Goal: Task Accomplishment & Management: Complete application form

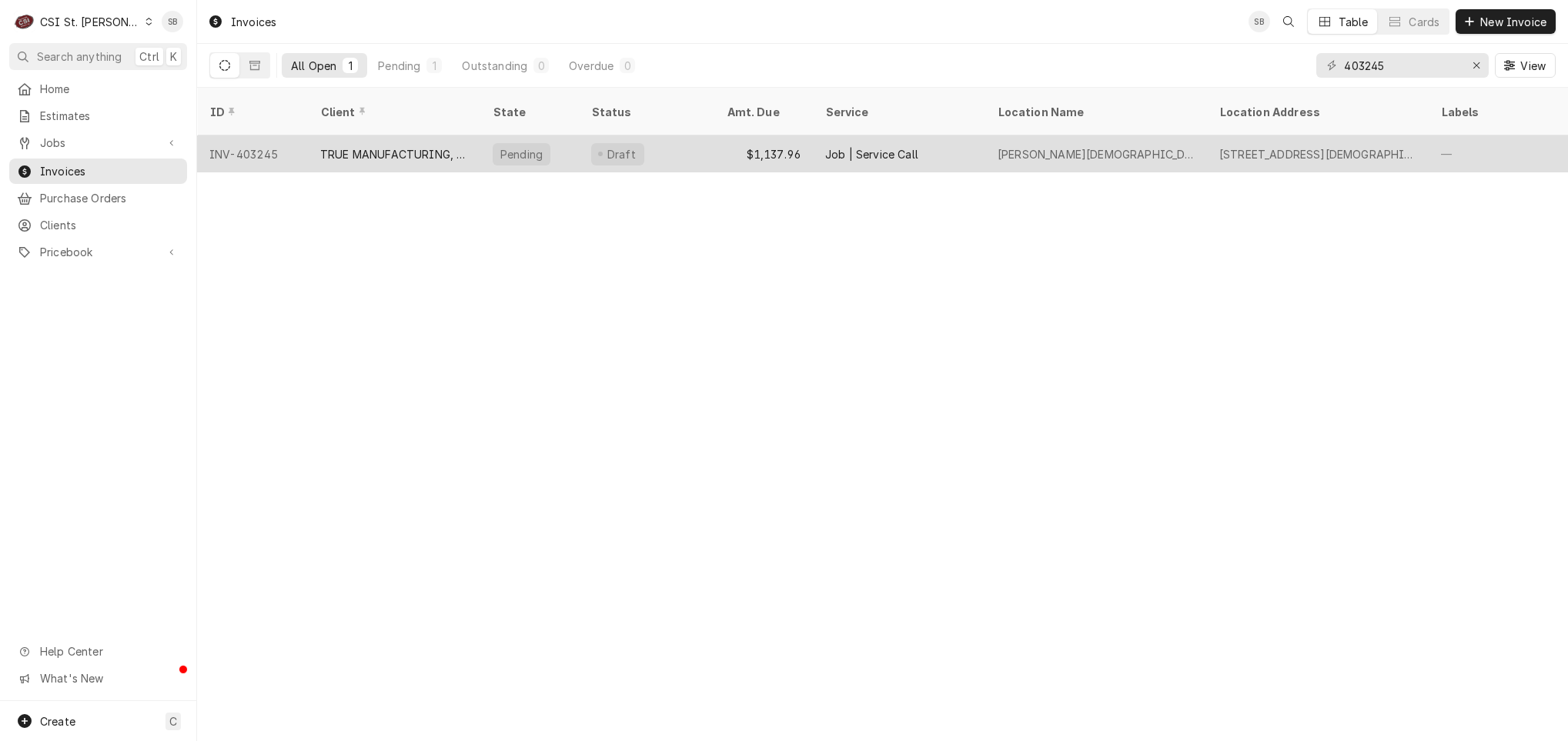
click at [397, 146] on div "TRUE MANUFACTURING, INC." at bounding box center [394, 154] width 148 height 16
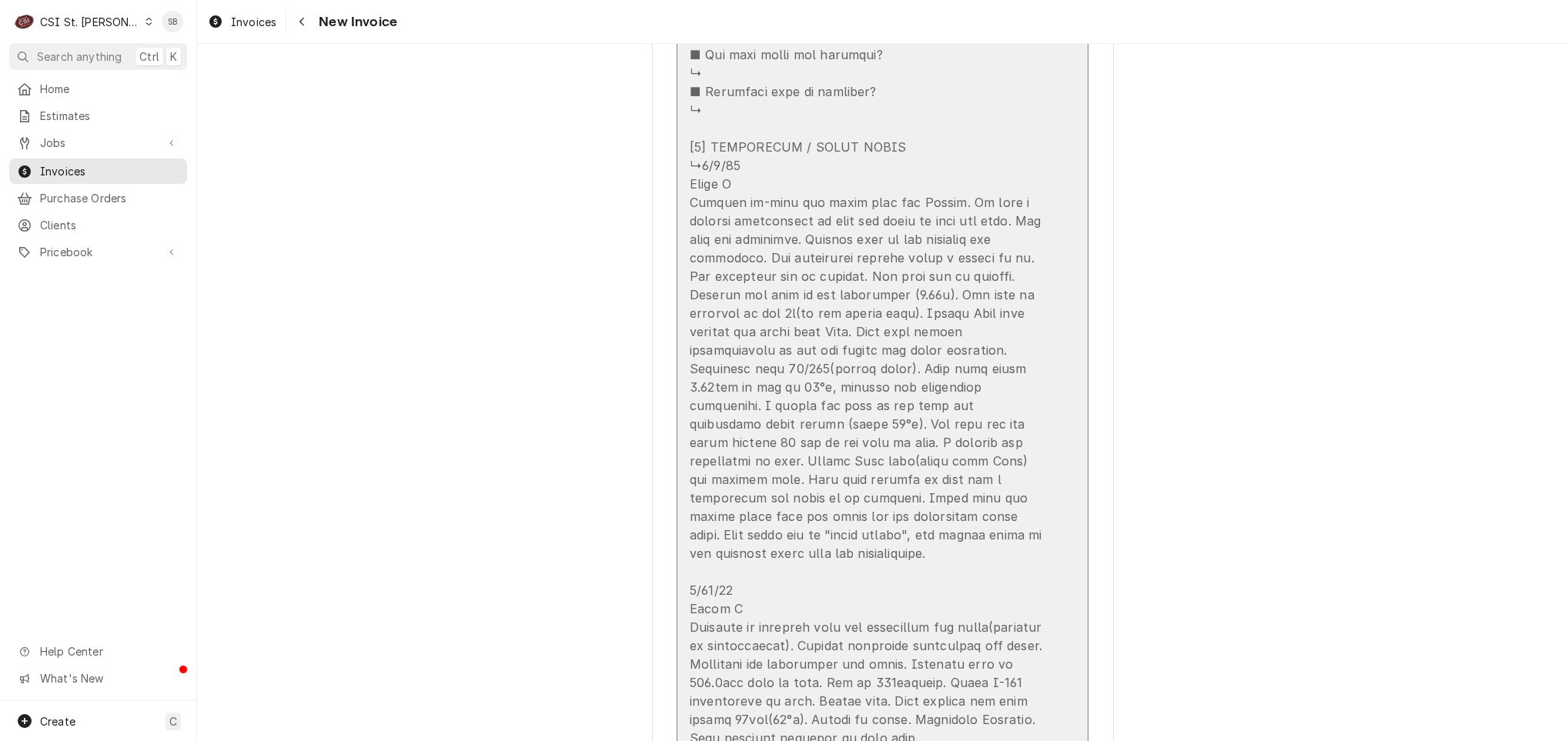
scroll to position [3116, 0]
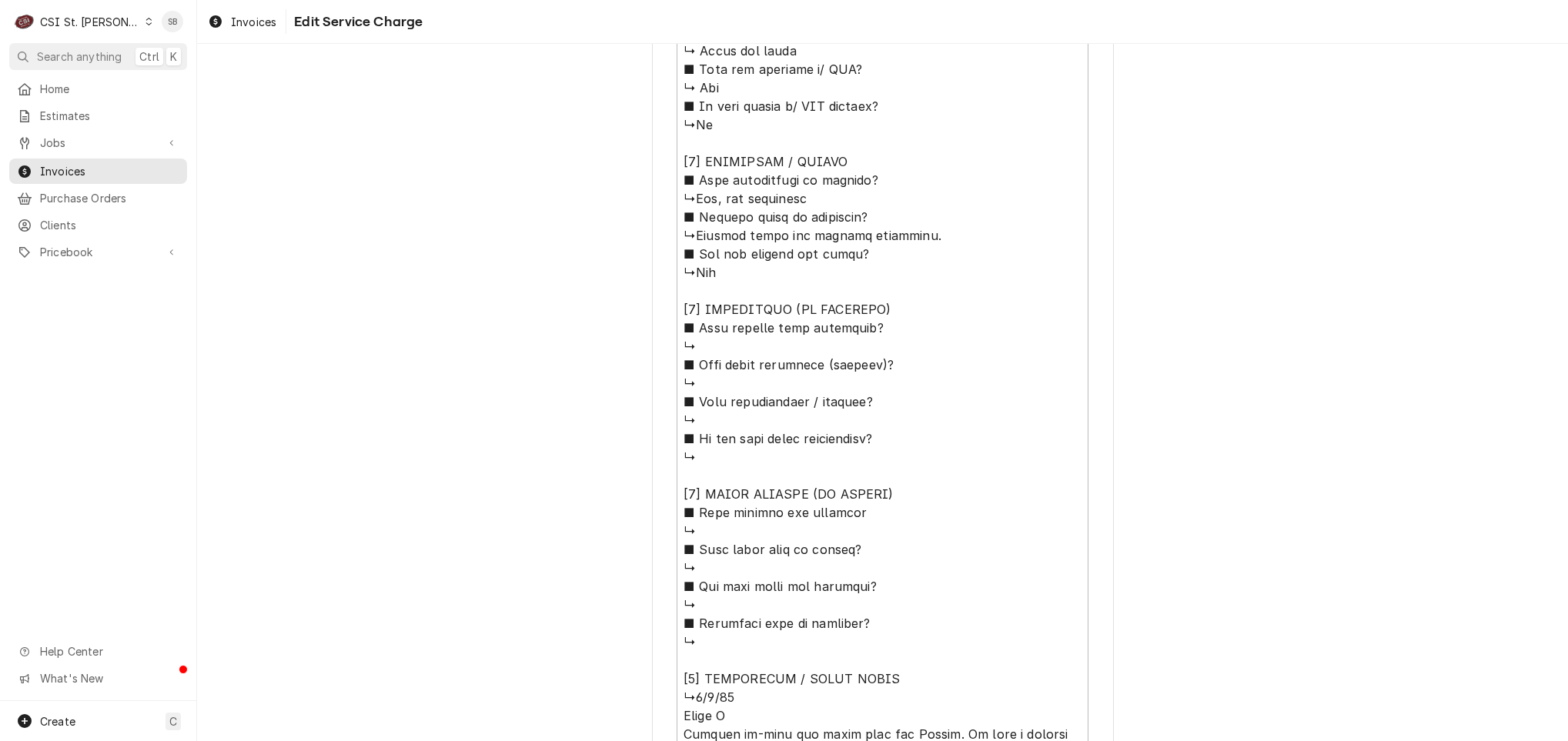
scroll to position [1320, 0]
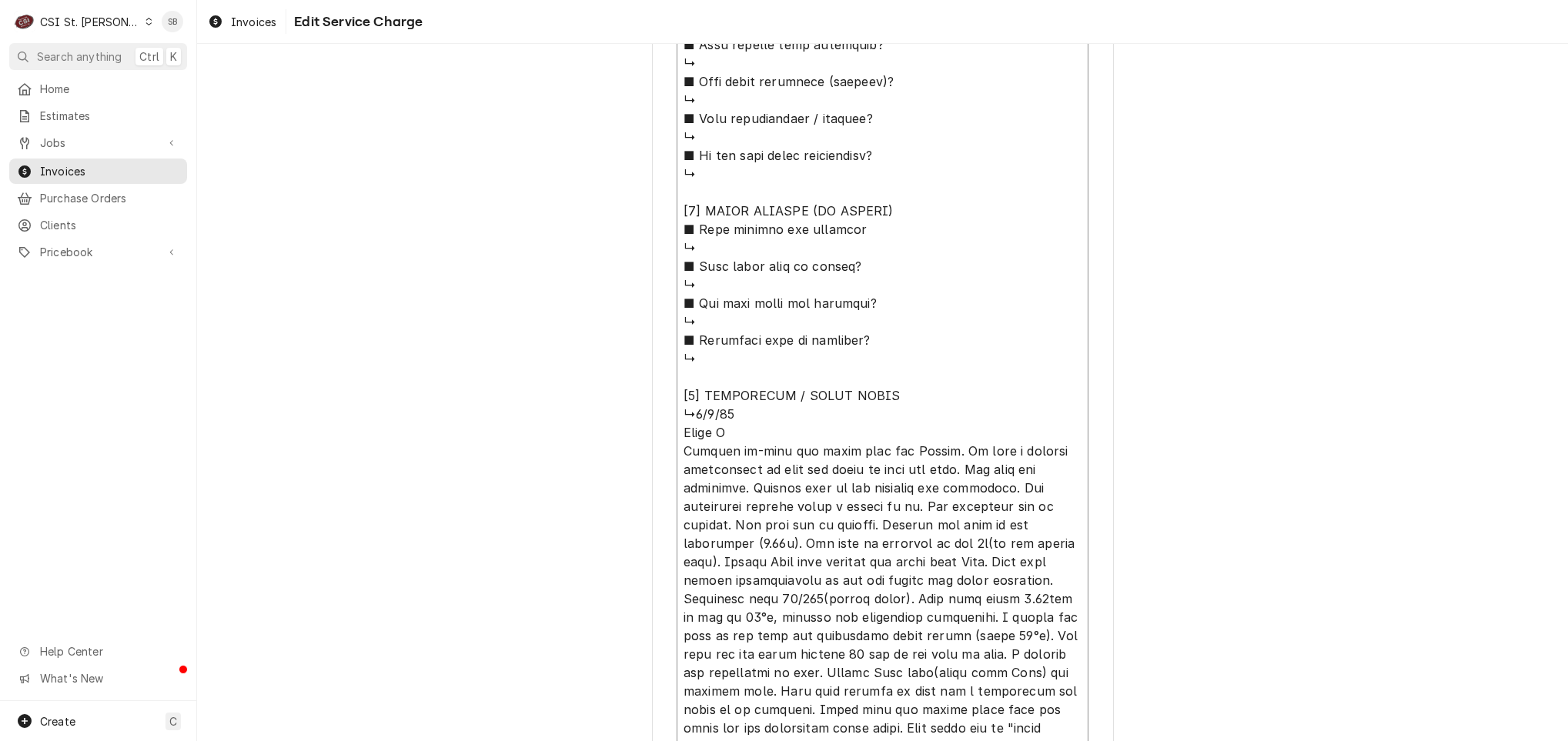
click at [774, 431] on textarea "Service Summary ( optional )" at bounding box center [882, 183] width 412 height 1529
type textarea "x"
type textarea "⚠️ 𝗙𝗢𝗥𝗠 𝗜𝗡𝗦𝗧𝗥𝗨𝗖𝗧𝗜𝗢𝗡𝗦 ⚠️ ✪ 𝗖𝗼𝗺𝗽𝗹𝗲𝘁𝗲 𝗮𝗹𝗹 𝗿𝗲𝗹𝗲𝘃𝗮𝗻𝘁 𝘀𝗲𝗰𝘁𝗶𝗼𝗻𝘀 ✪ 𝗣𝗿𝗼𝘃𝗶𝗱𝗲 𝗱𝗲𝘁𝗮𝗶𝗹𝗲𝗱 𝗮𝗻𝘀…"
type textarea "x"
type textarea "⚠️ 𝗙𝗢𝗥𝗠 𝗜𝗡𝗦𝗧𝗥𝗨𝗖𝗧𝗜𝗢𝗡𝗦 ⚠️ ✪ 𝗖𝗼𝗺𝗽𝗹𝗲𝘁𝗲 𝗮𝗹𝗹 𝗿𝗲𝗹𝗲𝘃𝗮𝗻𝘁 𝘀𝗲𝗰𝘁𝗶𝗼𝗻𝘀 ✪ 𝗣𝗿𝗼𝘃𝗶𝗱𝗲 𝗱𝗲𝘁𝗮𝗶𝗹𝗲𝗱 𝗮𝗻𝘀…"
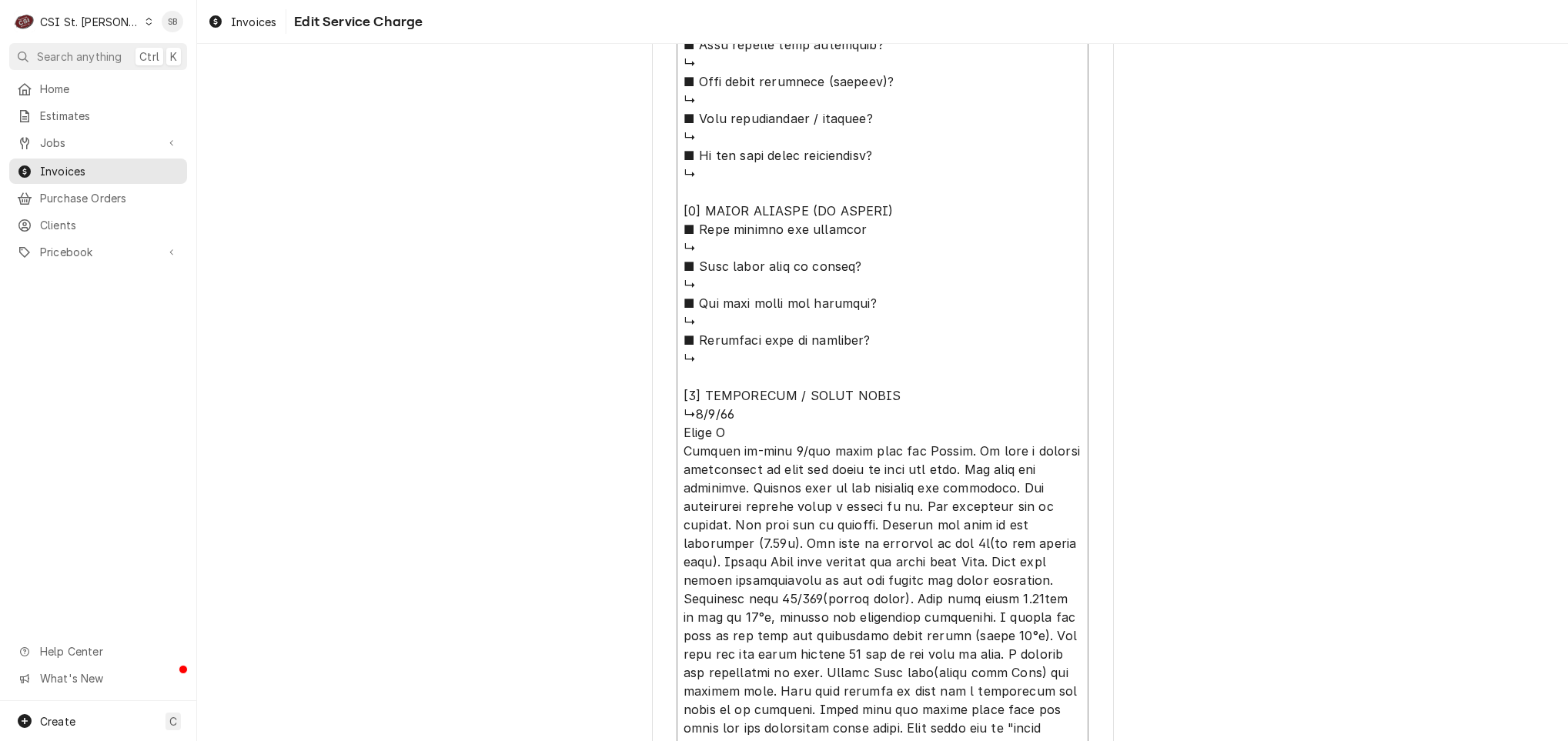
type textarea "x"
type textarea "⚠️ 𝗙𝗢𝗥𝗠 𝗜𝗡𝗦𝗧𝗥𝗨𝗖𝗧𝗜𝗢𝗡𝗦 ⚠️ ✪ 𝗖𝗼𝗺𝗽𝗹𝗲𝘁𝗲 𝗮𝗹𝗹 𝗿𝗲𝗹𝗲𝘃𝗮𝗻𝘁 𝘀𝗲𝗰𝘁𝗶𝗼𝗻𝘀 ✪ 𝗣𝗿𝗼𝘃𝗶𝗱𝗲 𝗱𝗲𝘁𝗮𝗶𝗹𝗲𝗱 𝗮𝗻𝘀…"
type textarea "x"
type textarea "⚠️ 𝗙𝗢𝗥𝗠 𝗜𝗡𝗦𝗧𝗥𝗨𝗖𝗧𝗜𝗢𝗡𝗦 ⚠️ ✪ 𝗖𝗼𝗺𝗽𝗹𝗲𝘁𝗲 𝗮𝗹𝗹 𝗿𝗲𝗹𝗲𝘃𝗮𝗻𝘁 𝘀𝗲𝗰𝘁𝗶𝗼𝗻𝘀 ✪ 𝗣𝗿𝗼𝘃𝗶𝗱𝗲 𝗱𝗲𝘁𝗮𝗶𝗹𝗲𝗱 𝗮𝗻𝘀…"
type textarea "x"
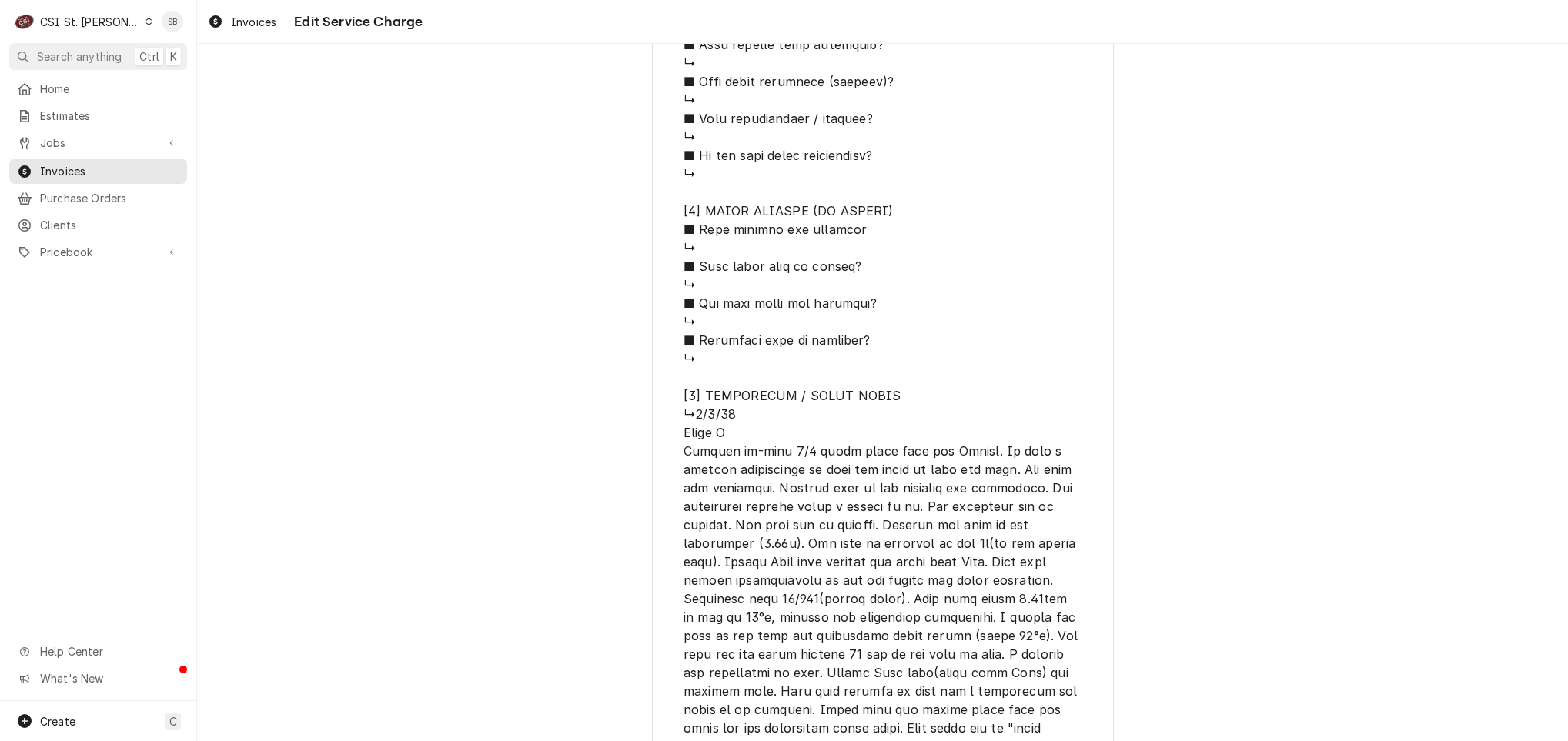
type textarea "⚠️ 𝗙𝗢𝗥𝗠 𝗜𝗡𝗦𝗧𝗥𝗨𝗖𝗧𝗜𝗢𝗡𝗦 ⚠️ ✪ 𝗖𝗼𝗺𝗽𝗹𝗲𝘁𝗲 𝗮𝗹𝗹 𝗿𝗲𝗹𝗲𝘃𝗮𝗻𝘁 𝘀𝗲𝗰𝘁𝗶𝗼𝗻𝘀 ✪ 𝗣𝗿𝗼𝘃𝗶𝗱𝗲 𝗱𝗲𝘁𝗮𝗶𝗹𝗲𝗱 𝗮𝗻𝘀…"
type textarea "x"
type textarea "⚠️ 𝗙𝗢𝗥𝗠 𝗜𝗡𝗦𝗧𝗥𝗨𝗖𝗧𝗜𝗢𝗡𝗦 ⚠️ ✪ 𝗖𝗼𝗺𝗽𝗹𝗲𝘁𝗲 𝗮𝗹𝗹 𝗿𝗲𝗹𝗲𝘃𝗮𝗻𝘁 𝘀𝗲𝗰𝘁𝗶𝗼𝗻𝘀 ✪ 𝗣𝗿𝗼𝘃𝗶𝗱𝗲 𝗱𝗲𝘁𝗮𝗶𝗹𝗲𝗱 𝗮𝗻𝘀…"
type textarea "x"
type textarea "⚠️ 𝗙𝗢𝗥𝗠 𝗜𝗡𝗦𝗧𝗥𝗨𝗖𝗧𝗜𝗢𝗡𝗦 ⚠️ ✪ 𝗖𝗼𝗺𝗽𝗹𝗲𝘁𝗲 𝗮𝗹𝗹 𝗿𝗲𝗹𝗲𝘃𝗮𝗻𝘁 𝘀𝗲𝗰𝘁𝗶𝗼𝗻𝘀 ✪ 𝗣𝗿𝗼𝘃𝗶𝗱𝗲 𝗱𝗲𝘁𝗮𝗶𝗹𝗲𝗱 𝗮𝗻𝘀…"
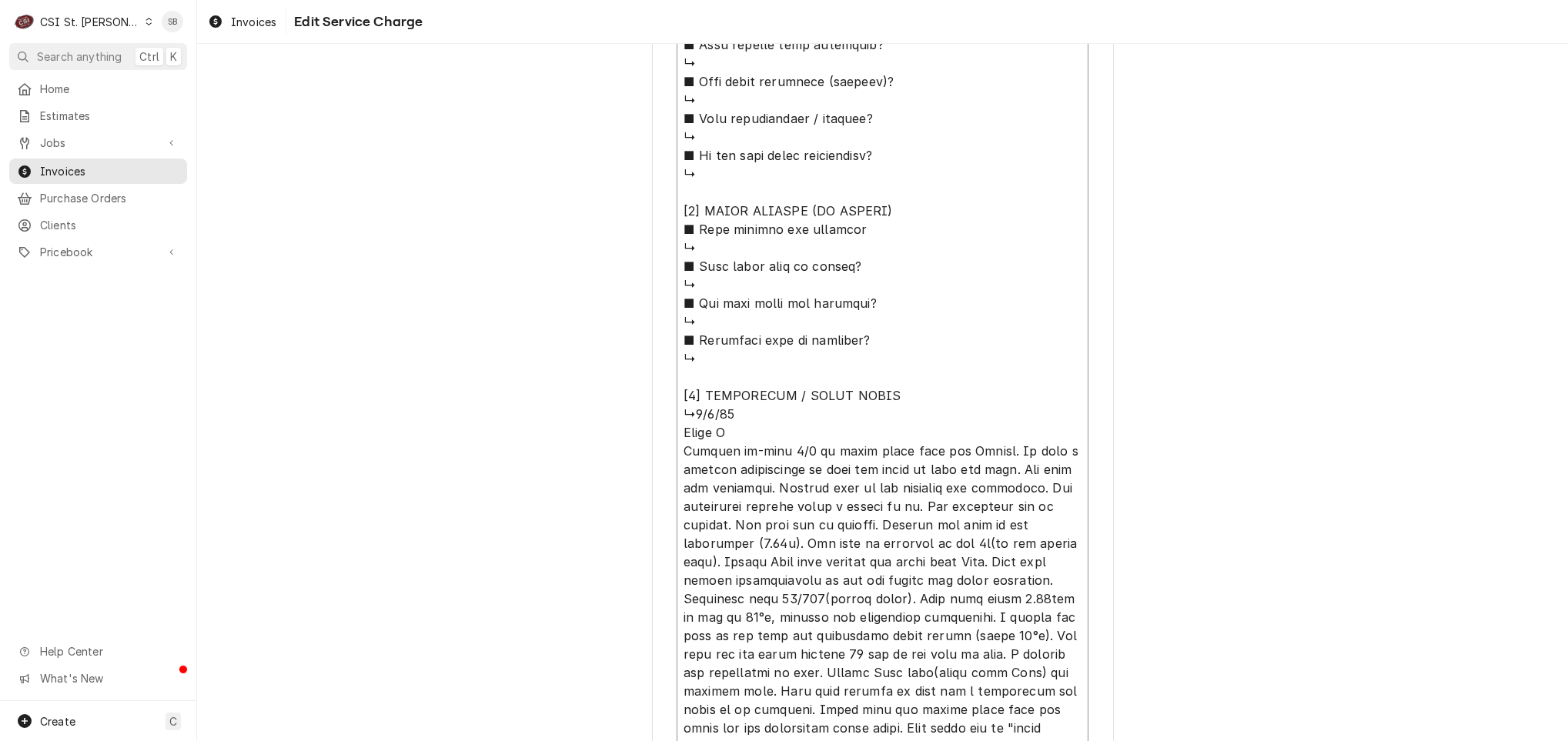
type textarea "x"
type textarea "⚠️ 𝗙𝗢𝗥𝗠 𝗜𝗡𝗦𝗧𝗥𝗨𝗖𝗧𝗜𝗢𝗡𝗦 ⚠️ ✪ 𝗖𝗼𝗺𝗽𝗹𝗲𝘁𝗲 𝗮𝗹𝗹 𝗿𝗲𝗹𝗲𝘃𝗮𝗻𝘁 𝘀𝗲𝗰𝘁𝗶𝗼𝗻𝘀 ✪ 𝗣𝗿𝗼𝘃𝗶𝗱𝗲 𝗱𝗲𝘁𝗮𝗶𝗹𝗲𝗱 𝗮𝗻𝘀…"
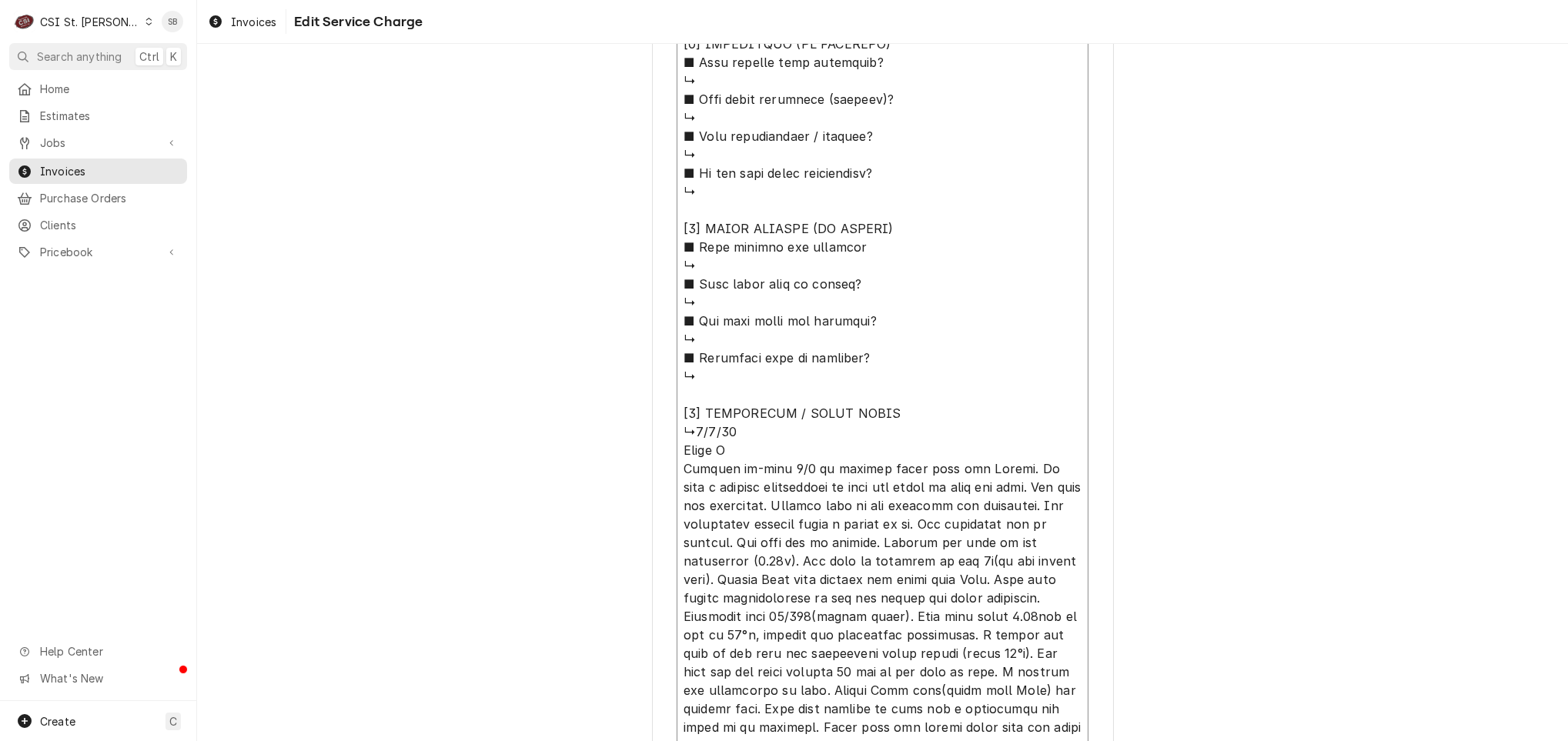
type textarea "x"
type textarea "⚠️ 𝗙𝗢𝗥𝗠 𝗜𝗡𝗦𝗧𝗥𝗨𝗖𝗧𝗜𝗢𝗡𝗦 ⚠️ ✪ 𝗖𝗼𝗺𝗽𝗹𝗲𝘁𝗲 𝗮𝗹𝗹 𝗿𝗲𝗹𝗲𝘃𝗮𝗻𝘁 𝘀𝗲𝗰𝘁𝗶𝗼𝗻𝘀 ✪ 𝗣𝗿𝗼𝘃𝗶𝗱𝗲 𝗱𝗲𝘁𝗮𝗶𝗹𝗲𝗱 𝗮𝗻𝘀…"
type textarea "x"
type textarea "⚠️ 𝗙𝗢𝗥𝗠 𝗜𝗡𝗦𝗧𝗥𝗨𝗖𝗧𝗜𝗢𝗡𝗦 ⚠️ ✪ 𝗖𝗼𝗺𝗽𝗹𝗲𝘁𝗲 𝗮𝗹𝗹 𝗿𝗲𝗹𝗲𝘃𝗮𝗻𝘁 𝘀𝗲𝗰𝘁𝗶𝗼𝗻𝘀 ✪ 𝗣𝗿𝗼𝘃𝗶𝗱𝗲 𝗱𝗲𝘁𝗮𝗶𝗹𝗲𝗱 𝗮𝗻𝘀…"
type textarea "x"
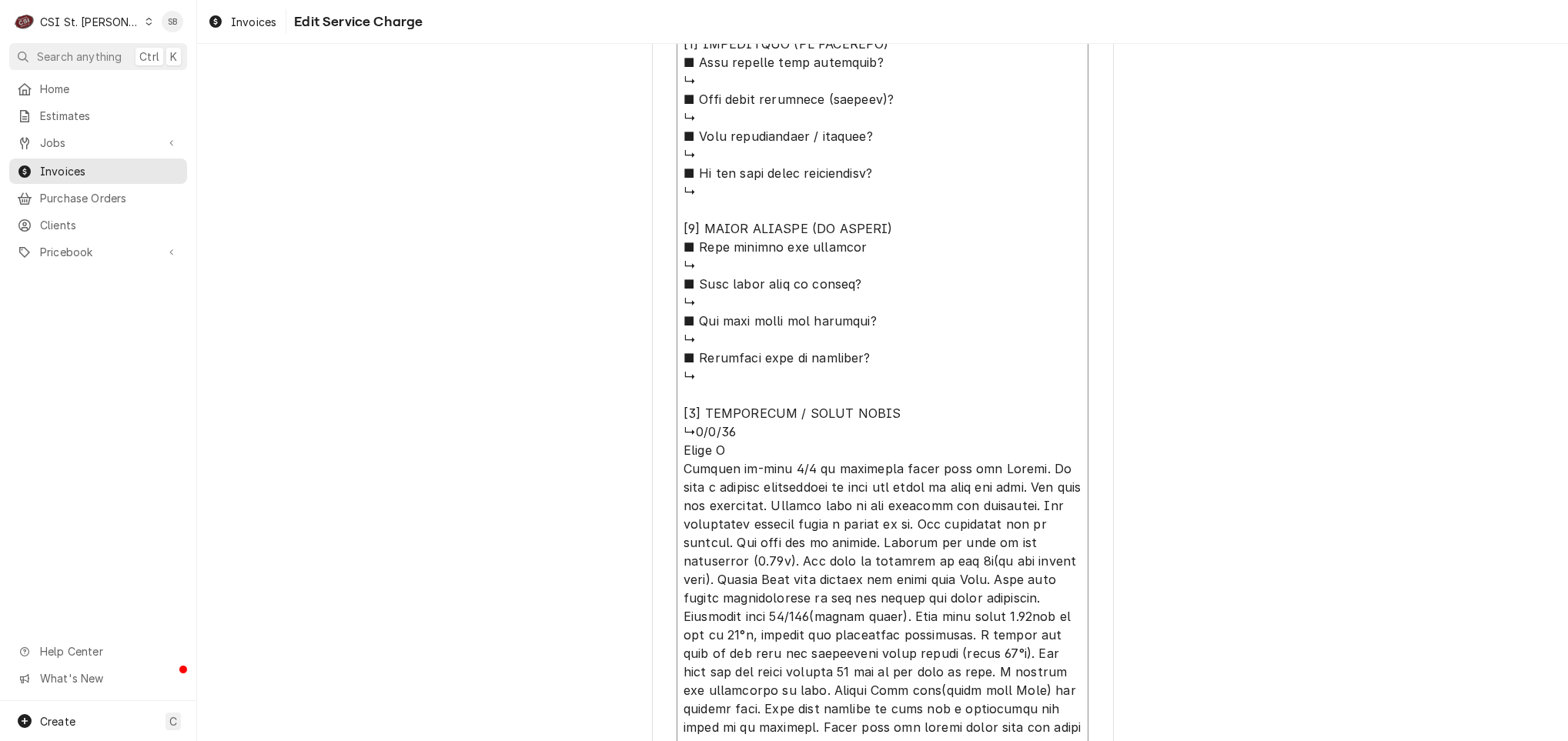
type textarea "⚠️ 𝗙𝗢𝗥𝗠 𝗜𝗡𝗦𝗧𝗥𝗨𝗖𝗧𝗜𝗢𝗡𝗦 ⚠️ ✪ 𝗖𝗼𝗺𝗽𝗹𝗲𝘁𝗲 𝗮𝗹𝗹 𝗿𝗲𝗹𝗲𝘃𝗮𝗻𝘁 𝘀𝗲𝗰𝘁𝗶𝗼𝗻𝘀 ✪ 𝗣𝗿𝗼𝘃𝗶𝗱𝗲 𝗱𝗲𝘁𝗮𝗶𝗹𝗲𝗱 𝗮𝗻𝘀…"
type textarea "x"
type textarea "⚠️ 𝗙𝗢𝗥𝗠 𝗜𝗡𝗦𝗧𝗥𝗨𝗖𝗧𝗜𝗢𝗡𝗦 ⚠️ ✪ 𝗖𝗼𝗺𝗽𝗹𝗲𝘁𝗲 𝗮𝗹𝗹 𝗿𝗲𝗹𝗲𝘃𝗮𝗻𝘁 𝘀𝗲𝗰𝘁𝗶𝗼𝗻𝘀 ✪ 𝗣𝗿𝗼𝘃𝗶𝗱𝗲 𝗱𝗲𝘁𝗮𝗶𝗹𝗲𝗱 𝗮𝗻𝘀…"
type textarea "x"
type textarea "⚠️ 𝗙𝗢𝗥𝗠 𝗜𝗡𝗦𝗧𝗥𝗨𝗖𝗧𝗜𝗢𝗡𝗦 ⚠️ ✪ 𝗖𝗼𝗺𝗽𝗹𝗲𝘁𝗲 𝗮𝗹𝗹 𝗿𝗲𝗹𝗲𝘃𝗮𝗻𝘁 𝘀𝗲𝗰𝘁𝗶𝗼𝗻𝘀 ✪ 𝗣𝗿𝗼𝘃𝗶𝗱𝗲 𝗱𝗲𝘁𝗮𝗶𝗹𝗲𝗱 𝗮𝗻𝘀…"
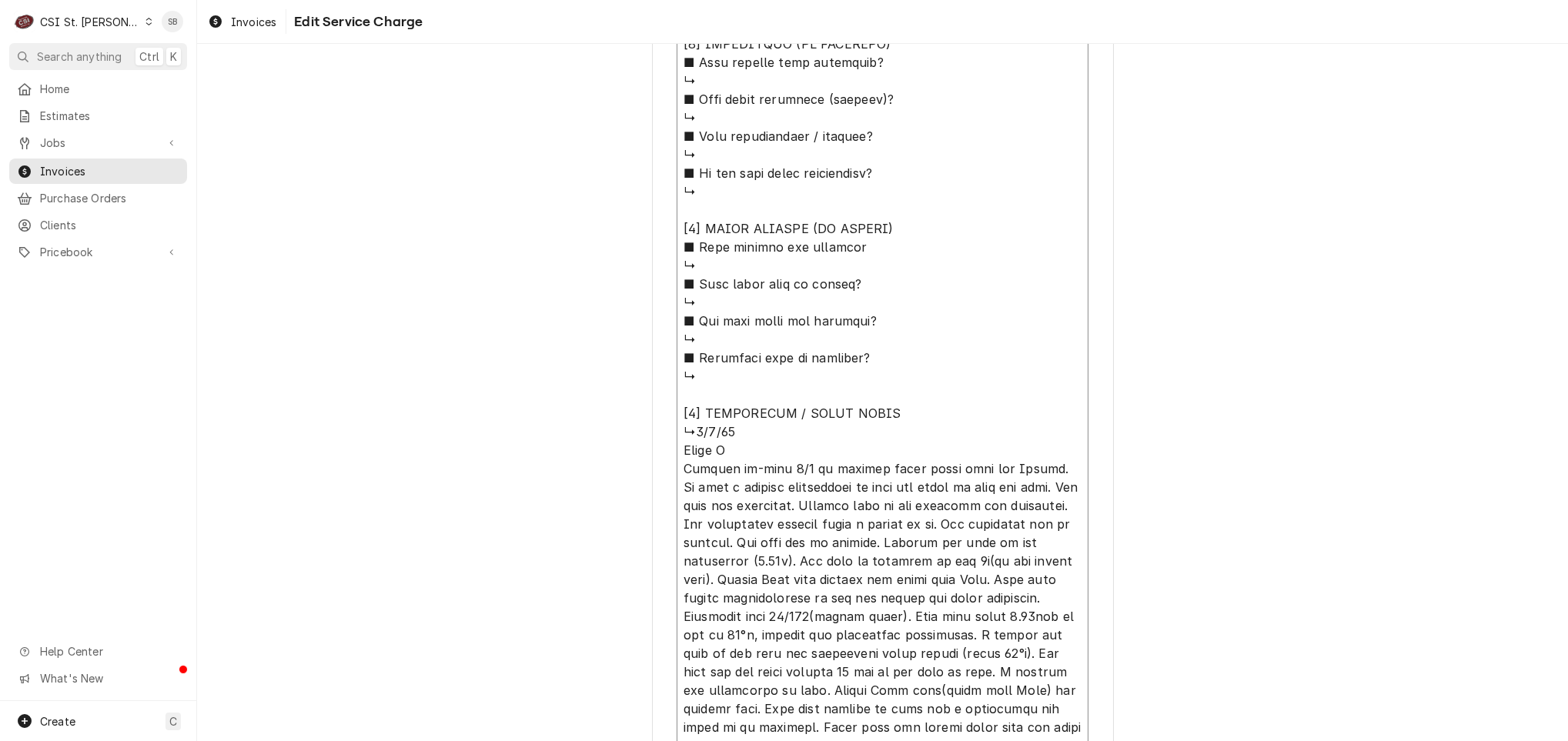
type textarea "x"
type textarea "⚠️ 𝗙𝗢𝗥𝗠 𝗜𝗡𝗦𝗧𝗥𝗨𝗖𝗧𝗜𝗢𝗡𝗦 ⚠️ ✪ 𝗖𝗼𝗺𝗽𝗹𝗲𝘁𝗲 𝗮𝗹𝗹 𝗿𝗲𝗹𝗲𝘃𝗮𝗻𝘁 𝘀𝗲𝗰𝘁𝗶𝗼𝗻𝘀 ✪ 𝗣𝗿𝗼𝘃𝗶𝗱𝗲 𝗱𝗲𝘁𝗮𝗶𝗹𝗲𝗱 𝗮𝗻𝘀…"
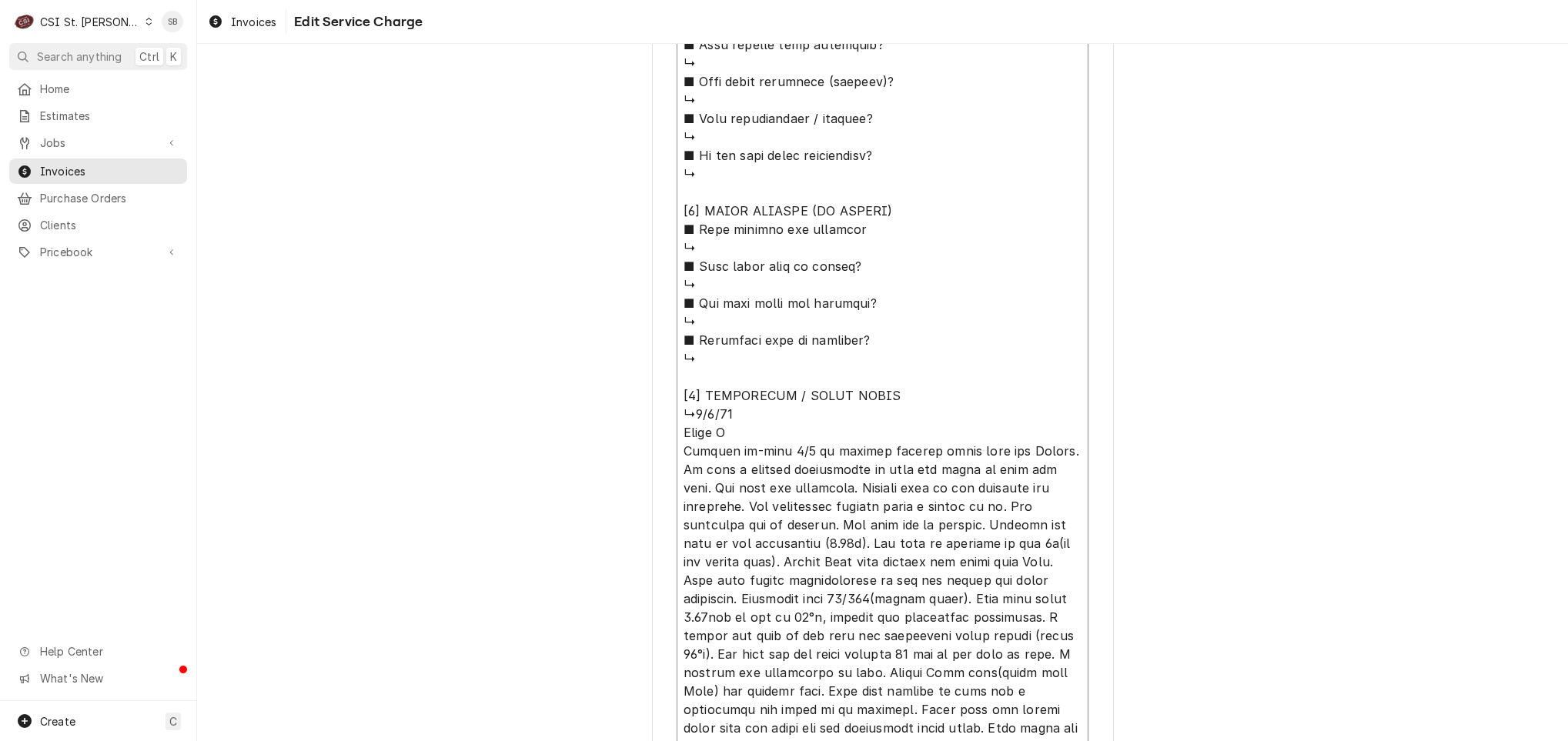
type textarea "x"
type textarea "⚠️ 𝗙𝗢𝗥𝗠 𝗜𝗡𝗦𝗧𝗥𝗨𝗖𝗧𝗜𝗢𝗡𝗦 ⚠️ ✪ 𝗖𝗼𝗺𝗽𝗹𝗲𝘁𝗲 𝗮𝗹𝗹 𝗿𝗲𝗹𝗲𝘃𝗮𝗻𝘁 𝘀𝗲𝗰𝘁𝗶𝗼𝗻𝘀 ✪ 𝗣𝗿𝗼𝘃𝗶𝗱𝗲 𝗱𝗲𝘁𝗮𝗶𝗹𝗲𝗱 𝗮𝗻𝘀…"
type textarea "x"
type textarea "⚠️ 𝗙𝗢𝗥𝗠 𝗜𝗡𝗦𝗧𝗥𝗨𝗖𝗧𝗜𝗢𝗡𝗦 ⚠️ ✪ 𝗖𝗼𝗺𝗽𝗹𝗲𝘁𝗲 𝗮𝗹𝗹 𝗿𝗲𝗹𝗲𝘃𝗮𝗻𝘁 𝘀𝗲𝗰𝘁𝗶𝗼𝗻𝘀 ✪ 𝗣𝗿𝗼𝘃𝗶𝗱𝗲 𝗱𝗲𝘁𝗮𝗶𝗹𝗲𝗱 𝗮𝗻𝘀…"
type textarea "x"
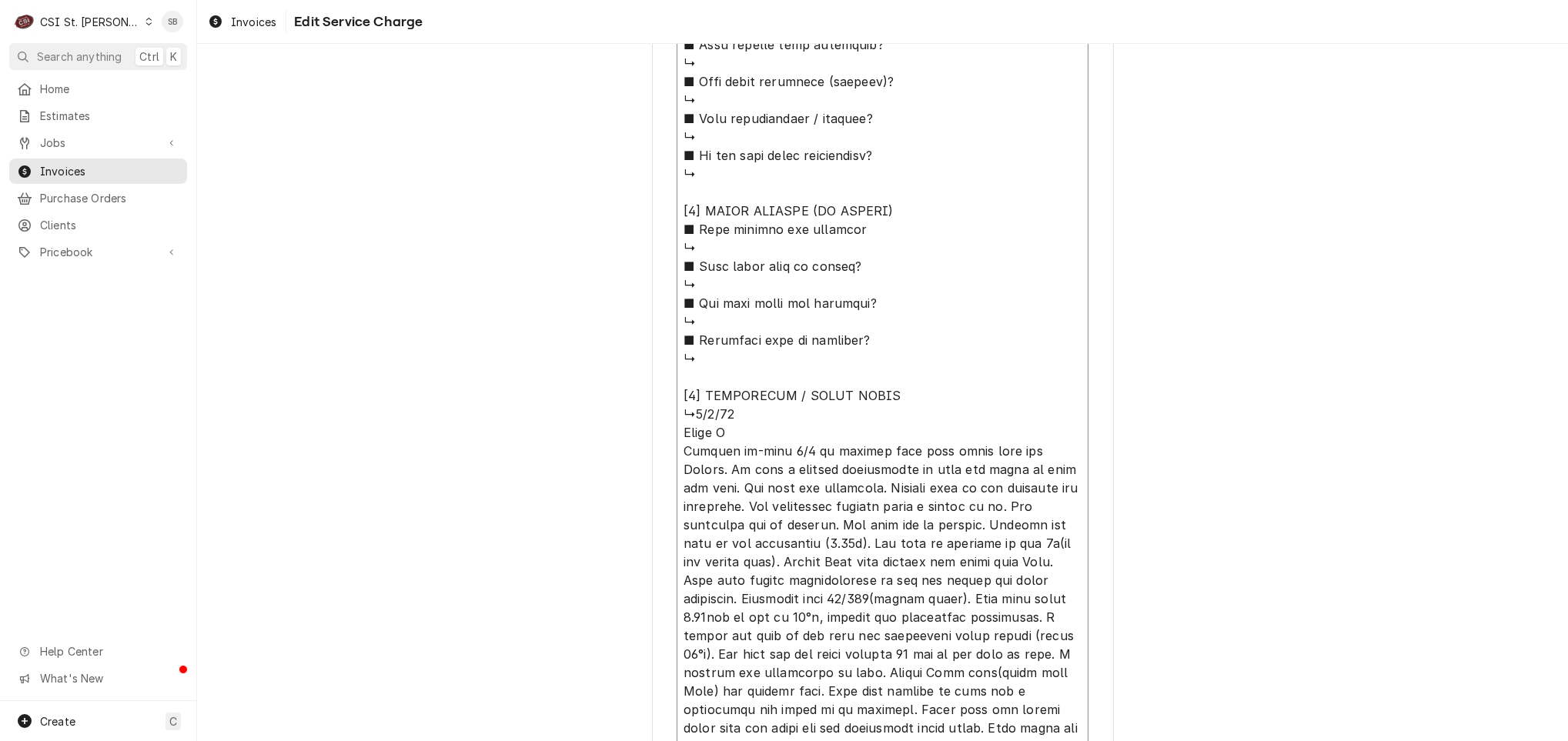
type textarea "⚠️ 𝗙𝗢𝗥𝗠 𝗜𝗡𝗦𝗧𝗥𝗨𝗖𝗧𝗜𝗢𝗡𝗦 ⚠️ ✪ 𝗖𝗼𝗺𝗽𝗹𝗲𝘁𝗲 𝗮𝗹𝗹 𝗿𝗲𝗹𝗲𝘃𝗮𝗻𝘁 𝘀𝗲𝗰𝘁𝗶𝗼𝗻𝘀 ✪ 𝗣𝗿𝗼𝘃𝗶𝗱𝗲 𝗱𝗲𝘁𝗮𝗶𝗹𝗲𝗱 𝗮𝗻𝘀…"
type textarea "x"
type textarea "⚠️ 𝗙𝗢𝗥𝗠 𝗜𝗡𝗦𝗧𝗥𝗨𝗖𝗧𝗜𝗢𝗡𝗦 ⚠️ ✪ 𝗖𝗼𝗺𝗽𝗹𝗲𝘁𝗲 𝗮𝗹𝗹 𝗿𝗲𝗹𝗲𝘃𝗮𝗻𝘁 𝘀𝗲𝗰𝘁𝗶𝗼𝗻𝘀 ✪ 𝗣𝗿𝗼𝘃𝗶𝗱𝗲 𝗱𝗲𝘁𝗮𝗶𝗹𝗲𝗱 𝗮𝗻𝘀…"
type textarea "x"
type textarea "⚠️ 𝗙𝗢𝗥𝗠 𝗜𝗡𝗦𝗧𝗥𝗨𝗖𝗧𝗜𝗢𝗡𝗦 ⚠️ ✪ 𝗖𝗼𝗺𝗽𝗹𝗲𝘁𝗲 𝗮𝗹𝗹 𝗿𝗲𝗹𝗲𝘃𝗮𝗻𝘁 𝘀𝗲𝗰𝘁𝗶𝗼𝗻𝘀 ✪ 𝗣𝗿𝗼𝘃𝗶𝗱𝗲 𝗱𝗲𝘁𝗮𝗶𝗹𝗲𝗱 𝗮𝗻𝘀…"
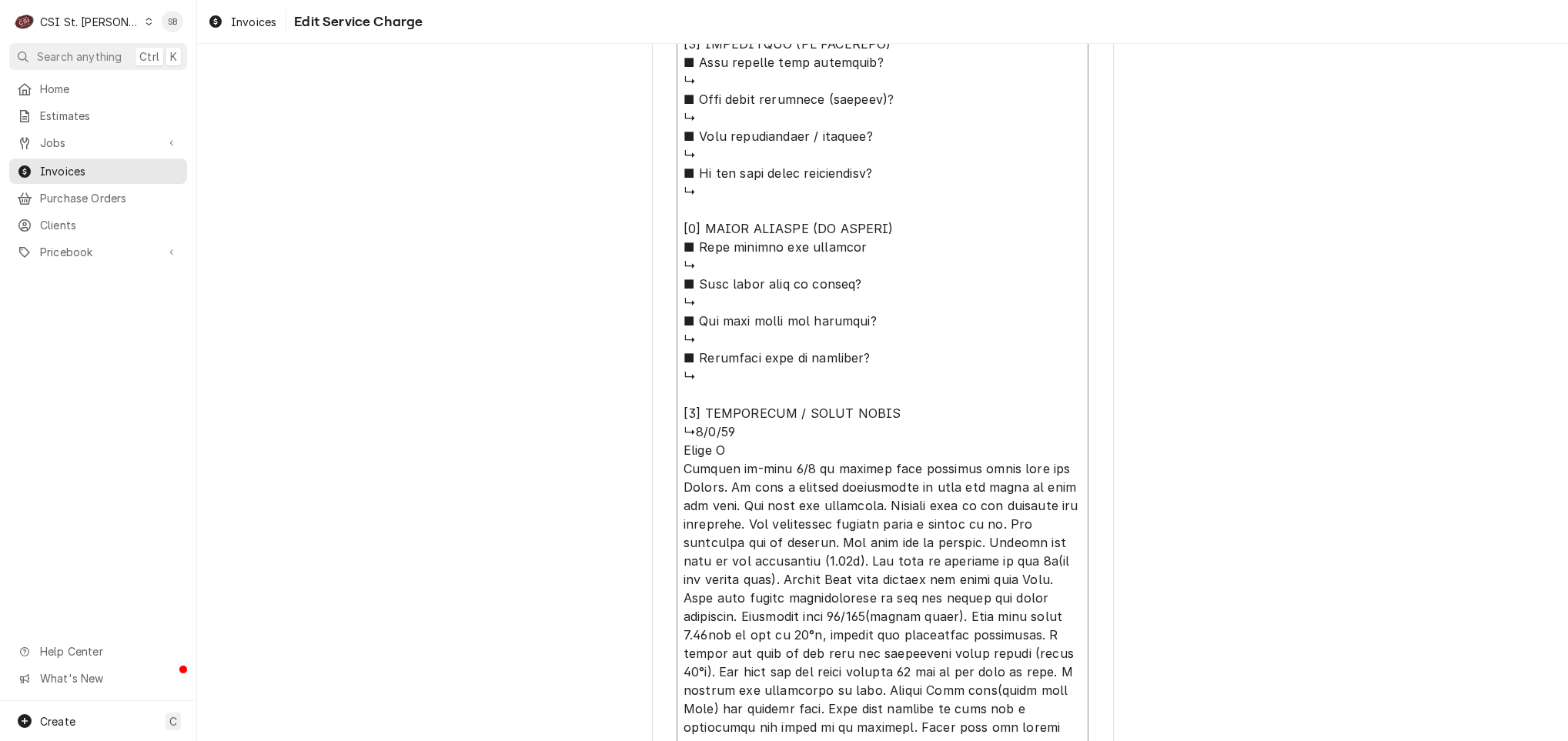
type textarea "x"
type textarea "⚠️ 𝗙𝗢𝗥𝗠 𝗜𝗡𝗦𝗧𝗥𝗨𝗖𝗧𝗜𝗢𝗡𝗦 ⚠️ ✪ 𝗖𝗼𝗺𝗽𝗹𝗲𝘁𝗲 𝗮𝗹𝗹 𝗿𝗲𝗹𝗲𝘃𝗮𝗻𝘁 𝘀𝗲𝗰𝘁𝗶𝗼𝗻𝘀 ✪ 𝗣𝗿𝗼𝘃𝗶𝗱𝗲 𝗱𝗲𝘁𝗮𝗶𝗹𝗲𝗱 𝗮𝗻𝘀…"
type textarea "x"
type textarea "⚠️ 𝗙𝗢𝗥𝗠 𝗜𝗡𝗦𝗧𝗥𝗨𝗖𝗧𝗜𝗢𝗡𝗦 ⚠️ ✪ 𝗖𝗼𝗺𝗽𝗹𝗲𝘁𝗲 𝗮𝗹𝗹 𝗿𝗲𝗹𝗲𝘃𝗮𝗻𝘁 𝘀𝗲𝗰𝘁𝗶𝗼𝗻𝘀 ✪ 𝗣𝗿𝗼𝘃𝗶𝗱𝗲 𝗱𝗲𝘁𝗮𝗶𝗹𝗲𝗱 𝗮𝗻𝘀…"
type textarea "x"
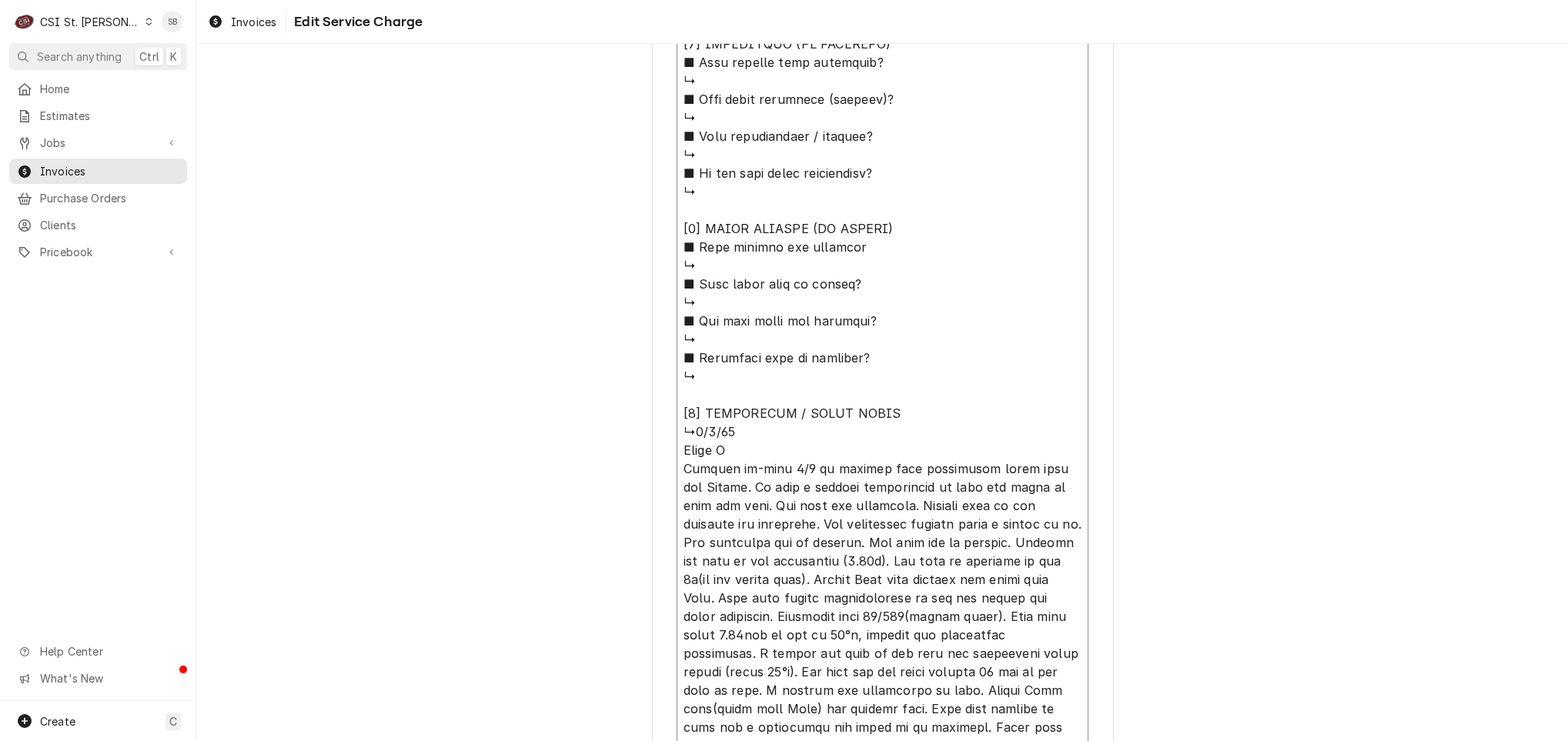
type textarea "⚠️ 𝗙𝗢𝗥𝗠 𝗜𝗡𝗦𝗧𝗥𝗨𝗖𝗧𝗜𝗢𝗡𝗦 ⚠️ ✪ 𝗖𝗼𝗺𝗽𝗹𝗲𝘁𝗲 𝗮𝗹𝗹 𝗿𝗲𝗹𝗲𝘃𝗮𝗻𝘁 𝘀𝗲𝗰𝘁𝗶𝗼𝗻𝘀 ✪ 𝗣𝗿𝗼𝘃𝗶𝗱𝗲 𝗱𝗲𝘁𝗮𝗶𝗹𝗲𝗱 𝗮𝗻𝘀…"
type textarea "x"
type textarea "⚠️ 𝗙𝗢𝗥𝗠 𝗜𝗡𝗦𝗧𝗥𝗨𝗖𝗧𝗜𝗢𝗡𝗦 ⚠️ ✪ 𝗖𝗼𝗺𝗽𝗹𝗲𝘁𝗲 𝗮𝗹𝗹 𝗿𝗲𝗹𝗲𝘃𝗮𝗻𝘁 𝘀𝗲𝗰𝘁𝗶𝗼𝗻𝘀 ✪ 𝗣𝗿𝗼𝘃𝗶𝗱𝗲 𝗱𝗲𝘁𝗮𝗶𝗹𝗲𝗱 𝗮𝗻𝘀…"
type textarea "x"
type textarea "⚠️ 𝗙𝗢𝗥𝗠 𝗜𝗡𝗦𝗧𝗥𝗨𝗖𝗧𝗜𝗢𝗡𝗦 ⚠️ ✪ 𝗖𝗼𝗺𝗽𝗹𝗲𝘁𝗲 𝗮𝗹𝗹 𝗿𝗲𝗹𝗲𝘃𝗮𝗻𝘁 𝘀𝗲𝗰𝘁𝗶𝗼𝗻𝘀 ✪ 𝗣𝗿𝗼𝘃𝗶𝗱𝗲 𝗱𝗲𝘁𝗮𝗶𝗹𝗲𝗱 𝗮𝗻𝘀…"
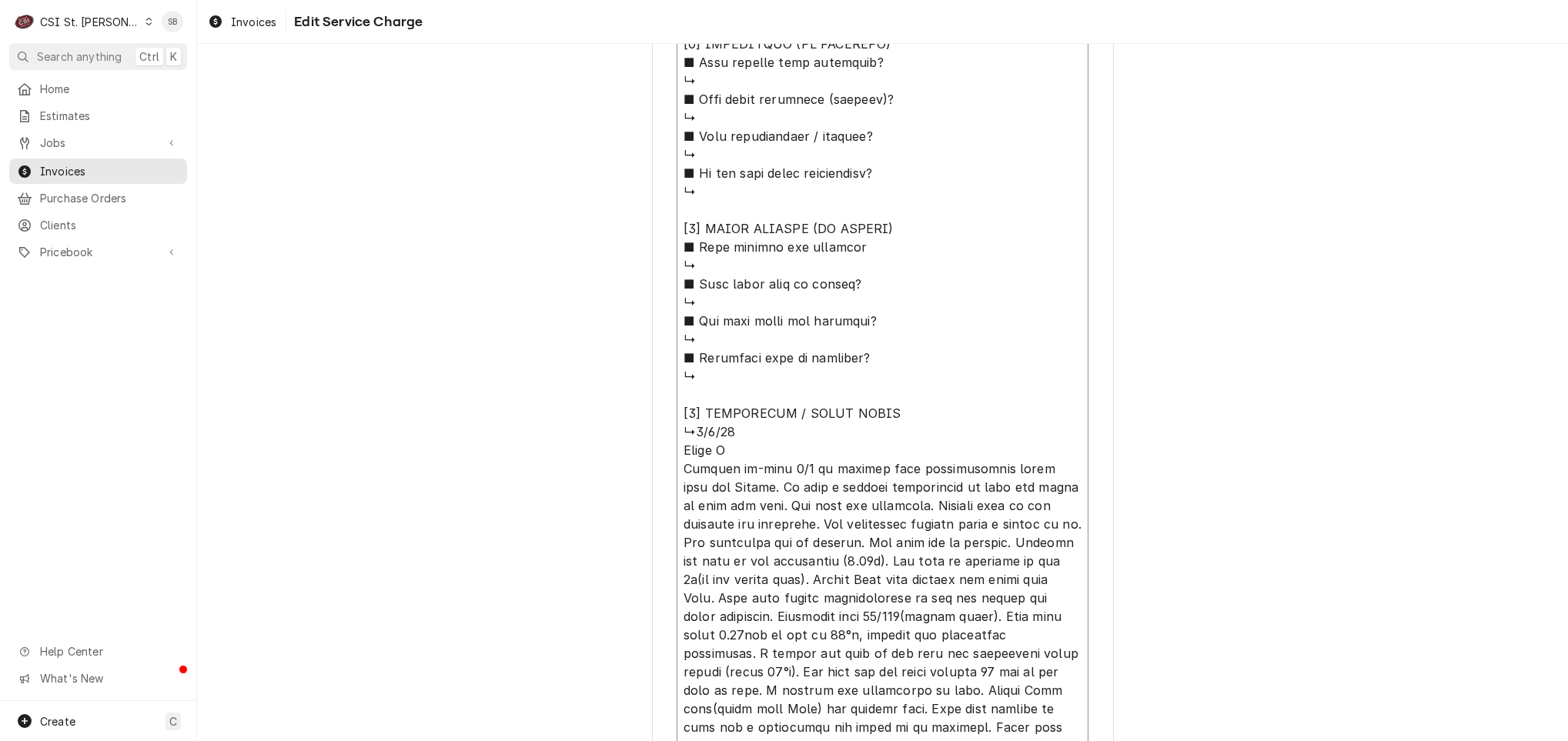
type textarea "x"
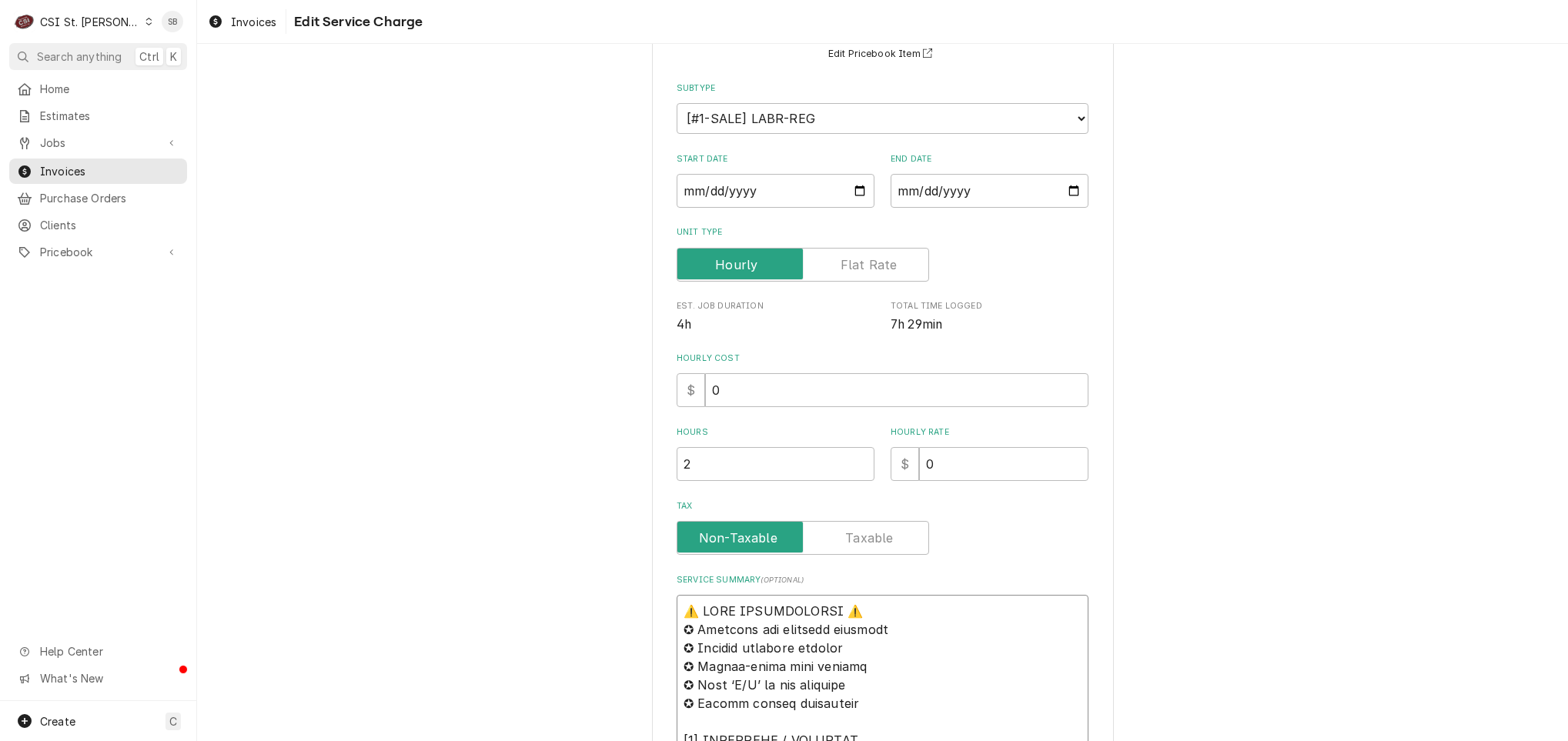
scroll to position [0, 0]
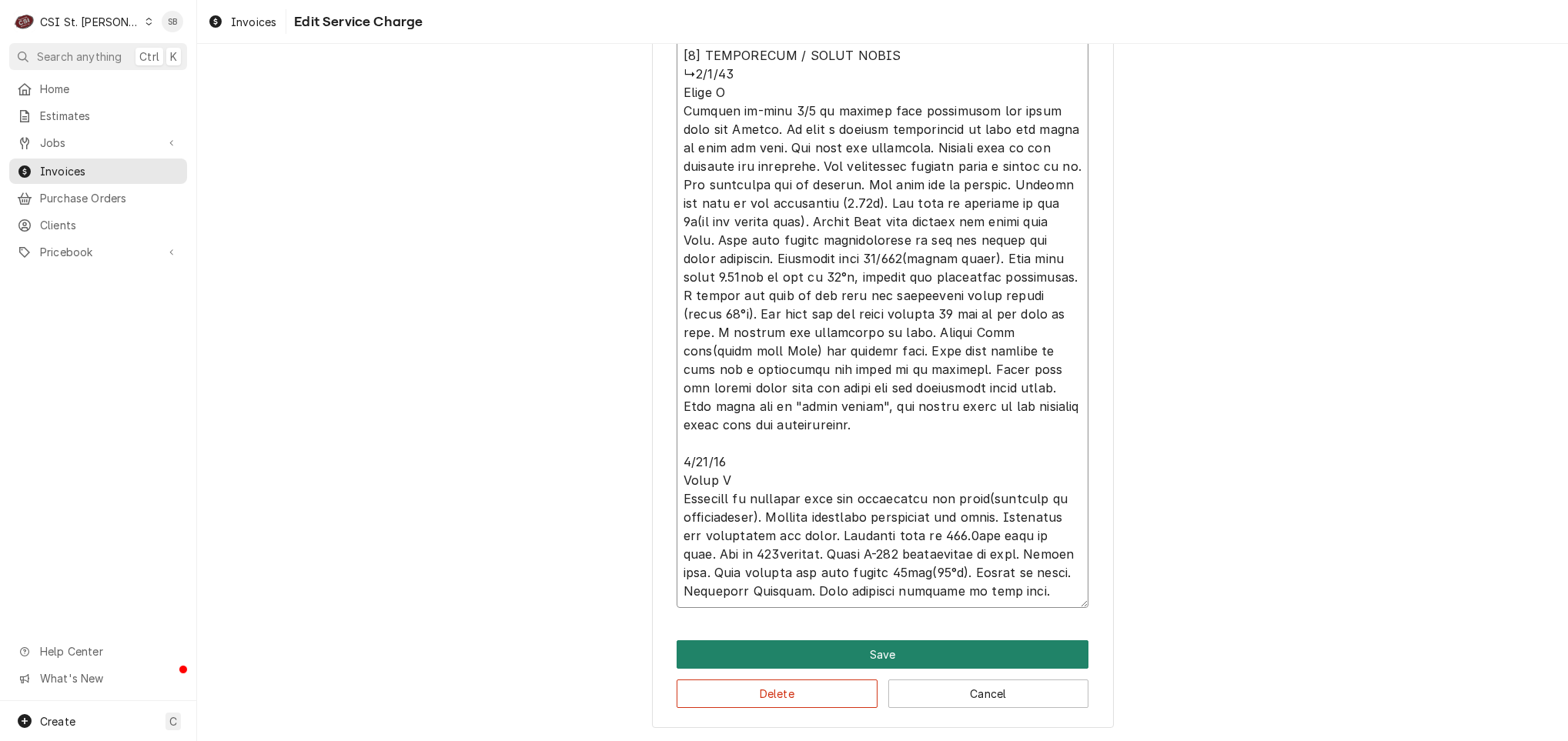
type textarea "⚠️ 𝗙𝗢𝗥𝗠 𝗜𝗡𝗦𝗧𝗥𝗨𝗖𝗧𝗜𝗢𝗡𝗦 ⚠️ ✪ 𝗖𝗼𝗺𝗽𝗹𝗲𝘁𝗲 𝗮𝗹𝗹 𝗿𝗲𝗹𝗲𝘃𝗮𝗻𝘁 𝘀𝗲𝗰𝘁𝗶𝗼𝗻𝘀 ✪ 𝗣𝗿𝗼𝘃𝗶𝗱𝗲 𝗱𝗲𝘁𝗮𝗶𝗹𝗲𝗱 𝗮𝗻𝘀…"
click at [746, 650] on button "Save" at bounding box center [882, 654] width 412 height 28
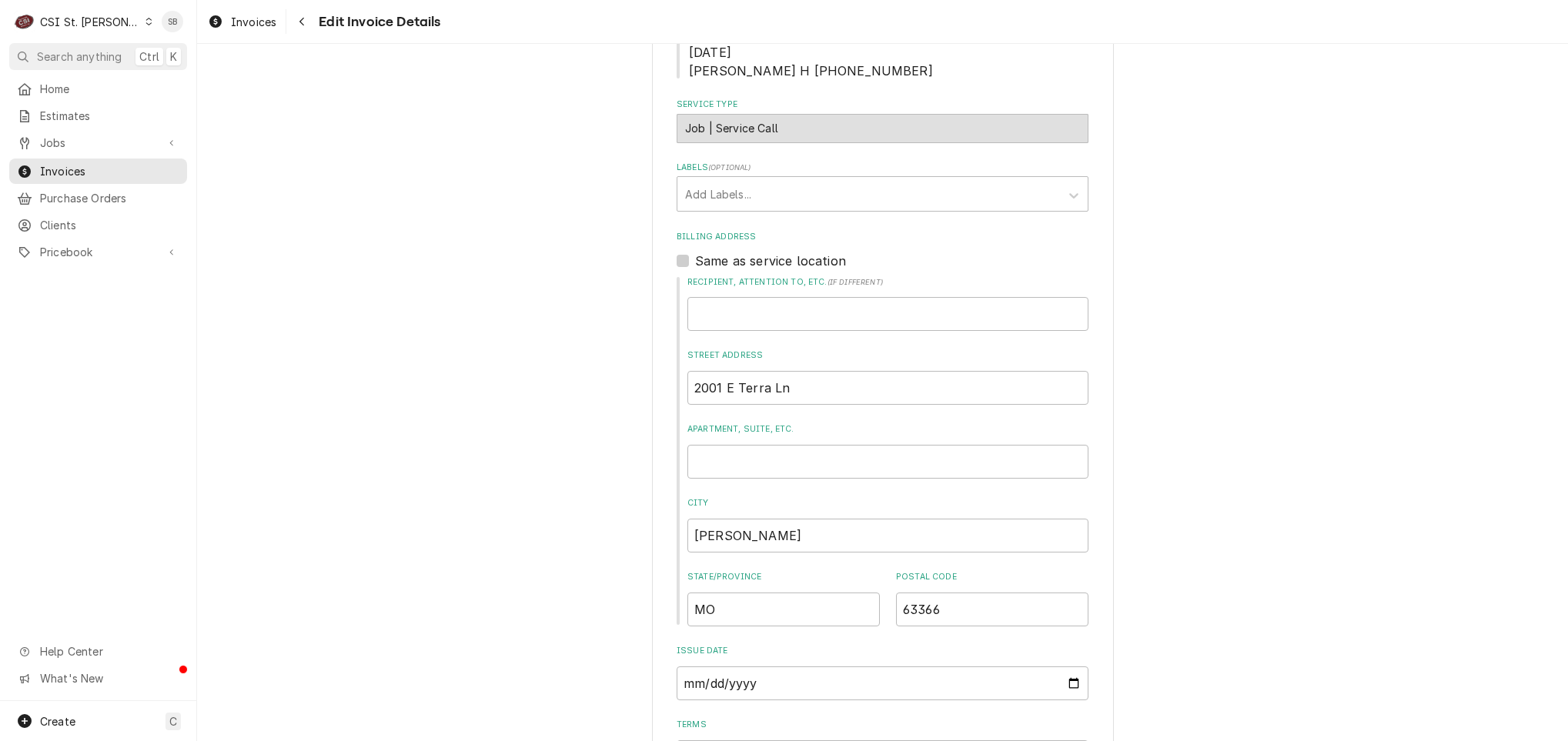
scroll to position [77, 0]
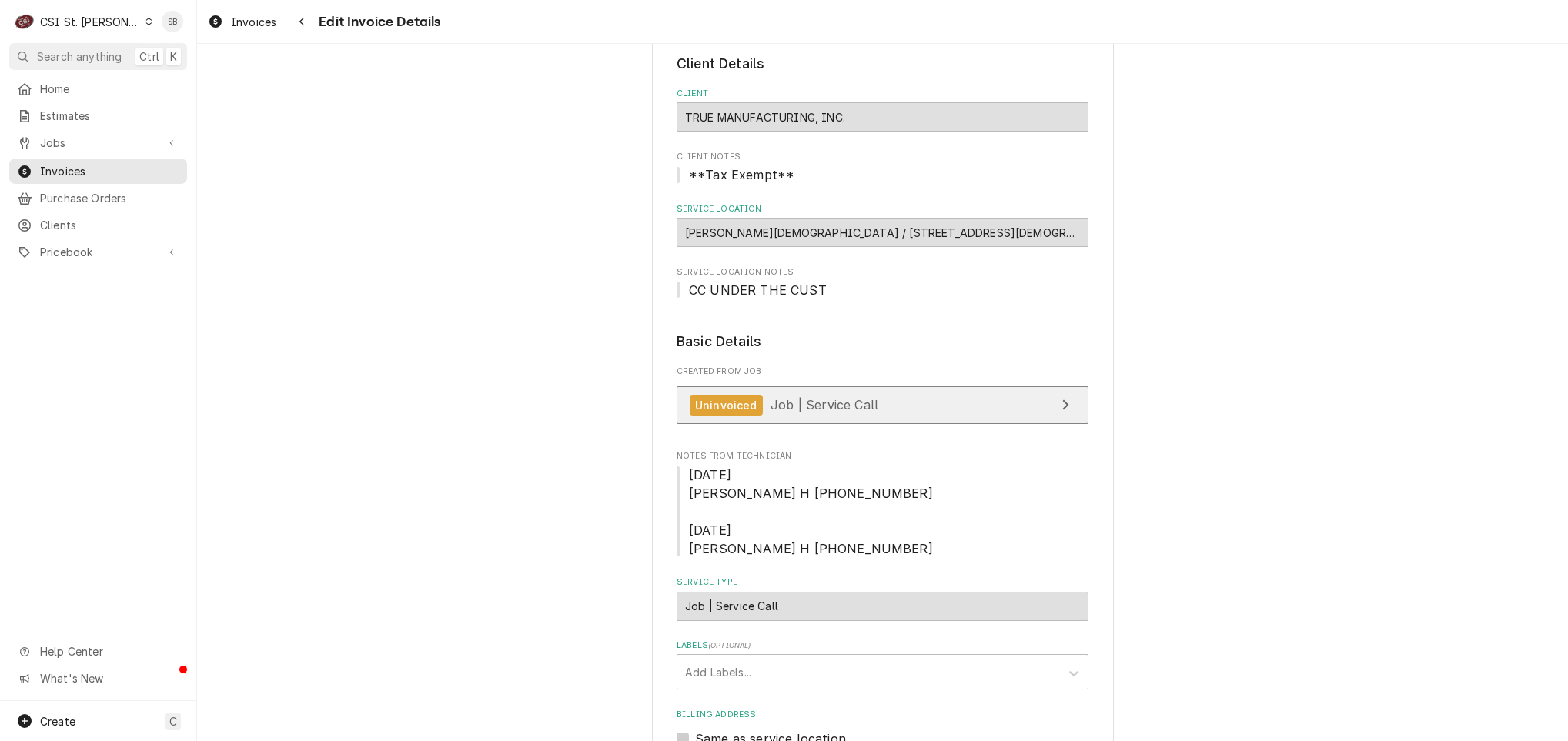
click at [827, 412] on span "Job | Service Call" at bounding box center [824, 404] width 108 height 15
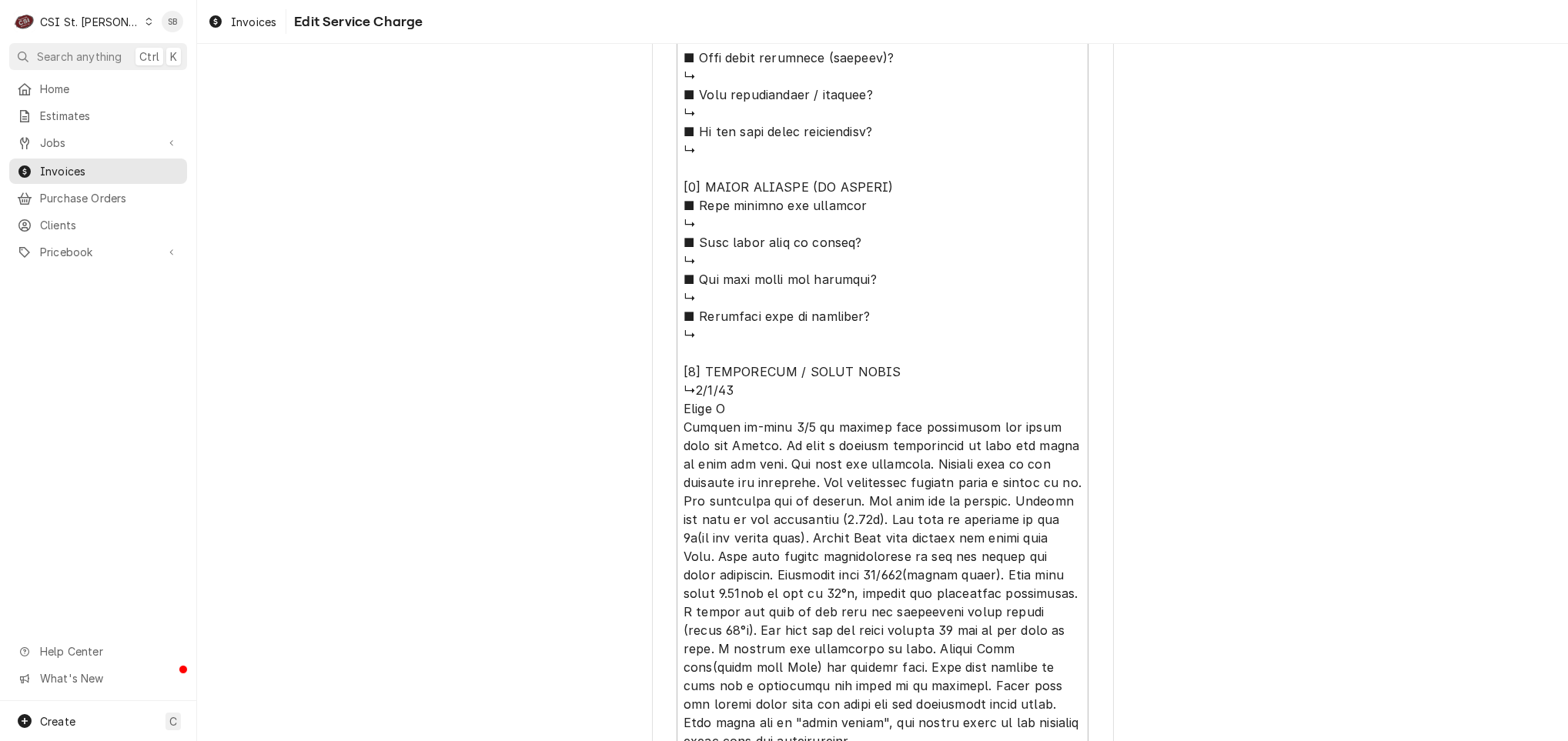
scroll to position [1678, 0]
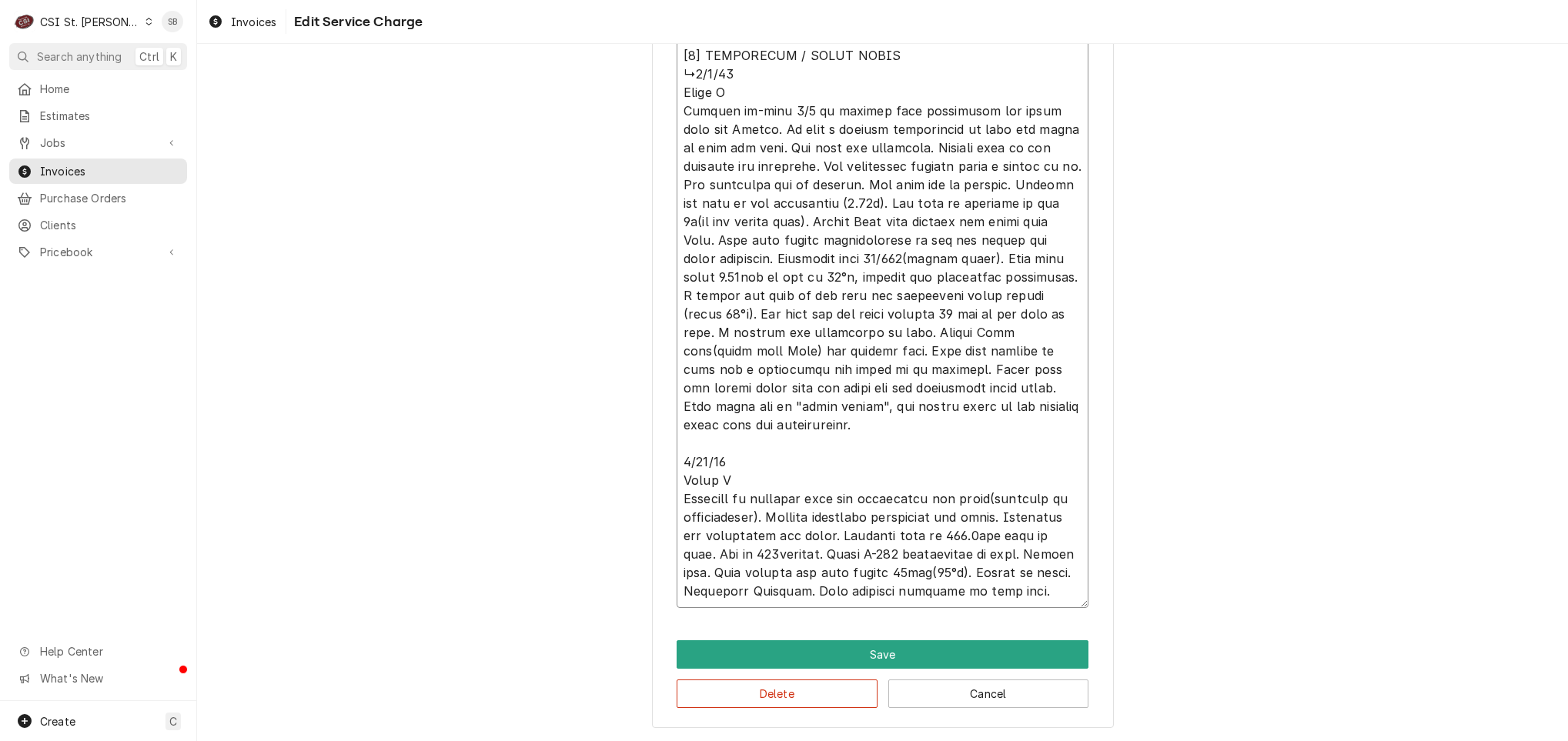
type textarea "x"
type textarea "⚠️ 𝗙𝗢𝗥𝗠 𝗜𝗡𝗦𝗧𝗥𝗨𝗖𝗧𝗜𝗢𝗡𝗦 ⚠️ ✪ 𝗖𝗼𝗺𝗽𝗹𝗲𝘁𝗲 𝗮𝗹𝗹 𝗿𝗲𝗹𝗲𝘃𝗮𝗻𝘁 𝘀𝗲𝗰𝘁𝗶𝗼𝗻𝘀 ✪ 𝗣𝗿𝗼𝘃𝗶𝗱𝗲 𝗱𝗲𝘁𝗮𝗶𝗹𝗲𝗱 𝗮𝗻𝘀…"
type textarea "x"
type textarea "⚠️ 𝗙𝗢𝗥𝗠 𝗜𝗡𝗦𝗧𝗥𝗨𝗖𝗧𝗜𝗢𝗡𝗦 ⚠️ ✪ 𝗖𝗼𝗺𝗽𝗹𝗲𝘁𝗲 𝗮𝗹𝗹 𝗿𝗲𝗹𝗲𝘃𝗮𝗻𝘁 𝘀𝗲𝗰𝘁𝗶𝗼𝗻𝘀 ✪ 𝗣𝗿𝗼𝘃𝗶𝗱𝗲 𝗱𝗲𝘁𝗮𝗶𝗹𝗲𝗱 𝗮𝗻𝘀…"
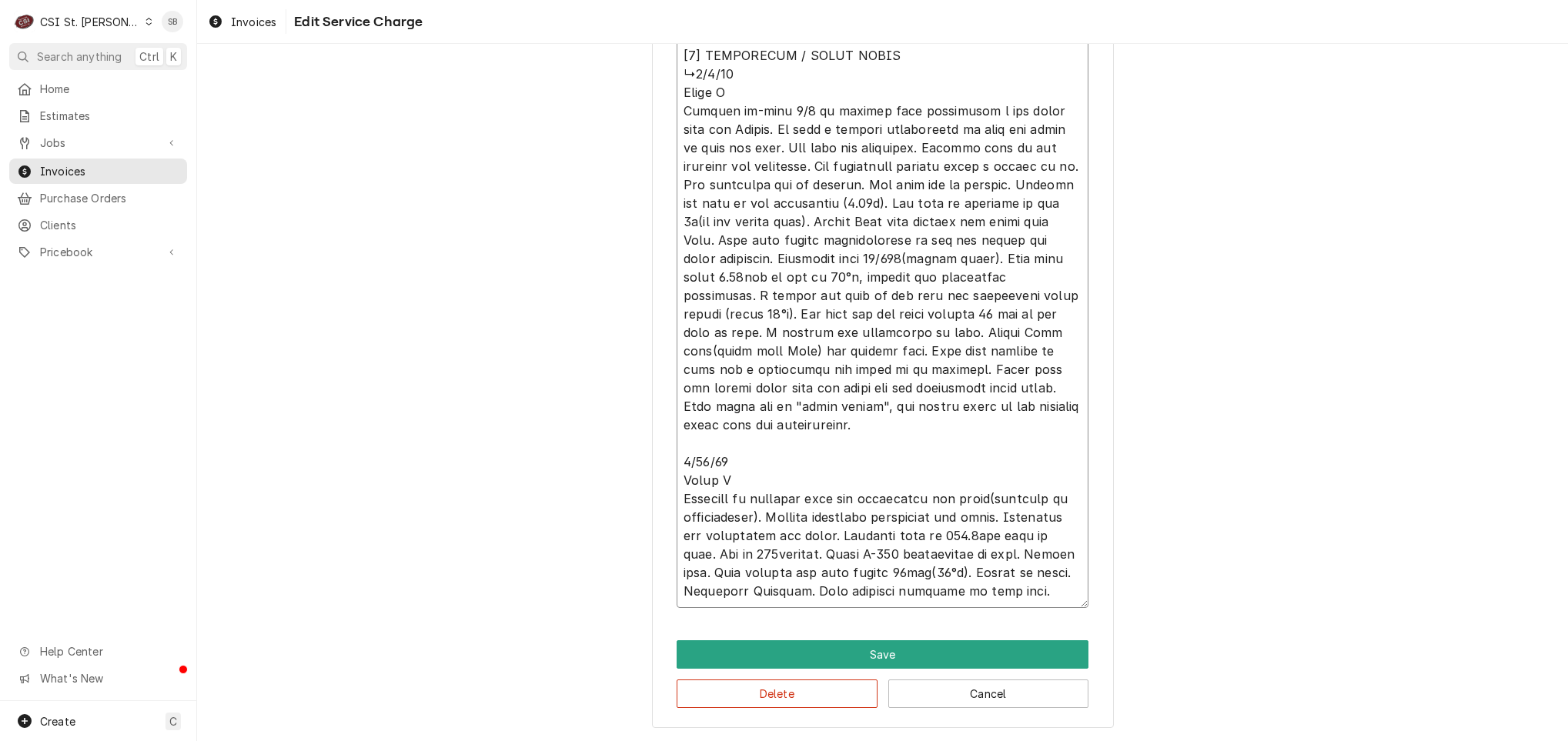
type textarea "x"
type textarea "⚠️ 𝗙𝗢𝗥𝗠 𝗜𝗡𝗦𝗧𝗥𝗨𝗖𝗧𝗜𝗢𝗡𝗦 ⚠️ ✪ 𝗖𝗼𝗺𝗽𝗹𝗲𝘁𝗲 𝗮𝗹𝗹 𝗿𝗲𝗹𝗲𝘃𝗮𝗻𝘁 𝘀𝗲𝗰𝘁𝗶𝗼𝗻𝘀 ✪ 𝗣𝗿𝗼𝘃𝗶𝗱𝗲 𝗱𝗲𝘁𝗮𝗶𝗹𝗲𝗱 𝗮𝗻𝘀…"
type textarea "x"
type textarea "⚠️ 𝗙𝗢𝗥𝗠 𝗜𝗡𝗦𝗧𝗥𝗨𝗖𝗧𝗜𝗢𝗡𝗦 ⚠️ ✪ 𝗖𝗼𝗺𝗽𝗹𝗲𝘁𝗲 𝗮𝗹𝗹 𝗿𝗲𝗹𝗲𝘃𝗮𝗻𝘁 𝘀𝗲𝗰𝘁𝗶𝗼𝗻𝘀 ✪ 𝗣𝗿𝗼𝘃𝗶𝗱𝗲 𝗱𝗲𝘁𝗮𝗶𝗹𝗲𝗱 𝗮𝗻𝘀…"
type textarea "x"
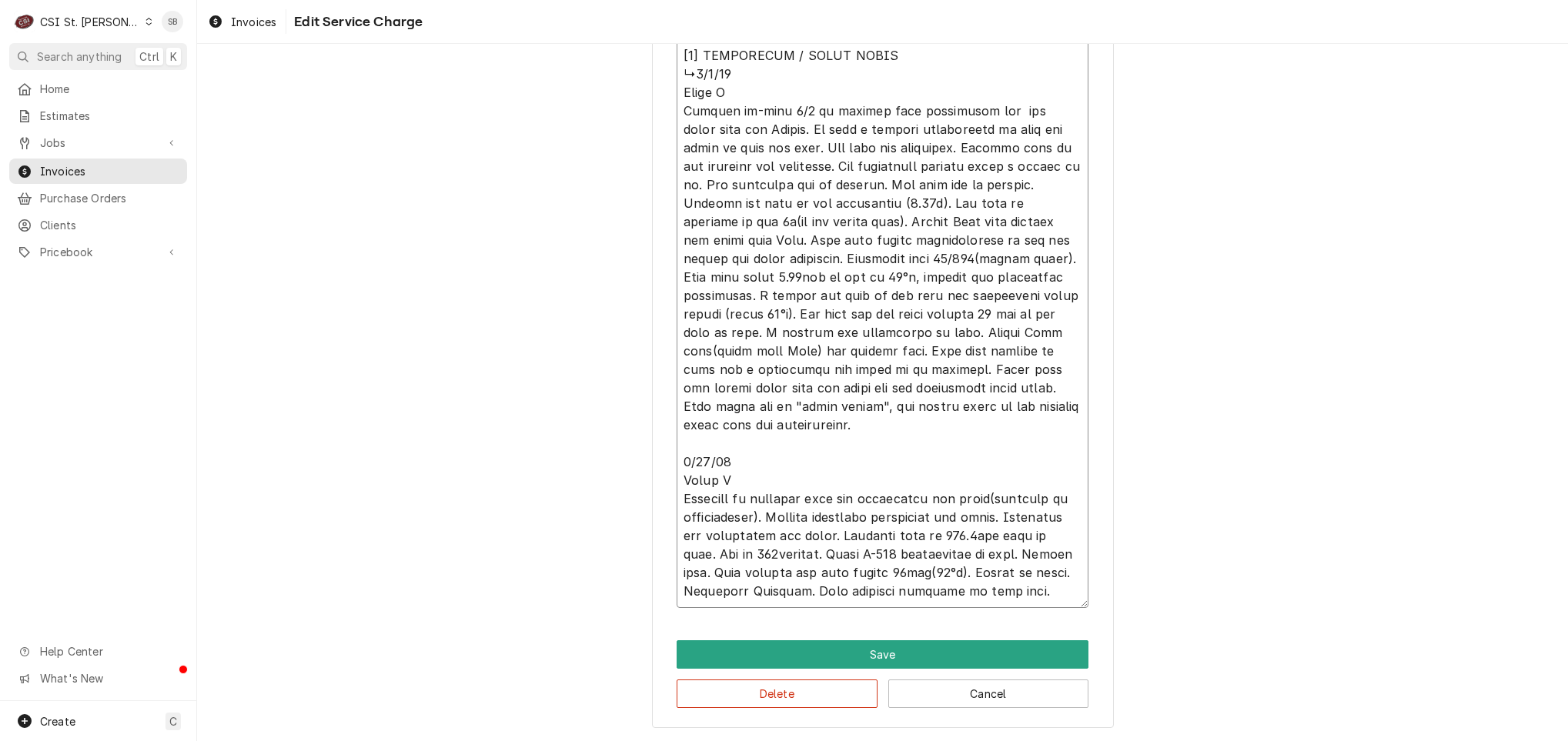
type textarea "⚠️ 𝗙𝗢𝗥𝗠 𝗜𝗡𝗦𝗧𝗥𝗨𝗖𝗧𝗜𝗢𝗡𝗦 ⚠️ ✪ 𝗖𝗼𝗺𝗽𝗹𝗲𝘁𝗲 𝗮𝗹𝗹 𝗿𝗲𝗹𝗲𝘃𝗮𝗻𝘁 𝘀𝗲𝗰𝘁𝗶𝗼𝗻𝘀 ✪ 𝗣𝗿𝗼𝘃𝗶𝗱𝗲 𝗱𝗲𝘁𝗮𝗶𝗹𝗲𝗱 𝗮𝗻𝘀…"
type textarea "x"
type textarea "⚠️ 𝗙𝗢𝗥𝗠 𝗜𝗡𝗦𝗧𝗥𝗨𝗖𝗧𝗜𝗢𝗡𝗦 ⚠️ ✪ 𝗖𝗼𝗺𝗽𝗹𝗲𝘁𝗲 𝗮𝗹𝗹 𝗿𝗲𝗹𝗲𝘃𝗮𝗻𝘁 𝘀𝗲𝗰𝘁𝗶𝗼𝗻𝘀 ✪ 𝗣𝗿𝗼𝘃𝗶𝗱𝗲 𝗱𝗲𝘁𝗮𝗶𝗹𝗲𝗱 𝗮𝗻𝘀…"
type textarea "x"
type textarea "⚠️ 𝗙𝗢𝗥𝗠 𝗜𝗡𝗦𝗧𝗥𝗨𝗖𝗧𝗜𝗢𝗡𝗦 ⚠️ ✪ 𝗖𝗼𝗺𝗽𝗹𝗲𝘁𝗲 𝗮𝗹𝗹 𝗿𝗲𝗹𝗲𝘃𝗮𝗻𝘁 𝘀𝗲𝗰𝘁𝗶𝗼𝗻𝘀 ✪ 𝗣𝗿𝗼𝘃𝗶𝗱𝗲 𝗱𝗲𝘁𝗮𝗶𝗹𝗲𝗱 𝗮𝗻𝘀…"
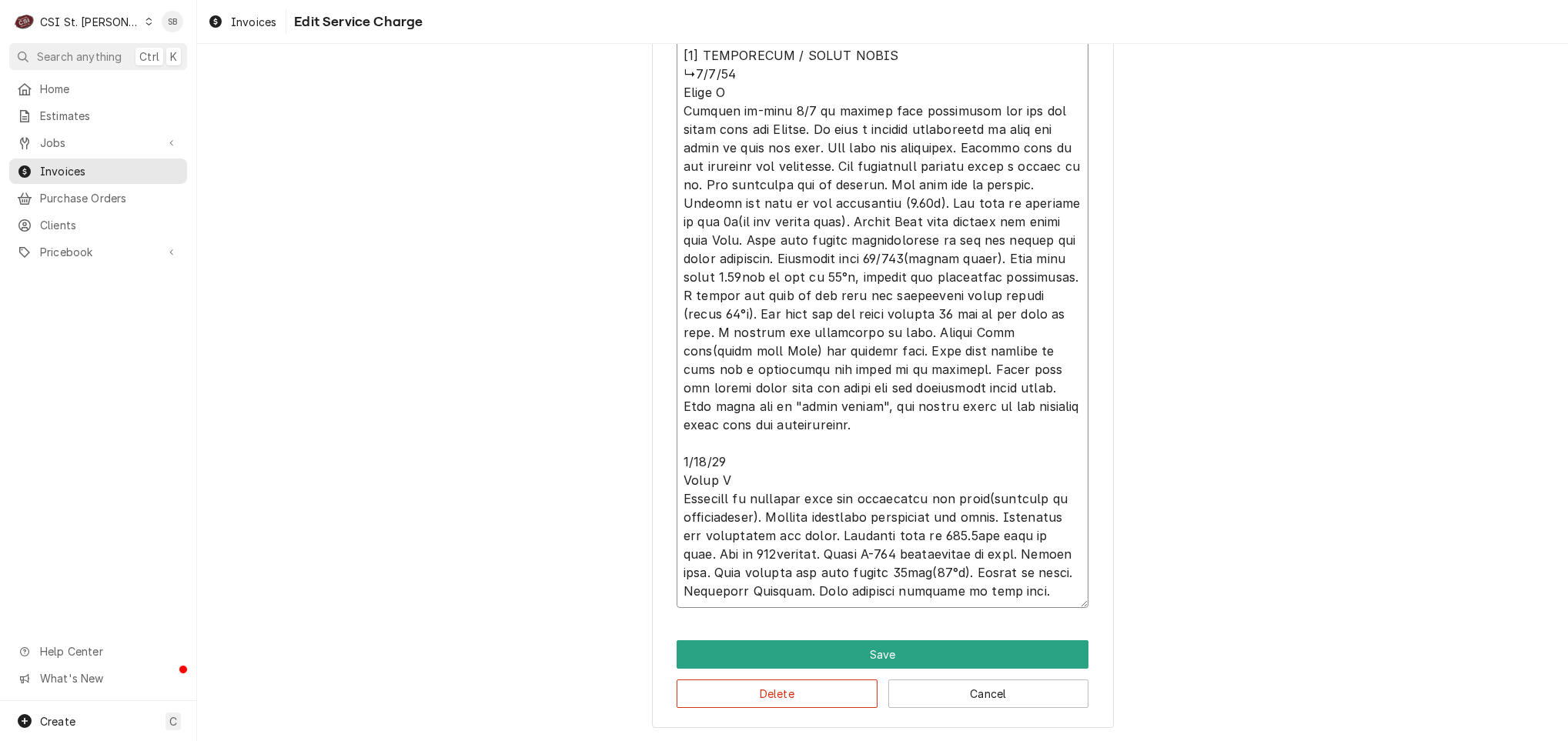
type textarea "x"
type textarea "⚠️ 𝗙𝗢𝗥𝗠 𝗜𝗡𝗦𝗧𝗥𝗨𝗖𝗧𝗜𝗢𝗡𝗦 ⚠️ ✪ 𝗖𝗼𝗺𝗽𝗹𝗲𝘁𝗲 𝗮𝗹𝗹 𝗿𝗲𝗹𝗲𝘃𝗮𝗻𝘁 𝘀𝗲𝗰𝘁𝗶𝗼𝗻𝘀 ✪ 𝗣𝗿𝗼𝘃𝗶𝗱𝗲 𝗱𝗲𝘁𝗮𝗶𝗹𝗲𝗱 𝗮𝗻𝘀…"
type textarea "x"
type textarea "⚠️ 𝗙𝗢𝗥𝗠 𝗜𝗡𝗦𝗧𝗥𝗨𝗖𝗧𝗜𝗢𝗡𝗦 ⚠️ ✪ 𝗖𝗼𝗺𝗽𝗹𝗲𝘁𝗲 𝗮𝗹𝗹 𝗿𝗲𝗹𝗲𝘃𝗮𝗻𝘁 𝘀𝗲𝗰𝘁𝗶𝗼𝗻𝘀 ✪ 𝗣𝗿𝗼𝘃𝗶𝗱𝗲 𝗱𝗲𝘁𝗮𝗶𝗹𝗲𝗱 𝗮𝗻𝘀…"
type textarea "x"
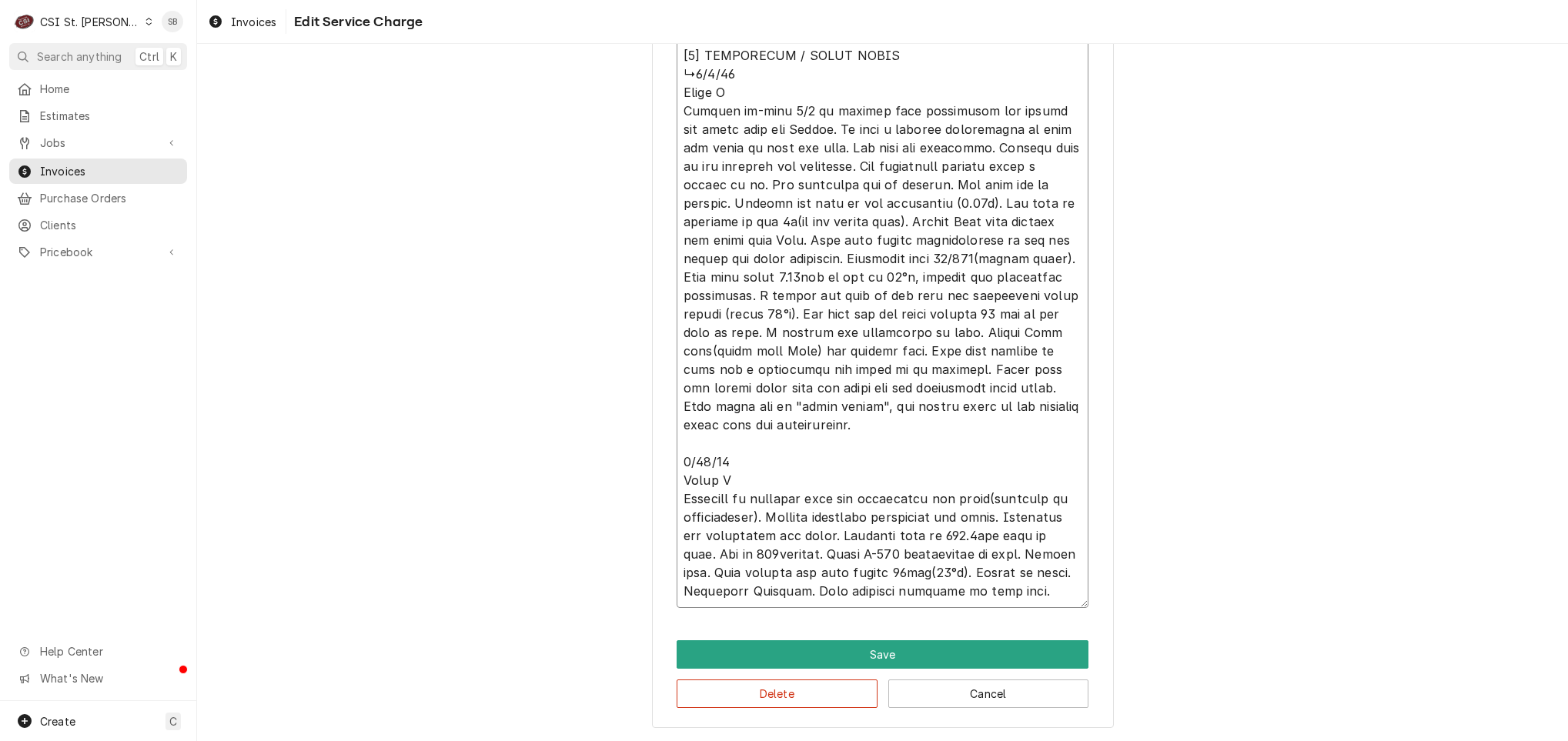
type textarea "⚠️ 𝗙𝗢𝗥𝗠 𝗜𝗡𝗦𝗧𝗥𝗨𝗖𝗧𝗜𝗢𝗡𝗦 ⚠️ ✪ 𝗖𝗼𝗺𝗽𝗹𝗲𝘁𝗲 𝗮𝗹𝗹 𝗿𝗲𝗹𝗲𝘃𝗮𝗻𝘁 𝘀𝗲𝗰𝘁𝗶𝗼𝗻𝘀 ✪ 𝗣𝗿𝗼𝘃𝗶𝗱𝗲 𝗱𝗲𝘁𝗮𝗶𝗹𝗲𝗱 𝗮𝗻𝘀…"
type textarea "x"
type textarea "⚠️ 𝗙𝗢𝗥𝗠 𝗜𝗡𝗦𝗧𝗥𝗨𝗖𝗧𝗜𝗢𝗡𝗦 ⚠️ ✪ 𝗖𝗼𝗺𝗽𝗹𝗲𝘁𝗲 𝗮𝗹𝗹 𝗿𝗲𝗹𝗲𝘃𝗮𝗻𝘁 𝘀𝗲𝗰𝘁𝗶𝗼𝗻𝘀 ✪ 𝗣𝗿𝗼𝘃𝗶𝗱𝗲 𝗱𝗲𝘁𝗮𝗶𝗹𝗲𝗱 𝗮𝗻𝘀…"
type textarea "x"
type textarea "⚠️ 𝗙𝗢𝗥𝗠 𝗜𝗡𝗦𝗧𝗥𝗨𝗖𝗧𝗜𝗢𝗡𝗦 ⚠️ ✪ 𝗖𝗼𝗺𝗽𝗹𝗲𝘁𝗲 𝗮𝗹𝗹 𝗿𝗲𝗹𝗲𝘃𝗮𝗻𝘁 𝘀𝗲𝗰𝘁𝗶𝗼𝗻𝘀 ✪ 𝗣𝗿𝗼𝘃𝗶𝗱𝗲 𝗱𝗲𝘁𝗮𝗶𝗹𝗲𝗱 𝗮𝗻𝘀…"
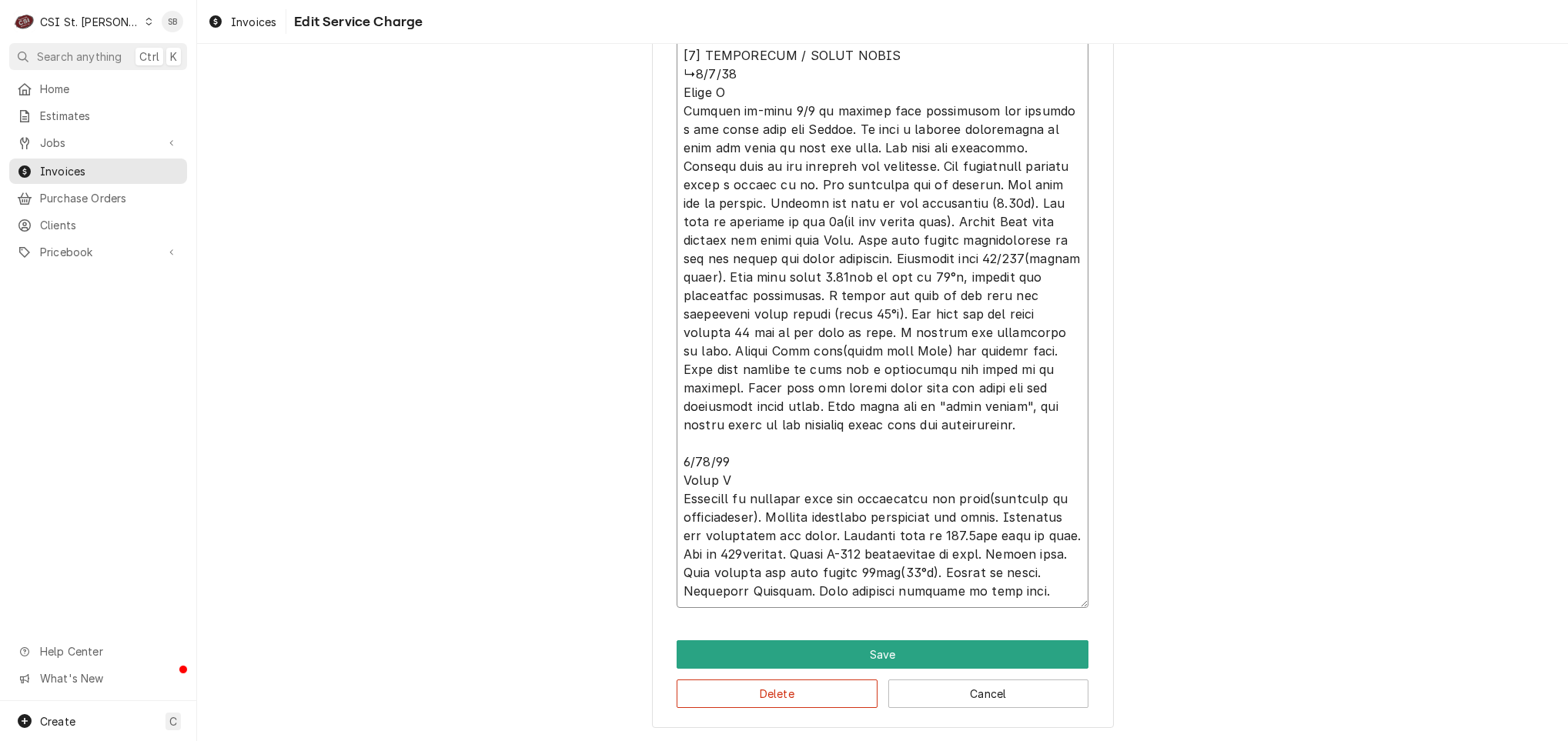
type textarea "x"
type textarea "⚠️ 𝗙𝗢𝗥𝗠 𝗜𝗡𝗦𝗧𝗥𝗨𝗖𝗧𝗜𝗢𝗡𝗦 ⚠️ ✪ 𝗖𝗼𝗺𝗽𝗹𝗲𝘁𝗲 𝗮𝗹𝗹 𝗿𝗲𝗹𝗲𝘃𝗮𝗻𝘁 𝘀𝗲𝗰𝘁𝗶𝗼𝗻𝘀 ✪ 𝗣𝗿𝗼𝘃𝗶𝗱𝗲 𝗱𝗲𝘁𝗮𝗶𝗹𝗲𝗱 𝗮𝗻𝘀…"
type textarea "x"
type textarea "⚠️ 𝗙𝗢𝗥𝗠 𝗜𝗡𝗦𝗧𝗥𝗨𝗖𝗧𝗜𝗢𝗡𝗦 ⚠️ ✪ 𝗖𝗼𝗺𝗽𝗹𝗲𝘁𝗲 𝗮𝗹𝗹 𝗿𝗲𝗹𝗲𝘃𝗮𝗻𝘁 𝘀𝗲𝗰𝘁𝗶𝗼𝗻𝘀 ✪ 𝗣𝗿𝗼𝘃𝗶𝗱𝗲 𝗱𝗲𝘁𝗮𝗶𝗹𝗲𝗱 𝗮𝗻𝘀…"
type textarea "x"
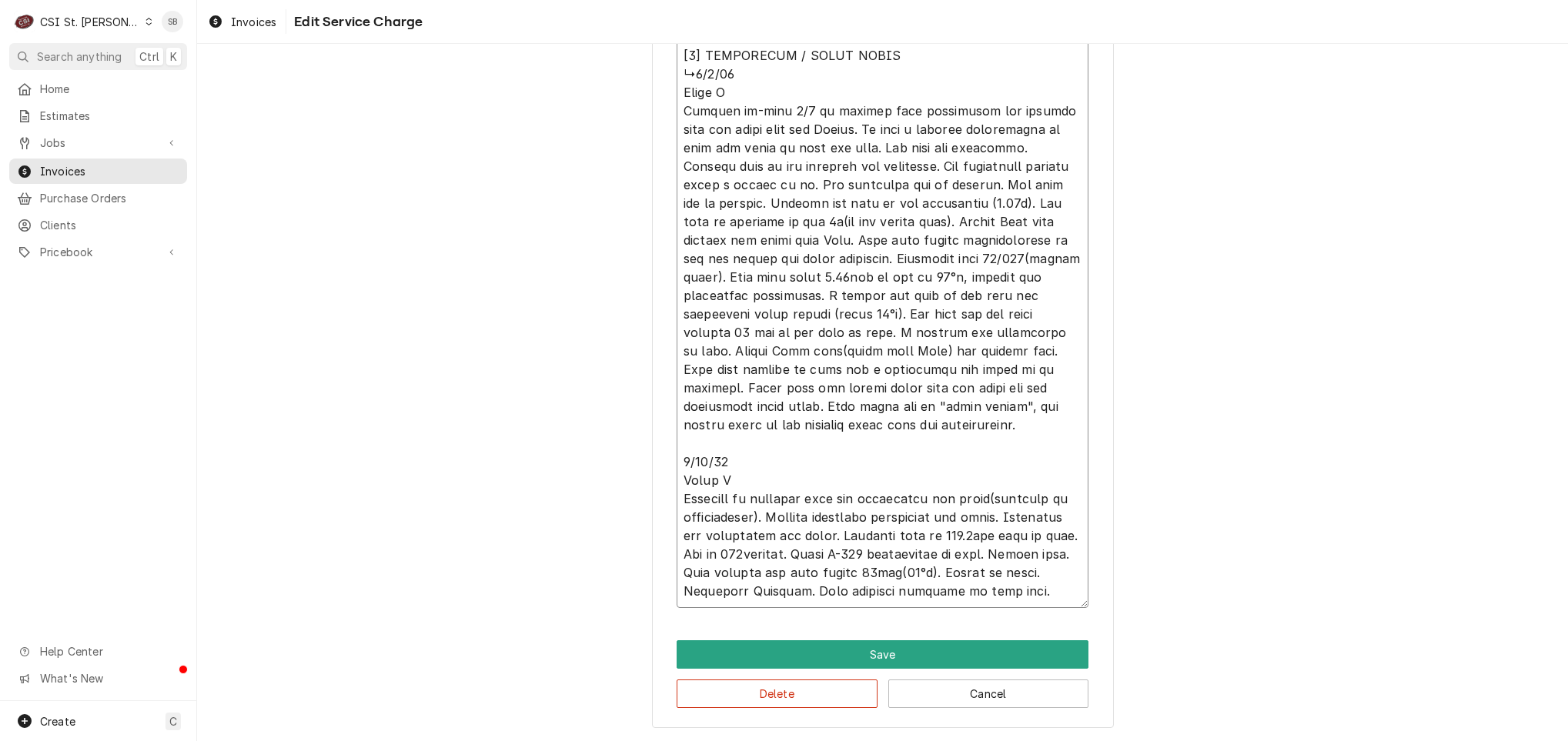
type textarea "⚠️ 𝗙𝗢𝗥𝗠 𝗜𝗡𝗦𝗧𝗥𝗨𝗖𝗧𝗜𝗢𝗡𝗦 ⚠️ ✪ 𝗖𝗼𝗺𝗽𝗹𝗲𝘁𝗲 𝗮𝗹𝗹 𝗿𝗲𝗹𝗲𝘃𝗮𝗻𝘁 𝘀𝗲𝗰𝘁𝗶𝗼𝗻𝘀 ✪ 𝗣𝗿𝗼𝘃𝗶𝗱𝗲 𝗱𝗲𝘁𝗮𝗶𝗹𝗲𝗱 𝗮𝗻𝘀…"
type textarea "x"
type textarea "⚠️ 𝗙𝗢𝗥𝗠 𝗜𝗡𝗦𝗧𝗥𝗨𝗖𝗧𝗜𝗢𝗡𝗦 ⚠️ ✪ 𝗖𝗼𝗺𝗽𝗹𝗲𝘁𝗲 𝗮𝗹𝗹 𝗿𝗲𝗹𝗲𝘃𝗮𝗻𝘁 𝘀𝗲𝗰𝘁𝗶𝗼𝗻𝘀 ✪ 𝗣𝗿𝗼𝘃𝗶𝗱𝗲 𝗱𝗲𝘁𝗮𝗶𝗹𝗲𝗱 𝗮𝗻𝘀…"
type textarea "x"
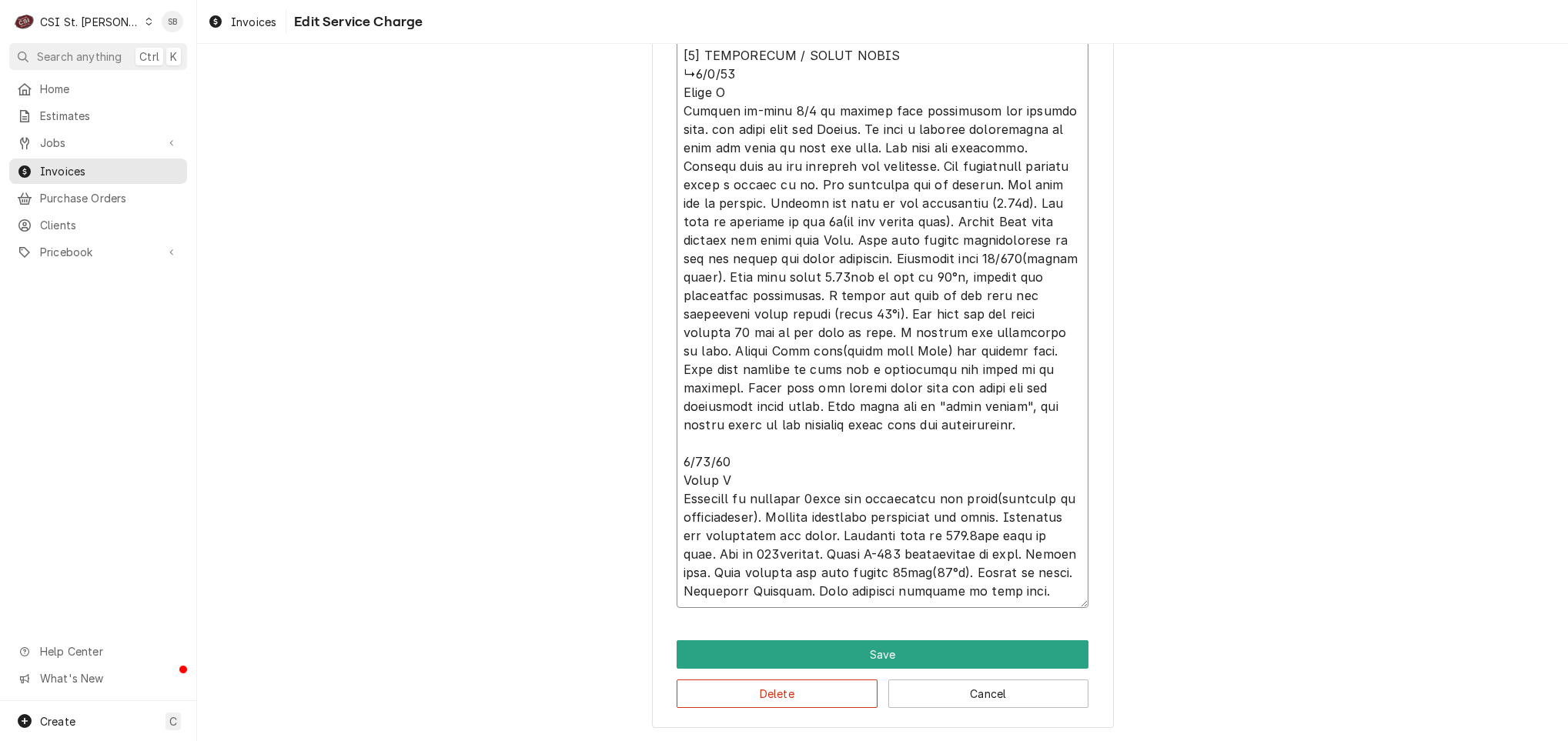
type textarea "⚠️ 𝗙𝗢𝗥𝗠 𝗜𝗡𝗦𝗧𝗥𝗨𝗖𝗧𝗜𝗢𝗡𝗦 ⚠️ ✪ 𝗖𝗼𝗺𝗽𝗹𝗲𝘁𝗲 𝗮𝗹𝗹 𝗿𝗲𝗹𝗲𝘃𝗮𝗻𝘁 𝘀𝗲𝗰𝘁𝗶𝗼𝗻𝘀 ✪ 𝗣𝗿𝗼𝘃𝗶𝗱𝗲 𝗱𝗲𝘁𝗮𝗶𝗹𝗲𝗱 𝗮𝗻𝘀…"
type textarea "x"
type textarea "⚠️ 𝗙𝗢𝗥𝗠 𝗜𝗡𝗦𝗧𝗥𝗨𝗖𝗧𝗜𝗢𝗡𝗦 ⚠️ ✪ 𝗖𝗼𝗺𝗽𝗹𝗲𝘁𝗲 𝗮𝗹𝗹 𝗿𝗲𝗹𝗲𝘃𝗮𝗻𝘁 𝘀𝗲𝗰𝘁𝗶𝗼𝗻𝘀 ✪ 𝗣𝗿𝗼𝘃𝗶𝗱𝗲 𝗱𝗲𝘁𝗮𝗶𝗹𝗲𝗱 𝗮𝗻𝘀…"
type textarea "x"
type textarea "⚠️ 𝗙𝗢𝗥𝗠 𝗜𝗡𝗦𝗧𝗥𝗨𝗖𝗧𝗜𝗢𝗡𝗦 ⚠️ ✪ 𝗖𝗼𝗺𝗽𝗹𝗲𝘁𝗲 𝗮𝗹𝗹 𝗿𝗲𝗹𝗲𝘃𝗮𝗻𝘁 𝘀𝗲𝗰𝘁𝗶𝗼𝗻𝘀 ✪ 𝗣𝗿𝗼𝘃𝗶𝗱𝗲 𝗱𝗲𝘁𝗮𝗶𝗹𝗲𝗱 𝗮𝗻𝘀…"
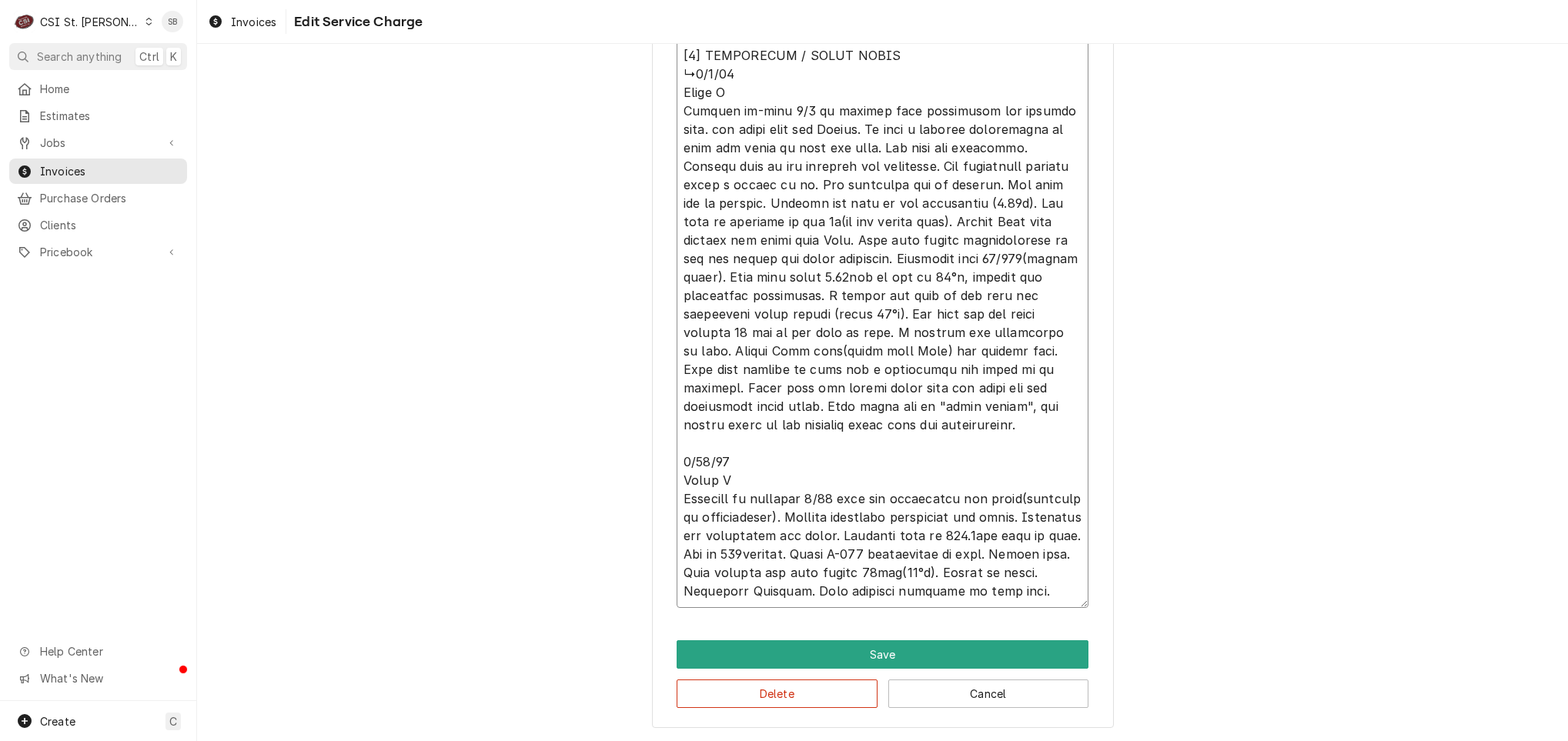
type textarea "x"
drag, startPoint x: 892, startPoint y: 593, endPoint x: 665, endPoint y: 88, distance: 553.7
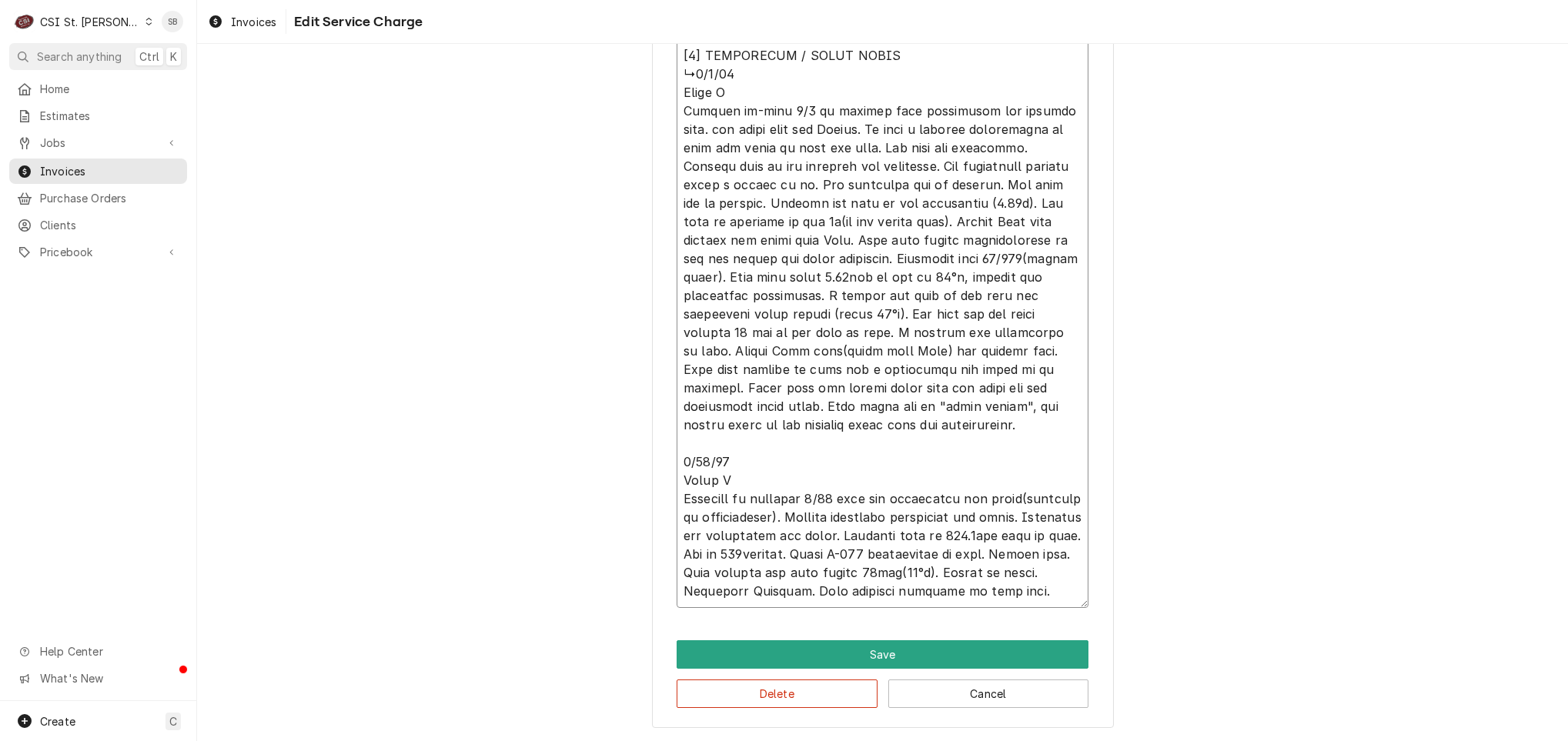
drag, startPoint x: 675, startPoint y: 114, endPoint x: 1060, endPoint y: 707, distance: 707.0
type textarea "⚠️ 𝗙𝗢𝗥𝗠 𝗜𝗡𝗦𝗧𝗥𝗨𝗖𝗧𝗜𝗢𝗡𝗦 ⚠️ ✪ 𝗖𝗼𝗺𝗽𝗹𝗲𝘁𝗲 𝗮𝗹𝗹 𝗿𝗲𝗹𝗲𝘃𝗮𝗻𝘁 𝘀𝗲𝗰𝘁𝗶𝗼𝗻𝘀 ✪ 𝗣𝗿𝗼𝘃𝗶𝗱𝗲 𝗱𝗲𝘁𝗮𝗶𝗹𝗲𝗱 𝗮𝗻𝘀…"
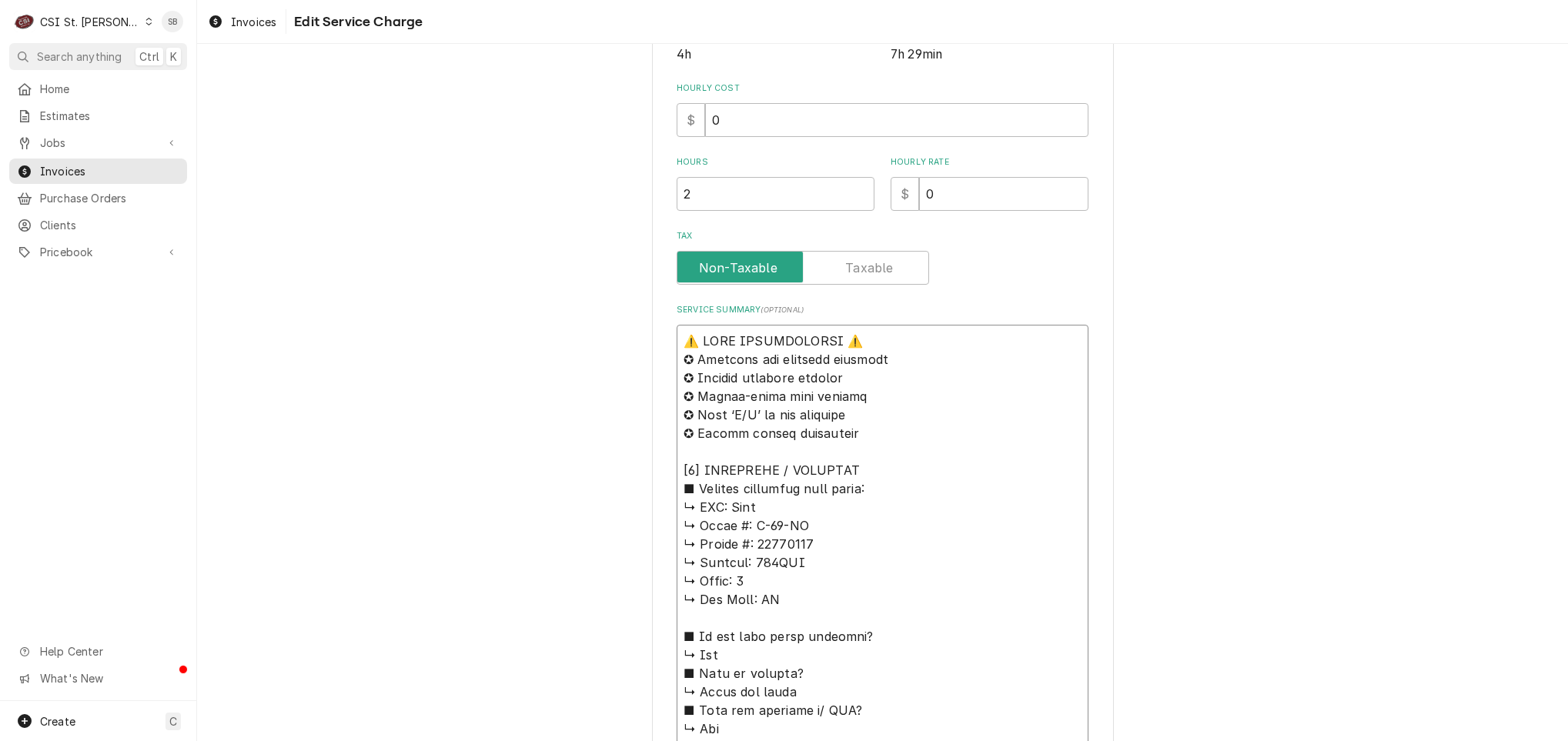
scroll to position [577, 0]
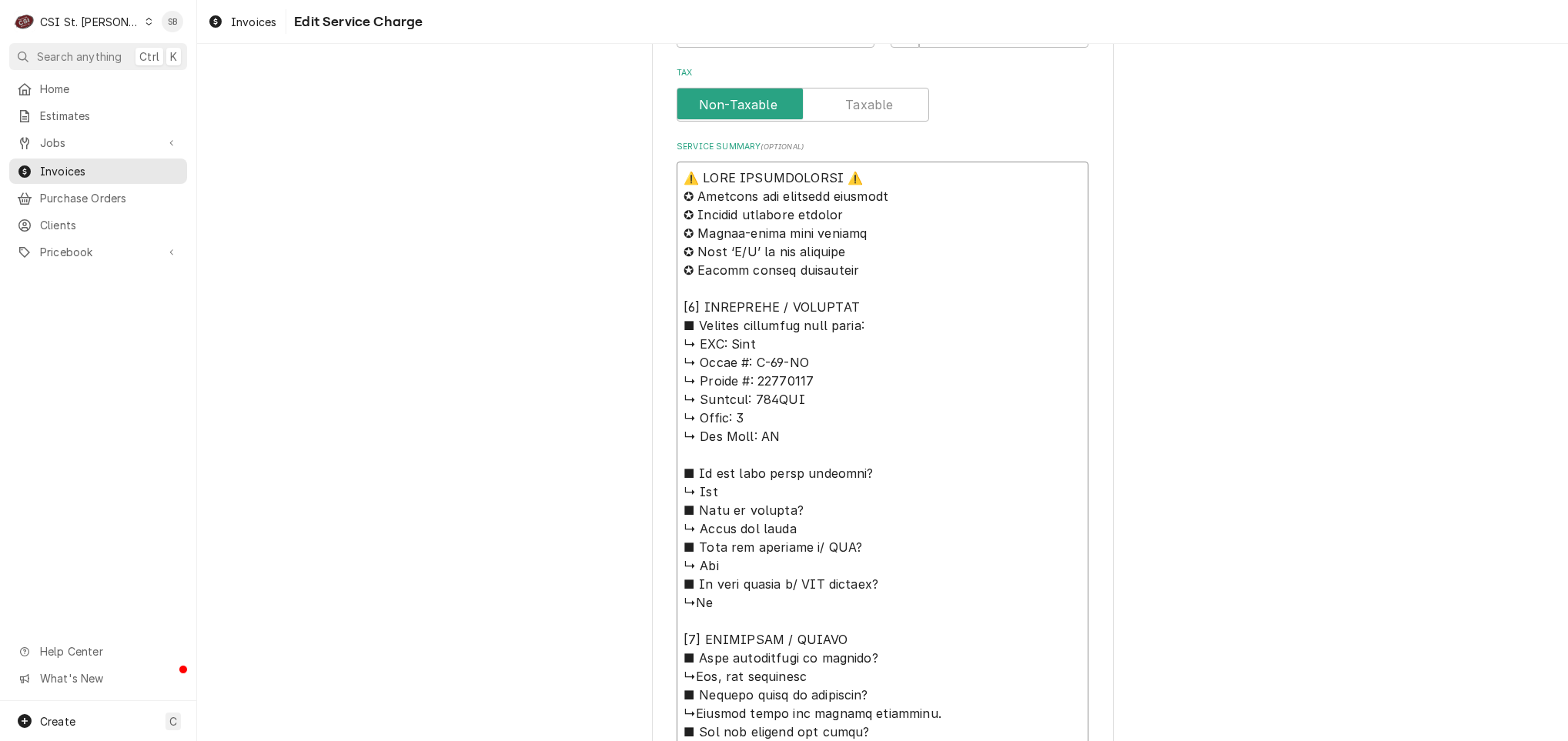
drag, startPoint x: 814, startPoint y: 347, endPoint x: 742, endPoint y: 318, distance: 77.6
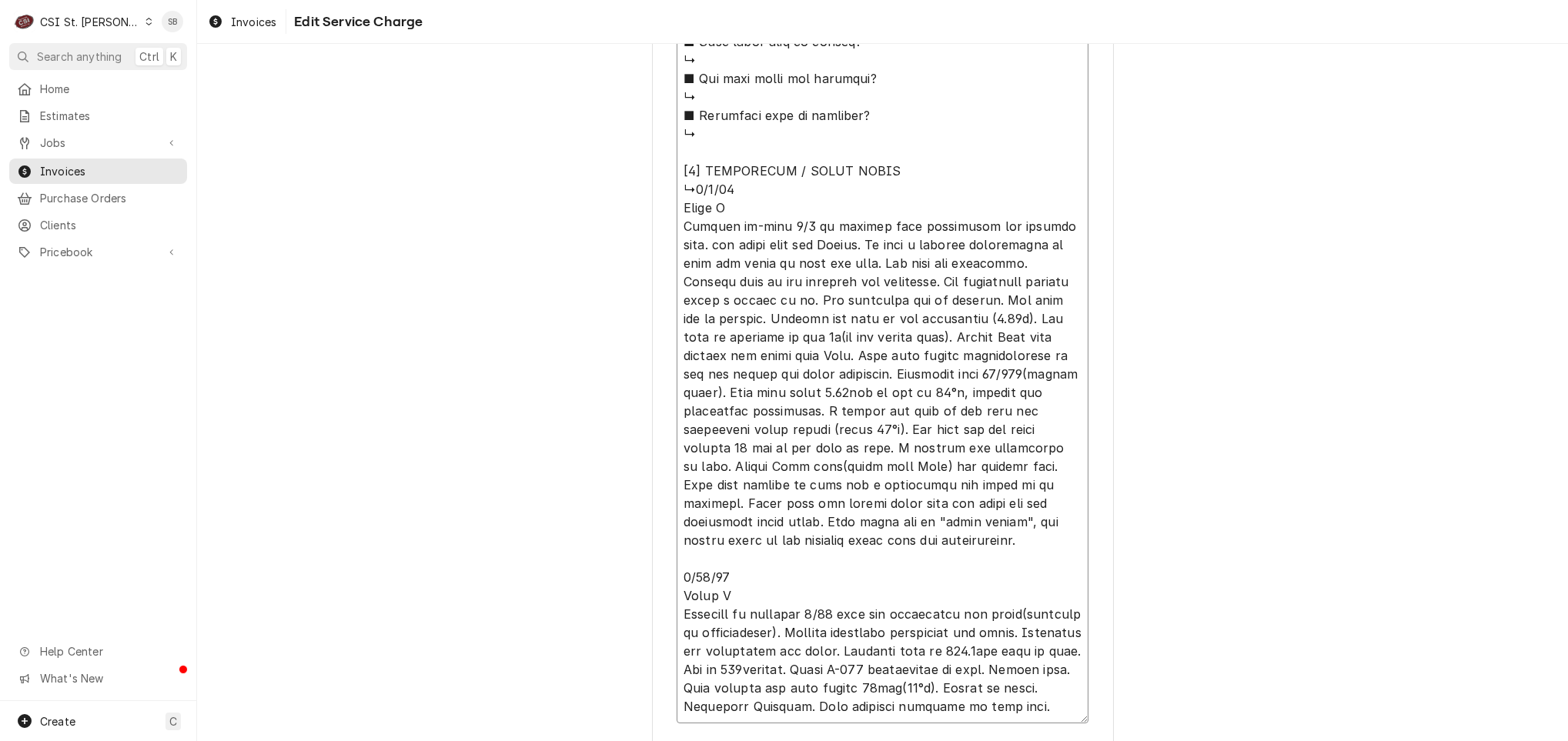
scroll to position [1678, 0]
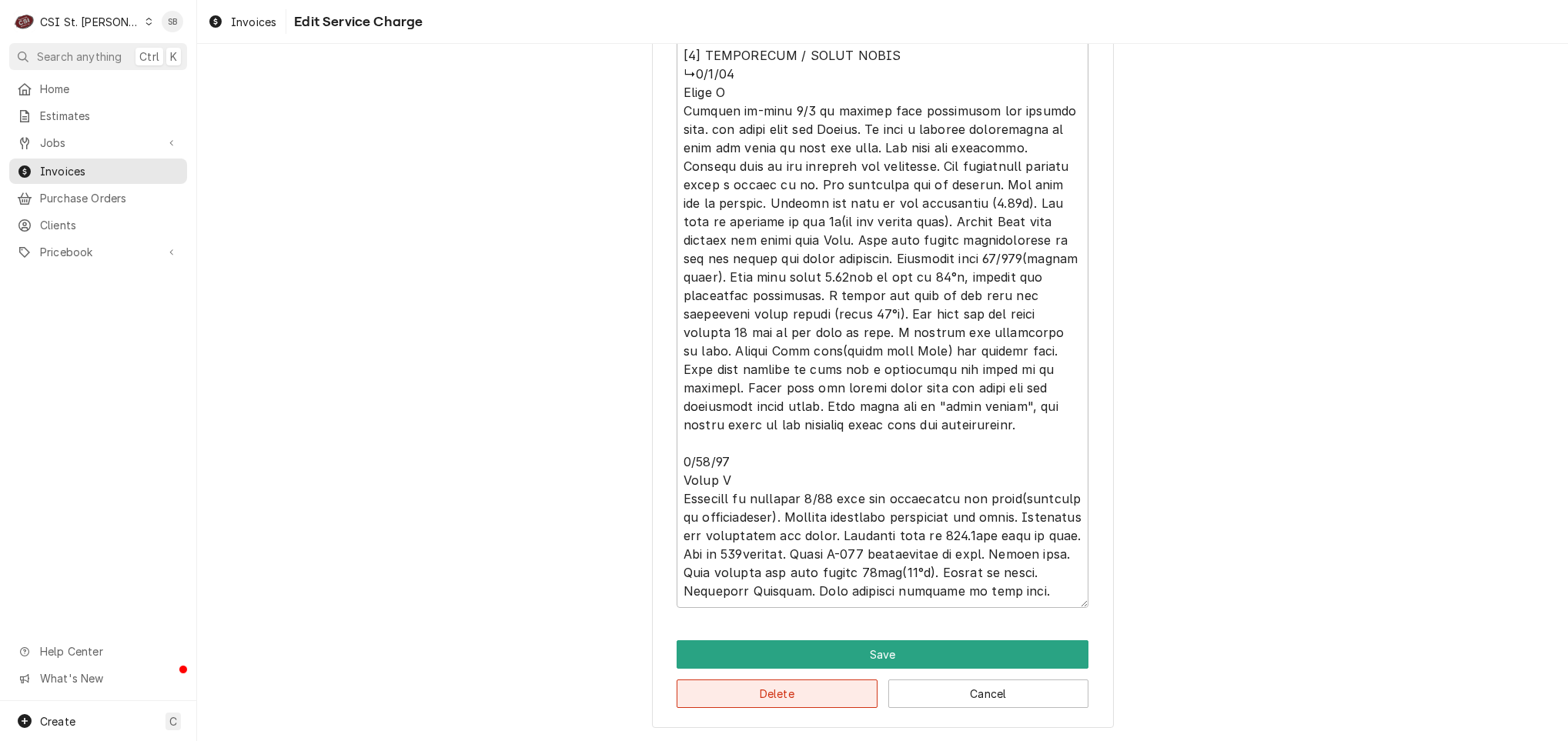
click at [761, 694] on button "Delete" at bounding box center [777, 693] width 201 height 28
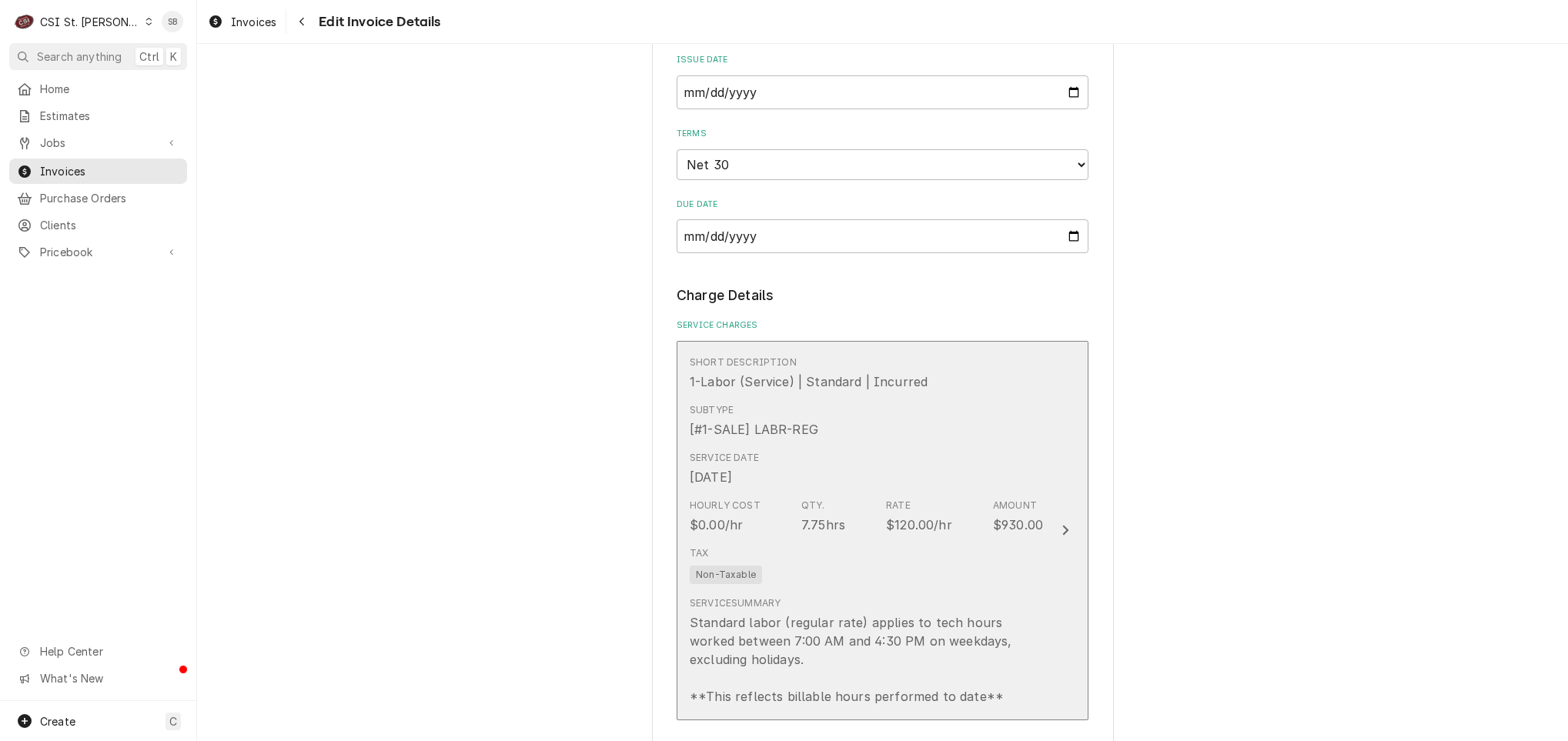
click at [765, 427] on div "[#1-SALE] LABR-REG" at bounding box center [754, 429] width 128 height 18
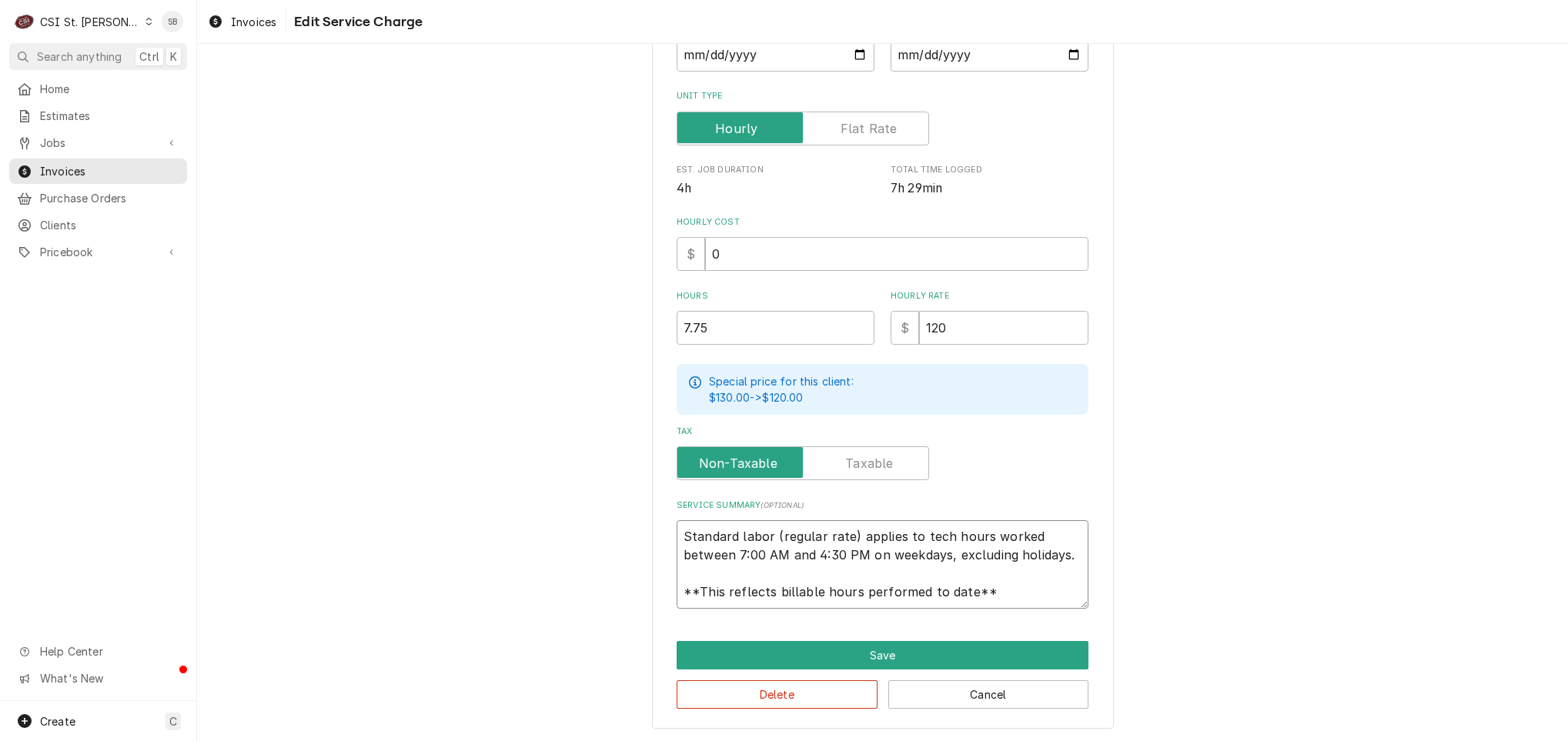
scroll to position [18, 0]
drag, startPoint x: 734, startPoint y: 540, endPoint x: 1145, endPoint y: 637, distance: 422.3
click at [1145, 637] on div "Use the fields below to edit this service charge Short Description 1-Labor (Ser…" at bounding box center [883, 261] width 1371 height 962
type textarea "x"
type textarea "B"
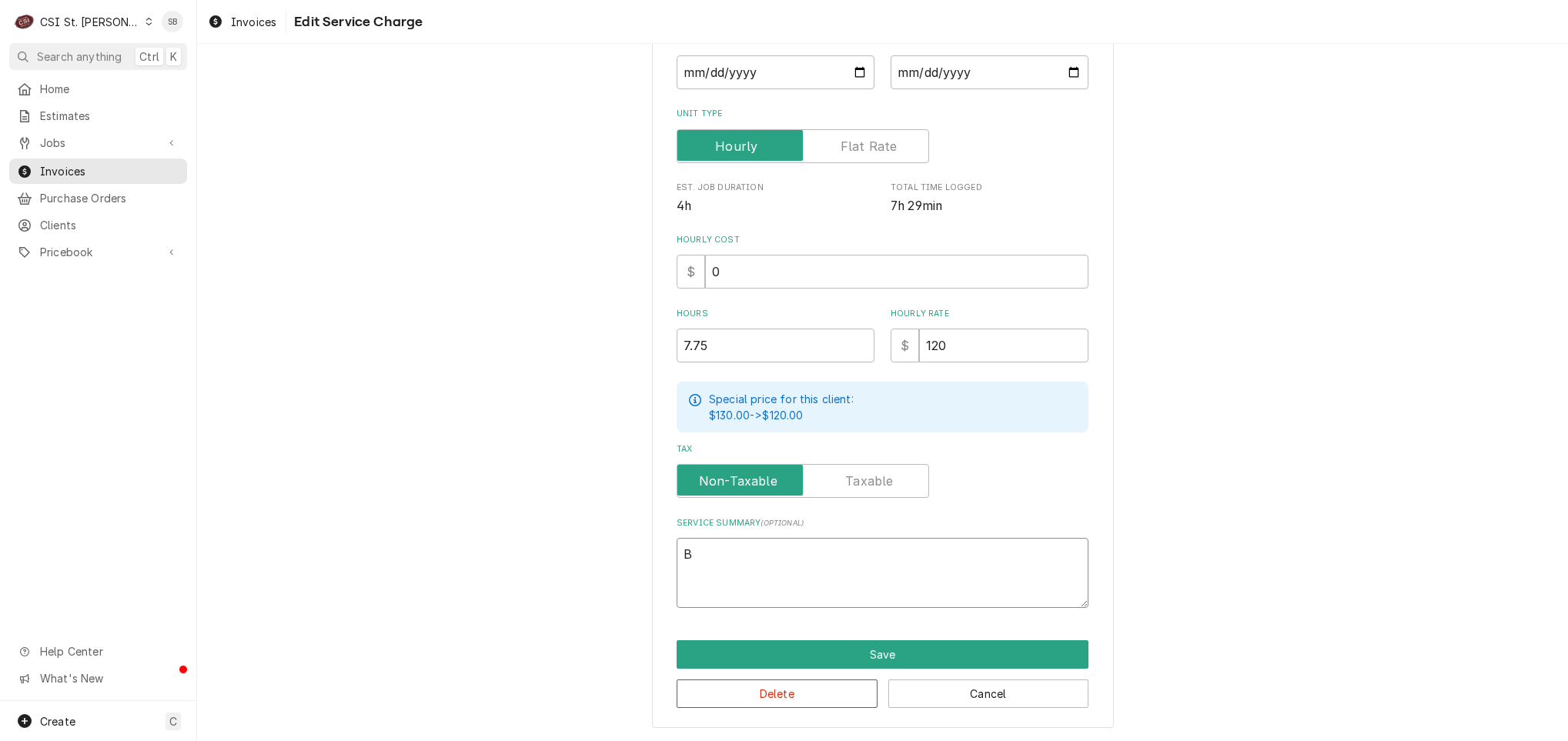
type textarea "x"
type textarea "Br"
type textarea "x"
type textarea "Bra"
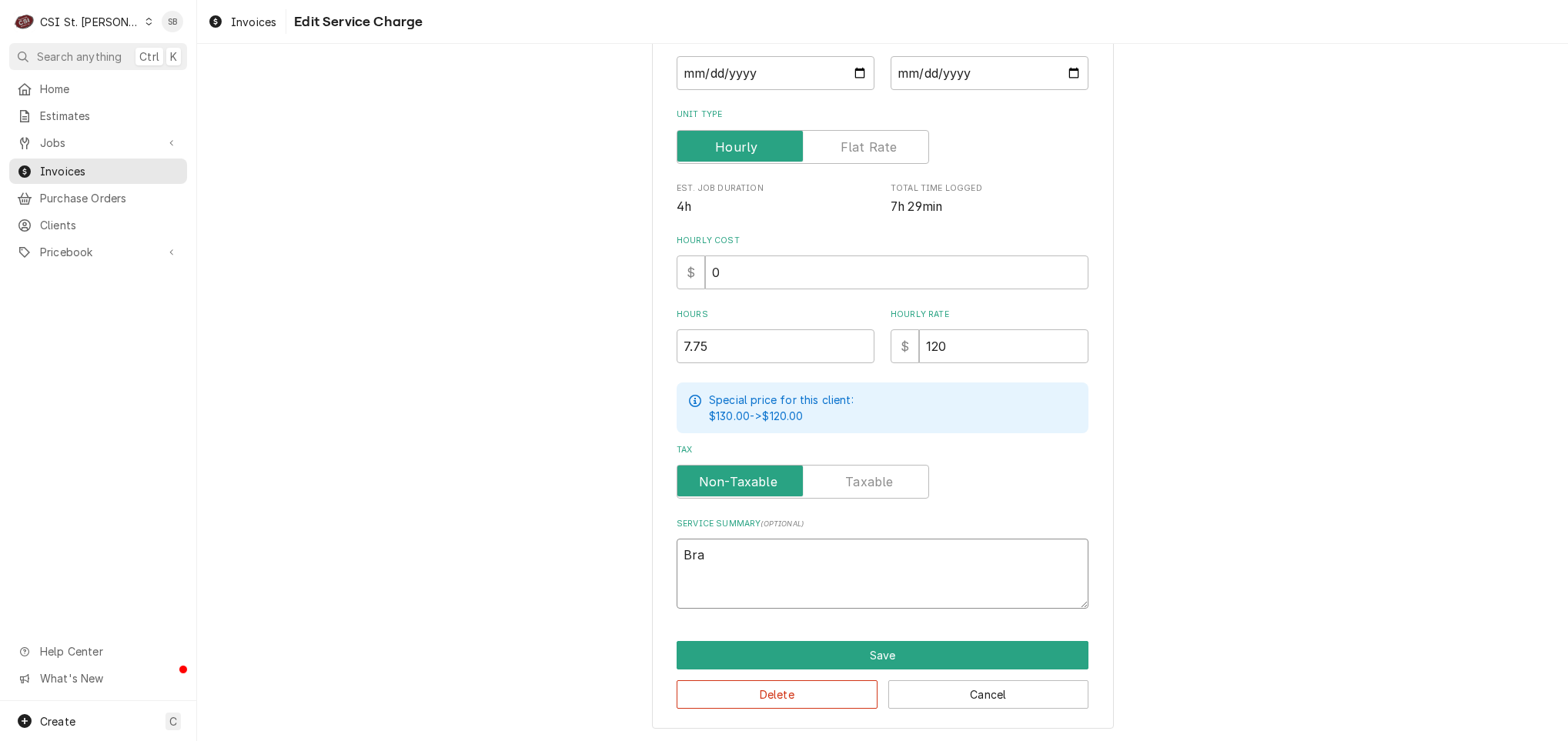
type textarea "x"
type textarea "Bran"
type textarea "x"
type textarea "Brand"
type textarea "x"
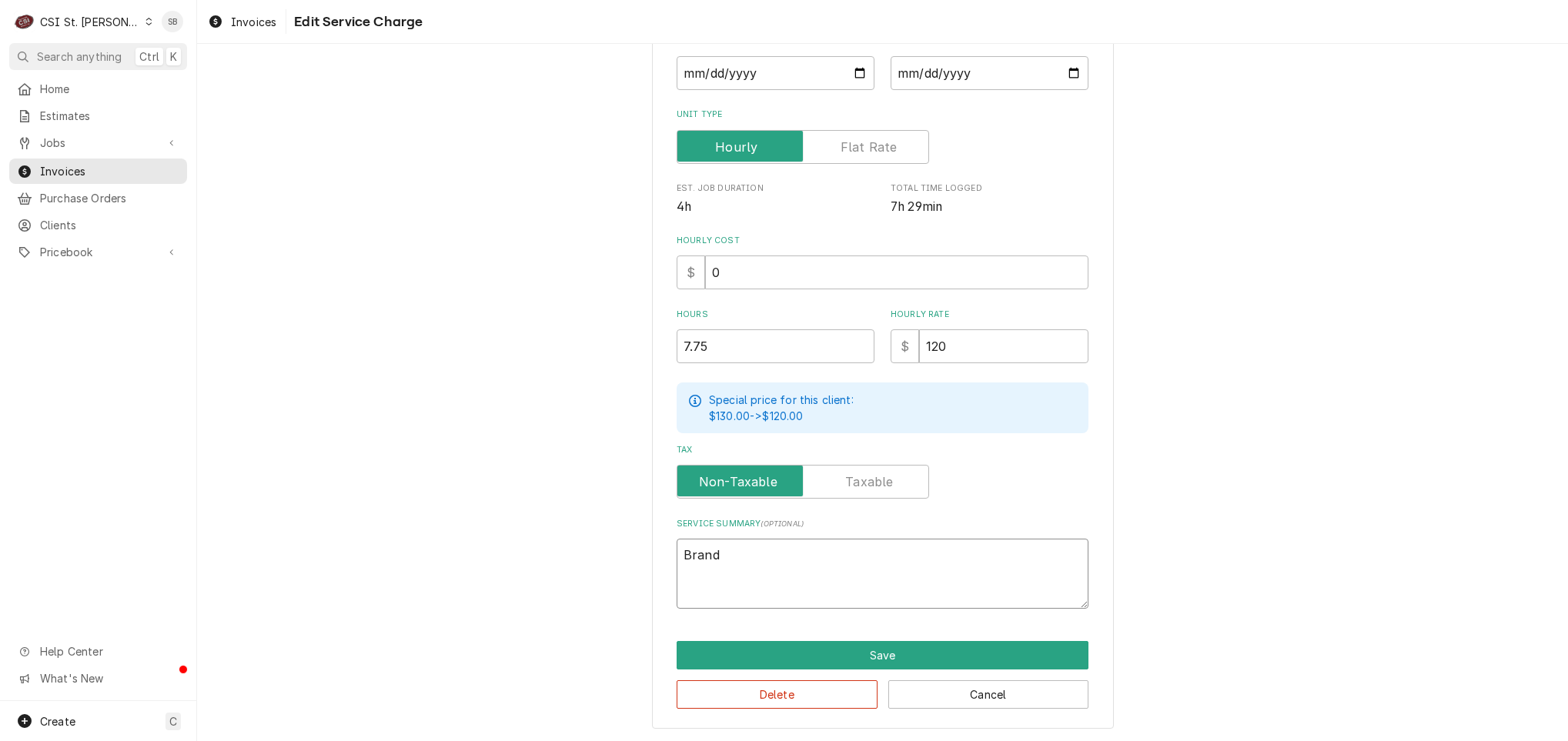
type textarea "Brand:"
type textarea "x"
type textarea "Brand:"
type textarea "x"
type textarea "Brand: T"
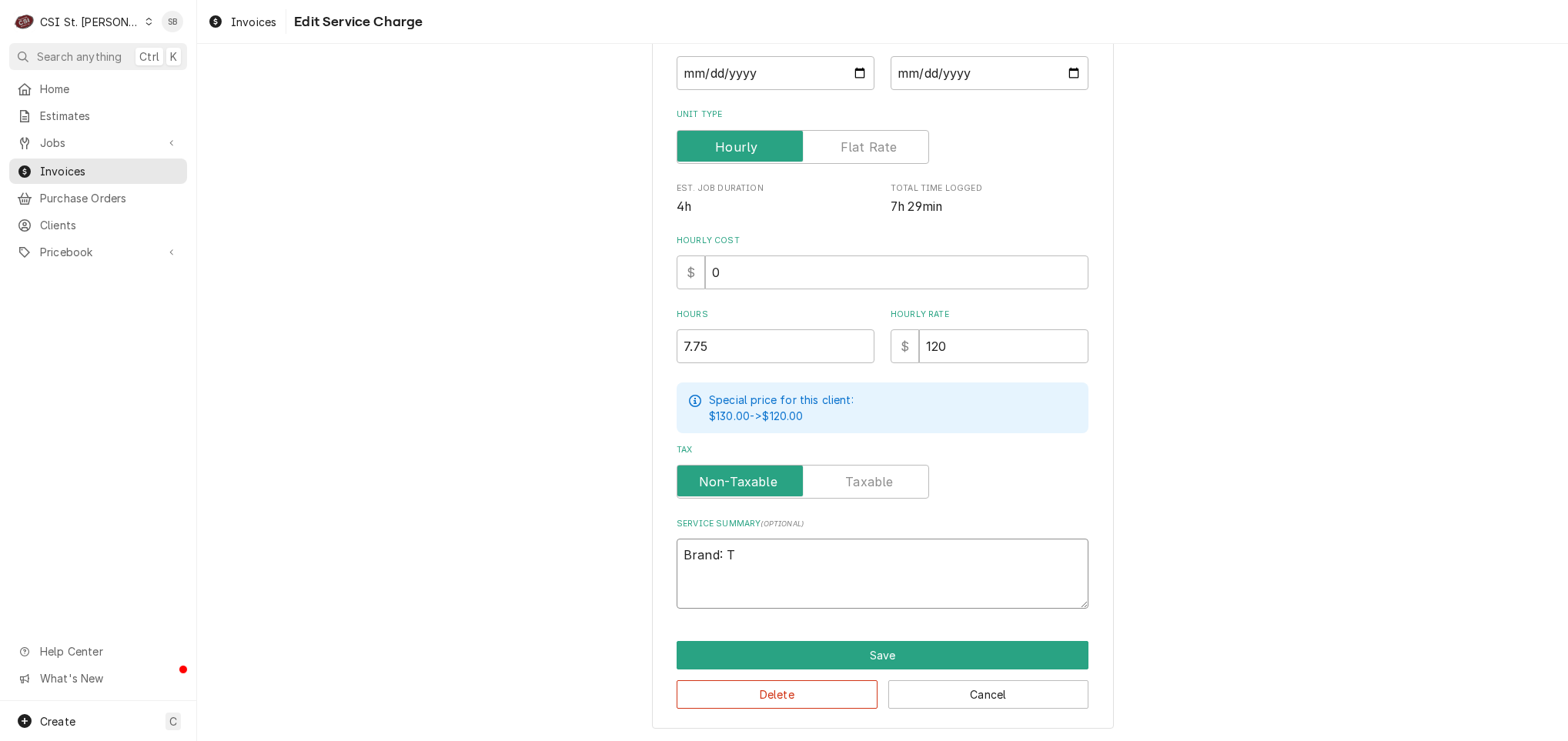
type textarea "x"
type textarea "Brand: Tr"
type textarea "x"
type textarea "Brand: Tru"
type textarea "x"
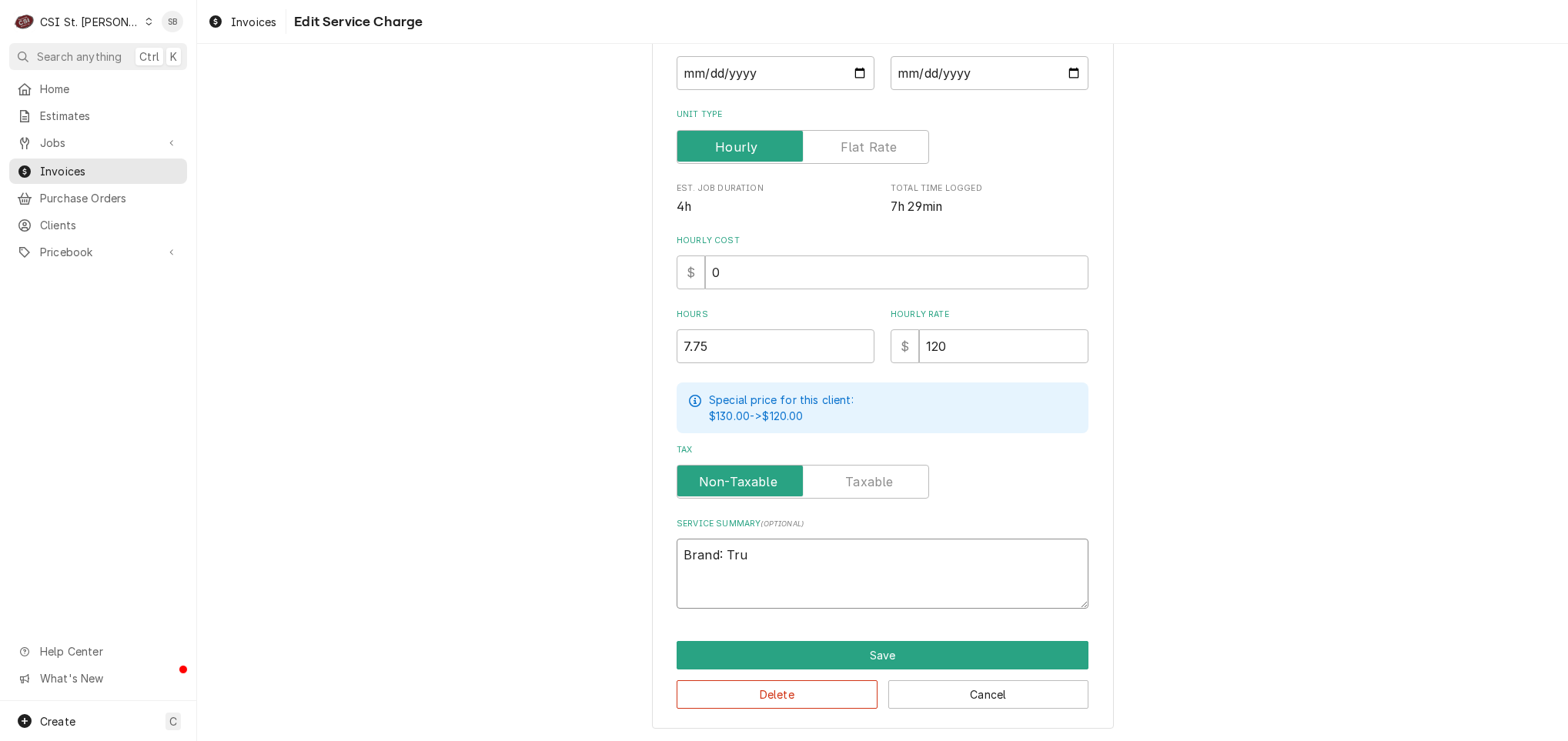
type textarea "Brand: True"
type textarea "x"
type textarea "Brand: True"
type textarea "x"
type textarea "Brand: True /"
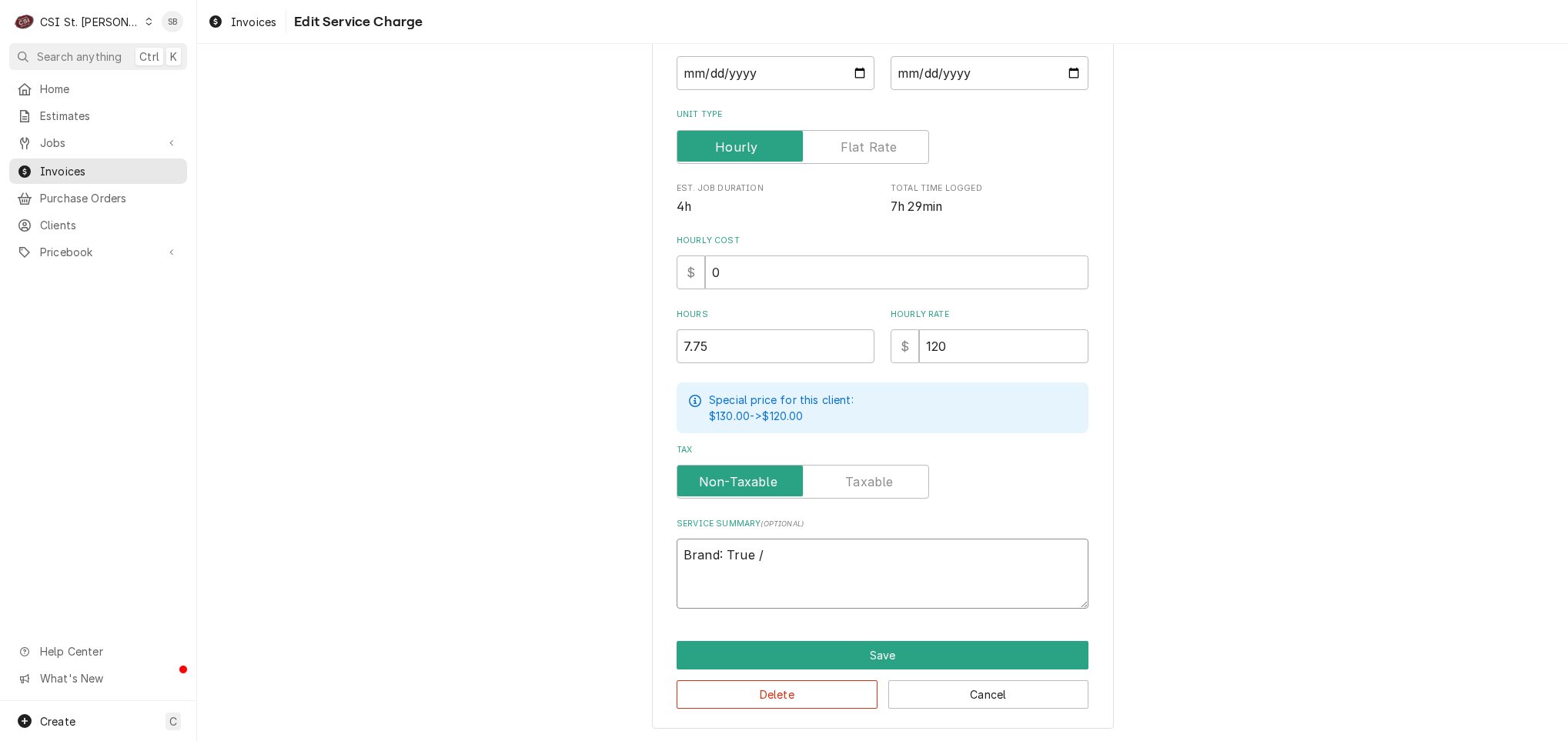
type textarea "x"
type textarea "Brand: True /"
type textarea "x"
type textarea "Brand: True / M"
type textarea "x"
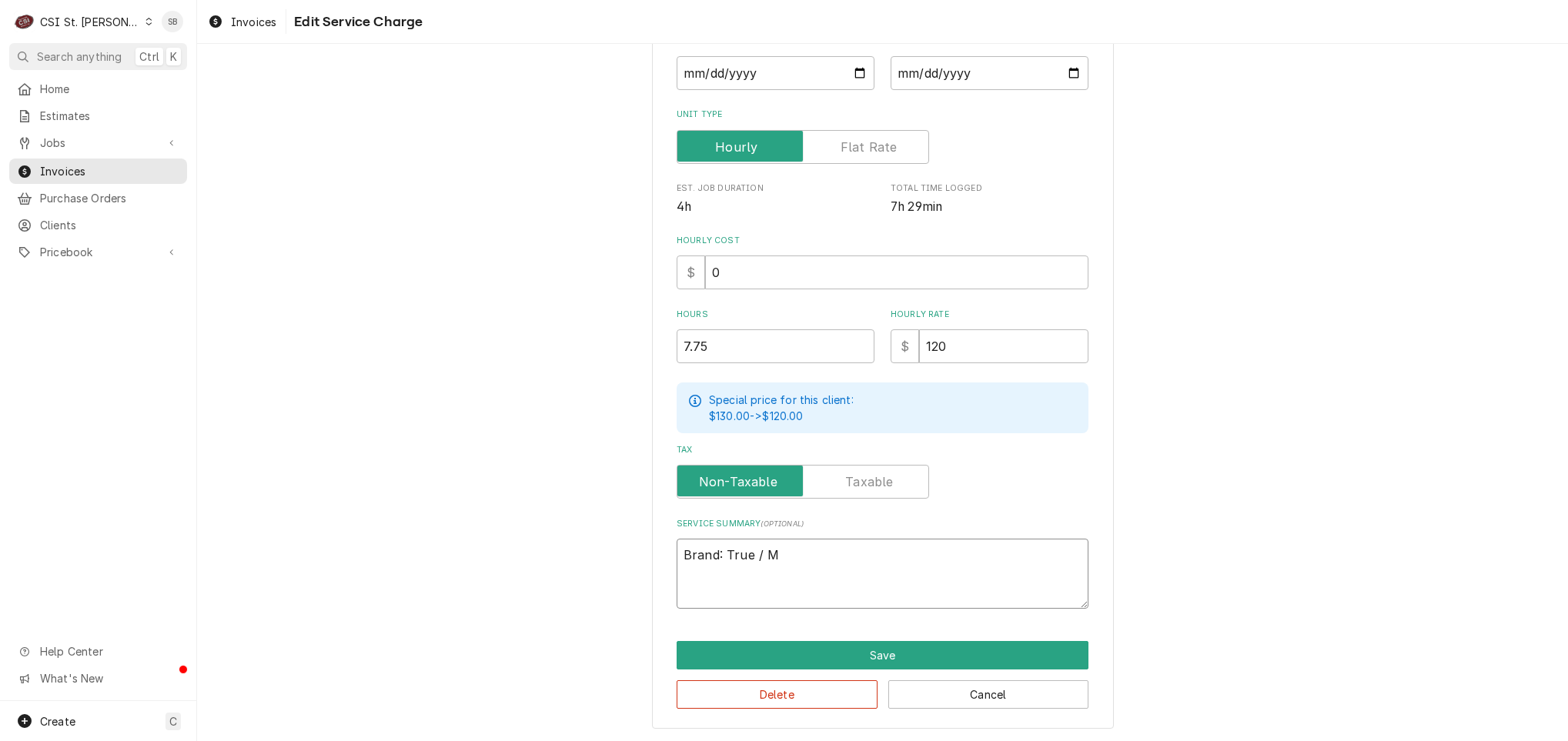
type textarea "Brand: True / Mo"
type textarea "x"
type textarea "Brand: True / Mod"
type textarea "x"
type textarea "Brand: True / Mode"
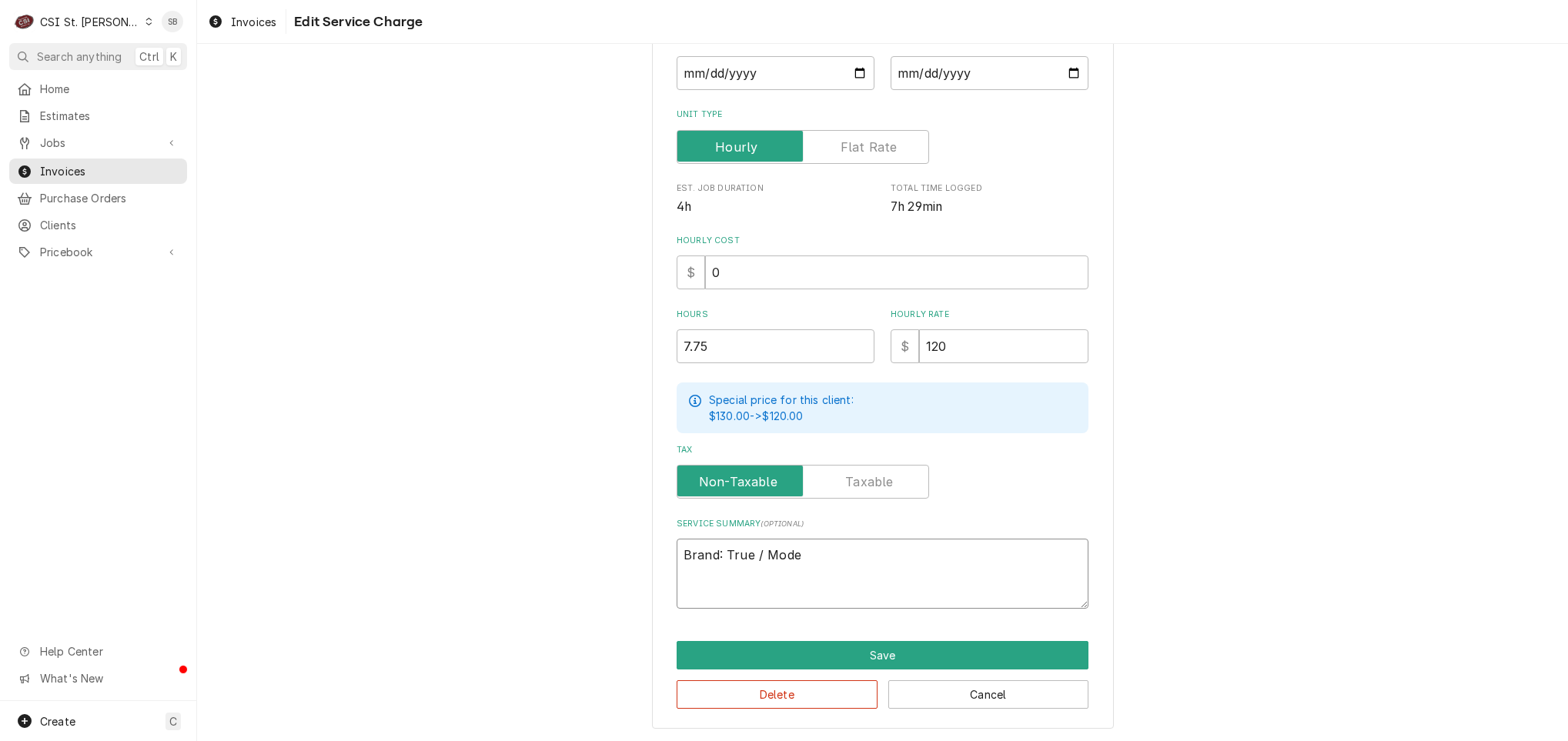
type textarea "x"
type textarea "Brand: True / Model"
type textarea "x"
type textarea "Brand: True / Model:"
type textarea "x"
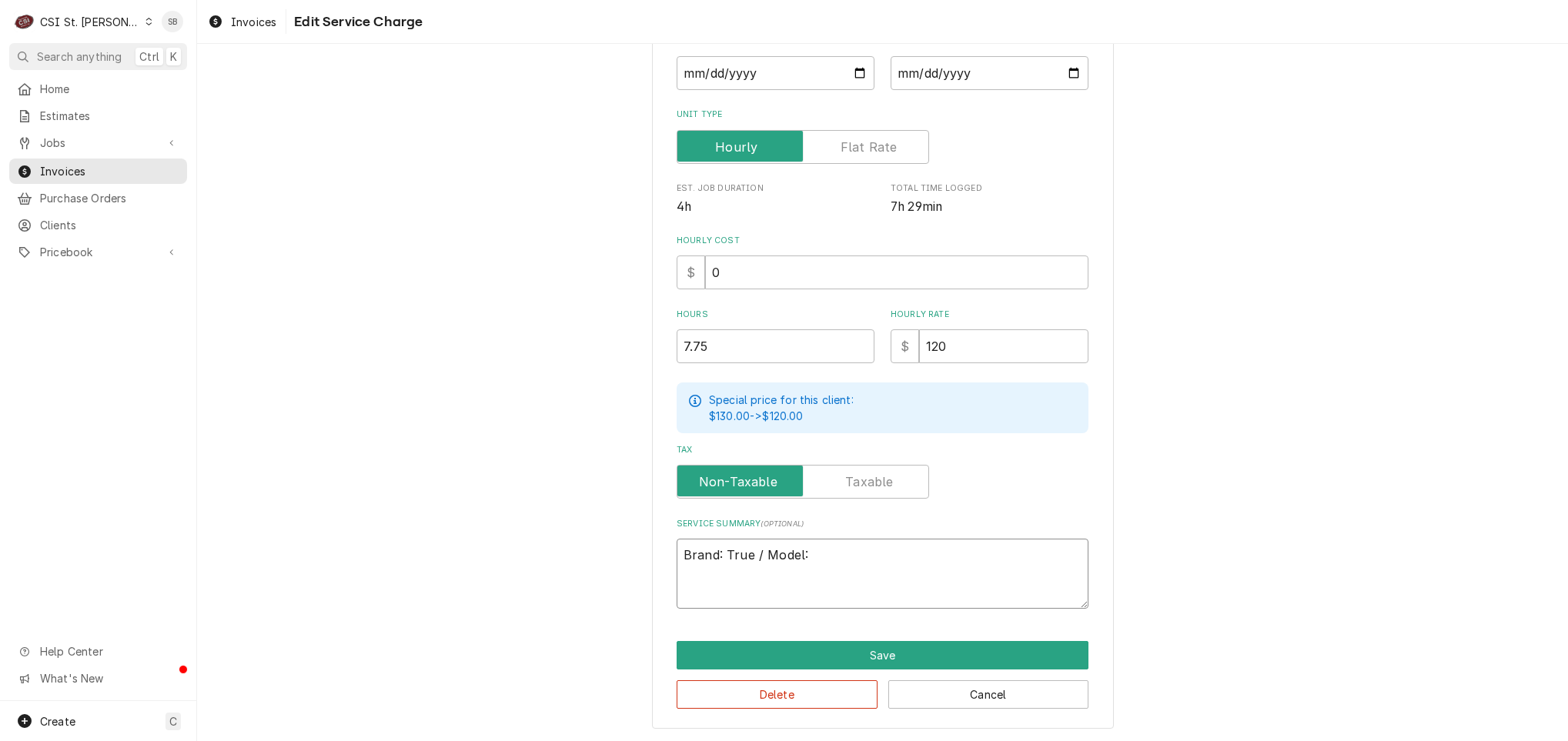
type textarea "Brand: True / Model:"
paste textarea "T-49-HC ↳ 𝗦𝗲𝗿𝗶𝗮𝗹 #: 10435852"
type textarea "x"
type textarea "Brand: True / Model: T-49-HC ↳ 𝗦𝗲𝗿𝗶𝗮𝗹 #: 10435852"
drag, startPoint x: 937, startPoint y: 545, endPoint x: 741, endPoint y: 575, distance: 198.3
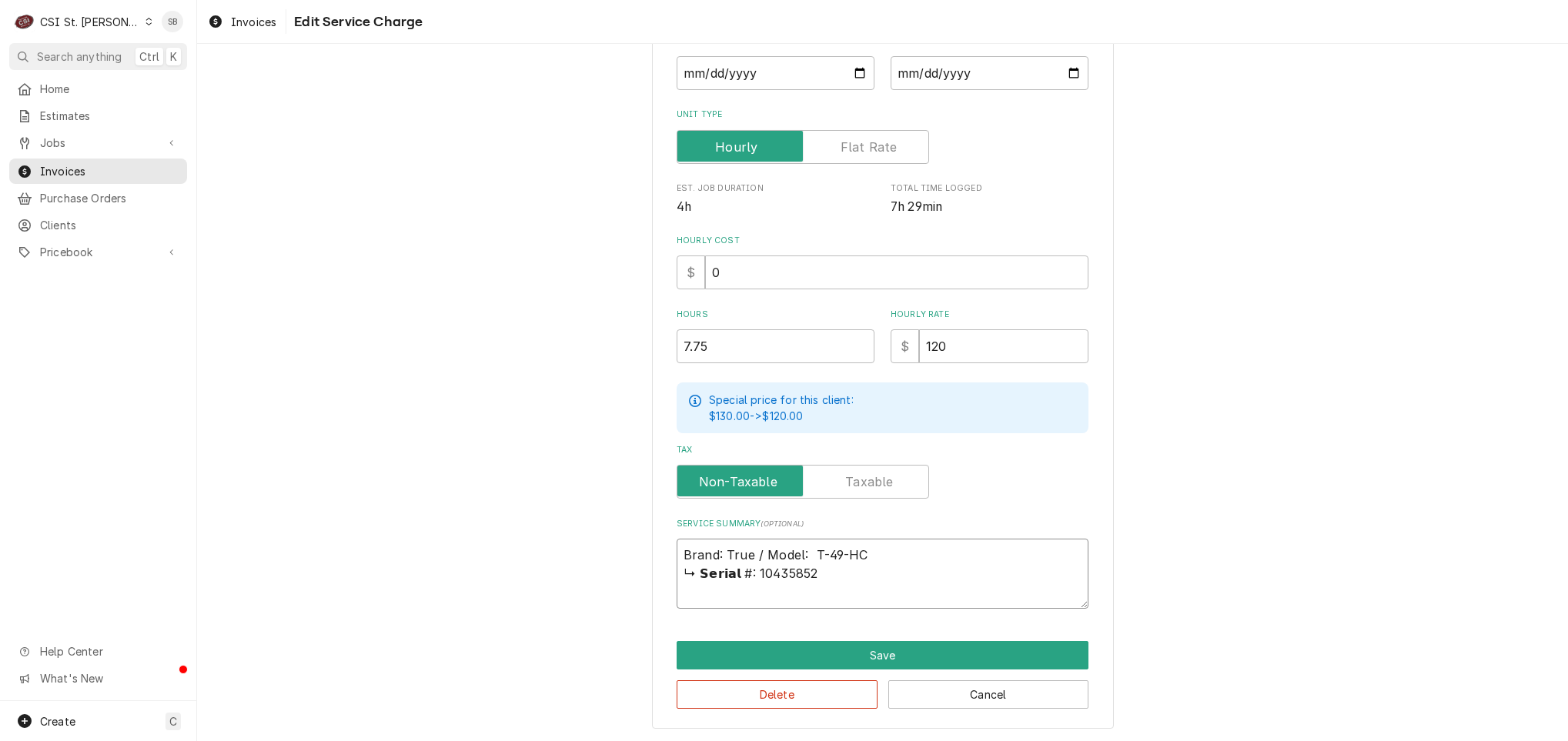
click at [741, 575] on textarea "Brand: True / Model: T-49-HC ↳ 𝗦𝗲𝗿𝗶𝗮𝗹 #: 10435852" at bounding box center [882, 573] width 412 height 70
type textarea "x"
type textarea "Brand: True / Model: T-49-HC10435852"
type textarea "x"
type textarea "Brand: True / Model: T-49-HC 10435852"
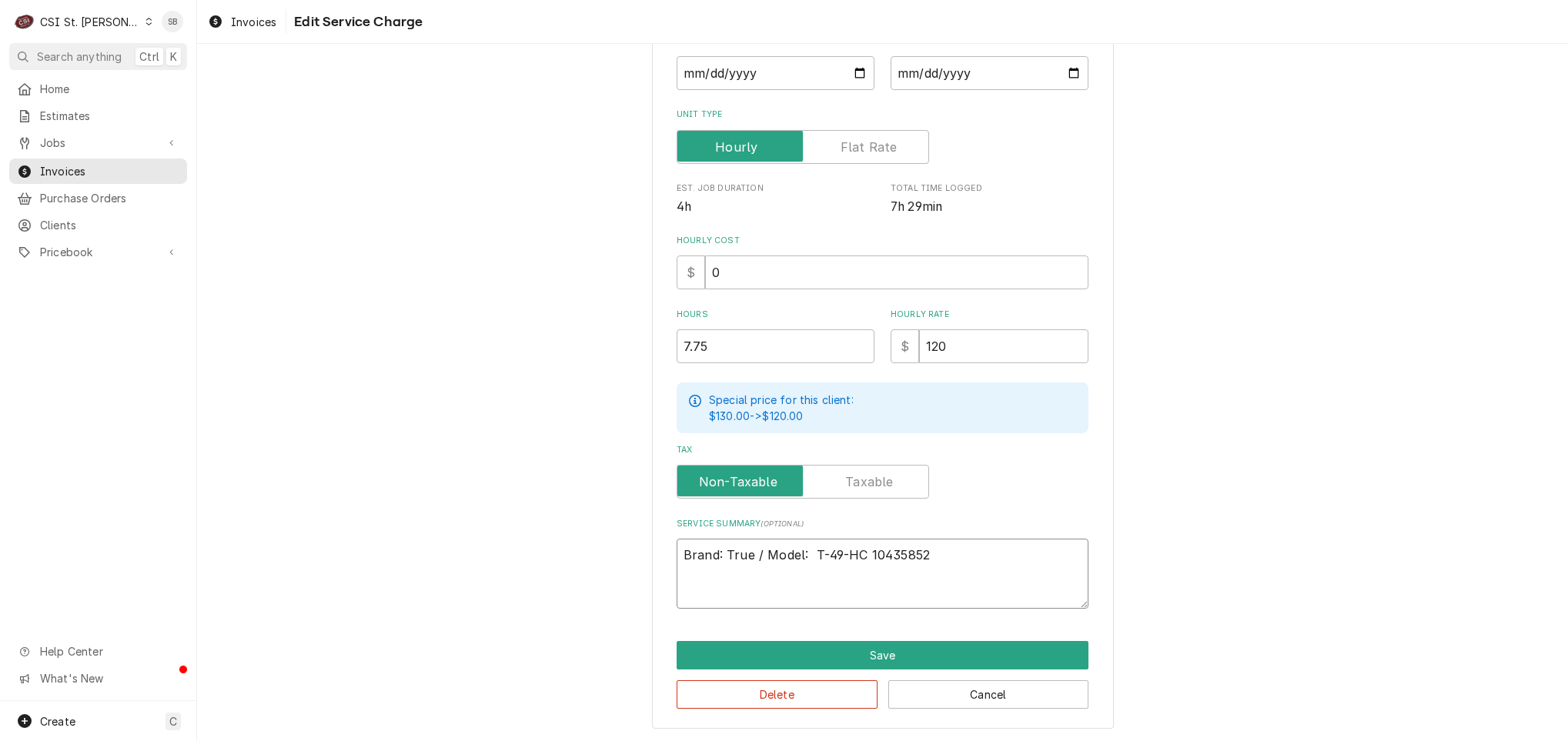
type textarea "x"
type textarea "Brand: True / Model: T-49-HC /10435852"
type textarea "x"
type textarea "Brand: True / Model: T-49-HC / S10435852"
type textarea "x"
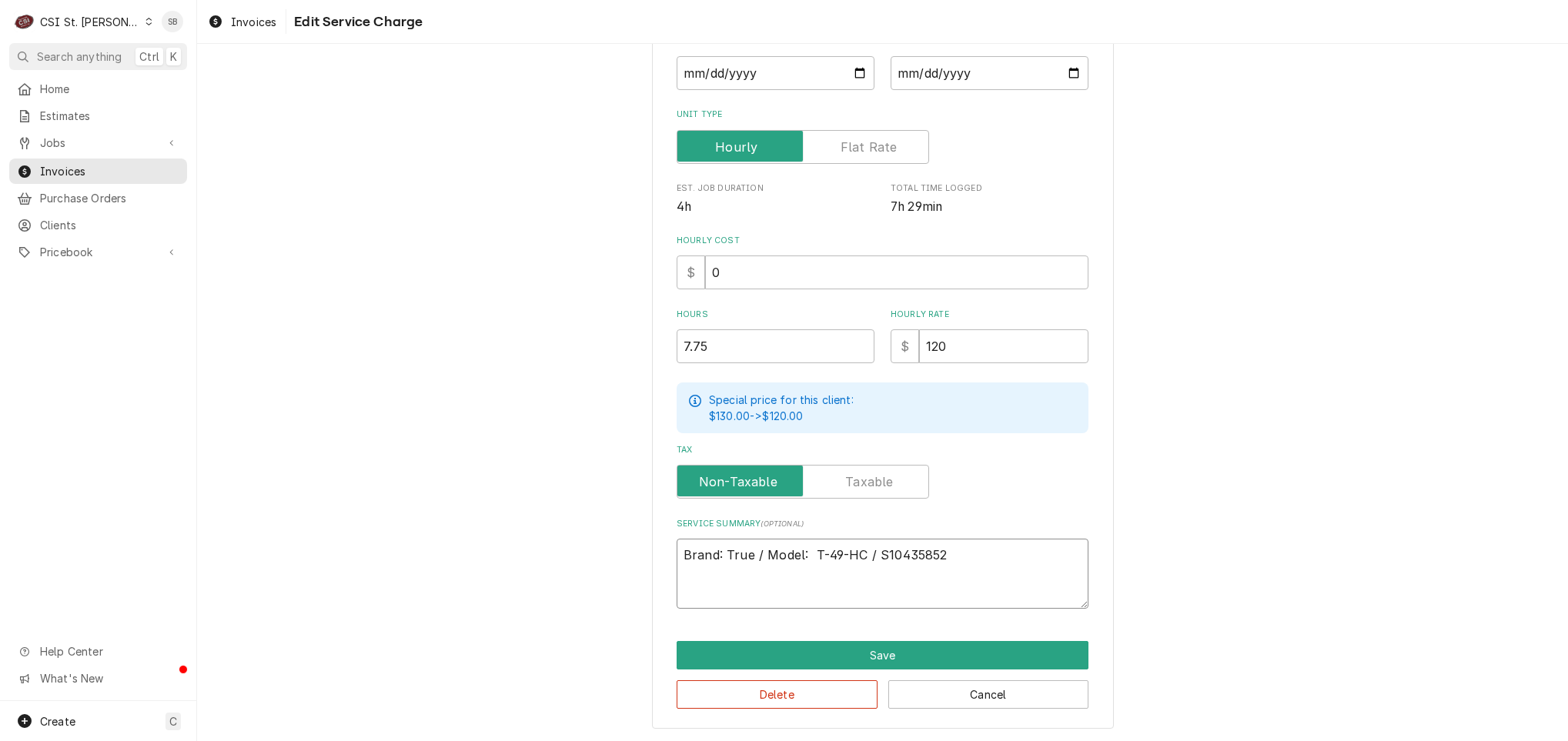
type textarea "Brand: True / Model: T-49-HC / Se10435852"
type textarea "x"
type textarea "Brand: True / Model: T-49-HC / Ser10435852"
type textarea "x"
type textarea "Brand: True / Model: T-49-HC / Seri10435852"
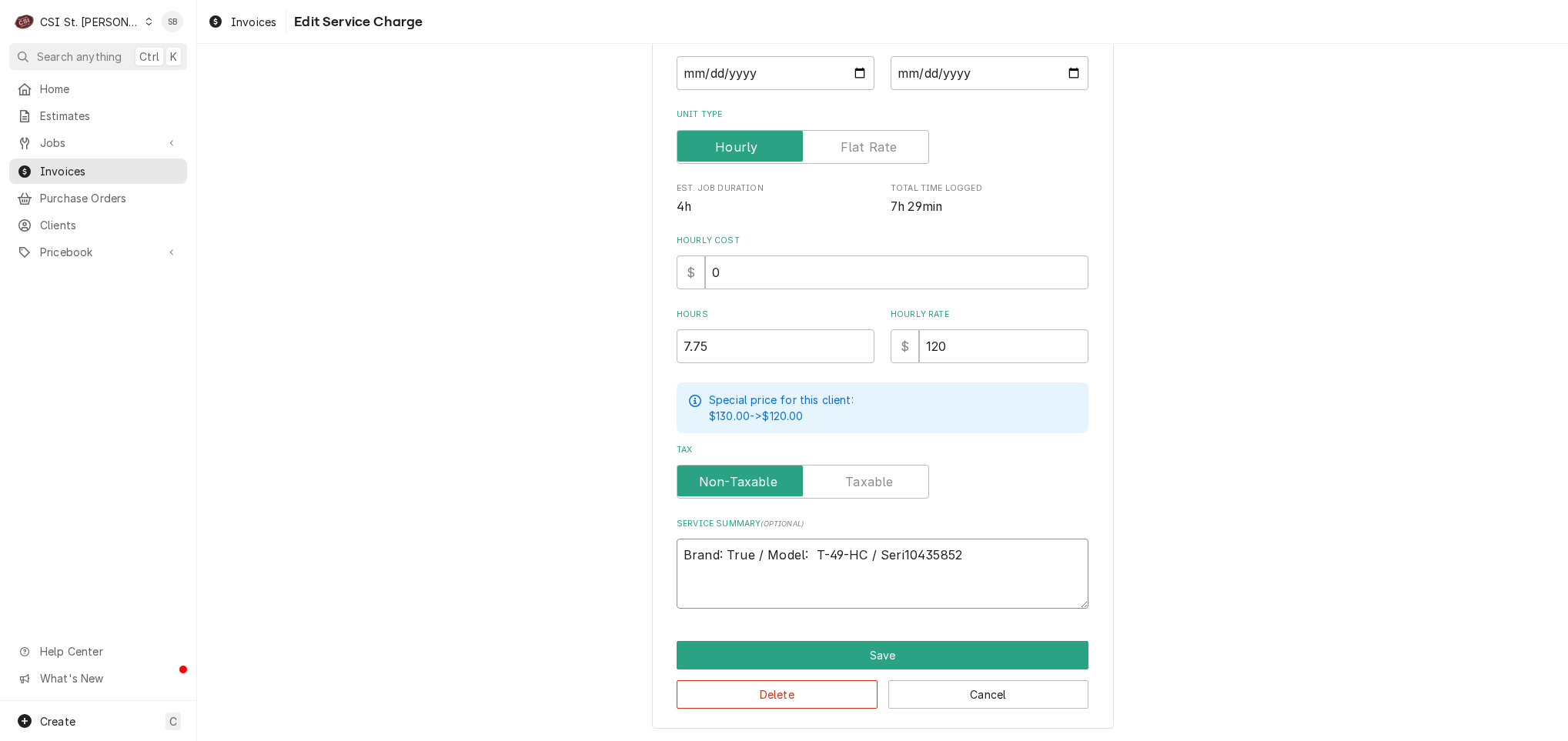
type textarea "x"
type textarea "Brand: True / Model: T-49-HC / Seria10435852"
type textarea "x"
type textarea "Brand: True / Model: T-49-HC / Serial10435852"
type textarea "x"
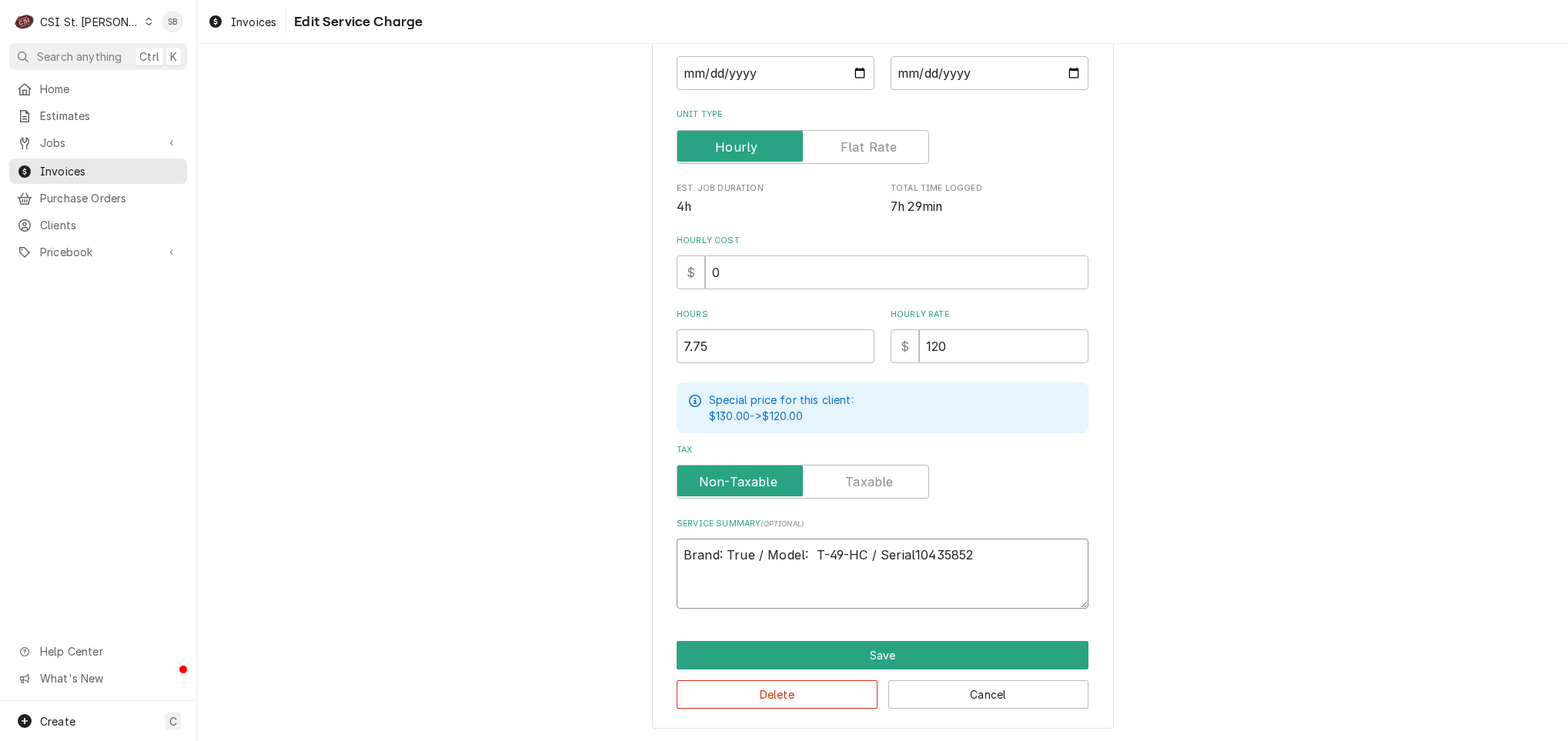
type textarea "Brand: True / Model: T-49-HC / Serial:10435852"
type textarea "x"
type textarea "Brand: True / Model: T-49-HC / Serial: 10435852"
click at [1012, 555] on textarea "Brand: True / Model: T-49-HC / Serial: 10435852" at bounding box center [882, 573] width 412 height 70
type textarea "x"
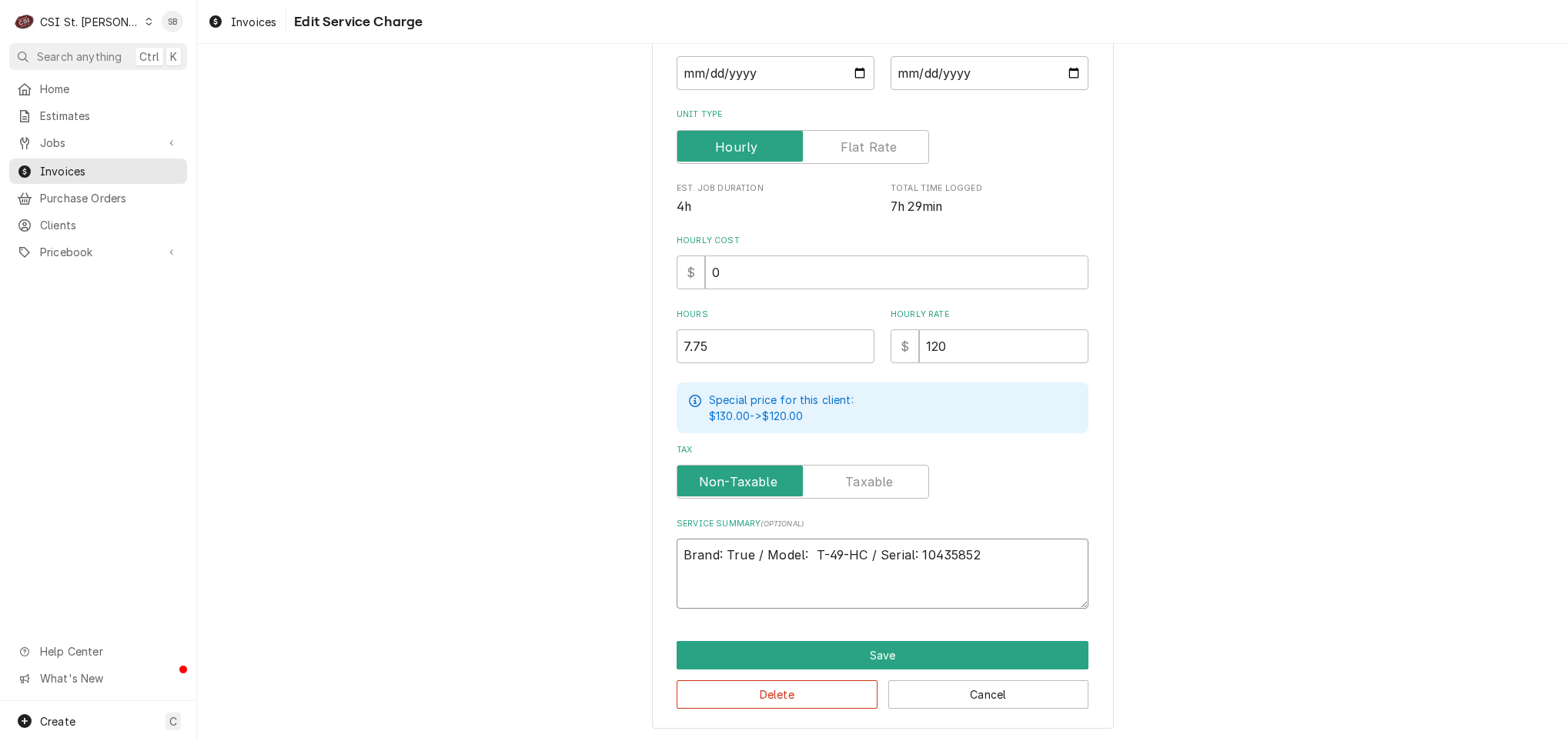
type textarea "Brand: True / Model: T-49-HC / Serial: 10435852"
type textarea "x"
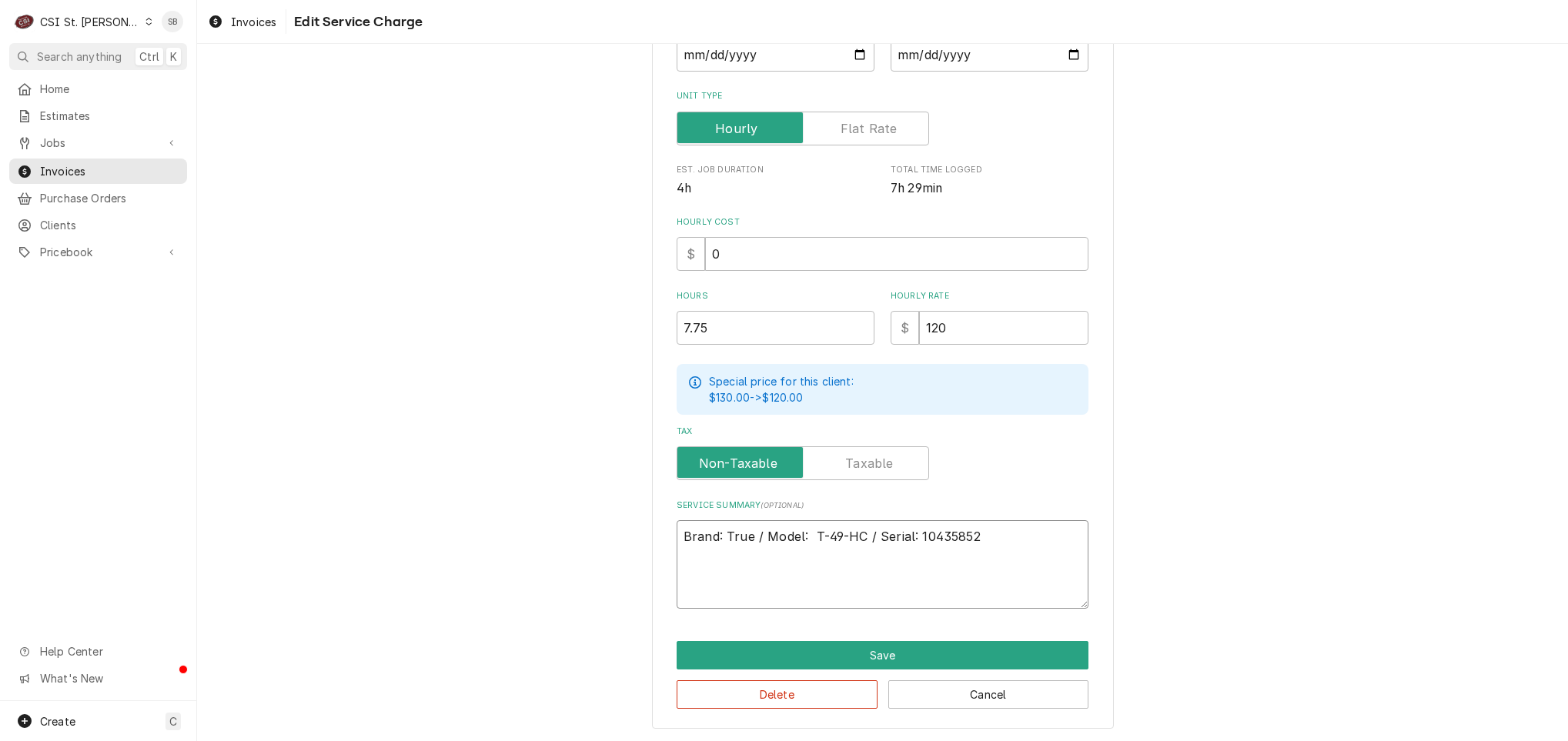
type textarea "Brand: True / Model: T-49-HC / Serial: 10435852"
paste textarea "On 8/6, a technician inspected a refrigeration unit that was reported to be mal…"
type textarea "x"
type textarea "Brand: True / Model: T-49-HC / Serial: 10435852 On 8/6, a technician inspected …"
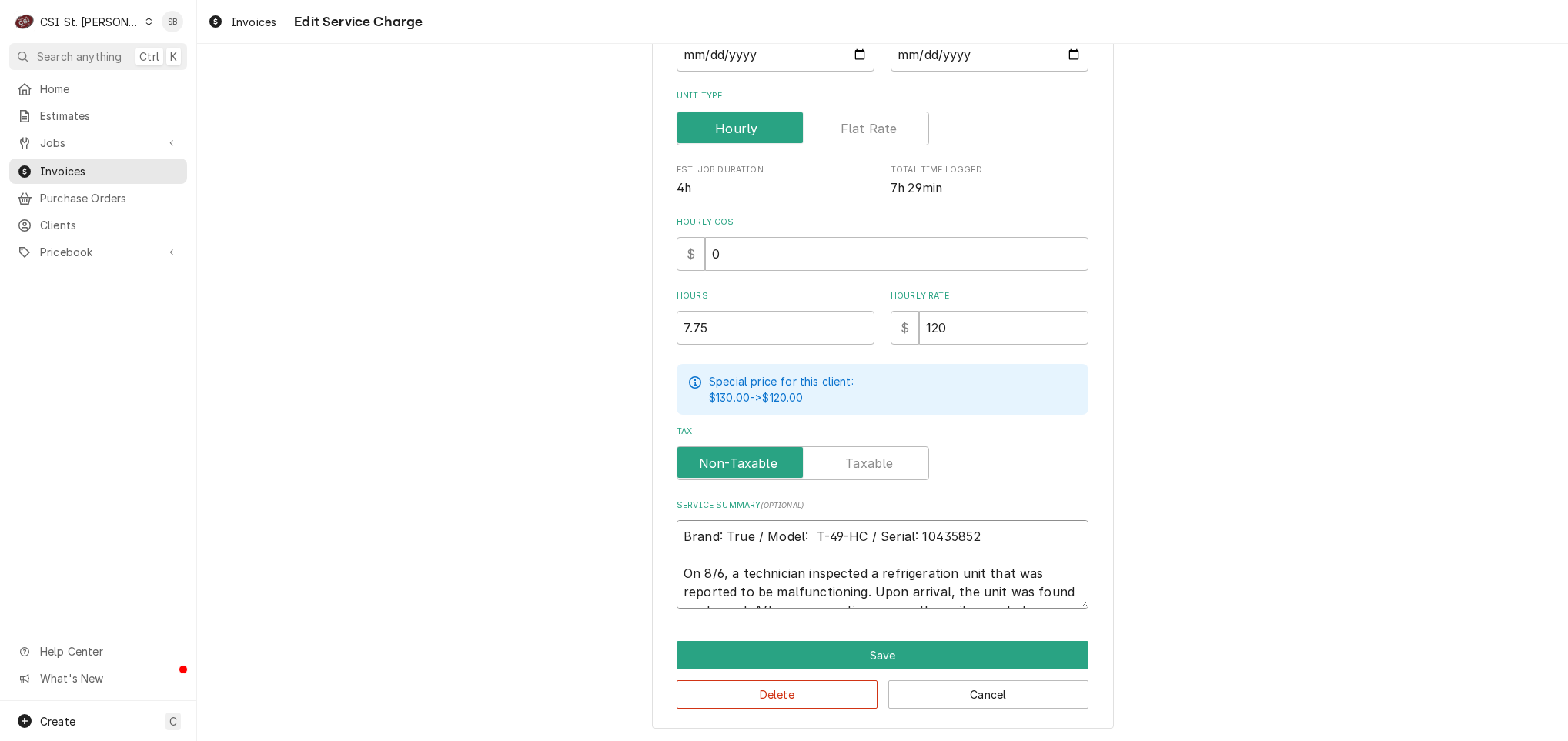
scroll to position [414, 0]
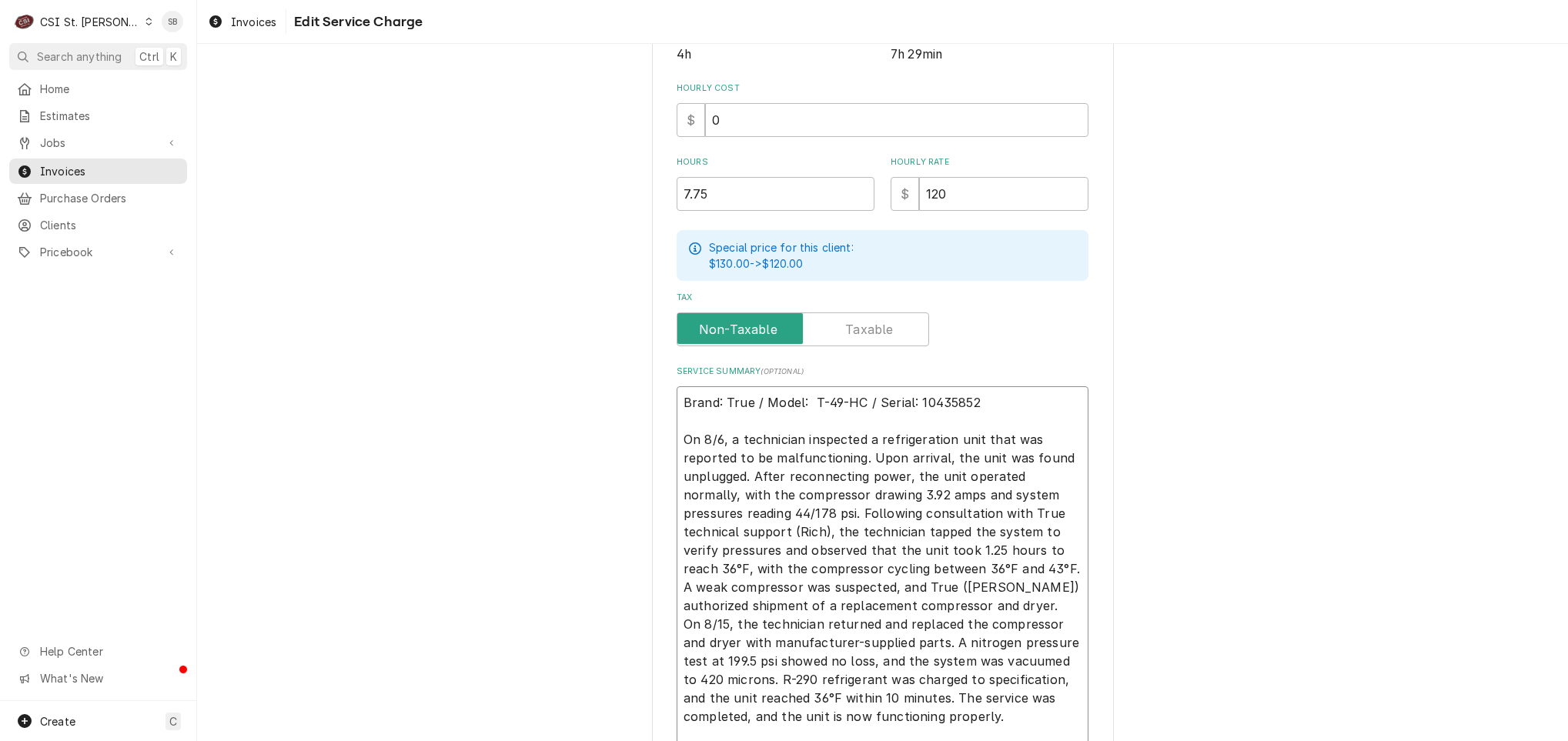
drag, startPoint x: 933, startPoint y: 456, endPoint x: 943, endPoint y: 456, distance: 10.0
click at [943, 456] on textarea "Brand: True / Model: T-49-HC / Serial: 10435852 On 8/6, a technician inspected …" at bounding box center [882, 569] width 412 height 366
click at [905, 505] on textarea "Brand: True / Model: T-49-HC / Serial: 10435852 On 8/6, a technician inspected …" at bounding box center [882, 569] width 412 height 366
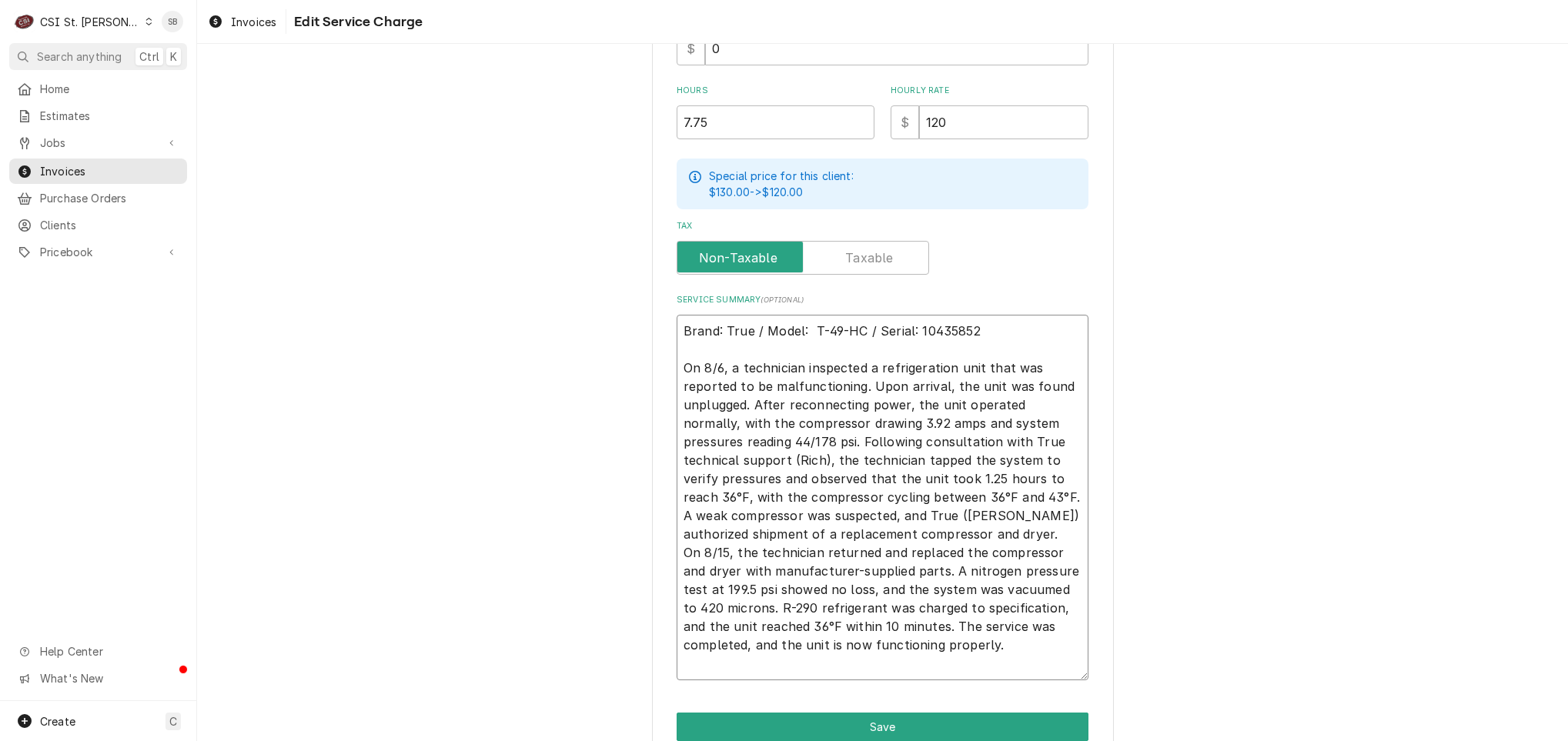
scroll to position [557, 0]
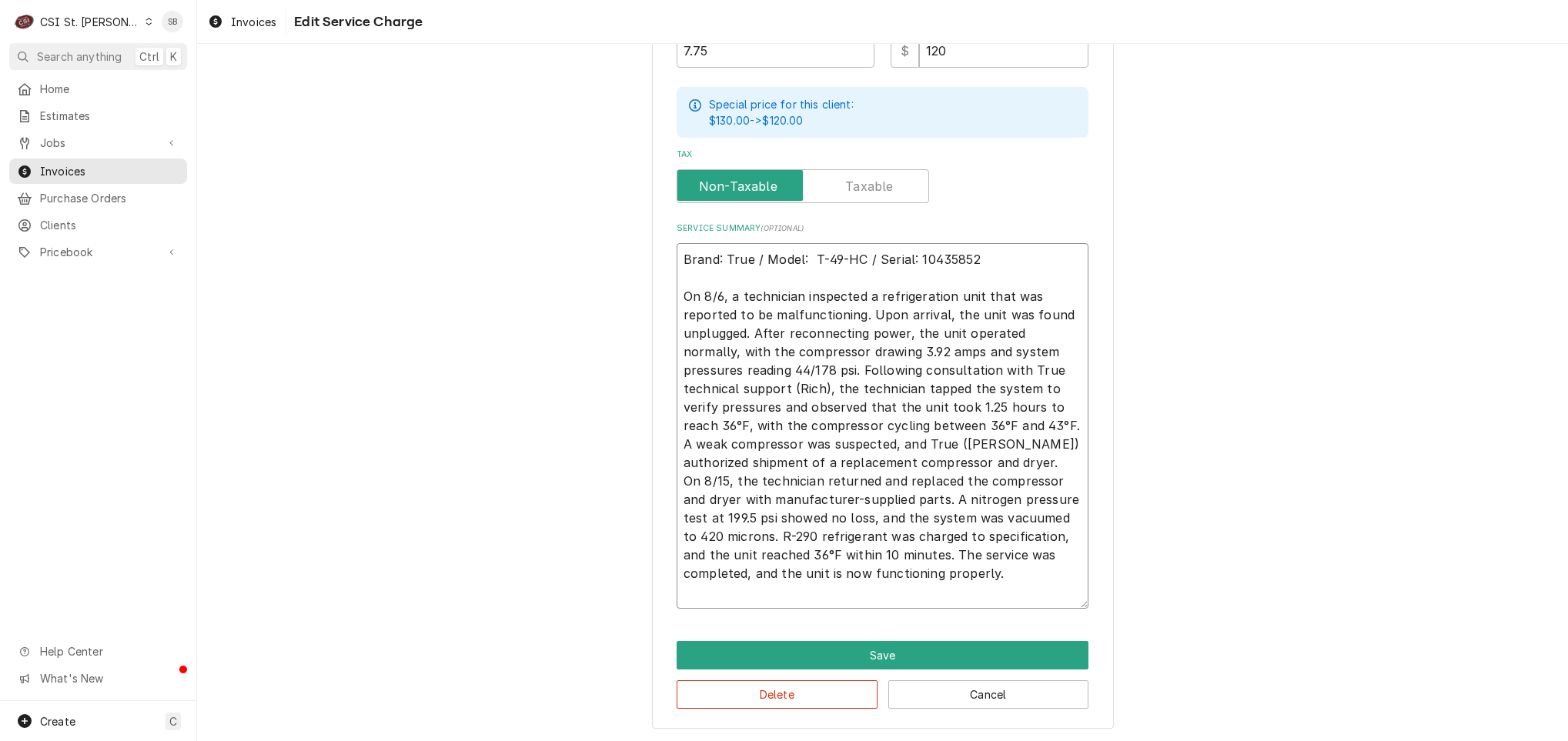
drag, startPoint x: 895, startPoint y: 330, endPoint x: 859, endPoint y: 369, distance: 53.1
click at [859, 369] on textarea "Brand: True / Model: T-49-HC / Serial: 10435852 On 8/6, a technician inspected …" at bounding box center [882, 426] width 412 height 366
click at [793, 379] on textarea "Brand: True / Model: T-49-HC / Serial: 10435852 On 8/6, a technician inspected …" at bounding box center [882, 426] width 412 height 366
drag, startPoint x: 895, startPoint y: 332, endPoint x: 915, endPoint y: 362, distance: 36.1
click at [915, 362] on textarea "Brand: True / Model: T-49-HC / Serial: 10435852 On 8/6, a technician inspected …" at bounding box center [882, 426] width 412 height 366
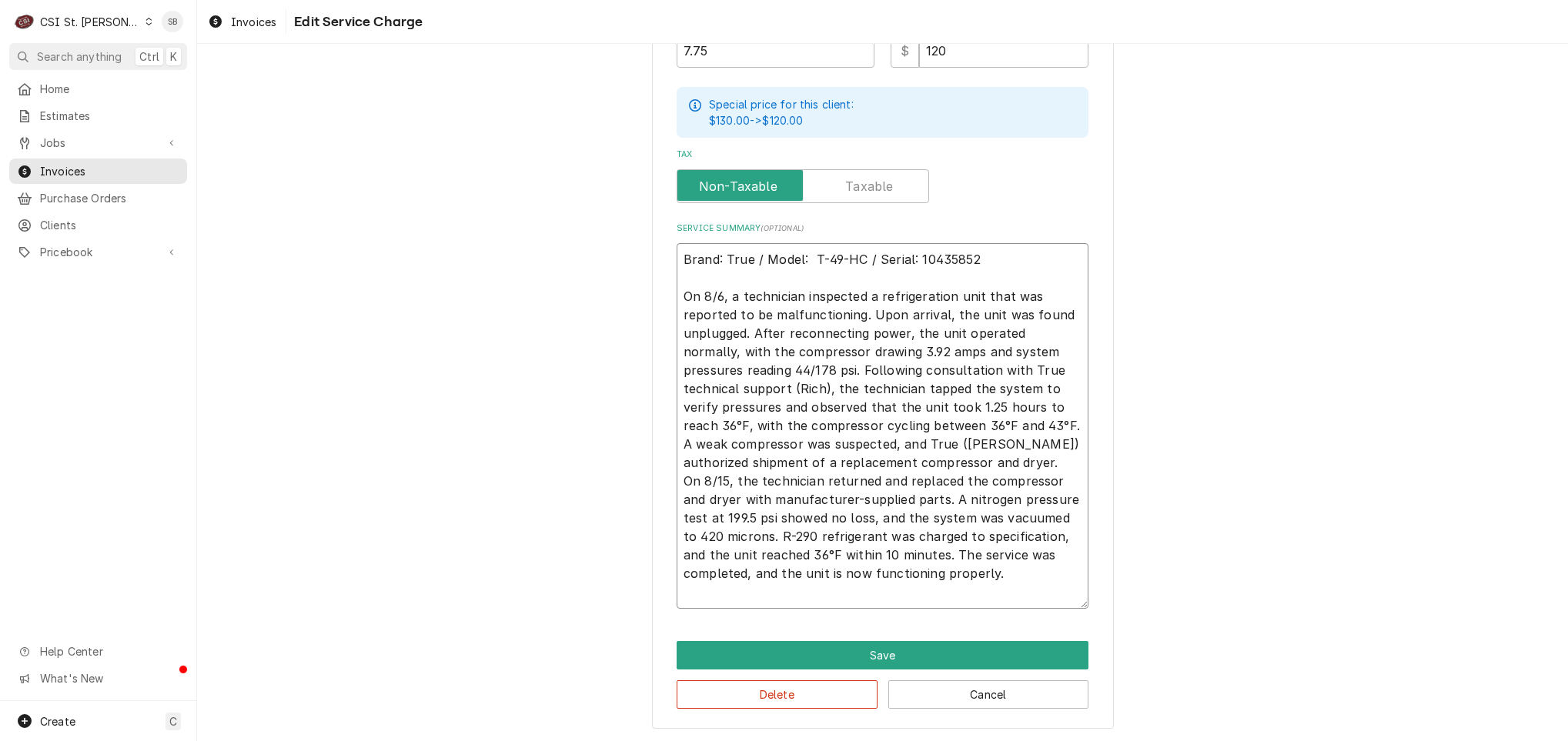
type textarea "x"
type textarea "Brand: True / Model: T-49-HC / Serial: 10435852 On 8/6, a technician inspected …"
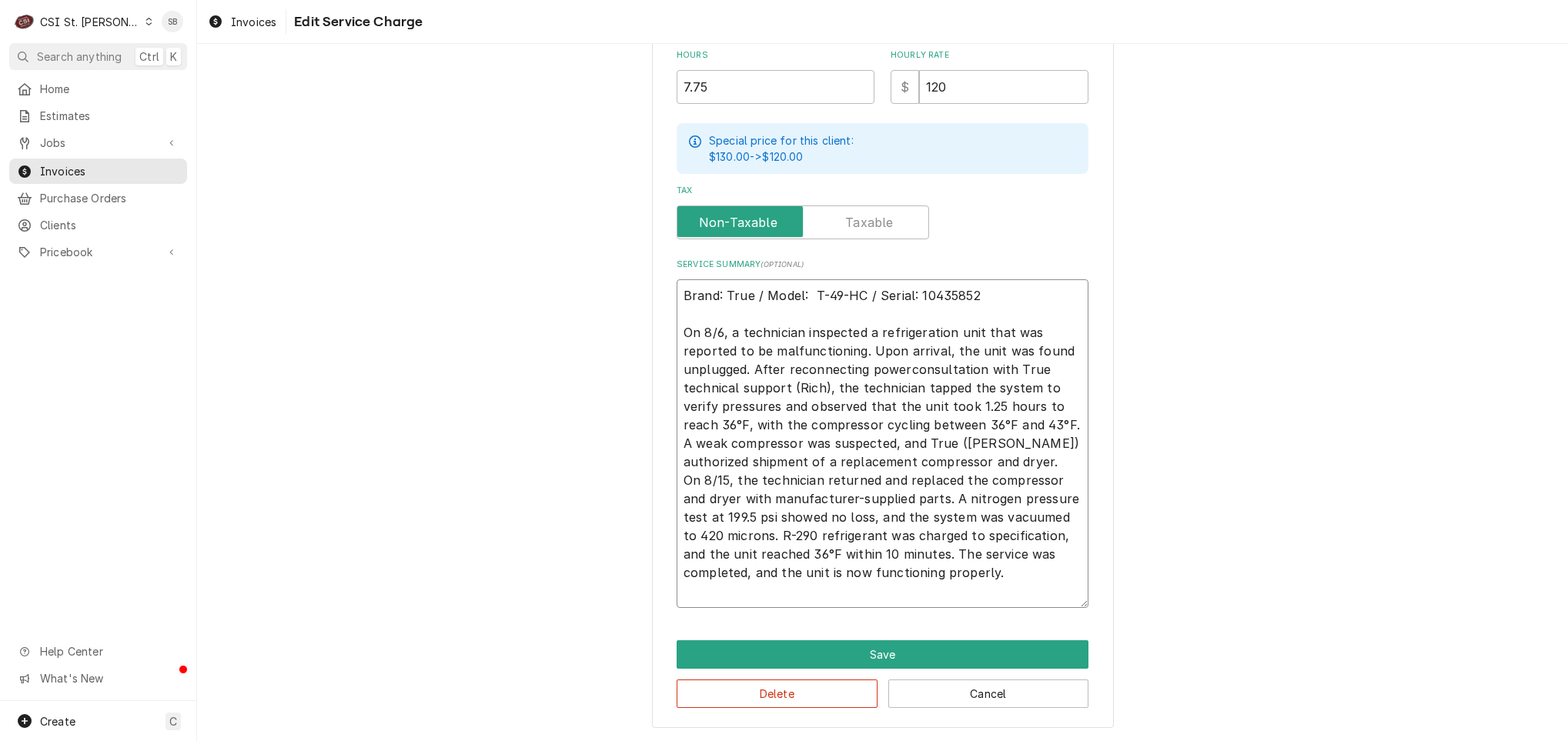
scroll to position [520, 0]
type textarea "x"
type textarea "Brand: True / Model: T-49-HC / Serial: 10435852 On 8/6, a technician inspected …"
type textarea "x"
type textarea "Brand: True / Model: T-49-HC / Serial: 10435852 On 8/6, a technician inspected …"
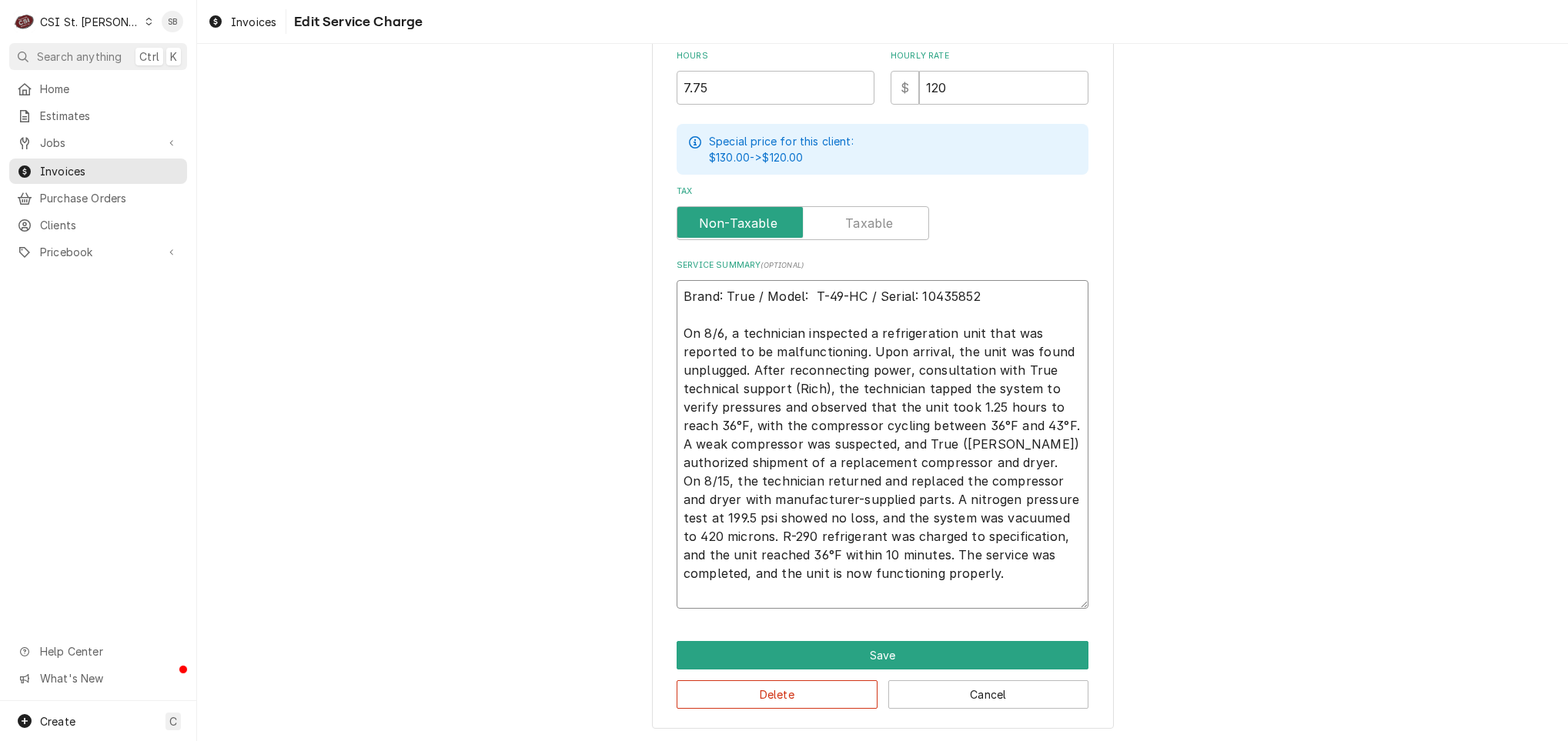
type textarea "x"
type textarea "Brand: True / Model: T-49-HC / Serial: 10435852 On 8/6, a technician inspected …"
type textarea "x"
type textarea "Brand: True / Model: T-49-HC / Serial: 10435852 On 8/6, a technician inspected …"
type textarea "x"
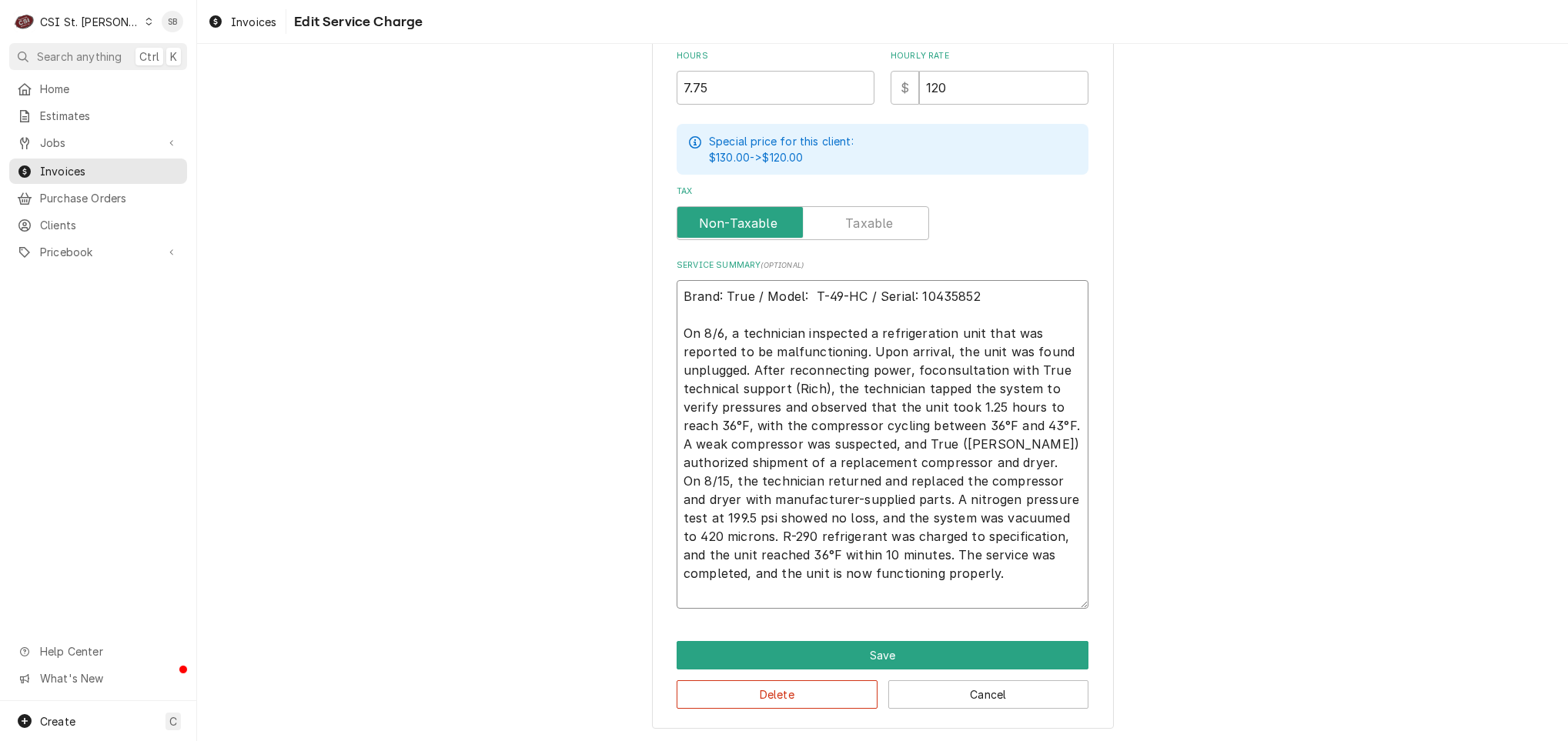
type textarea "Brand: True / Model: T-49-HC / Serial: 10435852 On 8/6, a technician inspected …"
type textarea "x"
type textarea "Brand: True / Model: T-49-HC / Serial: 10435852 On 8/6, a technician inspected …"
type textarea "x"
type textarea "Brand: True / Model: T-49-HC / Serial: 10435852 On 8/6, a technician inspected …"
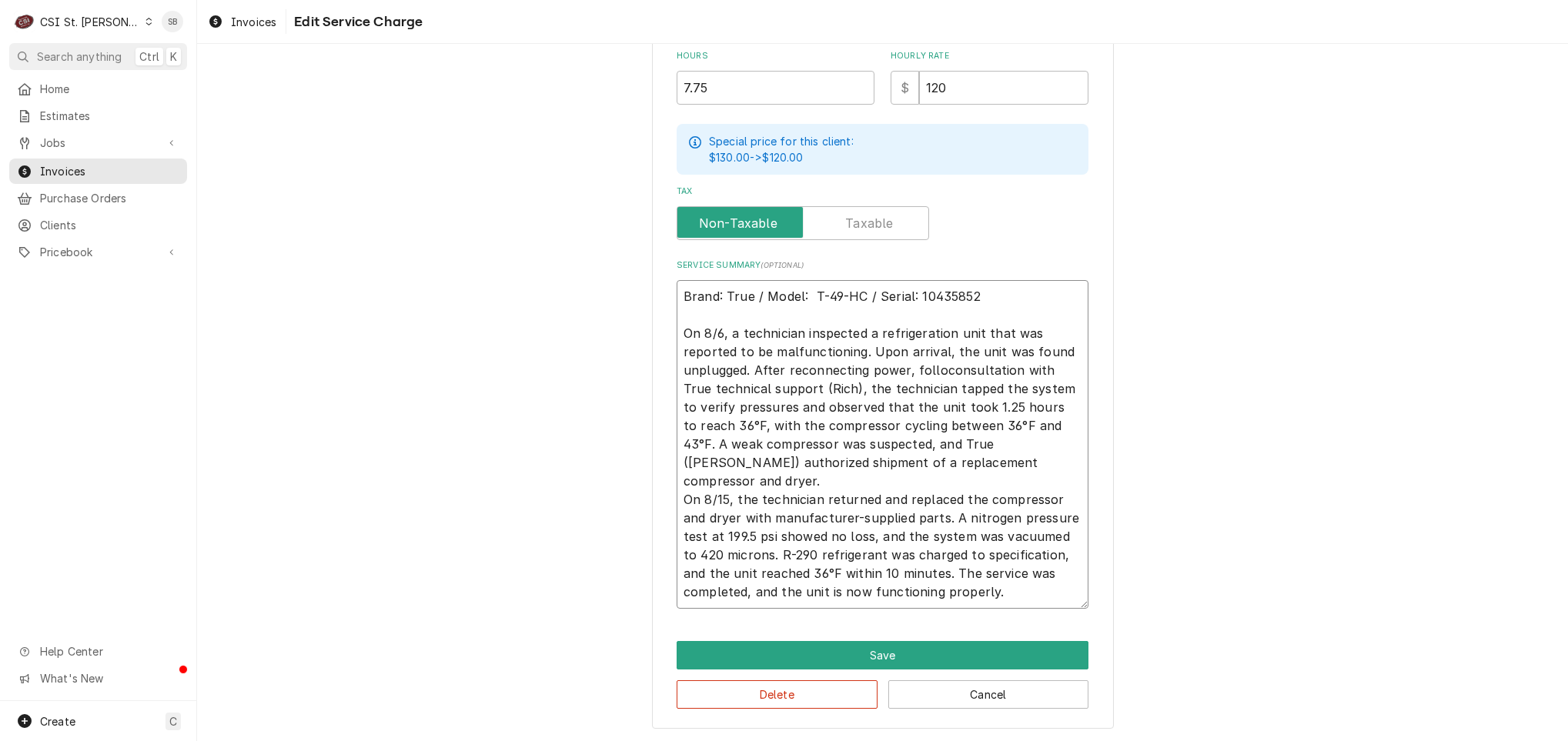
type textarea "x"
type textarea "Brand: True / Model: T-49-HC / Serial: 10435852 On 8/6, a technician inspected …"
type textarea "x"
type textarea "Brand: True / Model: T-49-HC / Serial: 10435852 On 8/6, a technician inspected …"
type textarea "x"
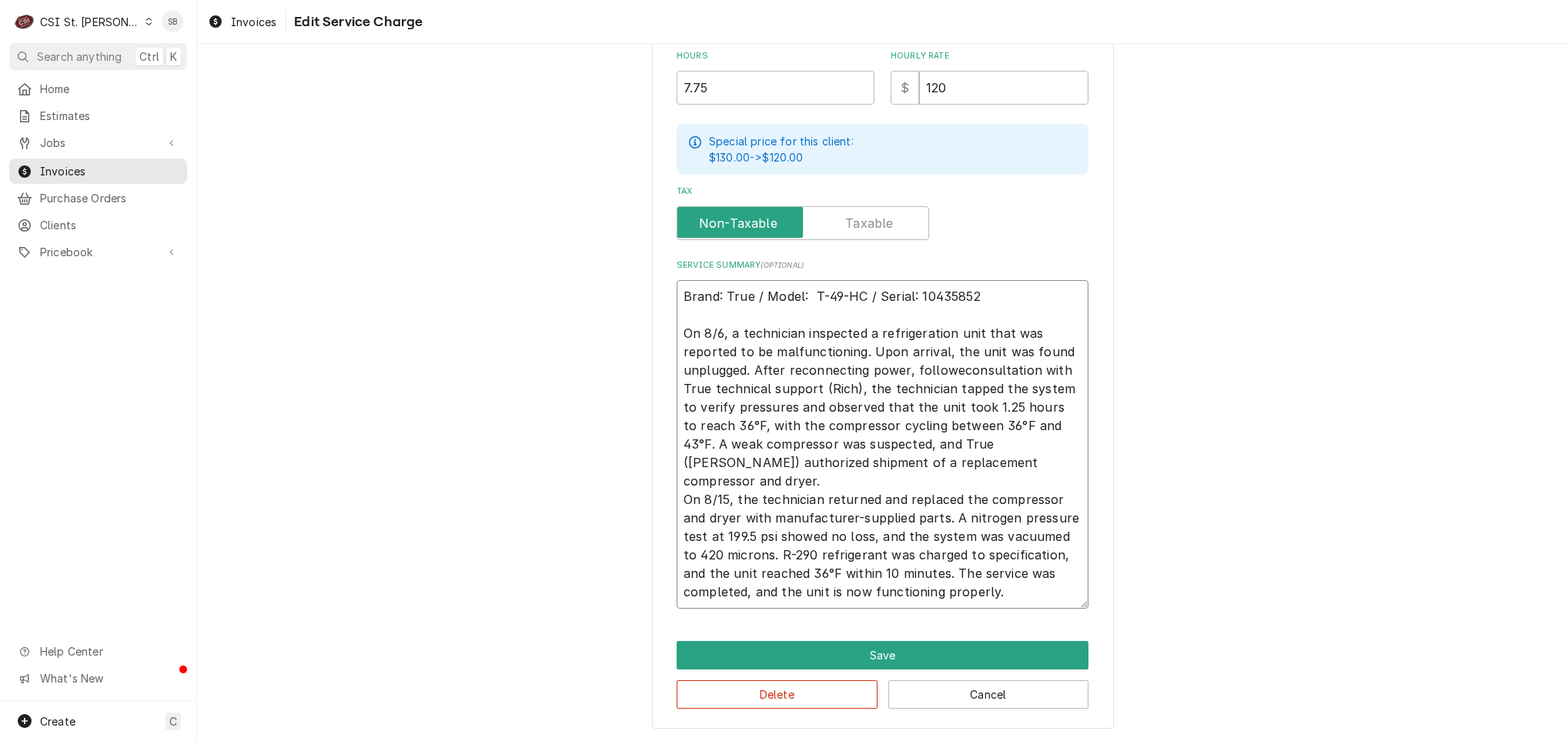
type textarea "Brand: True / Model: T-49-HC / Serial: 10435852 On 8/6, a technician inspected …"
type textarea "x"
type textarea "Brand: True / Model: T-49-HC / Serial: 10435852 On 8/6, a technician inspected …"
drag, startPoint x: 848, startPoint y: 388, endPoint x: 943, endPoint y: 383, distance: 95.1
click at [943, 383] on textarea "Brand: True / Model: T-49-HC / Serial: 10435852 On 8/6, a technician inspected …" at bounding box center [882, 444] width 412 height 329
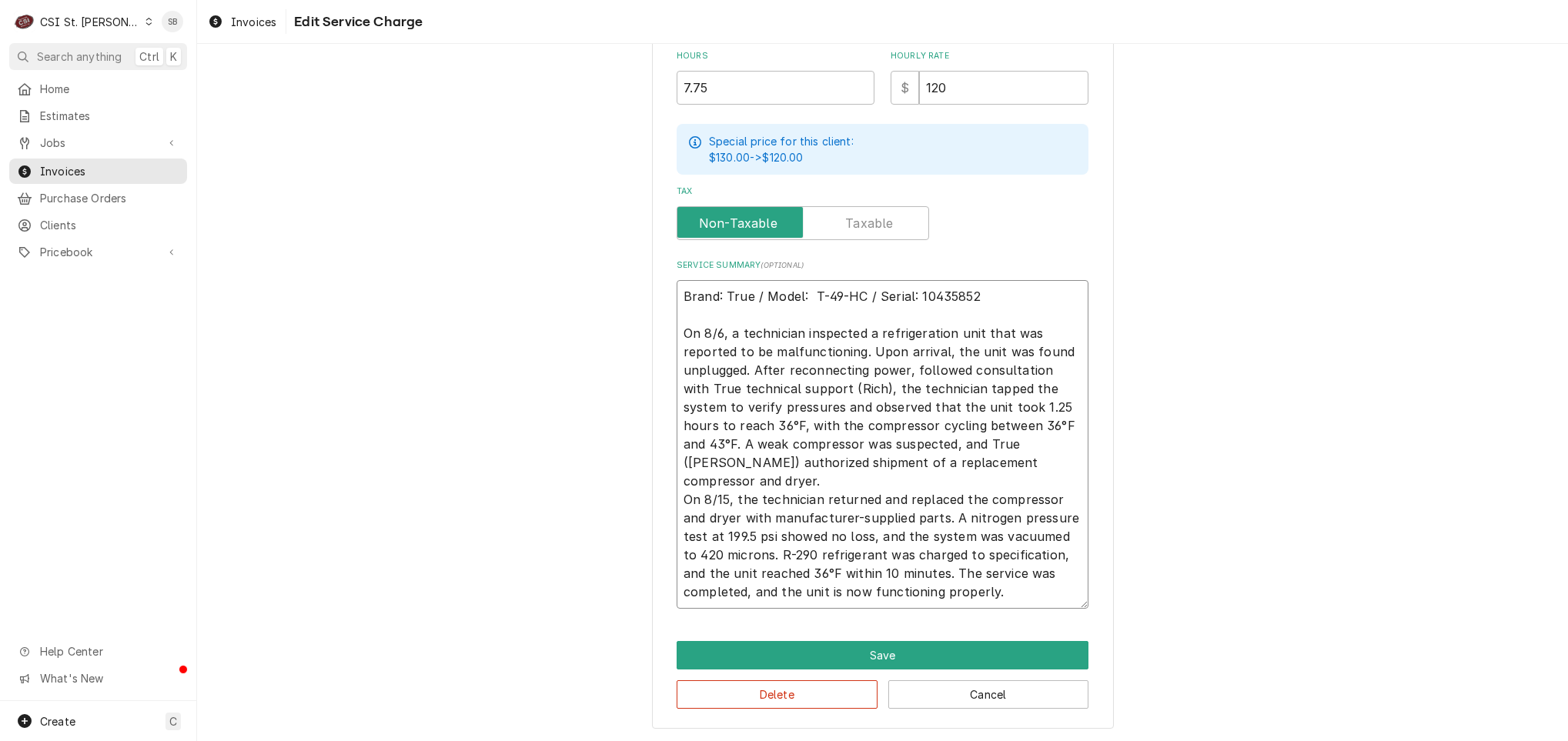
type textarea "x"
type textarea "Brand: True / Model: T-49-HC / Serial: 10435852 On 8/6, a technician inspected …"
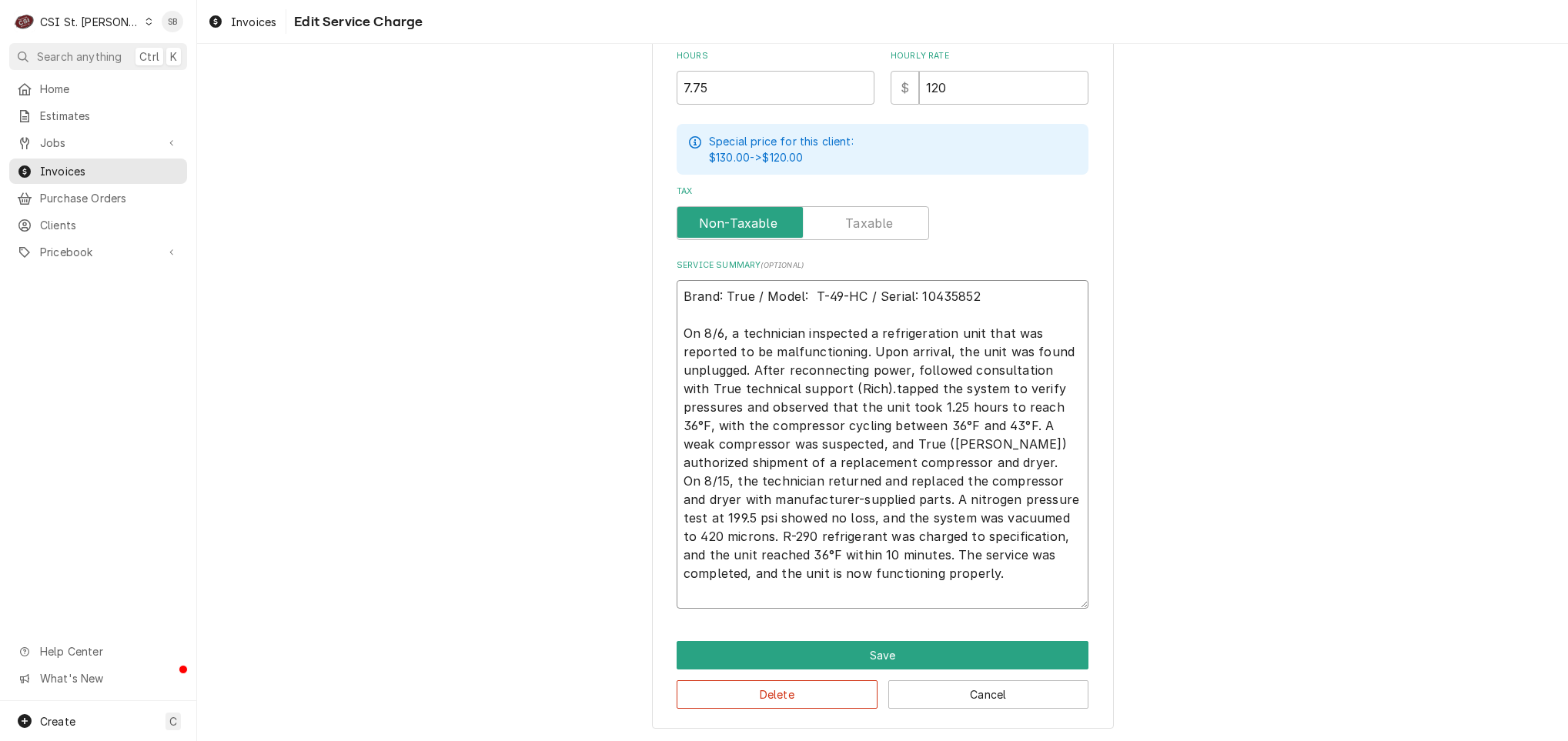
type textarea "x"
type textarea "Brand: True / Model: T-49-HC / Serial: 10435852 On 8/6, a technician inspected …"
type textarea "x"
type textarea "Brand: True / Model: T-49-HC / Serial: 10435852 On 8/6, a technician inspected …"
type textarea "x"
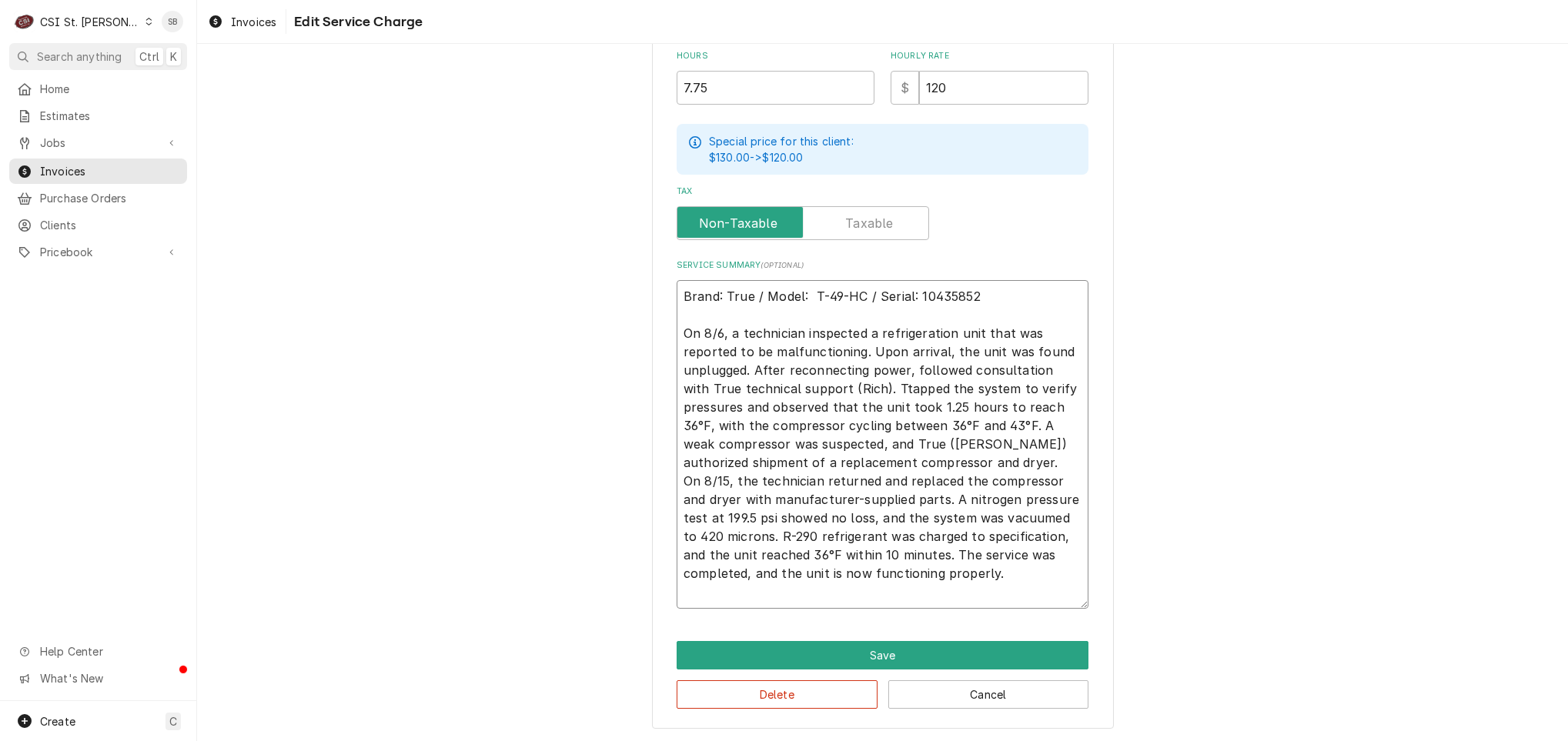
type textarea "Brand: True / Model: T-49-HC / Serial: 10435852 On 8/6, a technician inspected …"
type textarea "x"
type textarea "Brand: True / Model: T-49-HC / Serial: 10435852 On 8/6, a technician inspected …"
type textarea "x"
type textarea "Brand: True / Model: T-49-HC / Serial: 10435852 On 8/6, a technician inspected …"
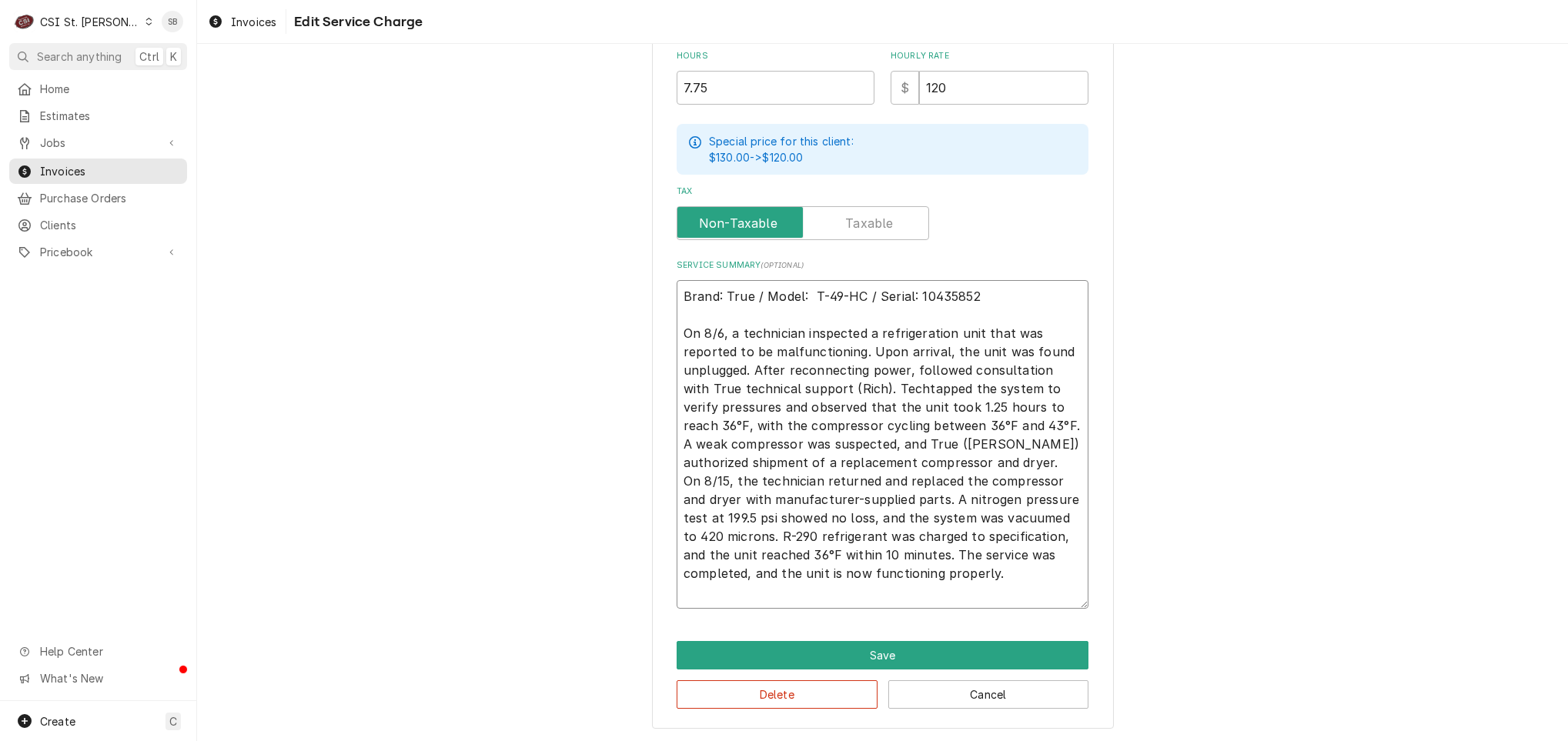
type textarea "x"
type textarea "Brand: True / Model: T-49-HC / Serial: 10435852 On 8/6, a technician inspected …"
click at [1014, 452] on textarea "Brand: True / Model: T-49-HC / Serial: 10435852 On 8/6, a technician inspected …" at bounding box center [882, 444] width 412 height 329
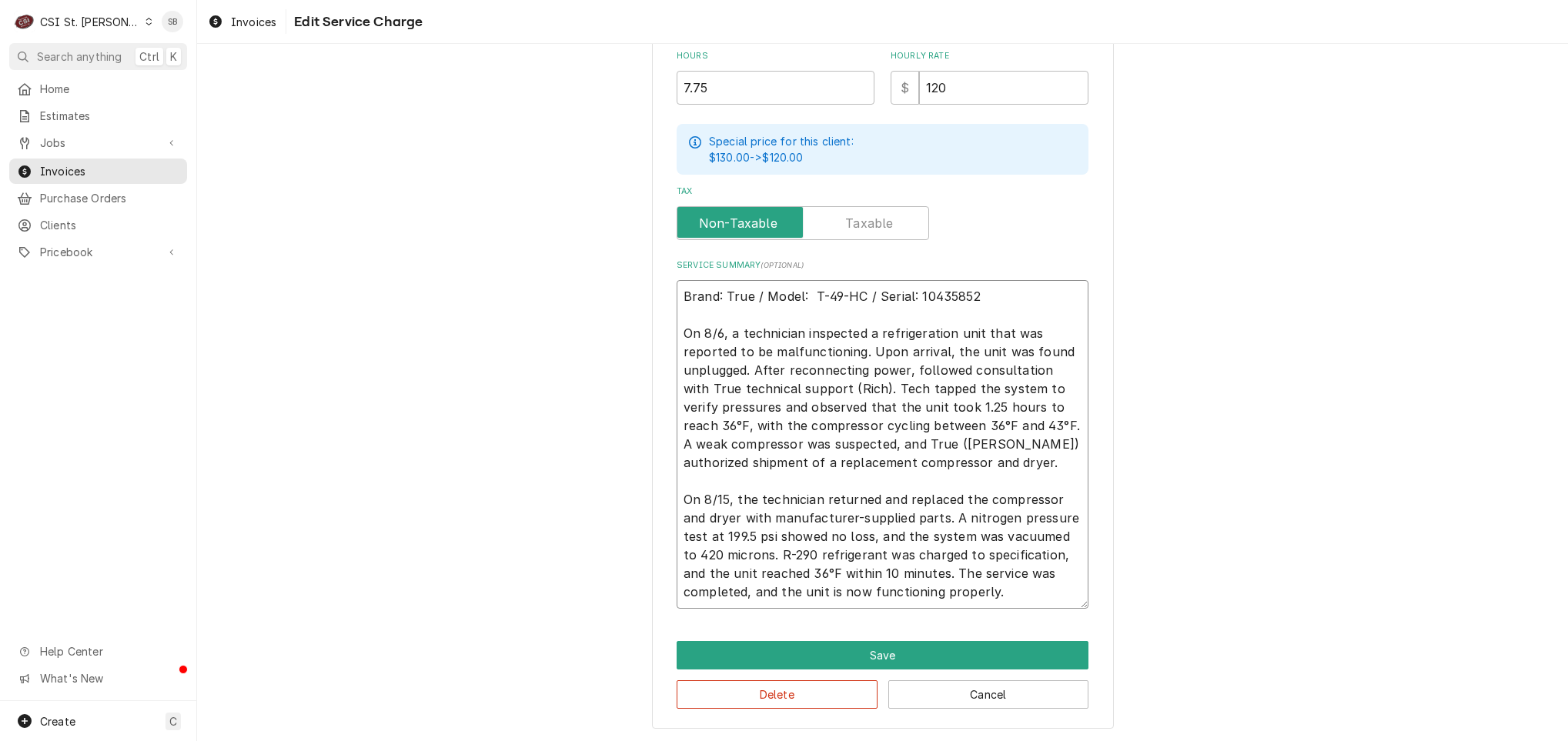
scroll to position [538, 0]
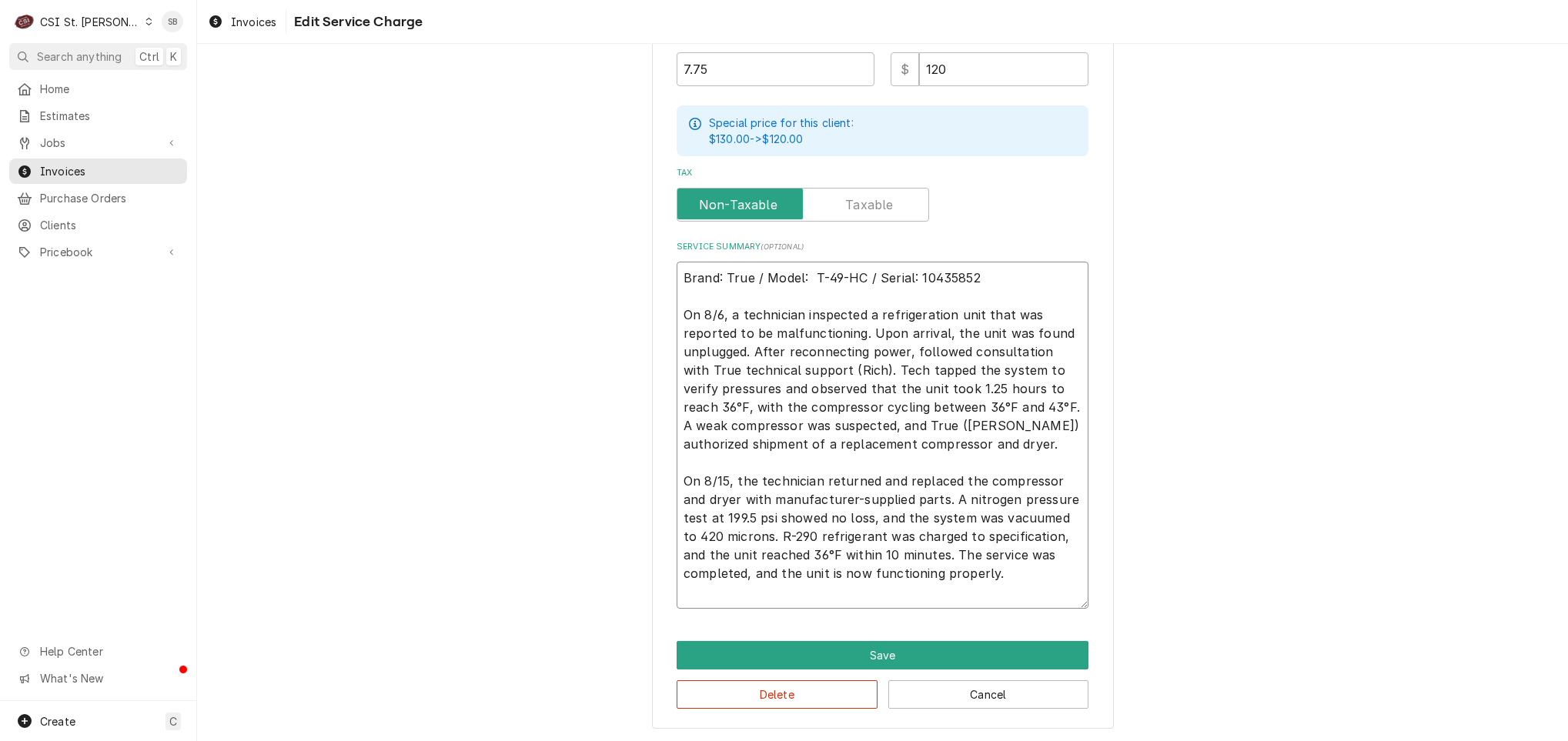
drag, startPoint x: 744, startPoint y: 474, endPoint x: 820, endPoint y: 478, distance: 76.1
click at [820, 478] on textarea "Brand: True / Model: T-49-HC / Serial: 10435852 On 8/6, a technician inspected …" at bounding box center [882, 435] width 412 height 347
drag, startPoint x: 867, startPoint y: 554, endPoint x: 1001, endPoint y: 629, distance: 153.6
click at [1000, 626] on div "Use the fields below to edit this service charge Short Description 1-Labor (Ser…" at bounding box center [883, 132] width 462 height 1193
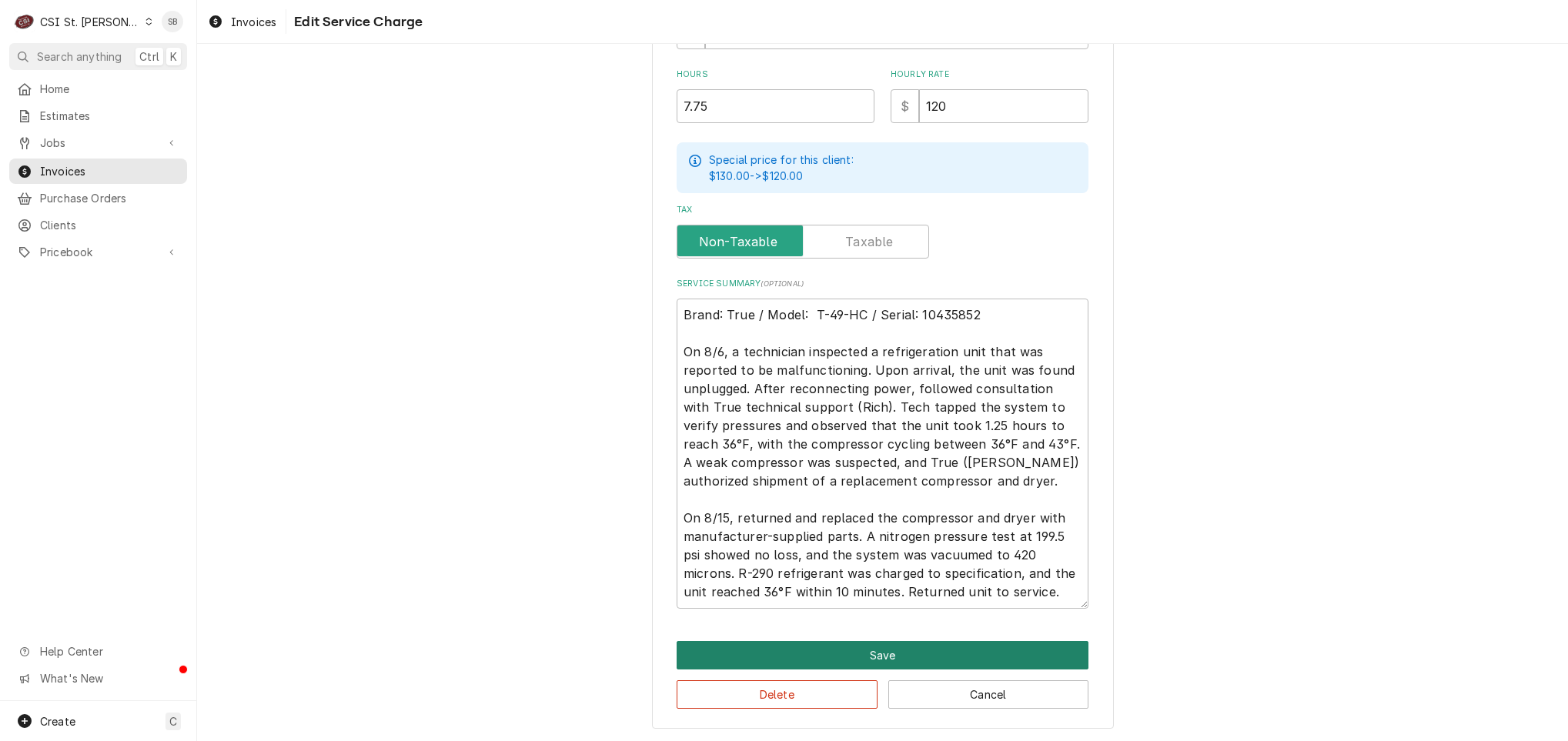
click at [949, 653] on button "Save" at bounding box center [882, 654] width 412 height 28
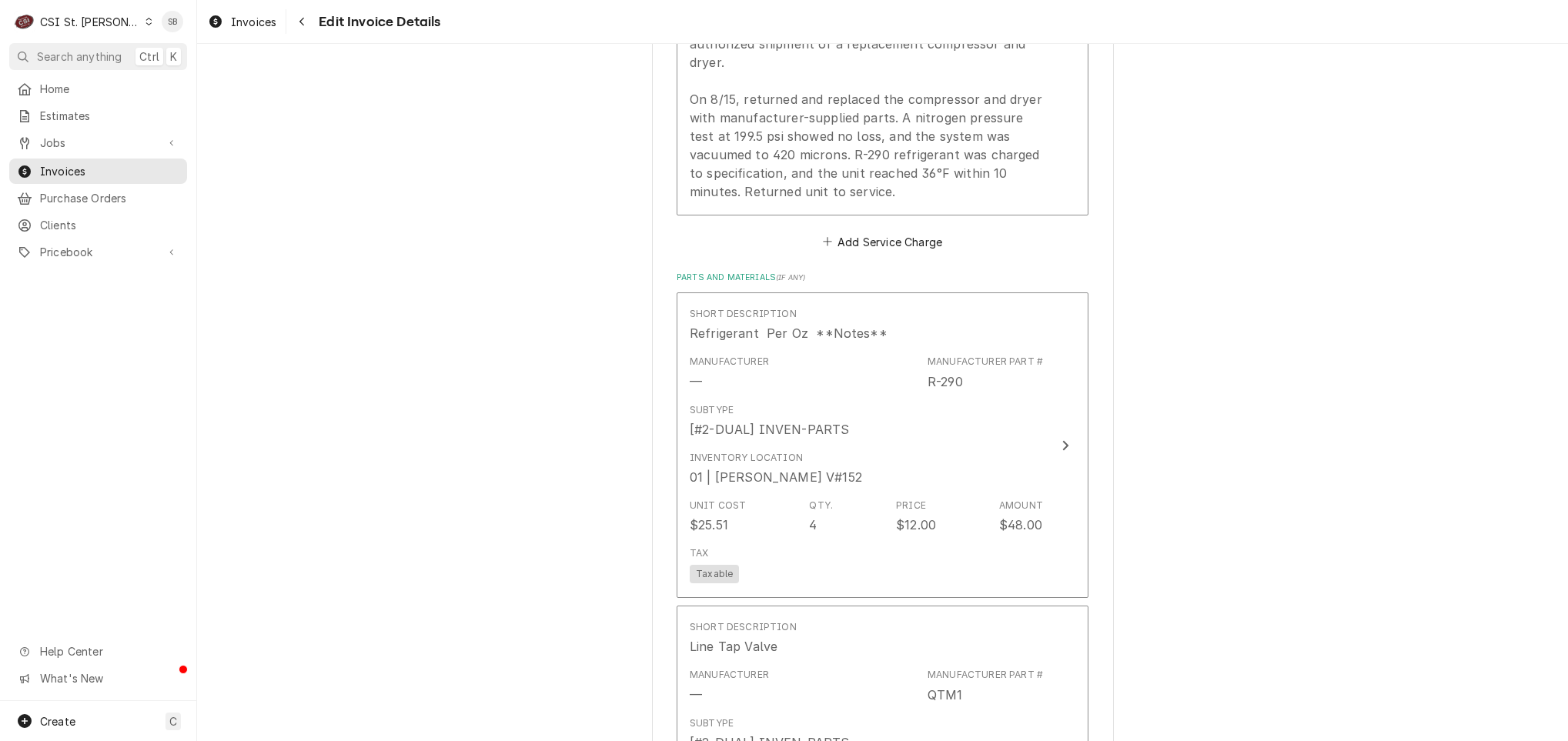
scroll to position [1521, 0]
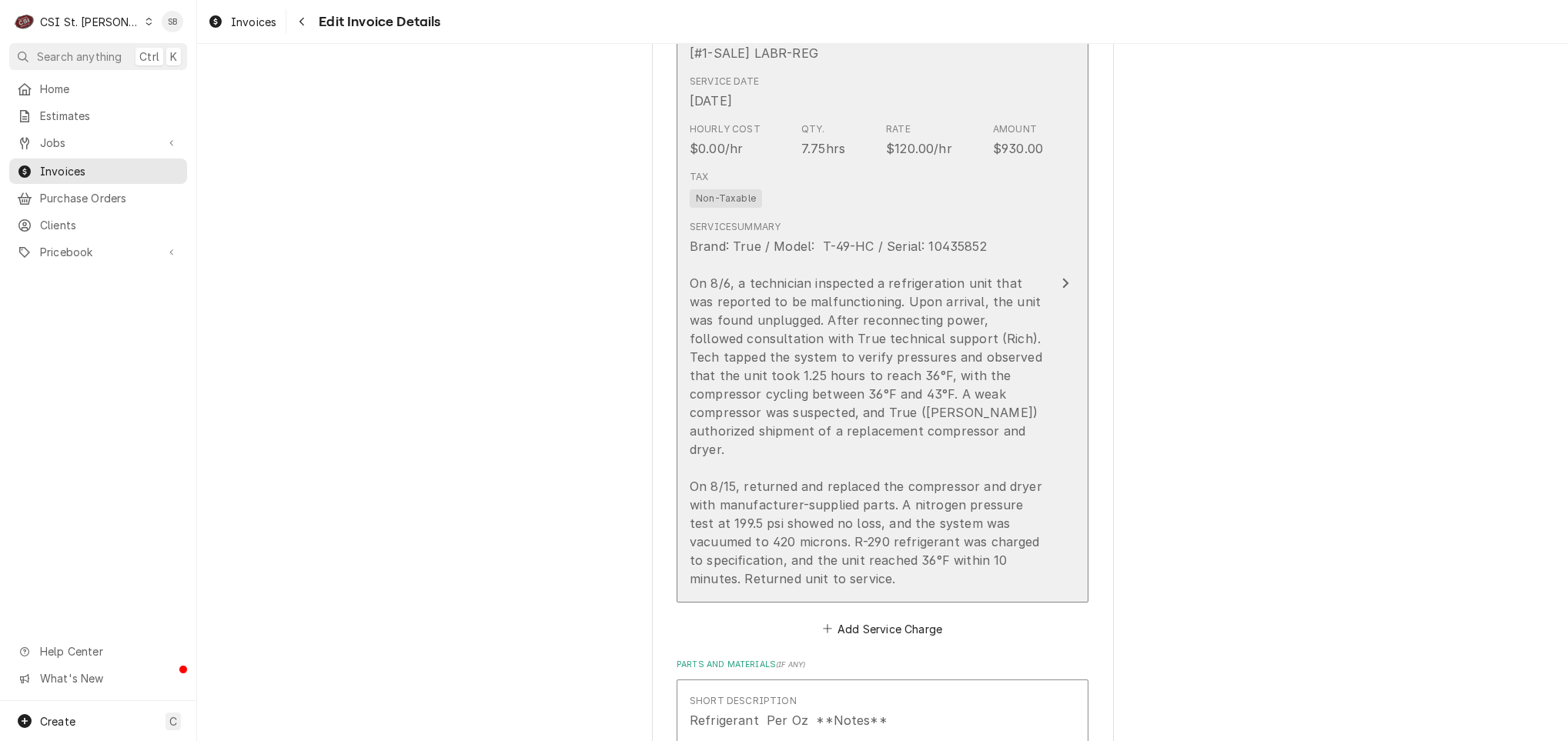
click at [825, 441] on div "Brand: True / Model: T-49-HC / Serial: 10435852 On 8/6, a technician inspected …" at bounding box center [866, 411] width 353 height 350
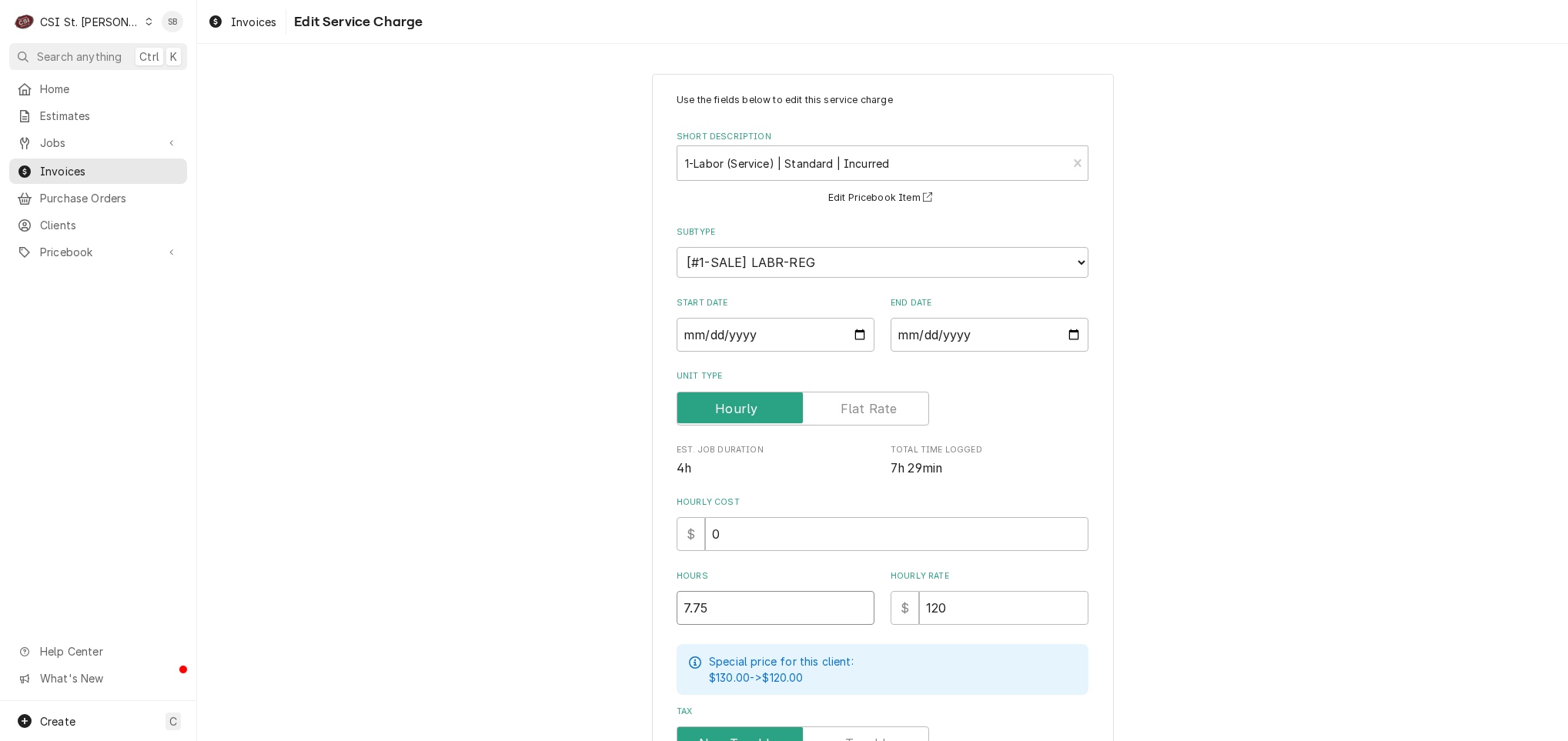
click at [679, 613] on input "7.75" at bounding box center [775, 608] width 198 height 34
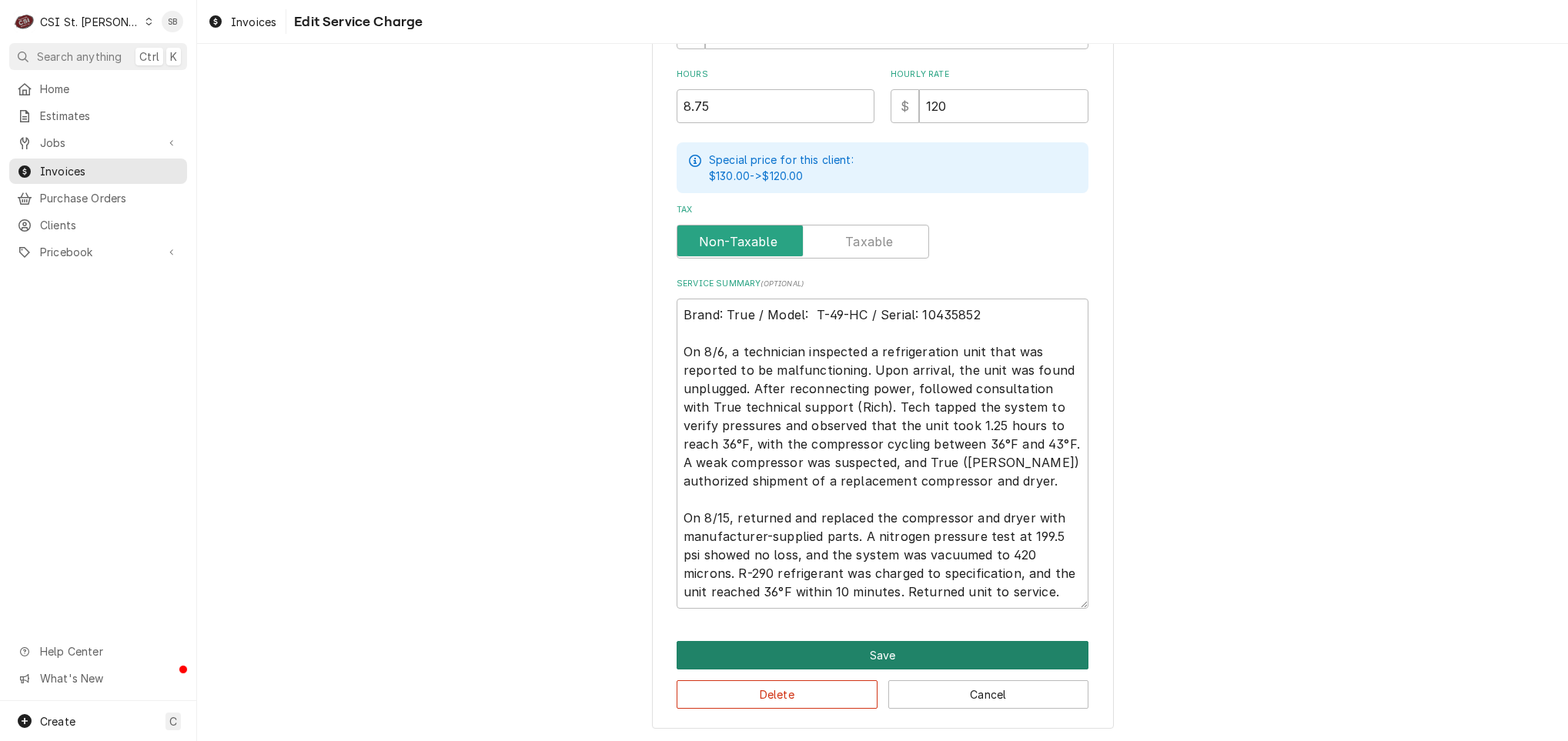
click at [857, 651] on button "Save" at bounding box center [882, 654] width 412 height 28
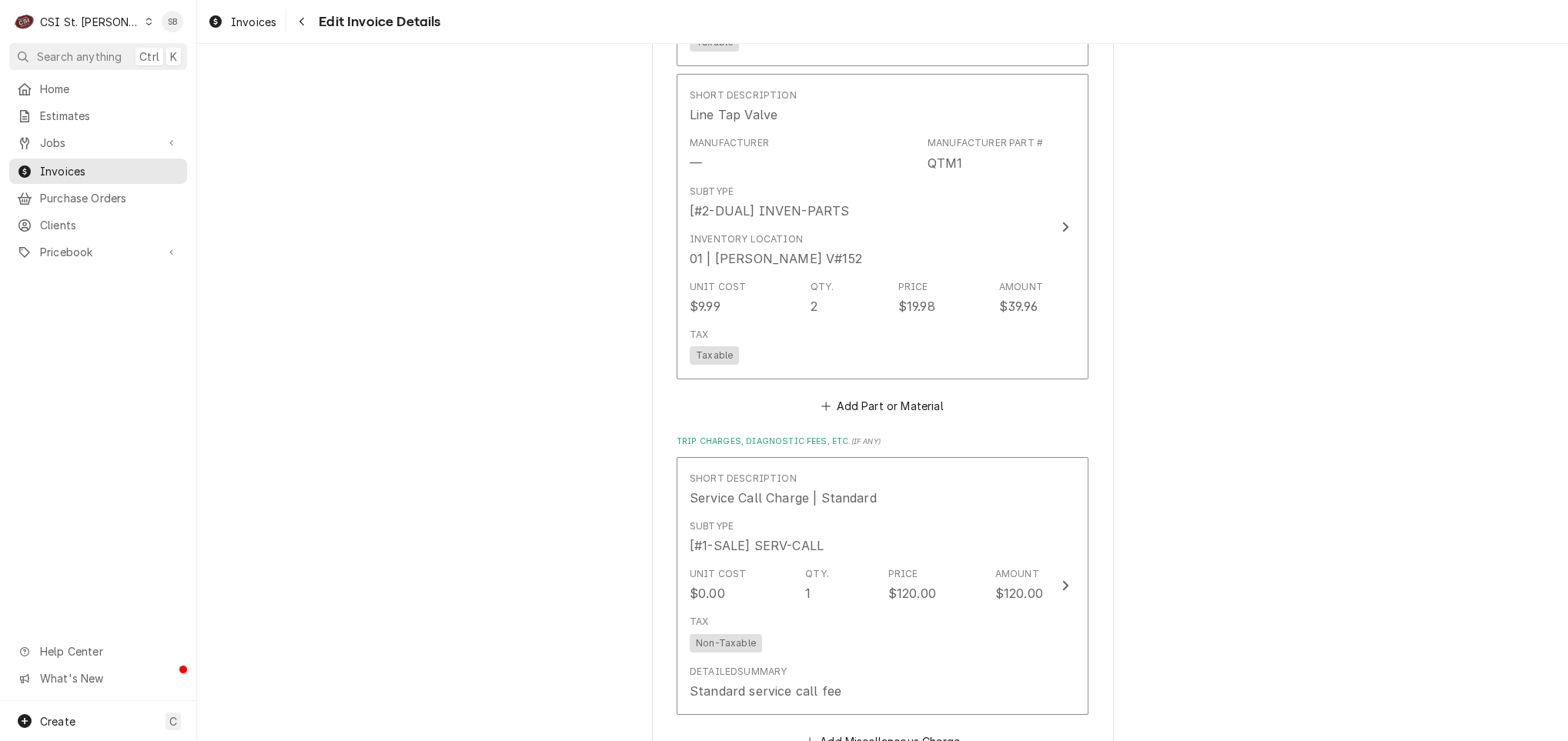
scroll to position [2590, 0]
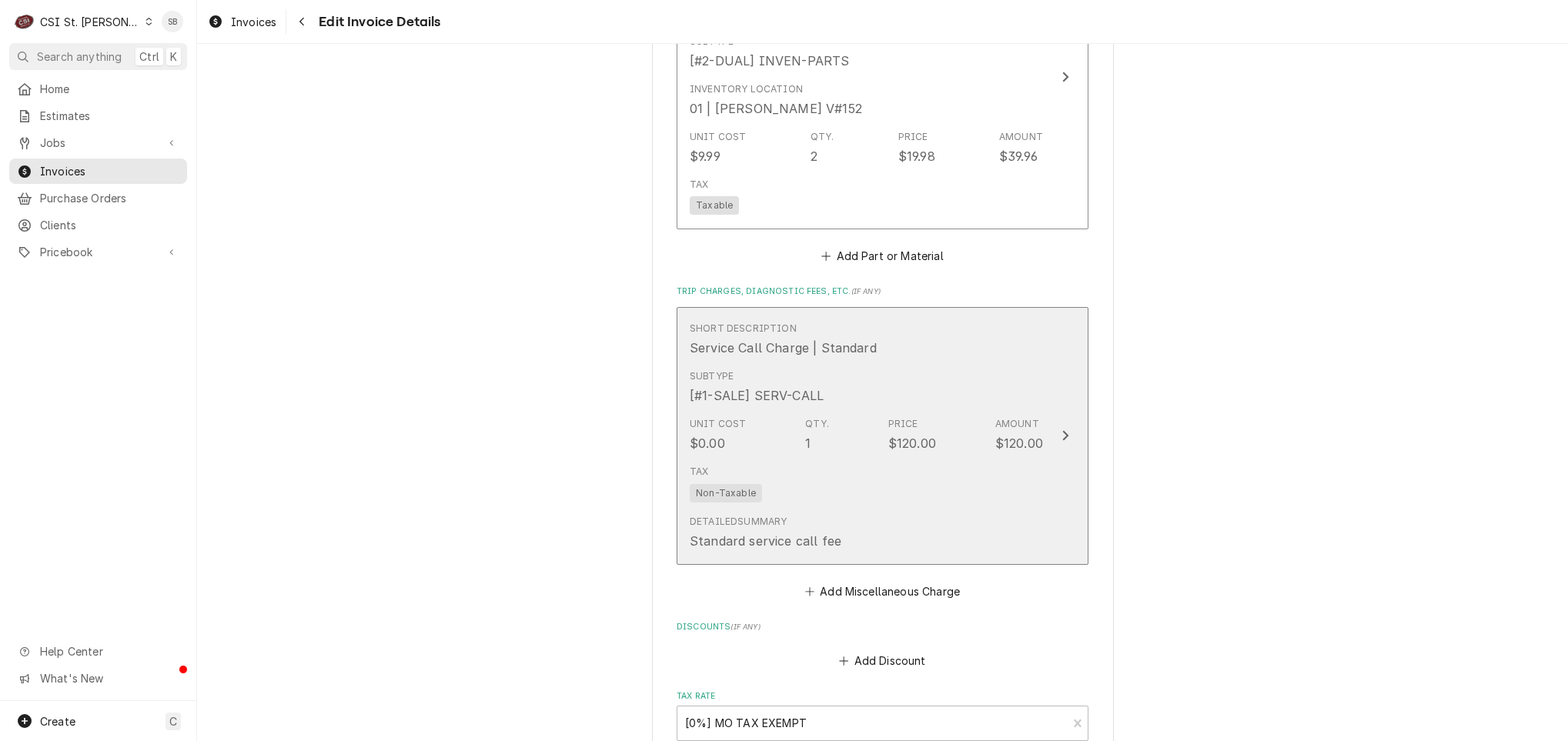
click at [767, 387] on div "Subtype [#1-SALE] SERV-CALL" at bounding box center [866, 387] width 353 height 47
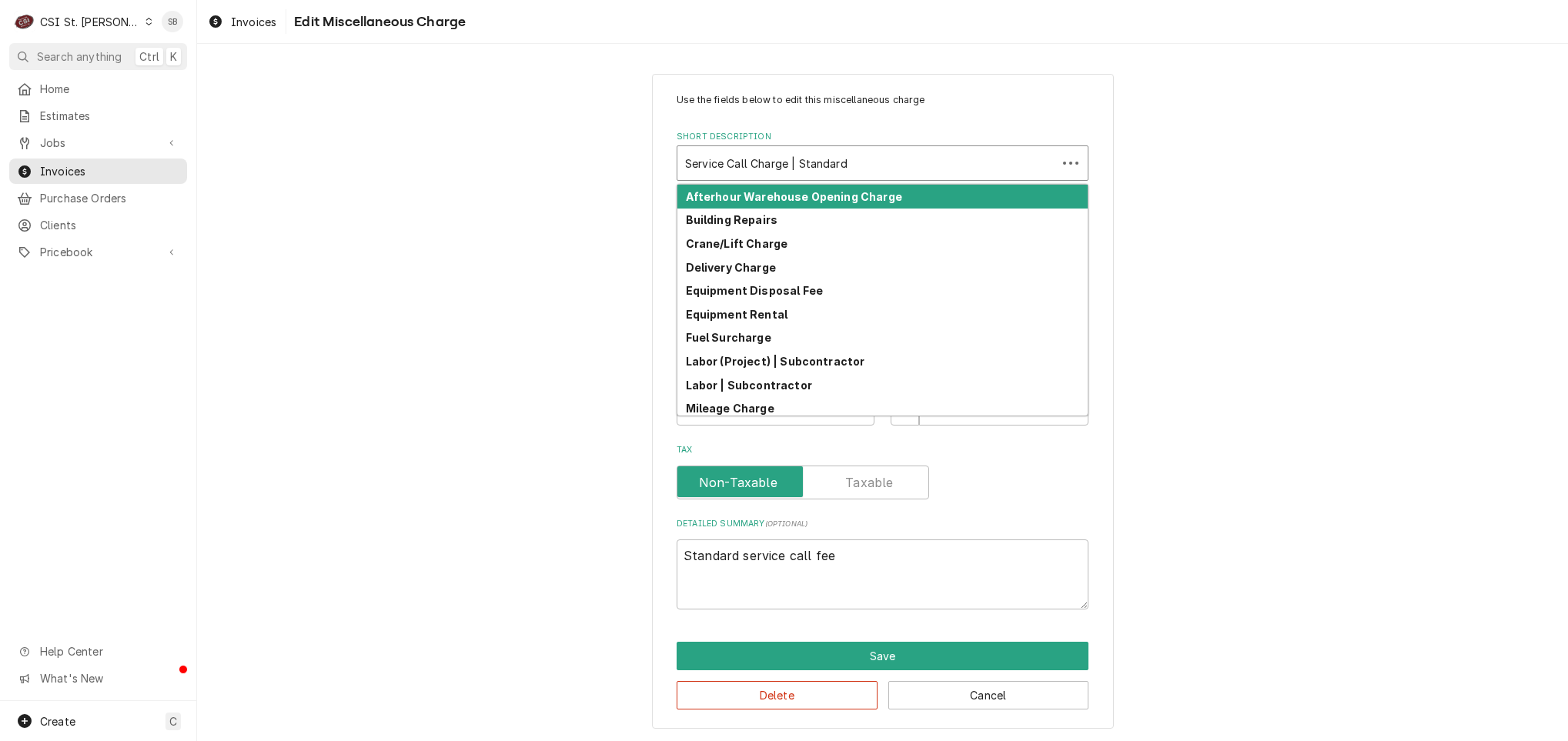
click at [772, 173] on div "Short Description" at bounding box center [867, 163] width 364 height 28
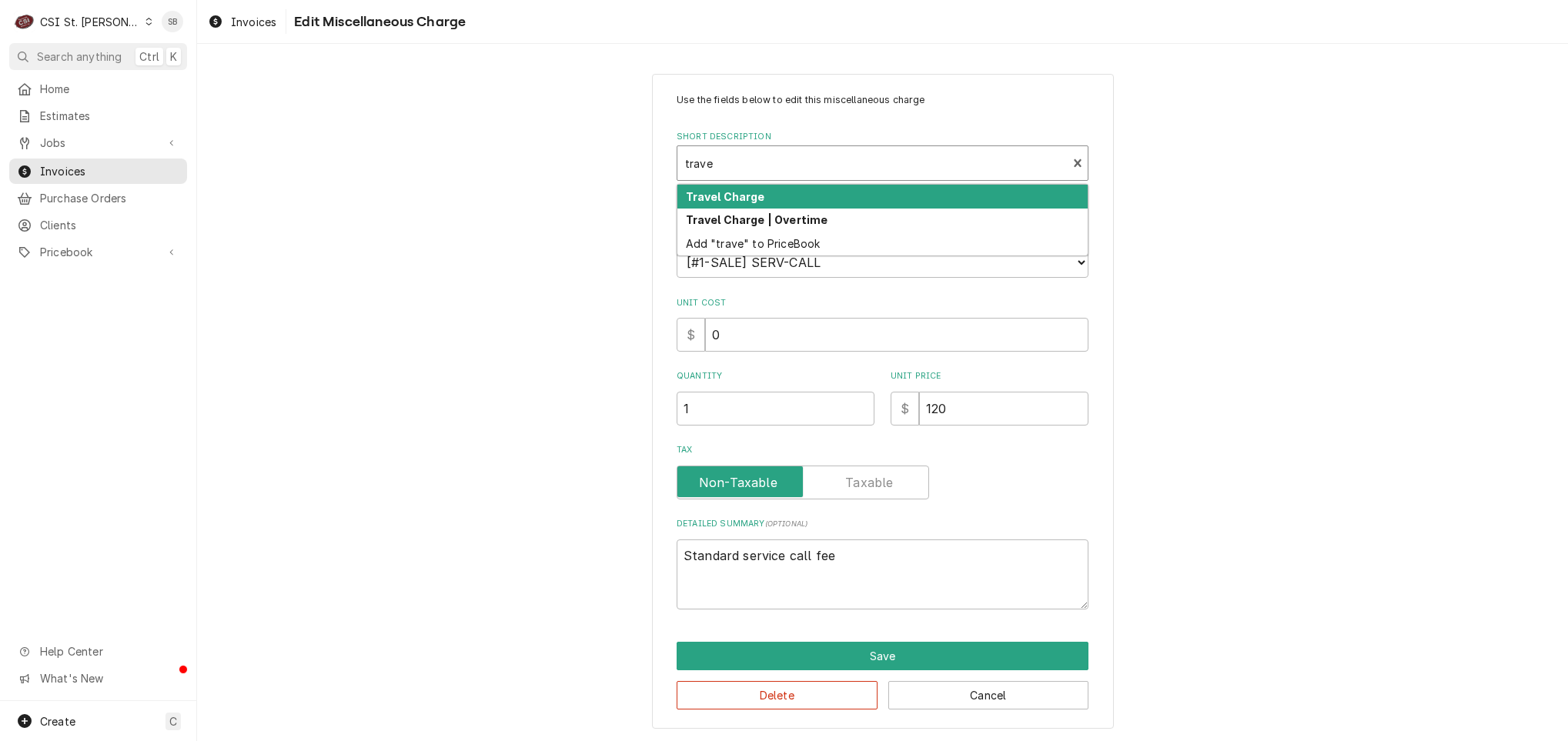
click at [760, 206] on div "Travel Charge" at bounding box center [882, 196] width 410 height 24
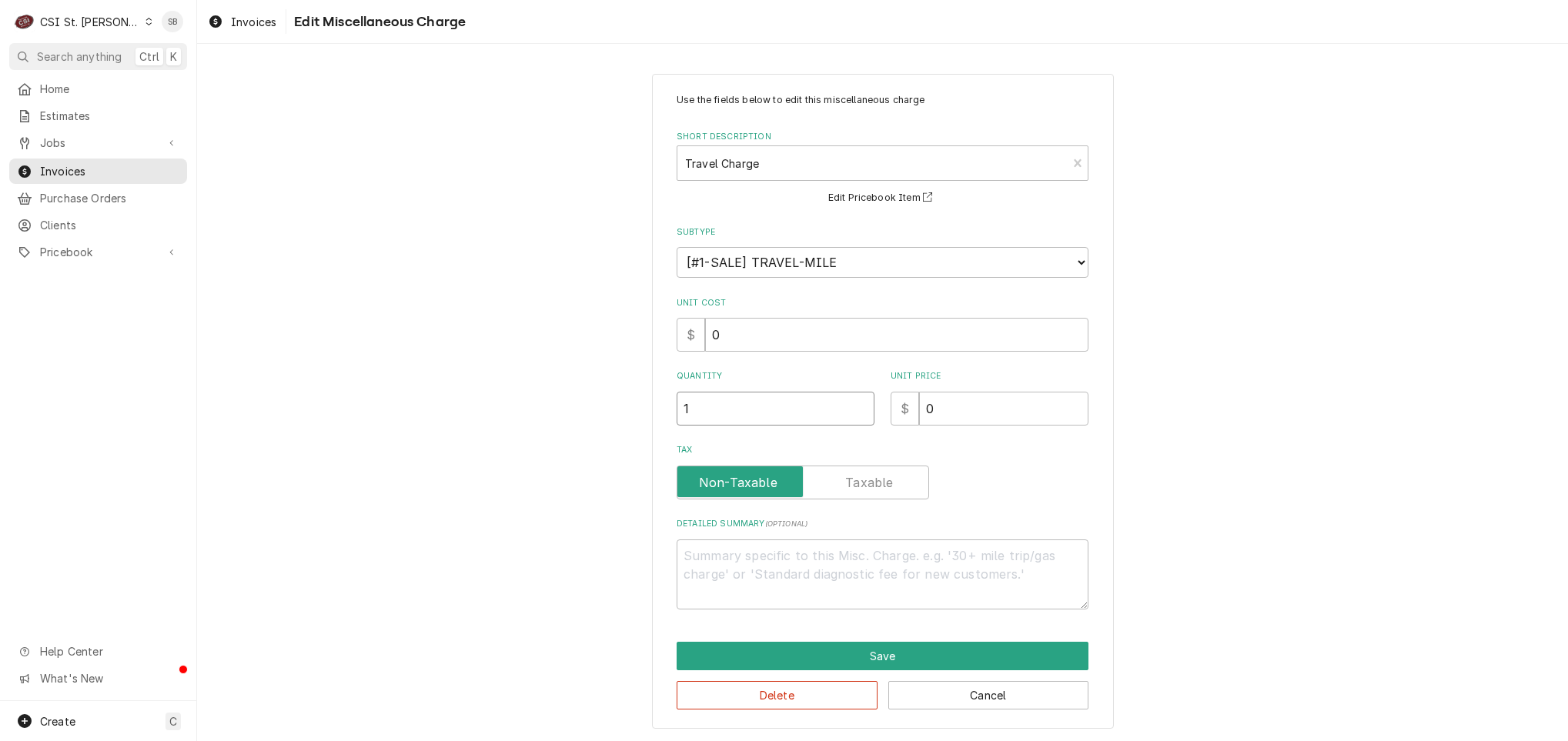
drag, startPoint x: 733, startPoint y: 411, endPoint x: 591, endPoint y: 434, distance: 143.9
click at [624, 432] on div "Use the fields below to edit this miscellaneous charge Short Description Travel…" at bounding box center [883, 401] width 1371 height 682
click at [1002, 646] on button "Save" at bounding box center [882, 655] width 412 height 28
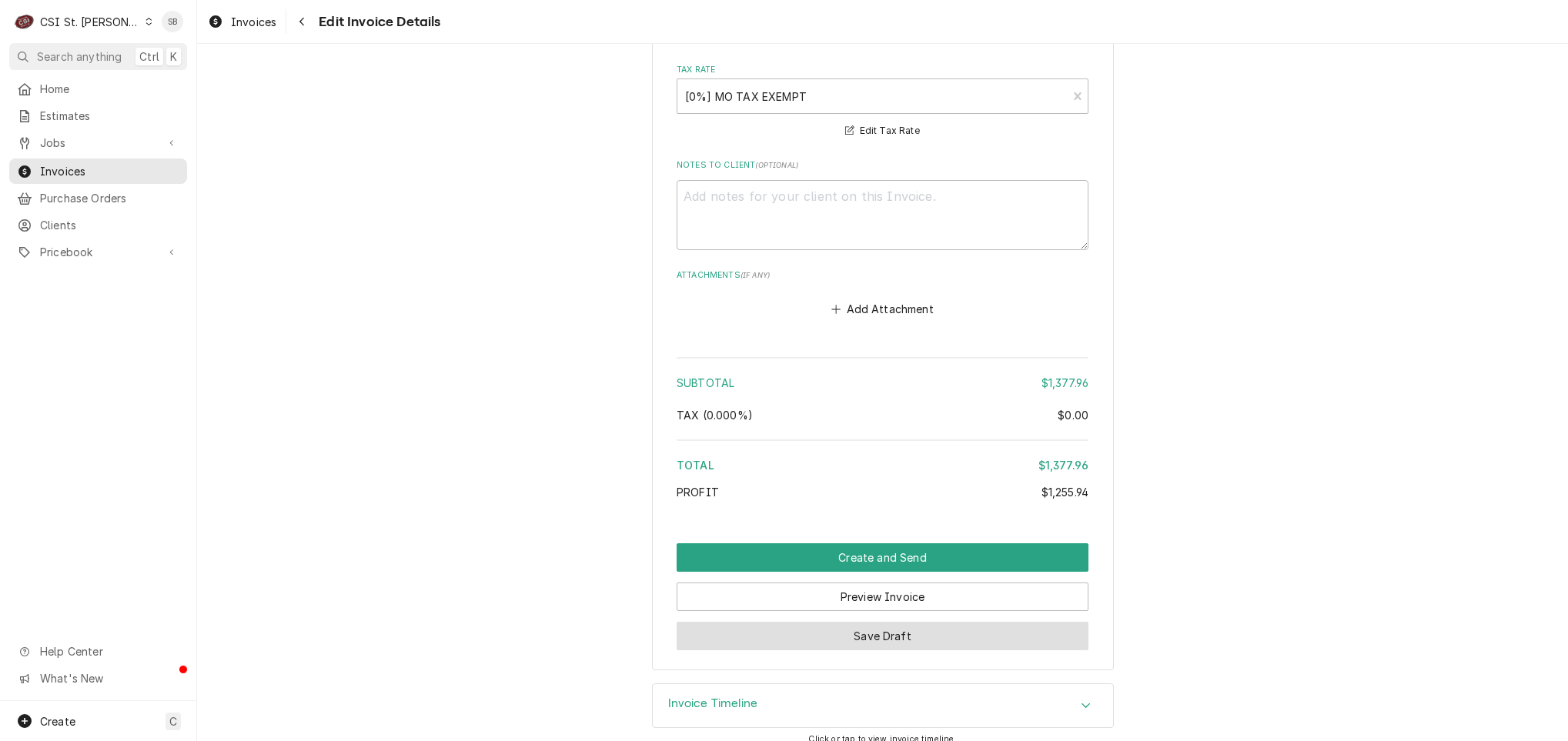
click at [900, 626] on button "Save Draft" at bounding box center [882, 635] width 412 height 28
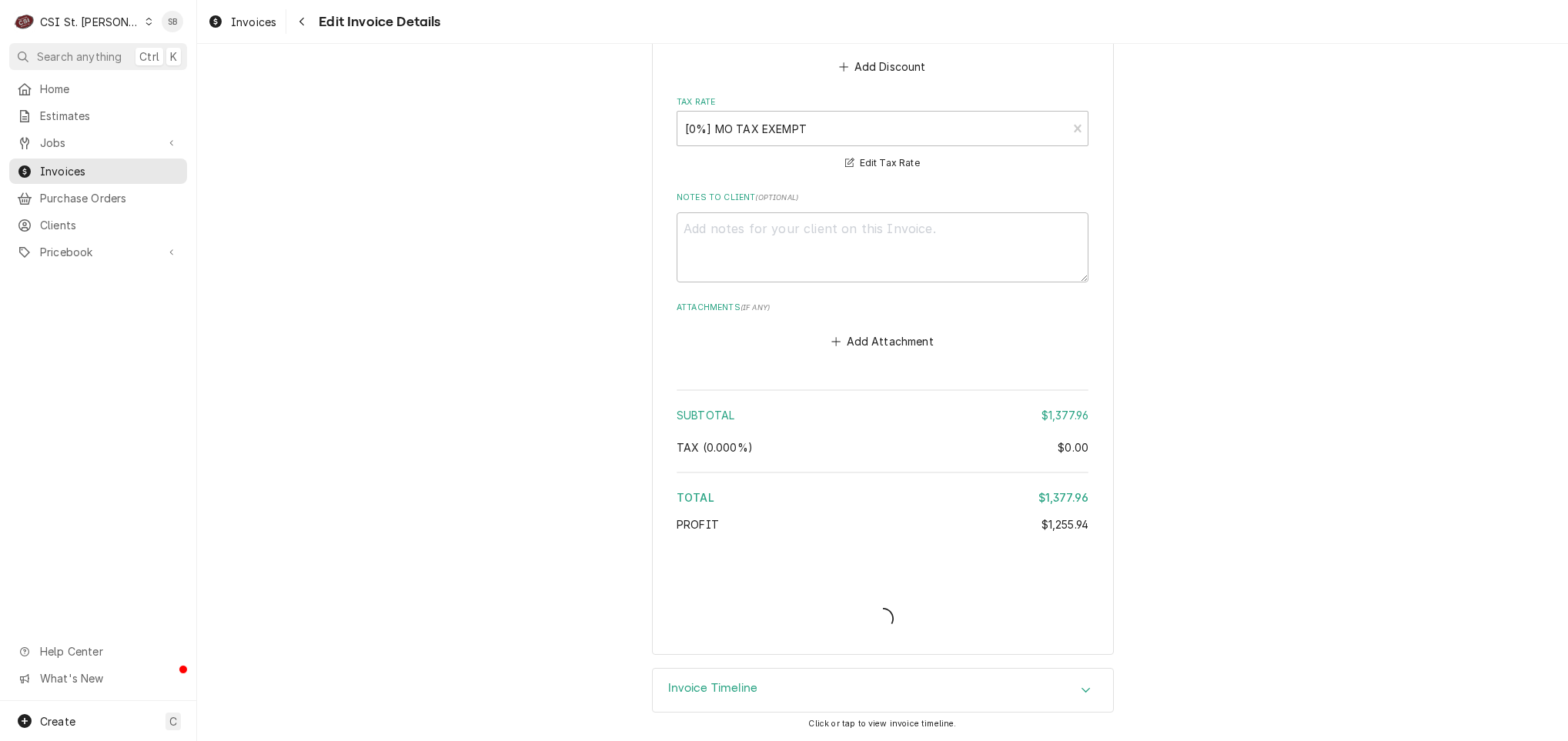
scroll to position [3119, 0]
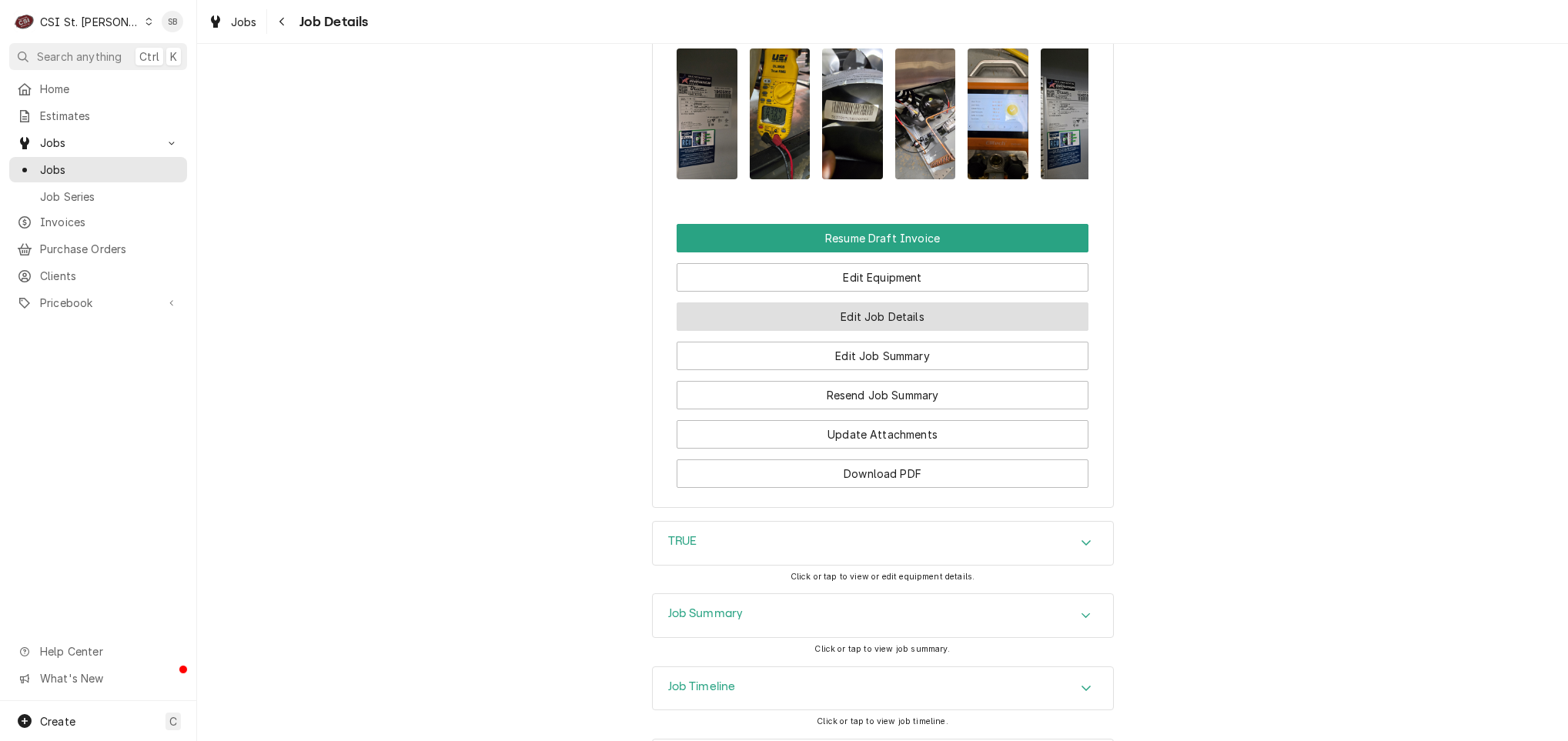
scroll to position [1905, 0]
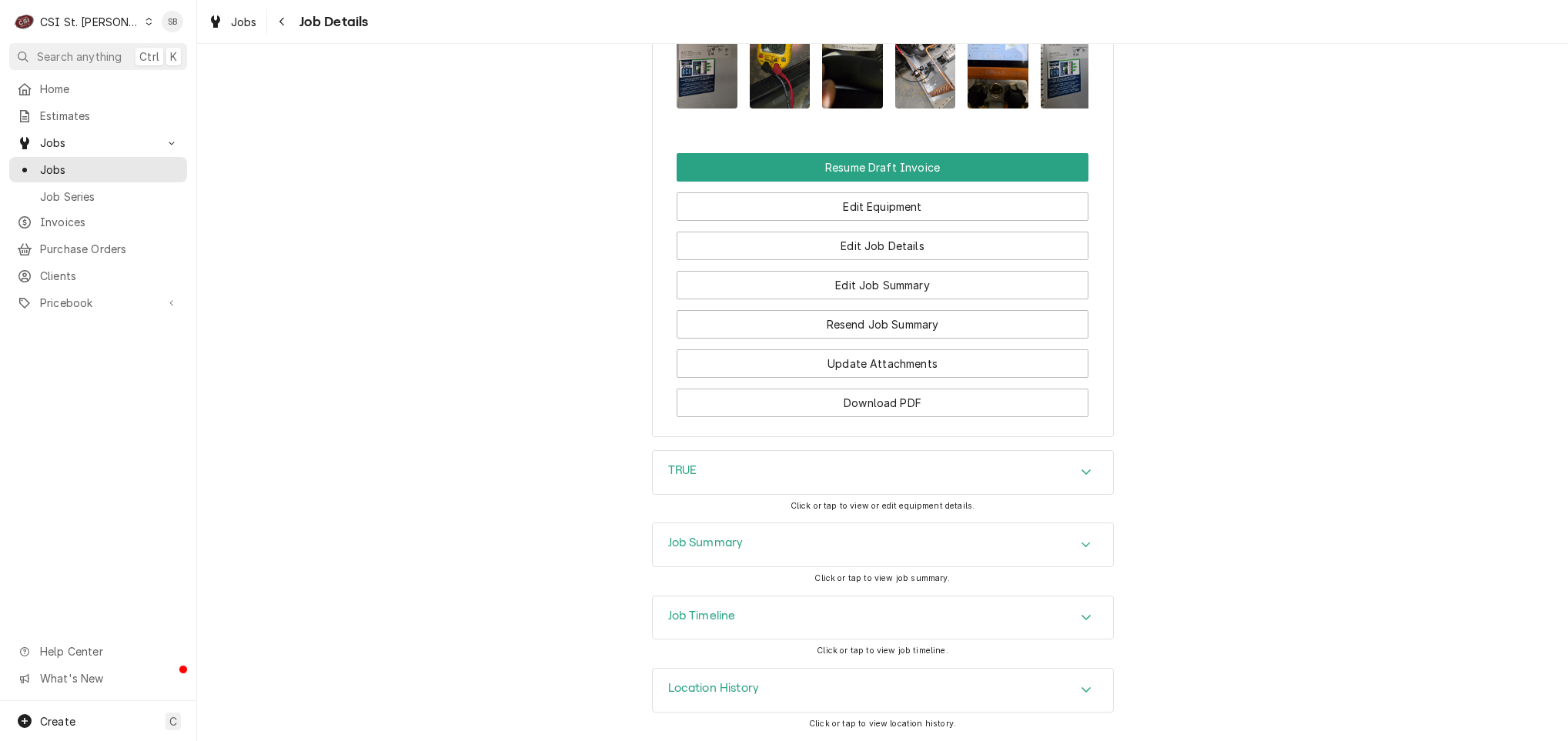
click at [727, 537] on h3 "Job Summary" at bounding box center [706, 543] width 75 height 14
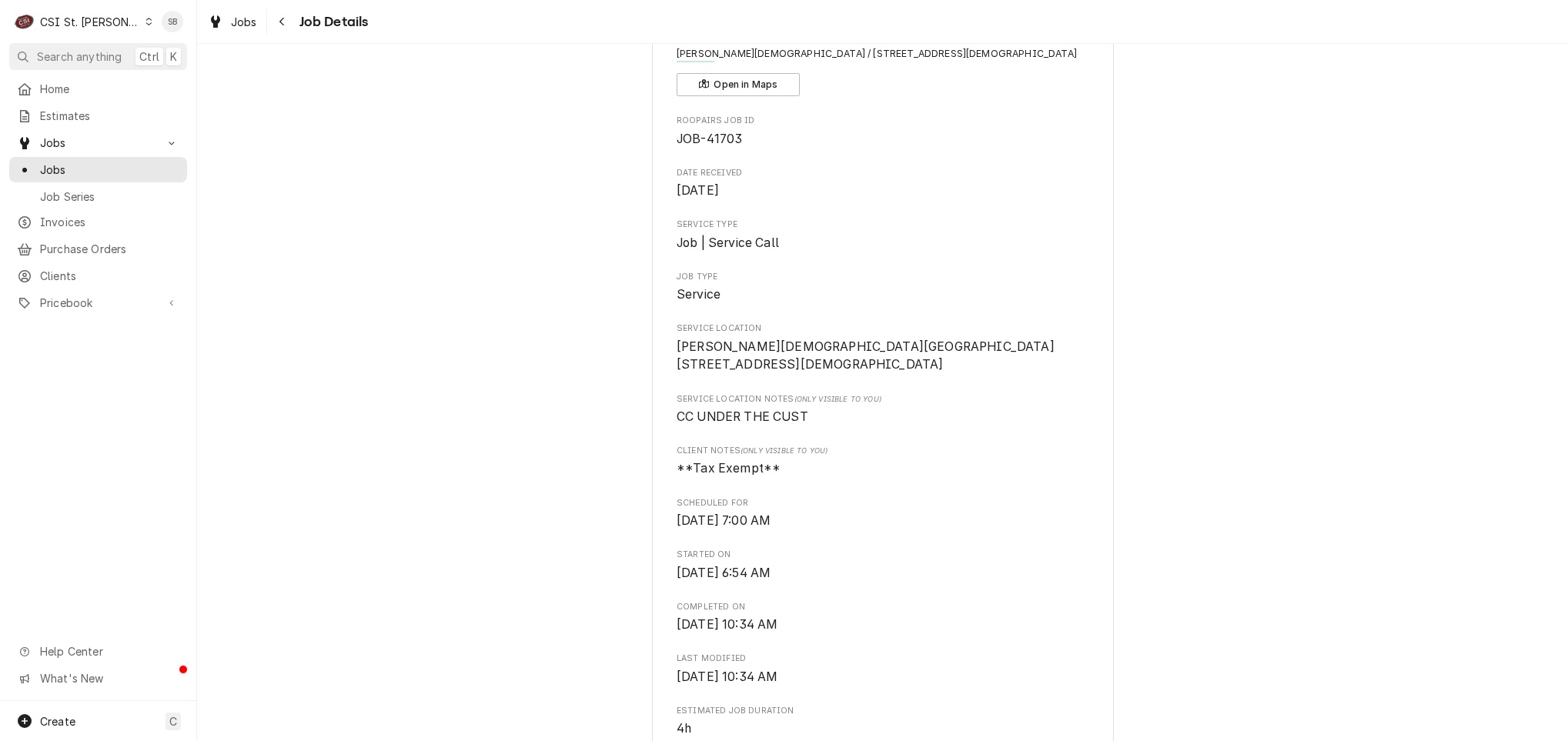
scroll to position [0, 0]
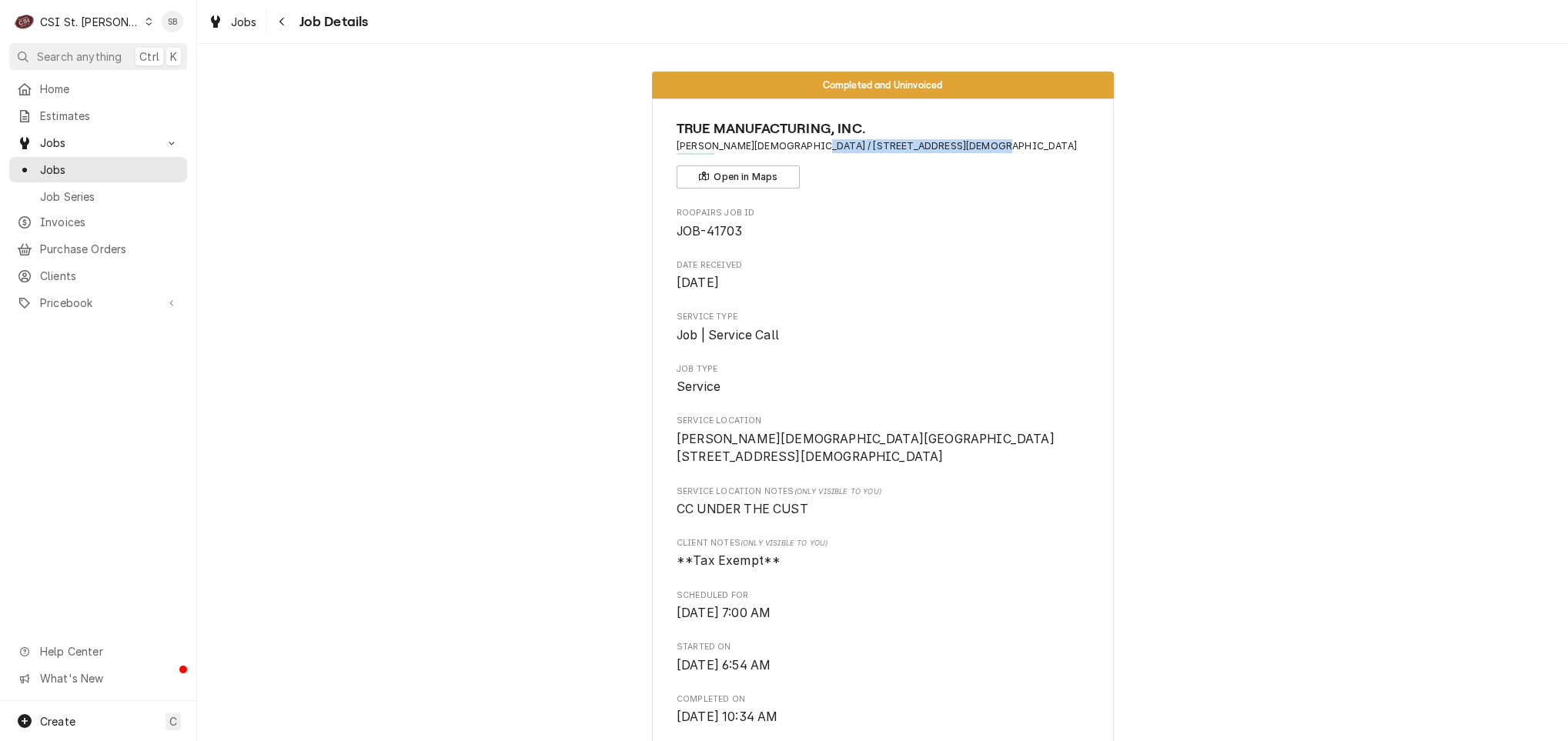
drag, startPoint x: 924, startPoint y: 141, endPoint x: 814, endPoint y: 148, distance: 110.2
click at [814, 148] on span "CHRIST LUTHERAN CHURCH / 123 Church Rd, Augusta, MO 63332" at bounding box center [882, 146] width 412 height 14
copy span "123 Church Rd, Augusta, MO 63332"
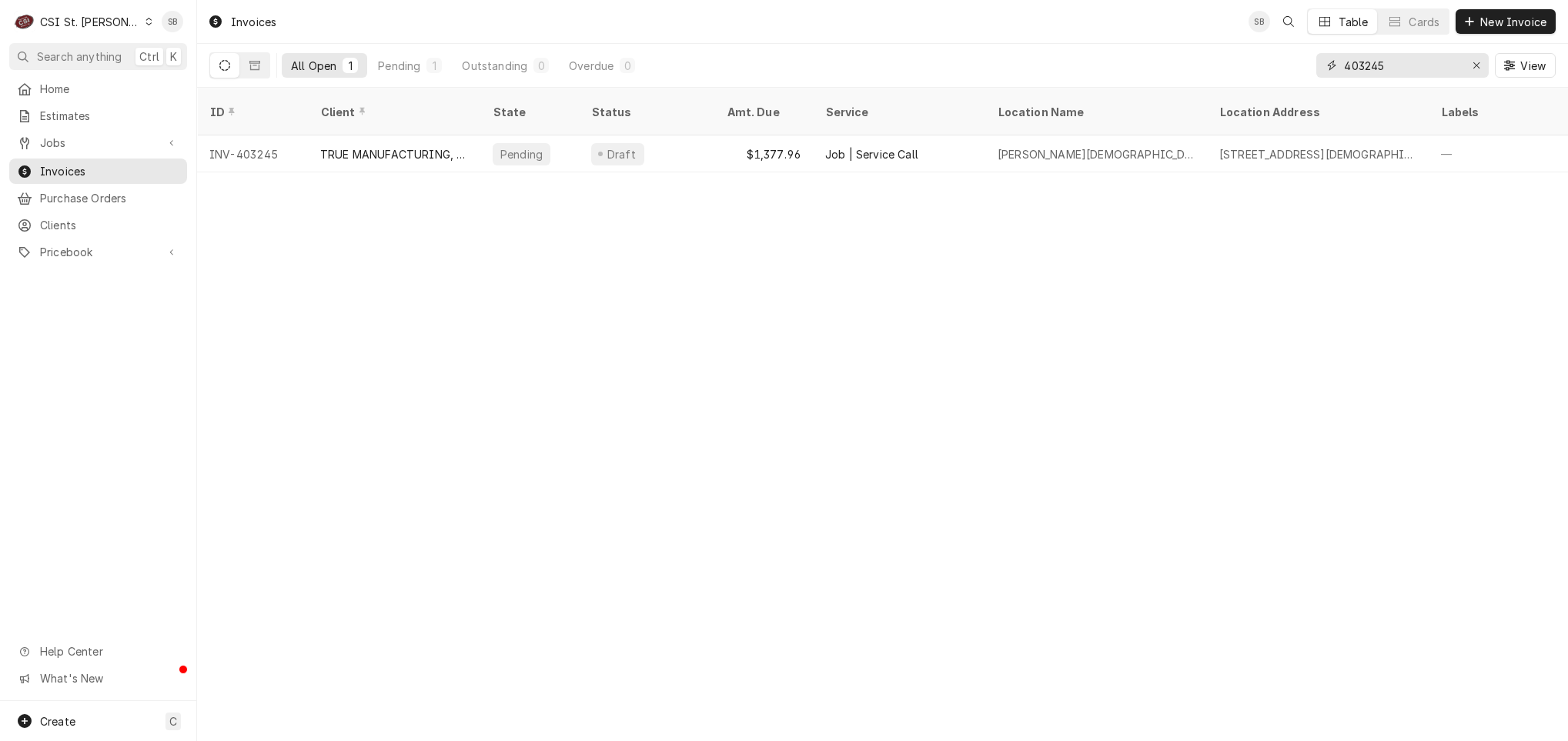
click at [1371, 81] on div "403245 View" at bounding box center [1436, 66] width 239 height 43
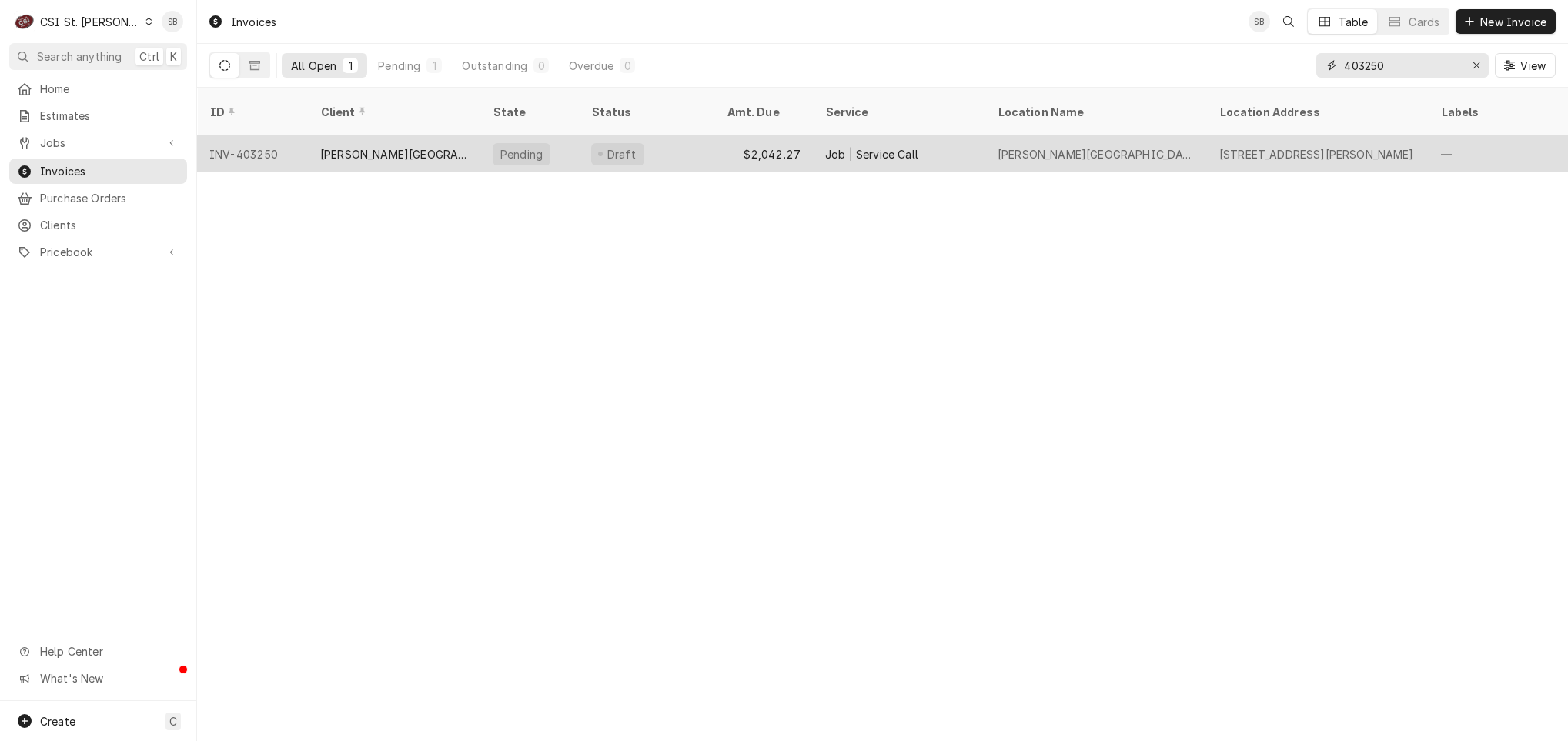
type input "403250"
click at [772, 136] on div "$2,042.27" at bounding box center [763, 154] width 99 height 37
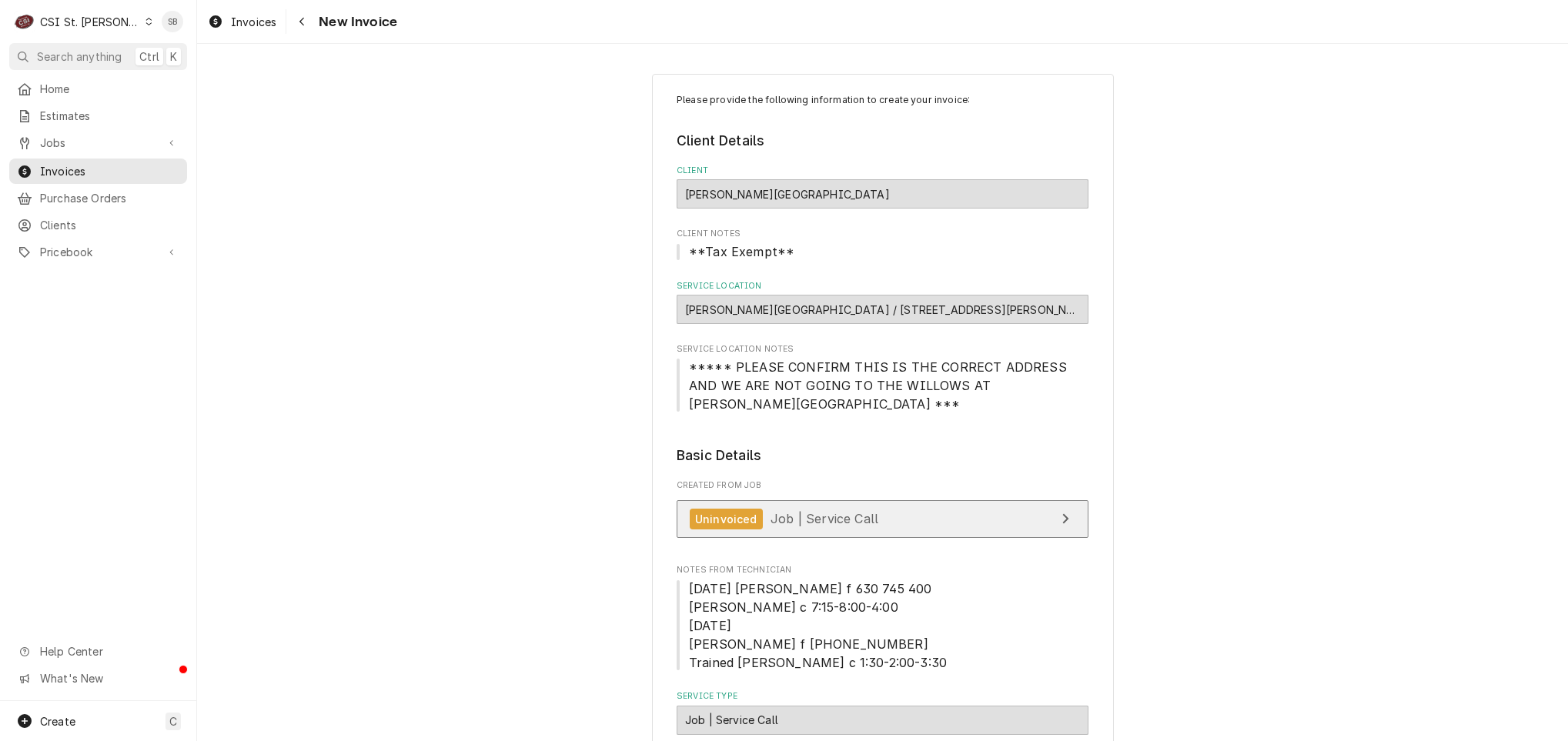
click at [814, 511] on span "Job | Service Call" at bounding box center [824, 518] width 108 height 15
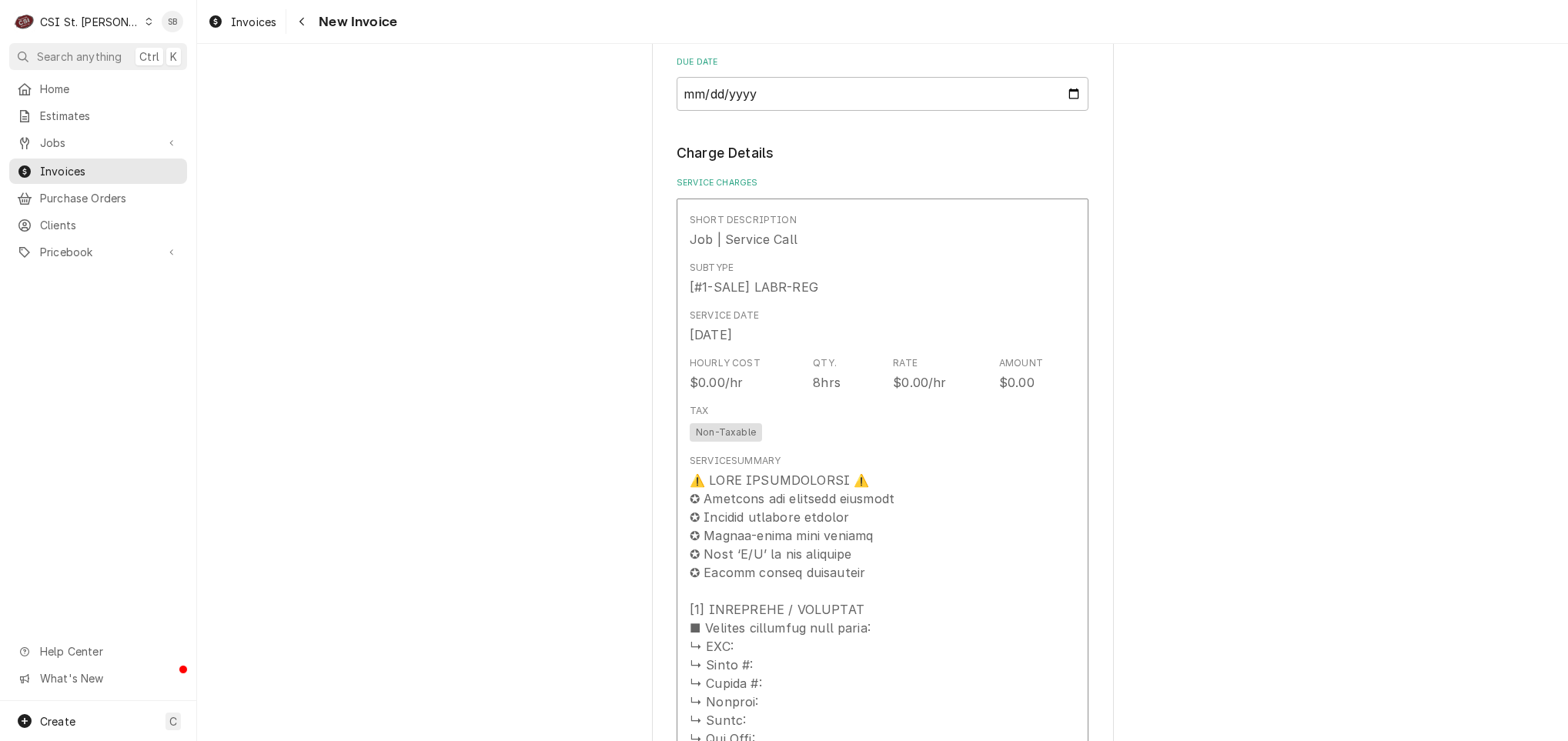
scroll to position [923, 0]
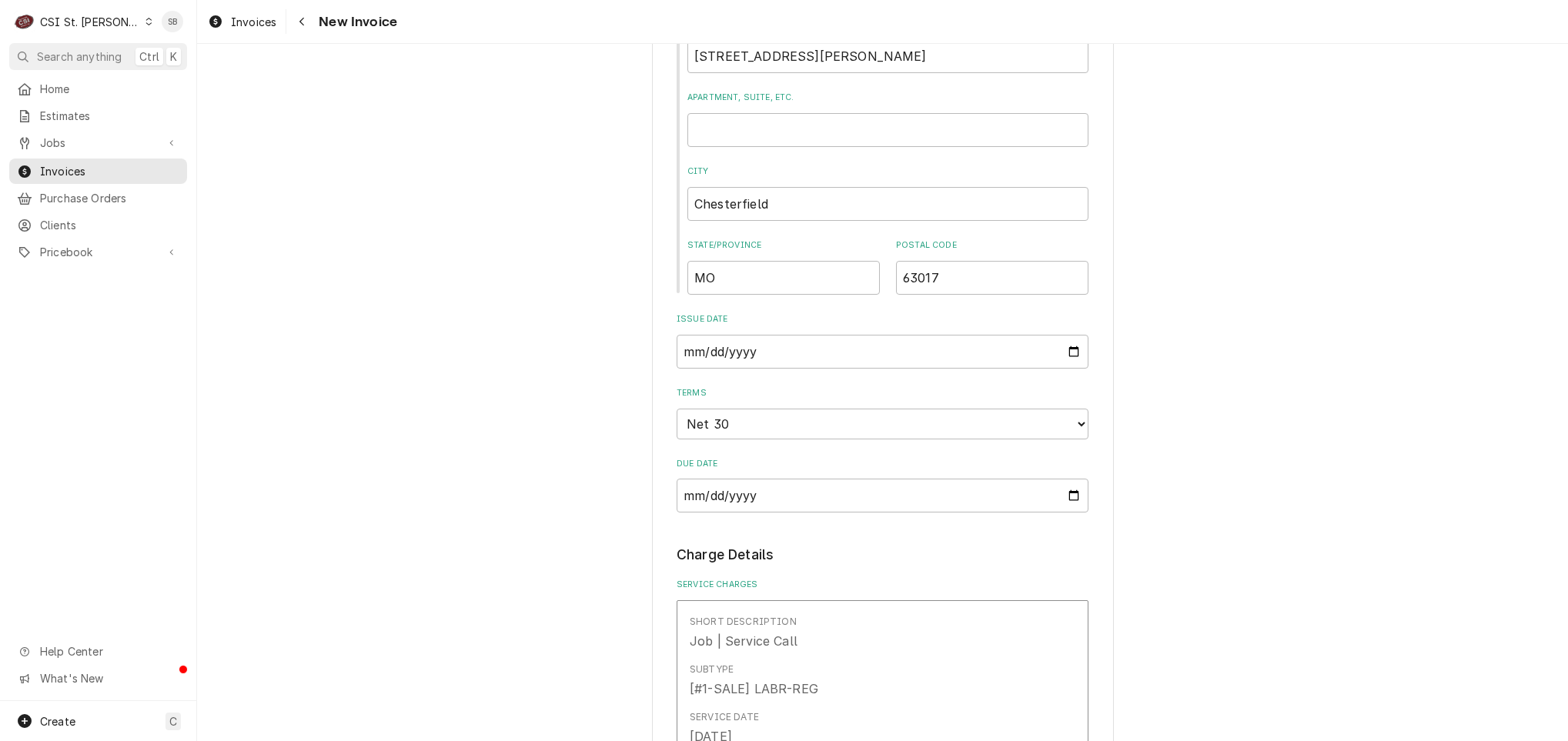
drag, startPoint x: 271, startPoint y: 28, endPoint x: 234, endPoint y: 3, distance: 44.7
click at [270, 28] on span "Invoices" at bounding box center [254, 22] width 46 height 16
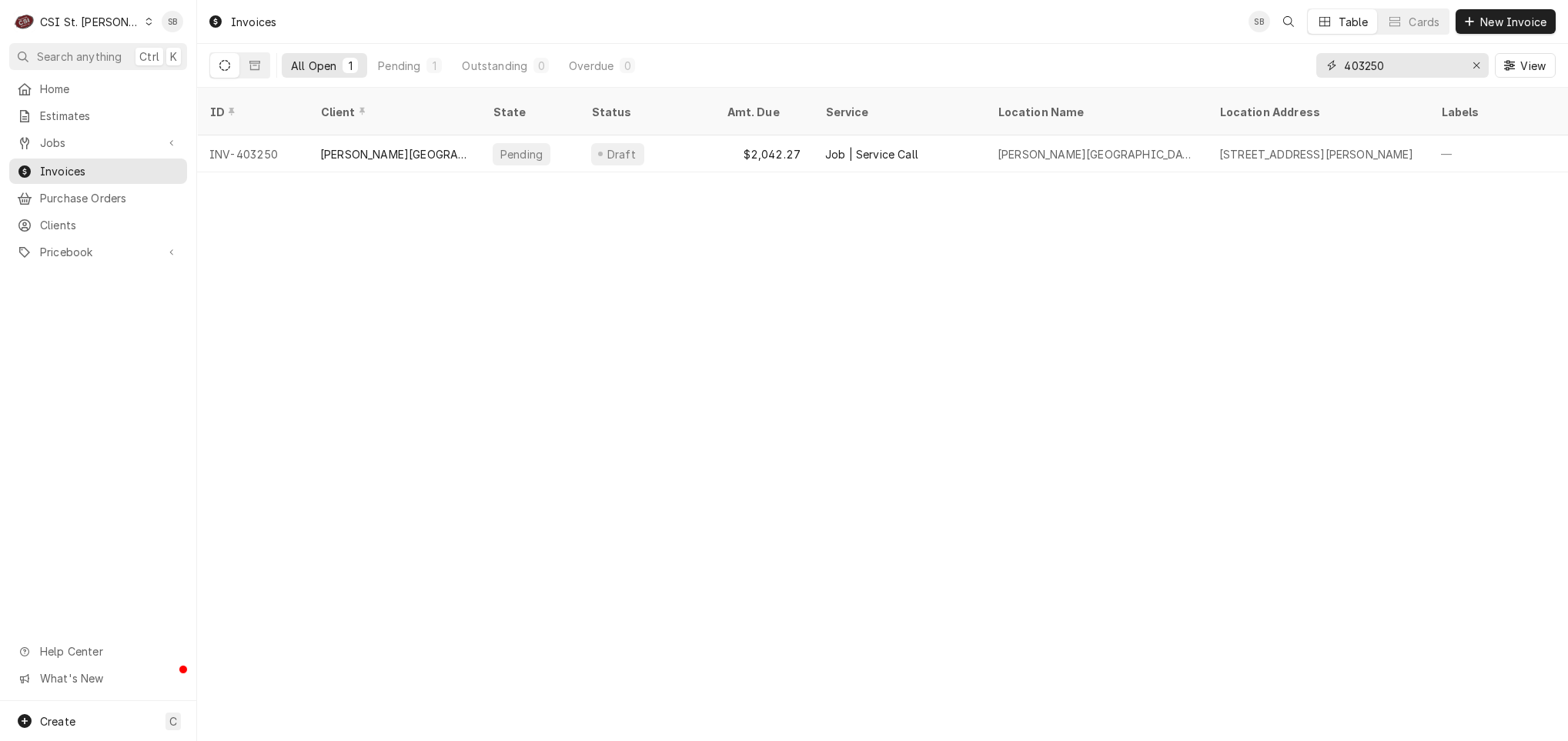
click at [1374, 69] on input "403250" at bounding box center [1402, 65] width 116 height 25
paste input "Dynamic Content Wrapper"
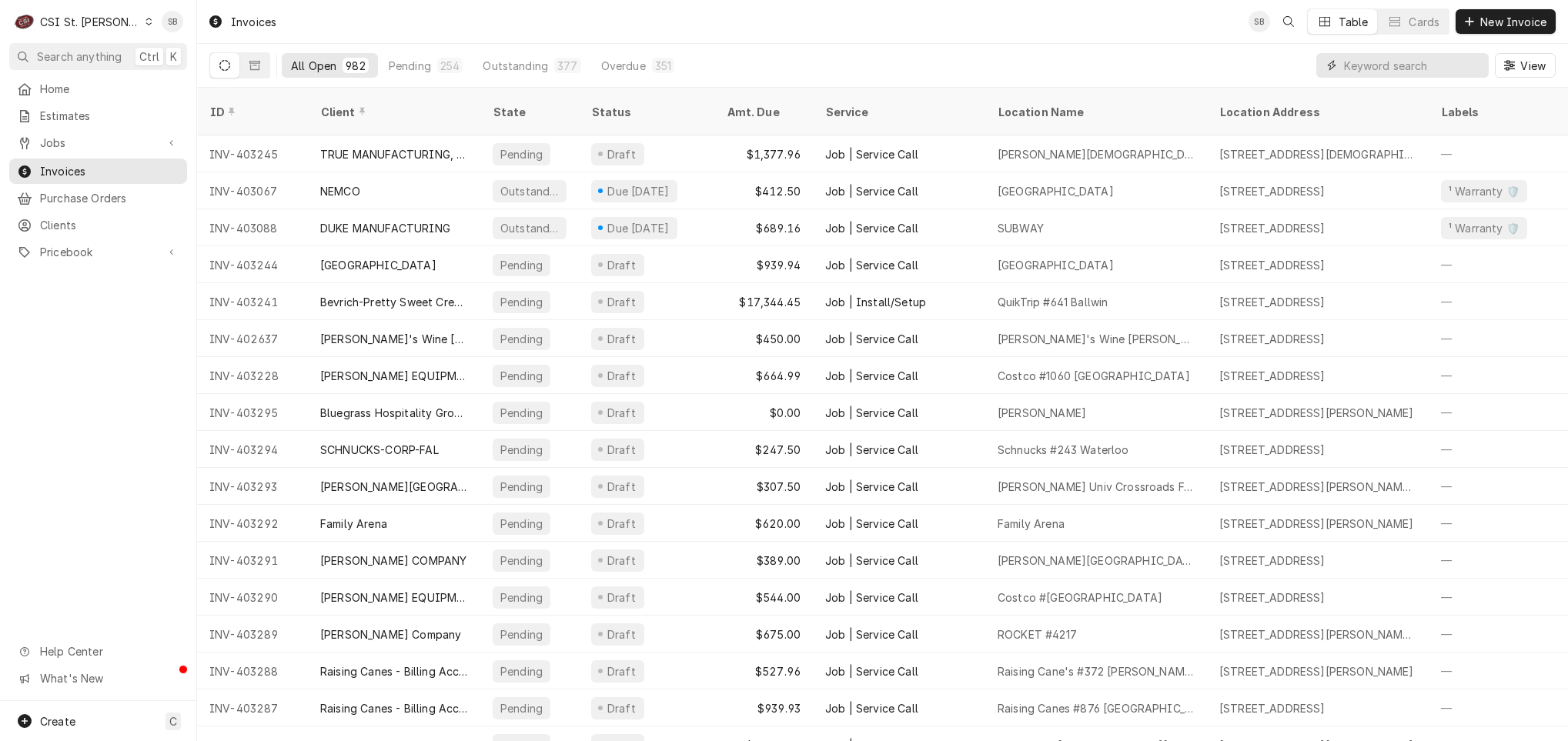
paste input "403253"
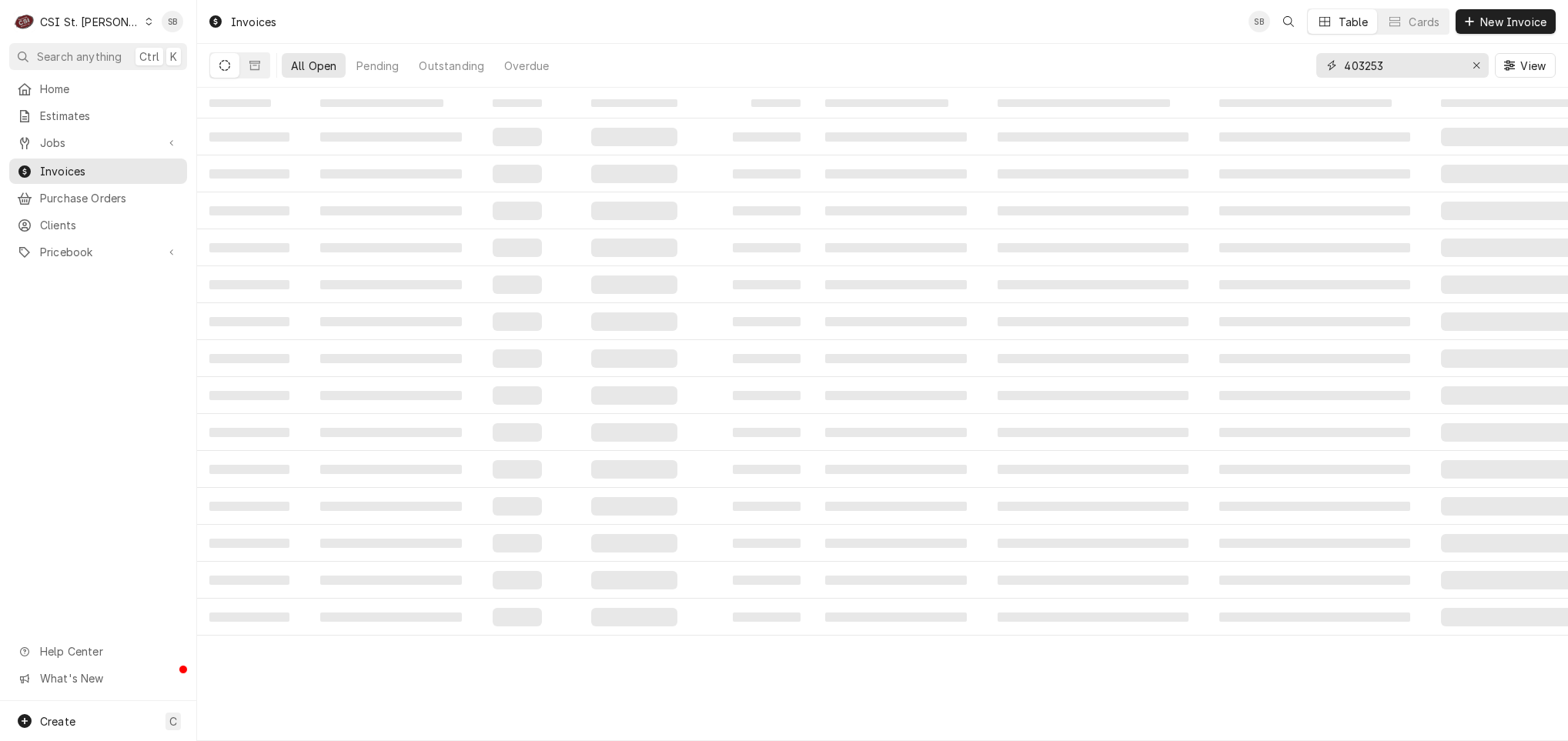
type input "403253"
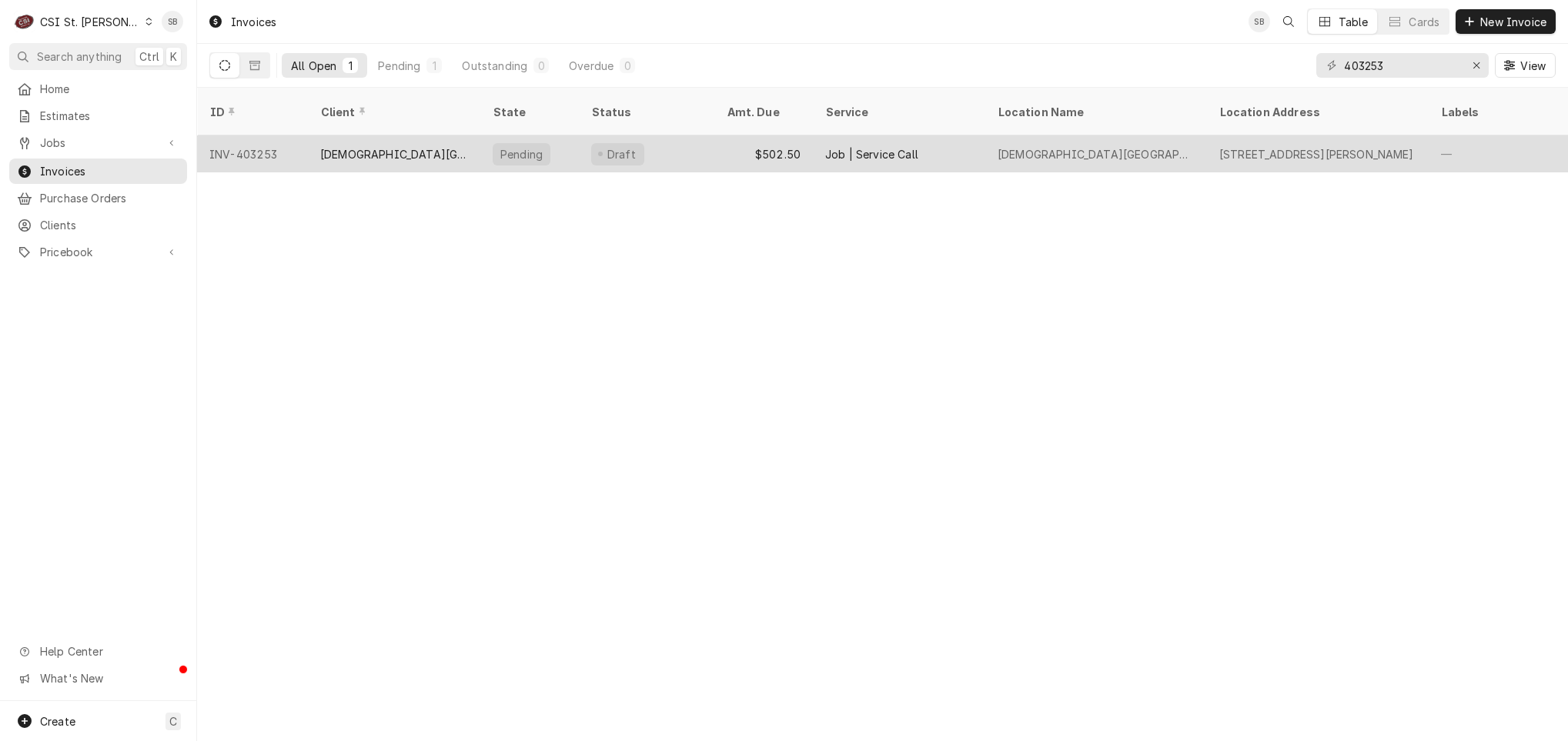
click at [351, 146] on div "[DEMOGRAPHIC_DATA][GEOGRAPHIC_DATA]" at bounding box center [394, 154] width 148 height 16
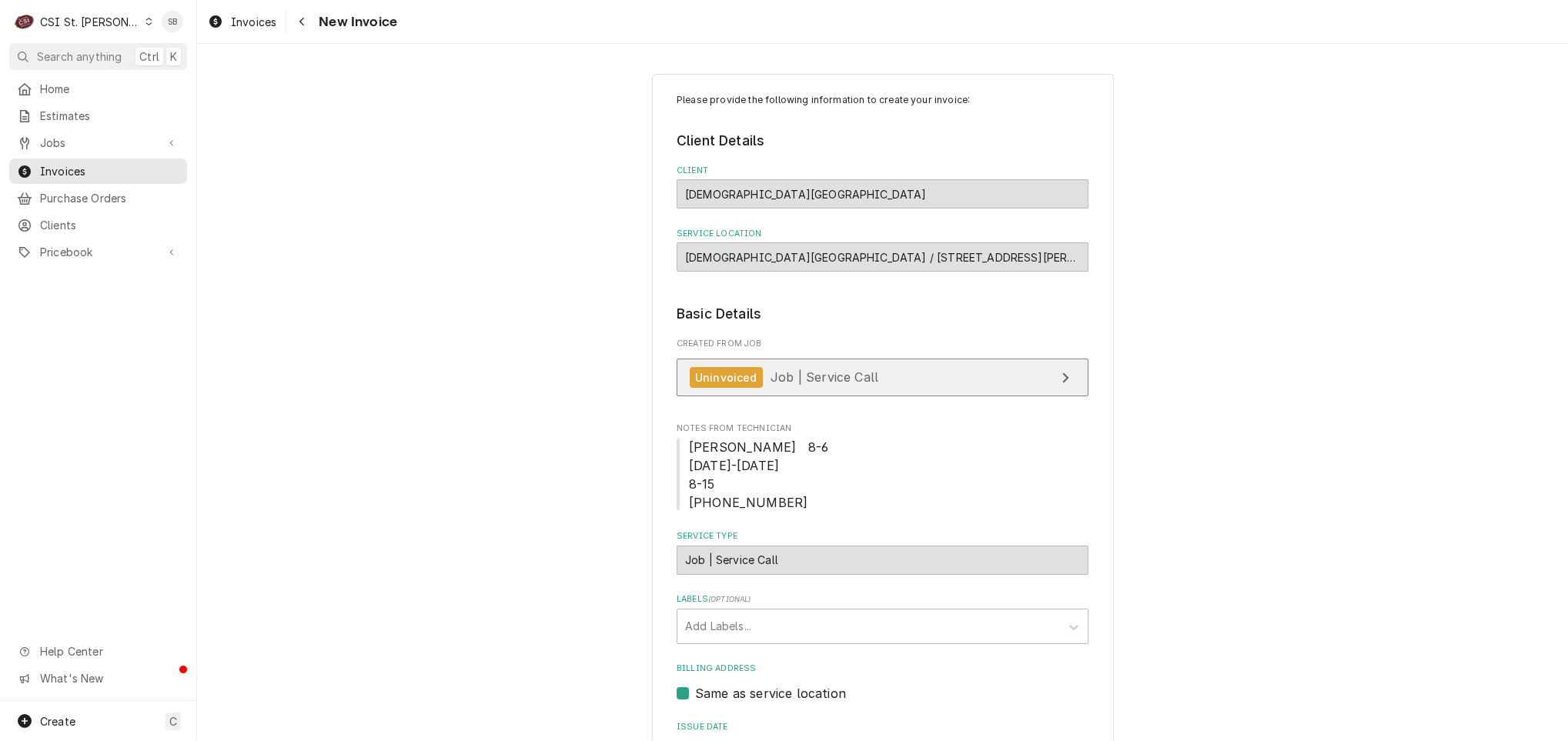
click at [795, 371] on span "Job | Service Call" at bounding box center [824, 376] width 108 height 15
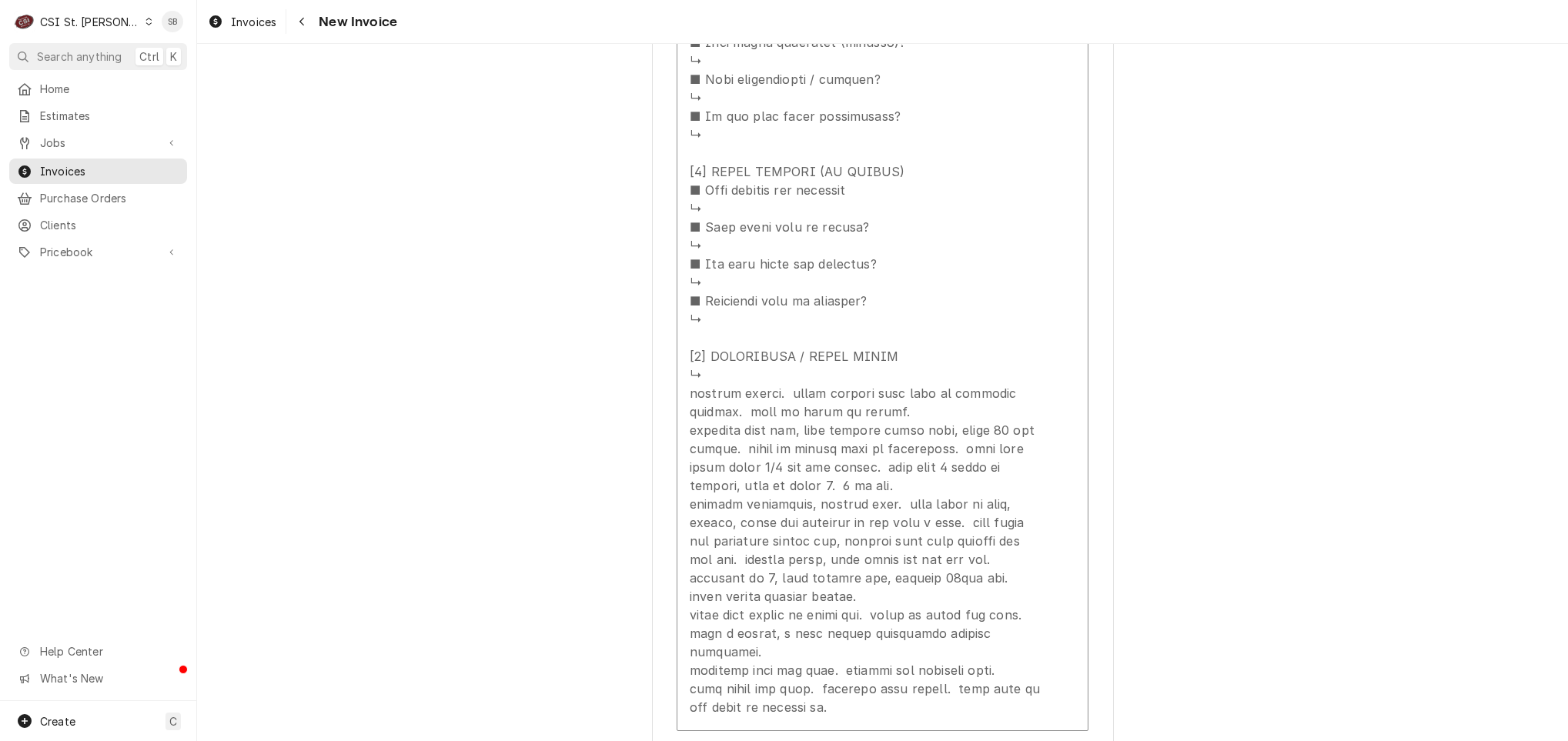
scroll to position [2308, 0]
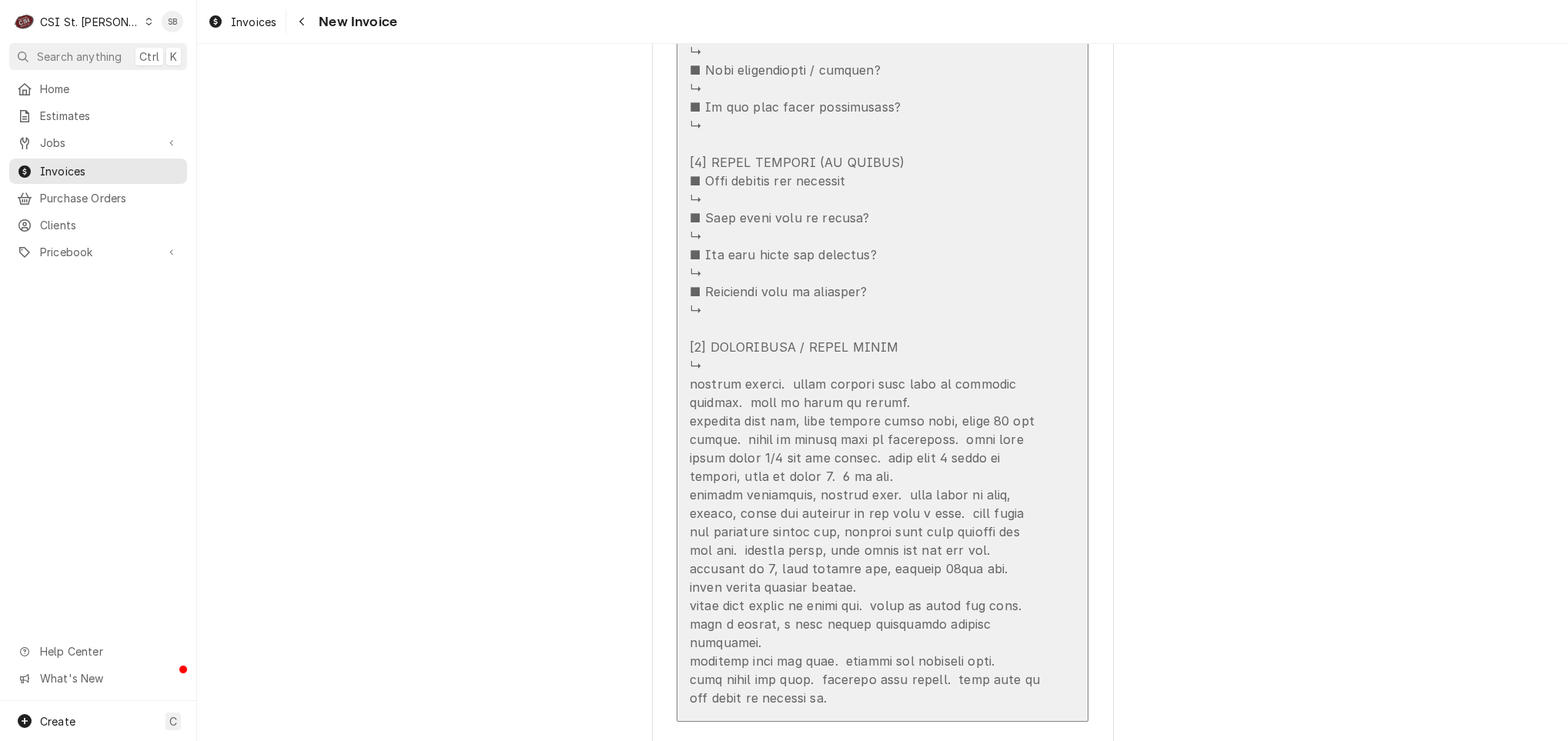
click at [753, 462] on div "Update Line Item" at bounding box center [866, 33] width 353 height 1347
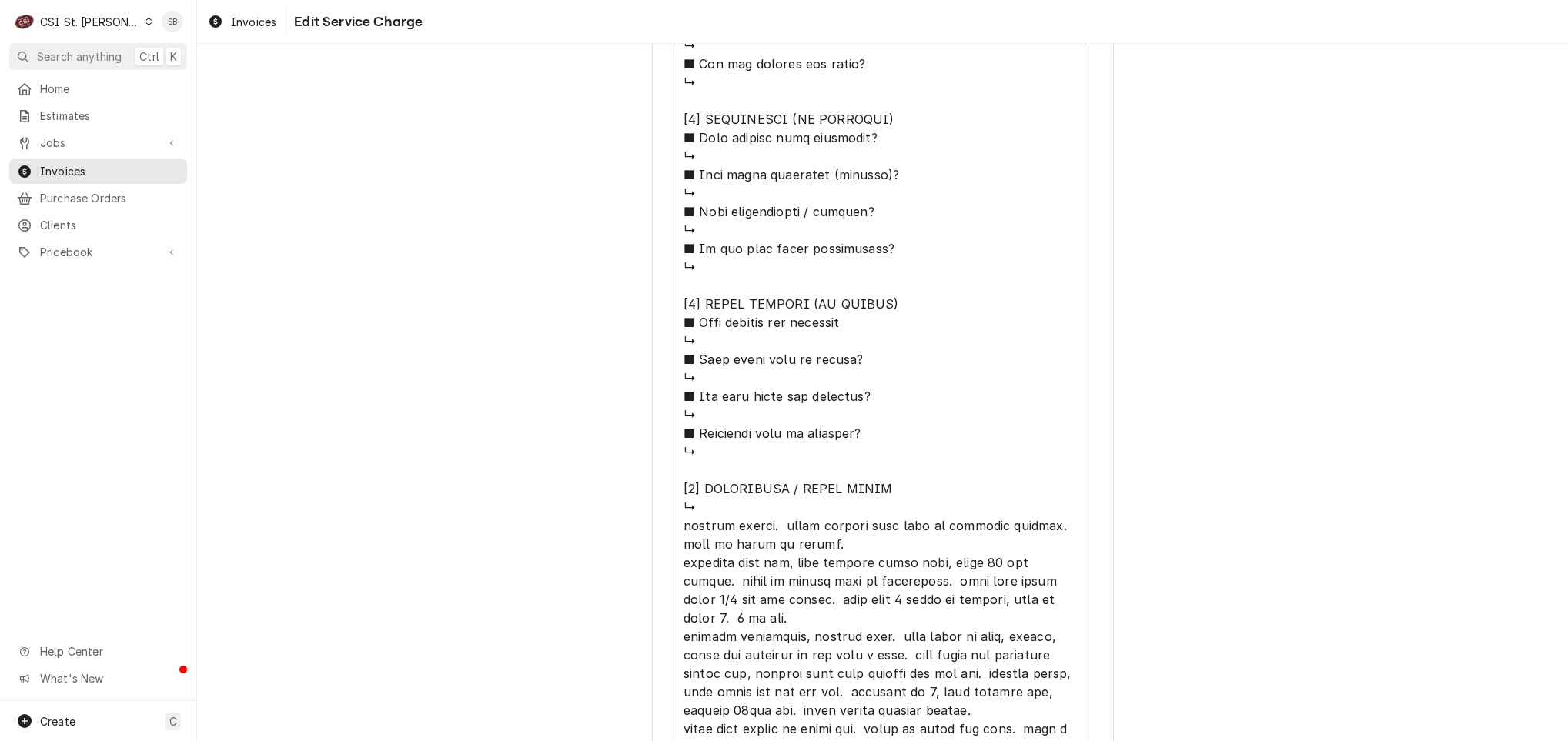
scroll to position [1457, 0]
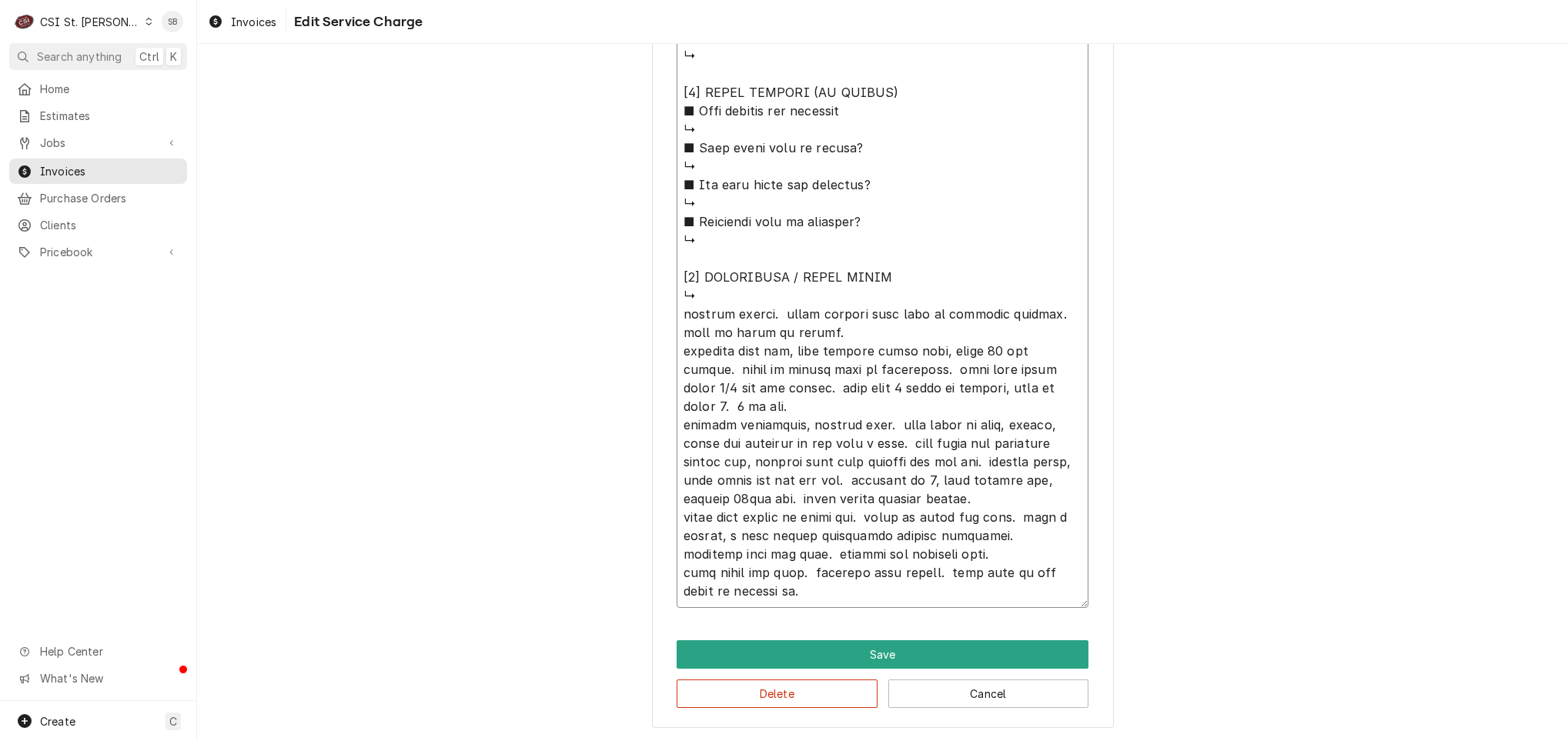
drag, startPoint x: 758, startPoint y: 310, endPoint x: 575, endPoint y: 307, distance: 183.0
type textarea "x"
type textarea "⚠️ 𝗙𝗢𝗥𝗠 𝗜𝗡𝗦𝗧𝗥𝗨𝗖𝗧𝗜𝗢𝗡𝗦 ⚠️ ✪ 𝗖𝗼𝗺𝗽𝗹𝗲𝘁𝗲 𝗮𝗹𝗹 𝗿𝗲𝗹𝗲𝘃𝗮𝗻𝘁 𝘀𝗲𝗰𝘁𝗶𝗼𝗻𝘀 ✪ 𝗣𝗿𝗼𝘃𝗶𝗱𝗲 𝗱𝗲𝘁𝗮𝗶𝗹𝗲𝗱 𝗮𝗻𝘀…"
type textarea "x"
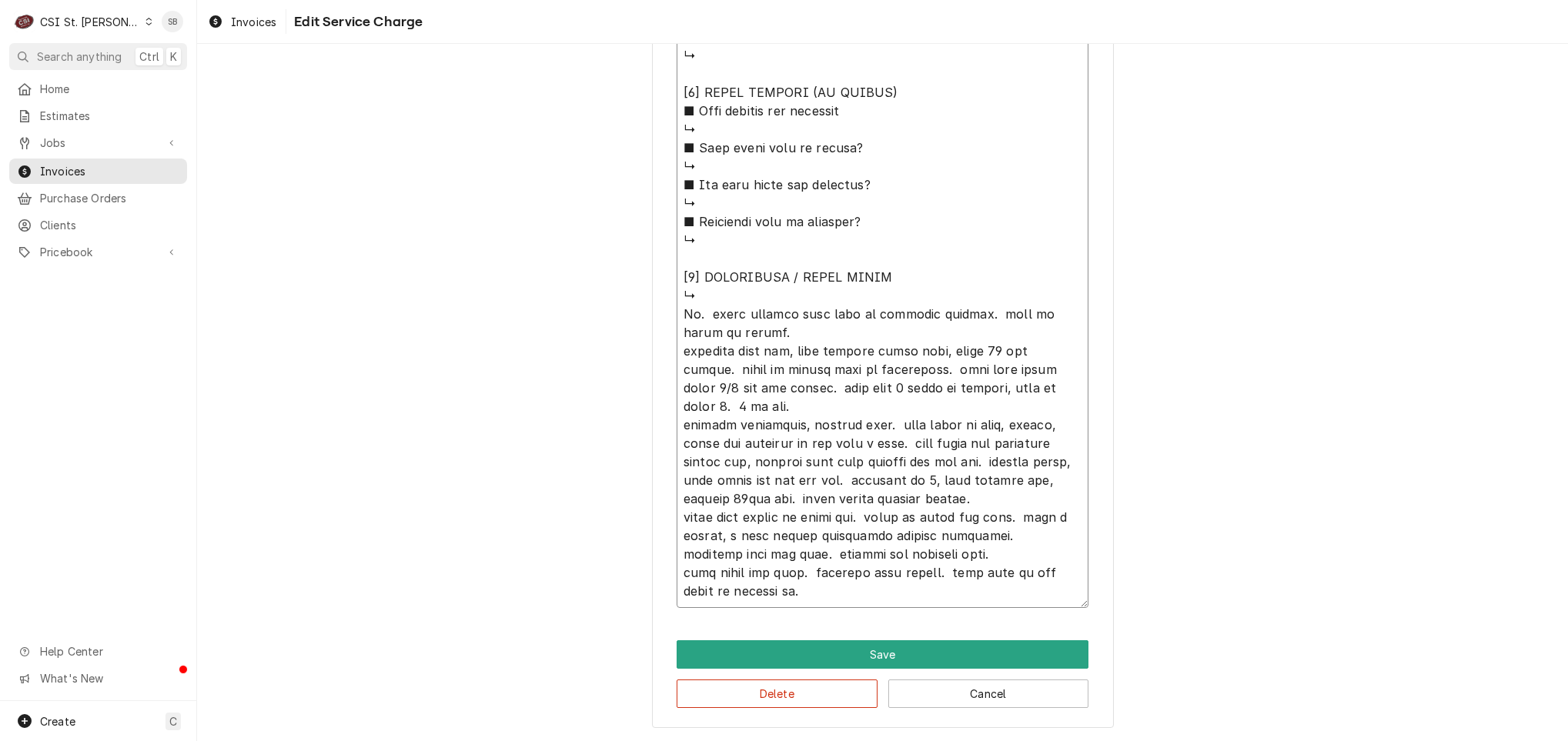
type textarea "⚠️ 𝗙𝗢𝗥𝗠 𝗜𝗡𝗦𝗧𝗥𝗨𝗖𝗧𝗜𝗢𝗡𝗦 ⚠️ ✪ 𝗖𝗼𝗺𝗽𝗹𝗲𝘁𝗲 𝗮𝗹𝗹 𝗿𝗲𝗹𝗲𝘃𝗮𝗻𝘁 𝘀𝗲𝗰𝘁𝗶𝗼𝗻𝘀 ✪ 𝗣𝗿𝗼𝘃𝗶𝗱𝗲 𝗱𝗲𝘁𝗮𝗶𝗹𝗲𝗱 𝗮𝗻𝘀…"
type textarea "x"
type textarea "⚠️ 𝗙𝗢𝗥𝗠 𝗜𝗡𝗦𝗧𝗥𝗨𝗖𝗧𝗜𝗢𝗡𝗦 ⚠️ ✪ 𝗖𝗼𝗺𝗽𝗹𝗲𝘁𝗲 𝗮𝗹𝗹 𝗿𝗲𝗹𝗲𝘃𝗮𝗻𝘁 𝘀𝗲𝗰𝘁𝗶𝗼𝗻𝘀 ✪ 𝗣𝗿𝗼𝘃𝗶𝗱𝗲 𝗱𝗲𝘁𝗮𝗶𝗹𝗲𝗱 𝗮𝗻𝘀…"
type textarea "x"
type textarea "⚠️ 𝗙𝗢𝗥𝗠 𝗜𝗡𝗦𝗧𝗥𝗨𝗖𝗧𝗜𝗢𝗡𝗦 ⚠️ ✪ 𝗖𝗼𝗺𝗽𝗹𝗲𝘁𝗲 𝗮𝗹𝗹 𝗿𝗲𝗹𝗲𝘃𝗮𝗻𝘁 𝘀𝗲𝗰𝘁𝗶𝗼𝗻𝘀 ✪ 𝗣𝗿𝗼𝘃𝗶𝗱𝗲 𝗱𝗲𝘁𝗮𝗶𝗹𝗲𝗱 𝗮𝗻𝘀…"
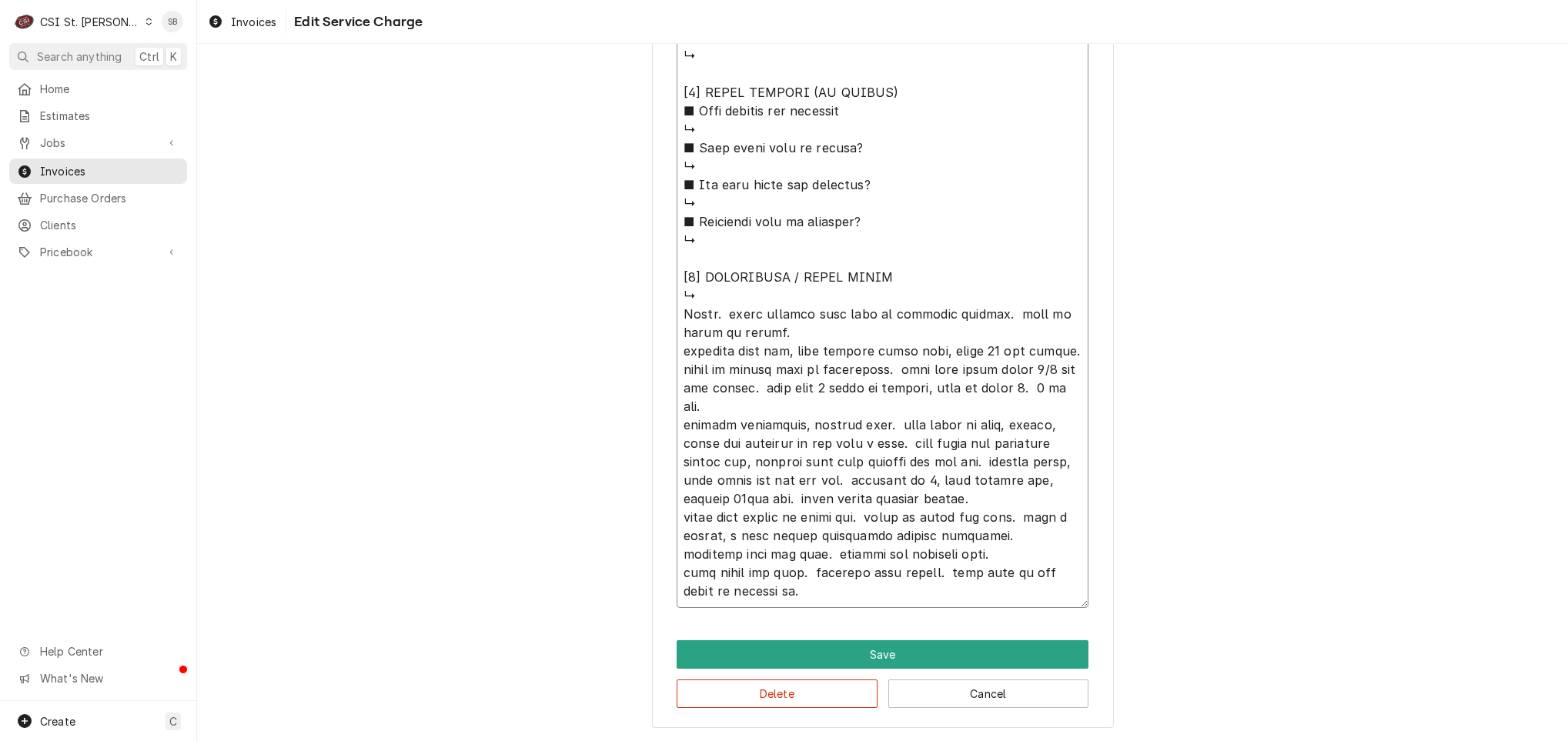
type textarea "x"
type textarea "⚠️ 𝗙𝗢𝗥𝗠 𝗜𝗡𝗦𝗧𝗥𝗨𝗖𝗧𝗜𝗢𝗡𝗦 ⚠️ ✪ 𝗖𝗼𝗺𝗽𝗹𝗲𝘁𝗲 𝗮𝗹𝗹 𝗿𝗲𝗹𝗲𝘃𝗮𝗻𝘁 𝘀𝗲𝗰𝘁𝗶𝗼𝗻𝘀 ✪ 𝗣𝗿𝗼𝘃𝗶𝗱𝗲 𝗱𝗲𝘁𝗮𝗶𝗹𝗲𝗱 𝗮𝗻𝘀…"
type textarea "x"
type textarea "⚠️ 𝗙𝗢𝗥𝗠 𝗜𝗡𝗦𝗧𝗥𝗨𝗖𝗧𝗜𝗢𝗡𝗦 ⚠️ ✪ 𝗖𝗼𝗺𝗽𝗹𝗲𝘁𝗲 𝗮𝗹𝗹 𝗿𝗲𝗹𝗲𝘃𝗮𝗻𝘁 𝘀𝗲𝗰𝘁𝗶𝗼𝗻𝘀 ✪ 𝗣𝗿𝗼𝘃𝗶𝗱𝗲 𝗱𝗲𝘁𝗮𝗶𝗹𝗲𝗱 𝗮𝗻𝘀…"
type textarea "x"
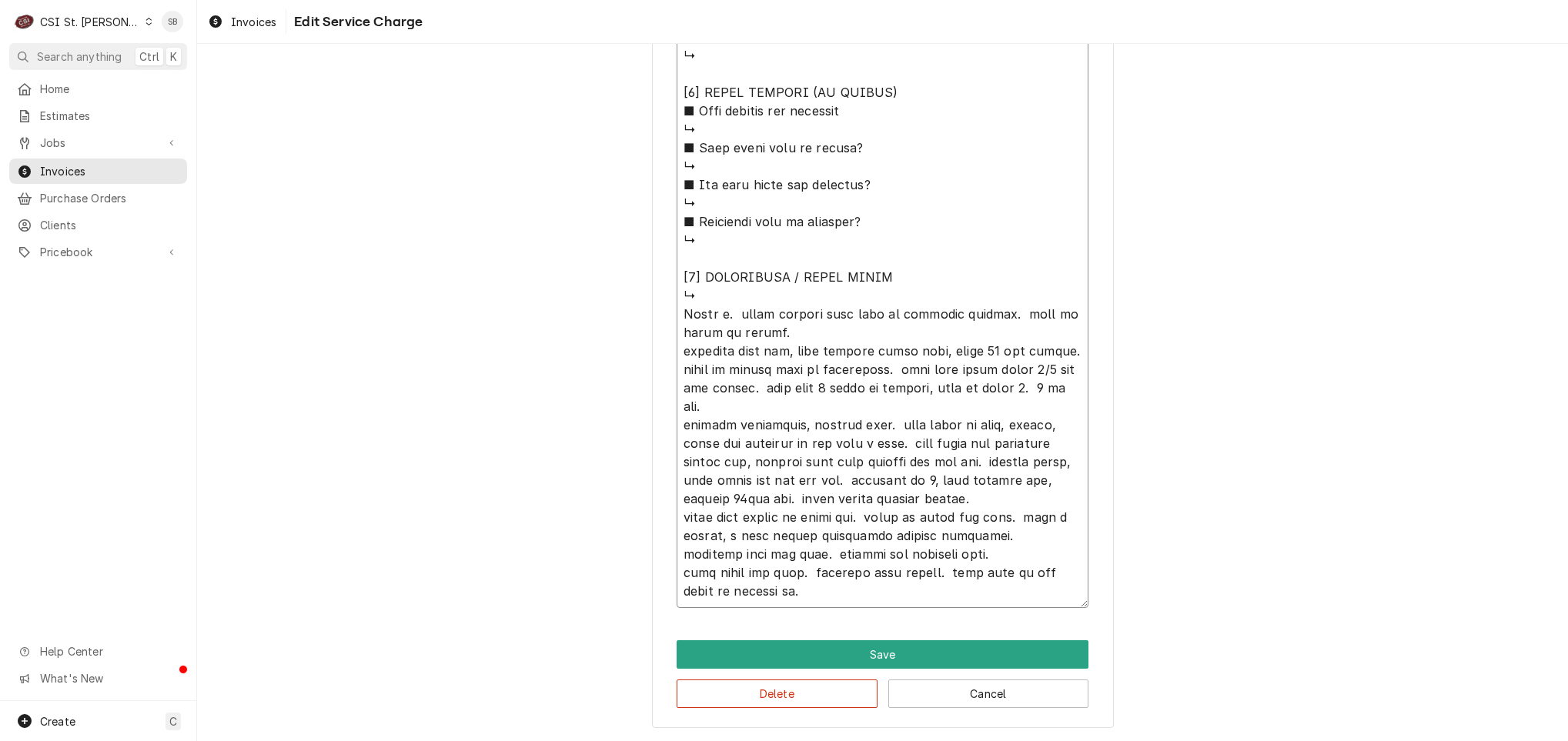
type textarea "⚠️ 𝗙𝗢𝗥𝗠 𝗜𝗡𝗦𝗧𝗥𝗨𝗖𝗧𝗜𝗢𝗡𝗦 ⚠️ ✪ 𝗖𝗼𝗺𝗽𝗹𝗲𝘁𝗲 𝗮𝗹𝗹 𝗿𝗲𝗹𝗲𝘃𝗮𝗻𝘁 𝘀𝗲𝗰𝘁𝗶𝗼𝗻𝘀 ✪ 𝗣𝗿𝗼𝘃𝗶𝗱𝗲 𝗱𝗲𝘁𝗮𝗶𝗹𝗲𝗱 𝗮𝗻𝘀…"
type textarea "x"
type textarea "⚠️ 𝗙𝗢𝗥𝗠 𝗜𝗡𝗦𝗧𝗥𝗨𝗖𝗧𝗜𝗢𝗡𝗦 ⚠️ ✪ 𝗖𝗼𝗺𝗽𝗹𝗲𝘁𝗲 𝗮𝗹𝗹 𝗿𝗲𝗹𝗲𝘃𝗮𝗻𝘁 𝘀𝗲𝗰𝘁𝗶𝗼𝗻𝘀 ✪ 𝗣𝗿𝗼𝘃𝗶𝗱𝗲 𝗱𝗲𝘁𝗮𝗶𝗹𝗲𝗱 𝗮𝗻𝘀…"
type textarea "x"
type textarea "⚠️ 𝗙𝗢𝗥𝗠 𝗜𝗡𝗦𝗧𝗥𝗨𝗖𝗧𝗜𝗢𝗡𝗦 ⚠️ ✪ 𝗖𝗼𝗺𝗽𝗹𝗲𝘁𝗲 𝗮𝗹𝗹 𝗿𝗲𝗹𝗲𝘃𝗮𝗻𝘁 𝘀𝗲𝗰𝘁𝗶𝗼𝗻𝘀 ✪ 𝗣𝗿𝗼𝘃𝗶𝗱𝗲 𝗱𝗲𝘁𝗮𝗶𝗹𝗲𝗱 𝗮𝗻𝘀…"
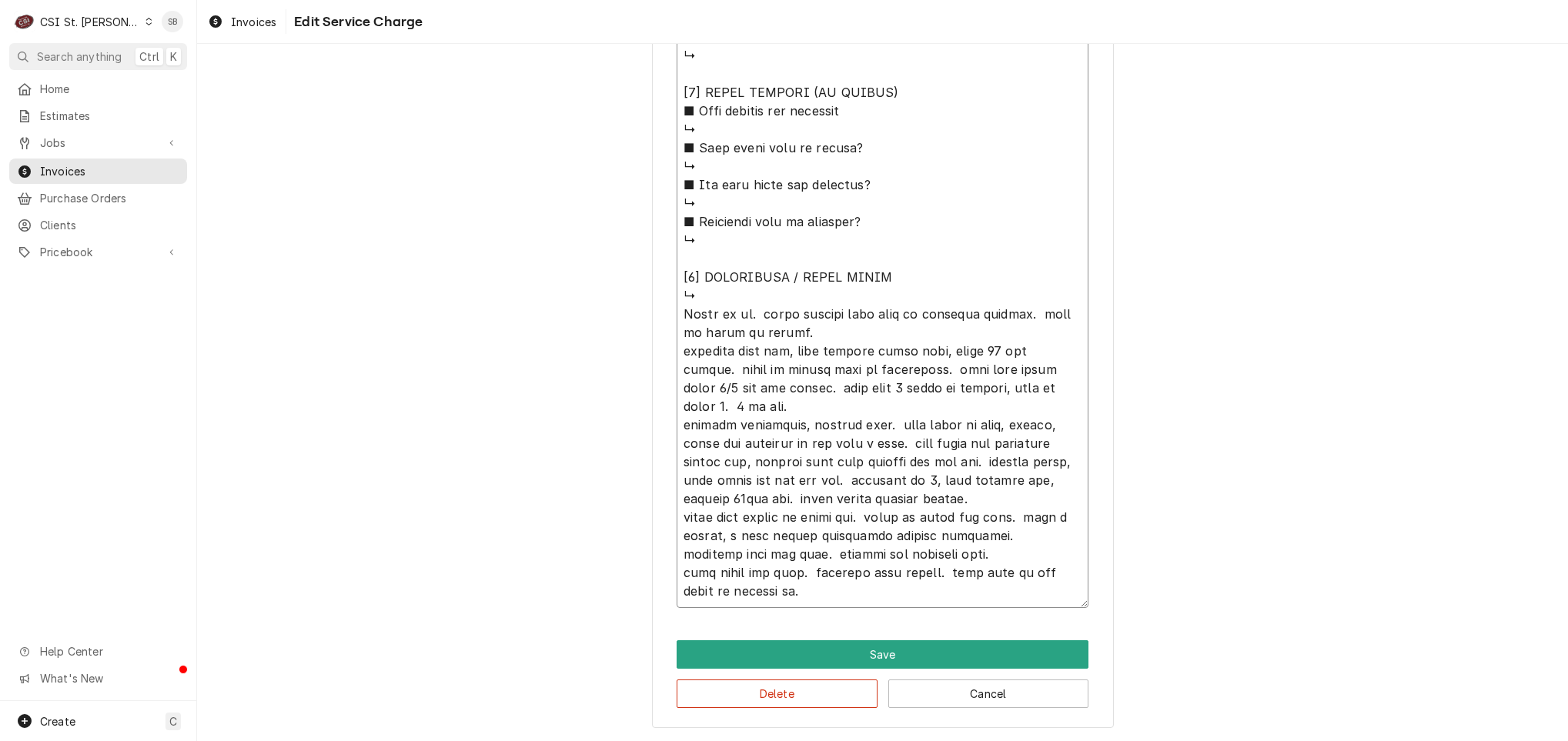
type textarea "x"
type textarea "⚠️ 𝗙𝗢𝗥𝗠 𝗜𝗡𝗦𝗧𝗥𝗨𝗖𝗧𝗜𝗢𝗡𝗦 ⚠️ ✪ 𝗖𝗼𝗺𝗽𝗹𝗲𝘁𝗲 𝗮𝗹𝗹 𝗿𝗲𝗹𝗲𝘃𝗮𝗻𝘁 𝘀𝗲𝗰𝘁𝗶𝗼𝗻𝘀 ✪ 𝗣𝗿𝗼𝘃𝗶𝗱𝗲 𝗱𝗲𝘁𝗮𝗶𝗹𝗲𝗱 𝗮𝗻𝘀…"
type textarea "x"
type textarea "⚠️ 𝗙𝗢𝗥𝗠 𝗜𝗡𝗦𝗧𝗥𝗨𝗖𝗧𝗜𝗢𝗡𝗦 ⚠️ ✪ 𝗖𝗼𝗺𝗽𝗹𝗲𝘁𝗲 𝗮𝗹𝗹 𝗿𝗲𝗹𝗲𝘃𝗮𝗻𝘁 𝘀𝗲𝗰𝘁𝗶𝗼𝗻𝘀 ✪ 𝗣𝗿𝗼𝘃𝗶𝗱𝗲 𝗱𝗲𝘁𝗮𝗶𝗹𝗲𝗱 𝗮𝗻𝘀…"
type textarea "x"
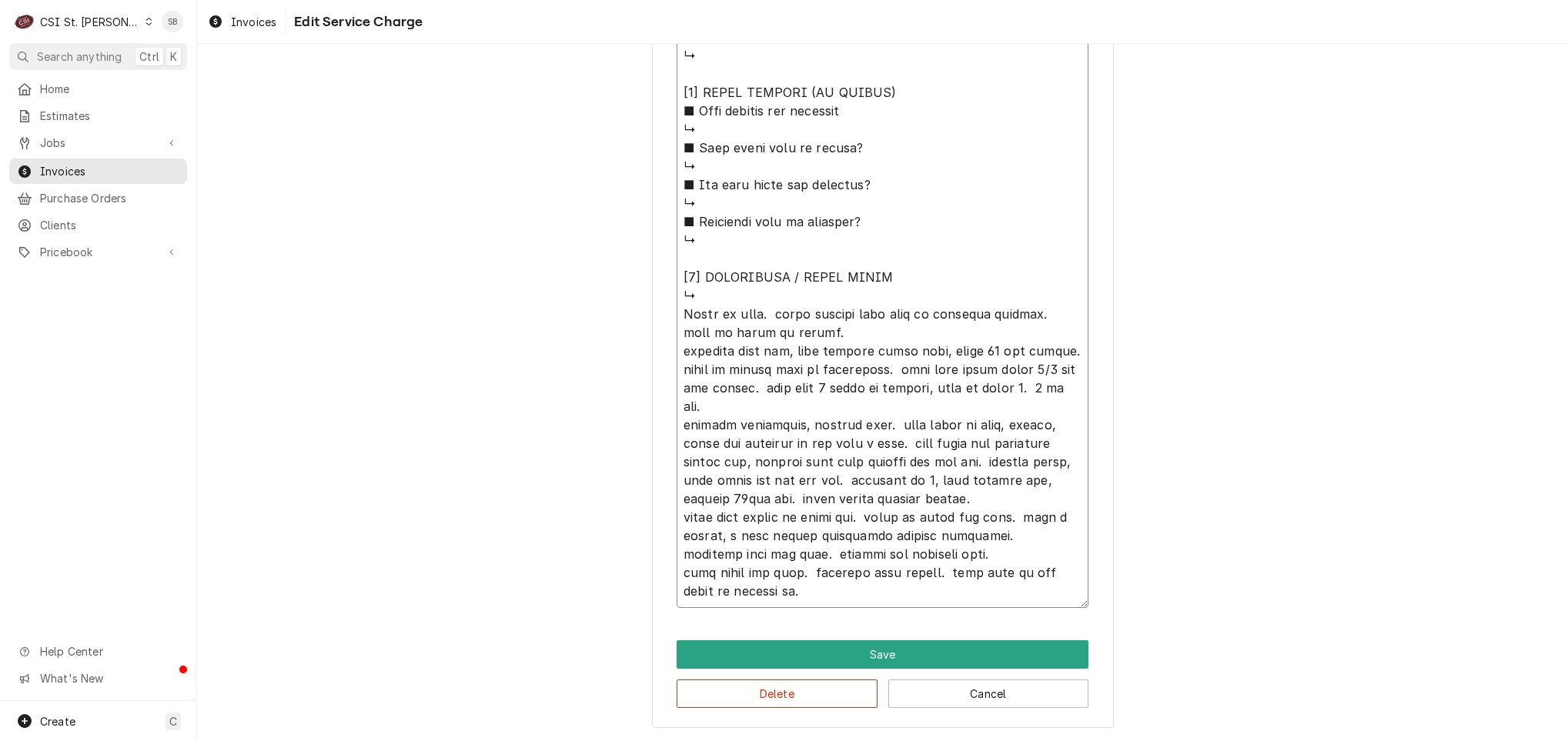
type textarea "⚠️ 𝗙𝗢𝗥𝗠 𝗜𝗡𝗦𝗧𝗥𝗨𝗖𝗧𝗜𝗢𝗡𝗦 ⚠️ ✪ 𝗖𝗼𝗺𝗽𝗹𝗲𝘁𝗲 𝗮𝗹𝗹 𝗿𝗲𝗹𝗲𝘃𝗮𝗻𝘁 𝘀𝗲𝗰𝘁𝗶𝗼𝗻𝘀 ✪ 𝗣𝗿𝗼𝘃𝗶𝗱𝗲 𝗱𝗲𝘁𝗮𝗶𝗹𝗲𝗱 𝗮𝗻𝘀…"
type textarea "x"
type textarea "⚠️ 𝗙𝗢𝗥𝗠 𝗜𝗡𝗦𝗧𝗥𝗨𝗖𝗧𝗜𝗢𝗡𝗦 ⚠️ ✪ 𝗖𝗼𝗺𝗽𝗹𝗲𝘁𝗲 𝗮𝗹𝗹 𝗿𝗲𝗹𝗲𝘃𝗮𝗻𝘁 𝘀𝗲𝗰𝘁𝗶𝗼𝗻𝘀 ✪ 𝗣𝗿𝗼𝘃𝗶𝗱𝗲 𝗱𝗲𝘁𝗮𝗶𝗹𝗲𝗱 𝗮𝗻𝘀…"
type textarea "x"
type textarea "⚠️ 𝗙𝗢𝗥𝗠 𝗜𝗡𝗦𝗧𝗥𝗨𝗖𝗧𝗜𝗢𝗡𝗦 ⚠️ ✪ 𝗖𝗼𝗺𝗽𝗹𝗲𝘁𝗲 𝗮𝗹𝗹 𝗿𝗲𝗹𝗲𝘃𝗮𝗻𝘁 𝘀𝗲𝗰𝘁𝗶𝗼𝗻𝘀 ✪ 𝗣𝗿𝗼𝘃𝗶𝗱𝗲 𝗱𝗲𝘁𝗮𝗶𝗹𝗲𝗱 𝗮𝗻𝘀…"
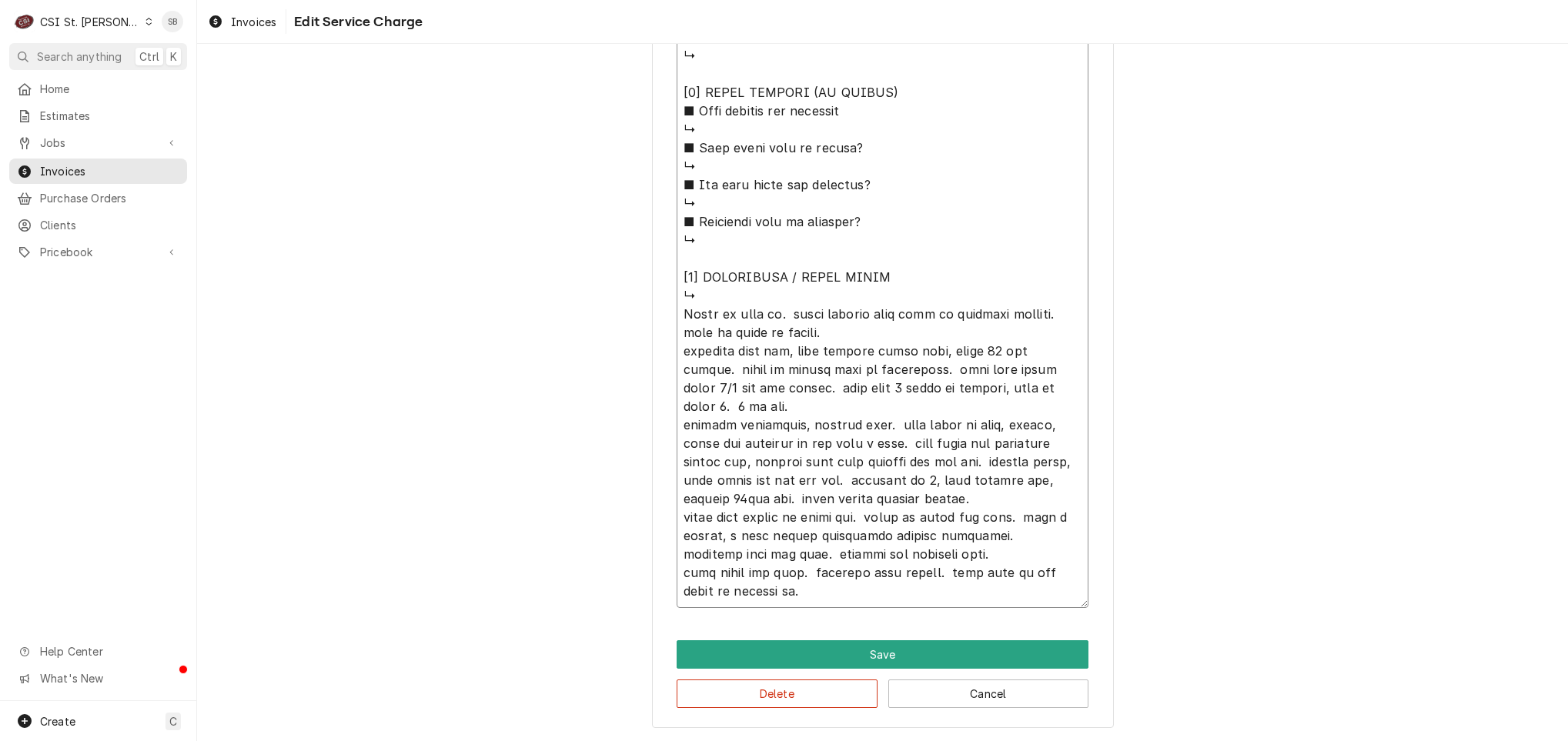
type textarea "x"
type textarea "⚠️ 𝗙𝗢𝗥𝗠 𝗜𝗡𝗦𝗧𝗥𝗨𝗖𝗧𝗜𝗢𝗡𝗦 ⚠️ ✪ 𝗖𝗼𝗺𝗽𝗹𝗲𝘁𝗲 𝗮𝗹𝗹 𝗿𝗲𝗹𝗲𝘃𝗮𝗻𝘁 𝘀𝗲𝗰𝘁𝗶𝗼𝗻𝘀 ✪ 𝗣𝗿𝗼𝘃𝗶𝗱𝗲 𝗱𝗲𝘁𝗮𝗶𝗹𝗲𝗱 𝗮𝗻𝘀…"
type textarea "x"
type textarea "⚠️ 𝗙𝗢𝗥𝗠 𝗜𝗡𝗦𝗧𝗥𝗨𝗖𝗧𝗜𝗢𝗡𝗦 ⚠️ ✪ 𝗖𝗼𝗺𝗽𝗹𝗲𝘁𝗲 𝗮𝗹𝗹 𝗿𝗲𝗹𝗲𝘃𝗮𝗻𝘁 𝘀𝗲𝗰𝘁𝗶𝗼𝗻𝘀 ✪ 𝗣𝗿𝗼𝘃𝗶𝗱𝗲 𝗱𝗲𝘁𝗮𝗶𝗹𝗲𝗱 𝗮𝗻𝘀…"
type textarea "x"
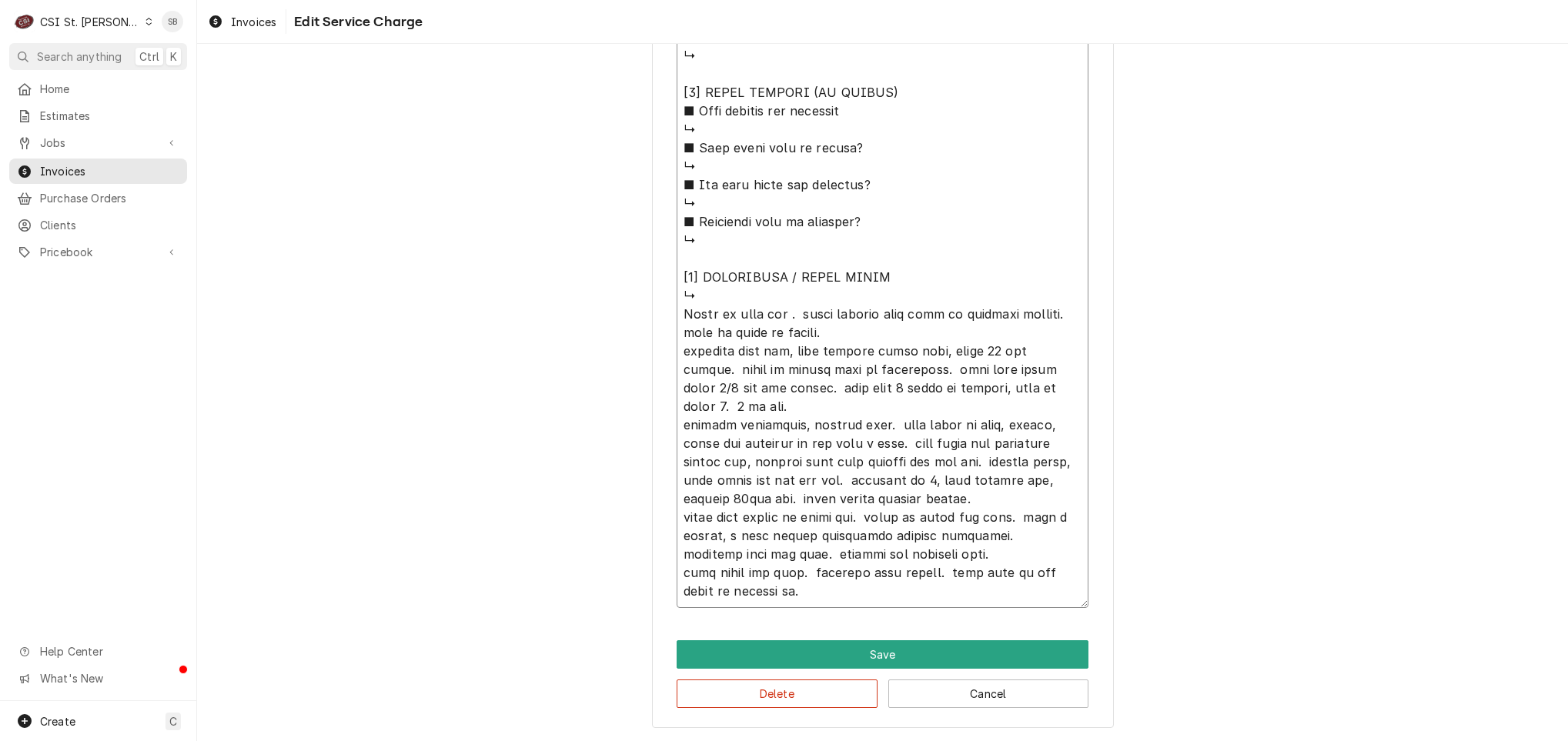
type textarea "⚠️ 𝗙𝗢𝗥𝗠 𝗜𝗡𝗦𝗧𝗥𝗨𝗖𝗧𝗜𝗢𝗡𝗦 ⚠️ ✪ 𝗖𝗼𝗺𝗽𝗹𝗲𝘁𝗲 𝗮𝗹𝗹 𝗿𝗲𝗹𝗲𝘃𝗮𝗻𝘁 𝘀𝗲𝗰𝘁𝗶𝗼𝗻𝘀 ✪ 𝗣𝗿𝗼𝘃𝗶𝗱𝗲 𝗱𝗲𝘁𝗮𝗶𝗹𝗲𝗱 𝗮𝗻𝘀…"
type textarea "x"
type textarea "⚠️ 𝗙𝗢𝗥𝗠 𝗜𝗡𝗦𝗧𝗥𝗨𝗖𝗧𝗜𝗢𝗡𝗦 ⚠️ ✪ 𝗖𝗼𝗺𝗽𝗹𝗲𝘁𝗲 𝗮𝗹𝗹 𝗿𝗲𝗹𝗲𝘃𝗮𝗻𝘁 𝘀𝗲𝗰𝘁𝗶𝗼𝗻𝘀 ✪ 𝗣𝗿𝗼𝘃𝗶𝗱𝗲 𝗱𝗲𝘁𝗮𝗶𝗹𝗲𝗱 𝗮𝗻𝘀…"
type textarea "x"
type textarea "⚠️ 𝗙𝗢𝗥𝗠 𝗜𝗡𝗦𝗧𝗥𝗨𝗖𝗧𝗜𝗢𝗡𝗦 ⚠️ ✪ 𝗖𝗼𝗺𝗽𝗹𝗲𝘁𝗲 𝗮𝗹𝗹 𝗿𝗲𝗹𝗲𝘃𝗮𝗻𝘁 𝘀𝗲𝗰𝘁𝗶𝗼𝗻𝘀 ✪ 𝗣𝗿𝗼𝘃𝗶𝗱𝗲 𝗱𝗲𝘁𝗮𝗶𝗹𝗲𝗱 𝗮𝗻𝘀…"
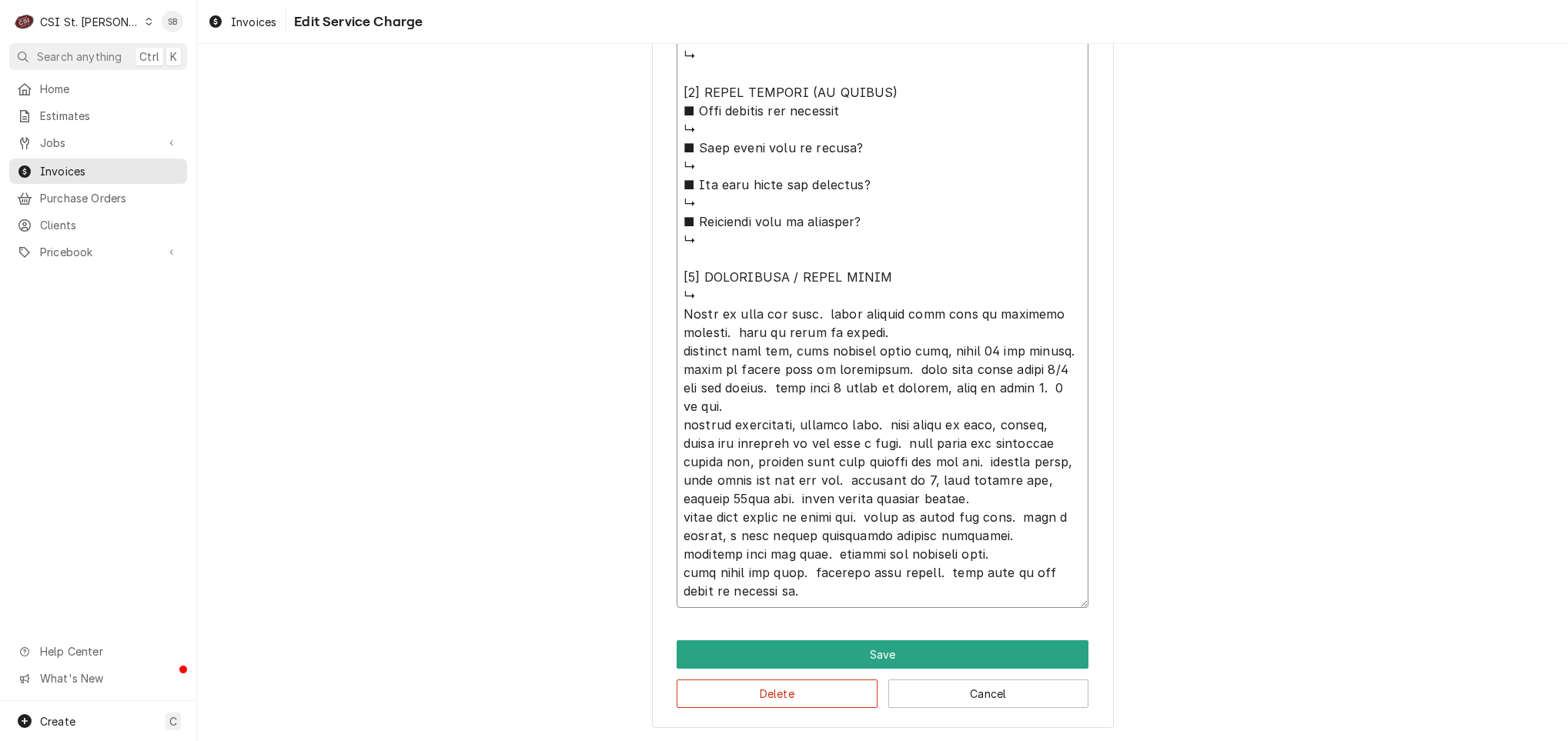
type textarea "x"
type textarea "⚠️ 𝗙𝗢𝗥𝗠 𝗜𝗡𝗦𝗧𝗥𝗨𝗖𝗧𝗜𝗢𝗡𝗦 ⚠️ ✪ 𝗖𝗼𝗺𝗽𝗹𝗲𝘁𝗲 𝗮𝗹𝗹 𝗿𝗲𝗹𝗲𝘃𝗮𝗻𝘁 𝘀𝗲𝗰𝘁𝗶𝗼𝗻𝘀 ✪ 𝗣𝗿𝗼𝘃𝗶𝗱𝗲 𝗱𝗲𝘁𝗮𝗶𝗹𝗲𝗱 𝗮𝗻𝘀…"
type textarea "x"
type textarea "⚠️ 𝗙𝗢𝗥𝗠 𝗜𝗡𝗦𝗧𝗥𝗨𝗖𝗧𝗜𝗢𝗡𝗦 ⚠️ ✪ 𝗖𝗼𝗺𝗽𝗹𝗲𝘁𝗲 𝗮𝗹𝗹 𝗿𝗲𝗹𝗲𝘃𝗮𝗻𝘁 𝘀𝗲𝗰𝘁𝗶𝗼𝗻𝘀 ✪ 𝗣𝗿𝗼𝘃𝗶𝗱𝗲 𝗱𝗲𝘁𝗮𝗶𝗹𝗲𝗱 𝗮𝗻𝘀…"
type textarea "x"
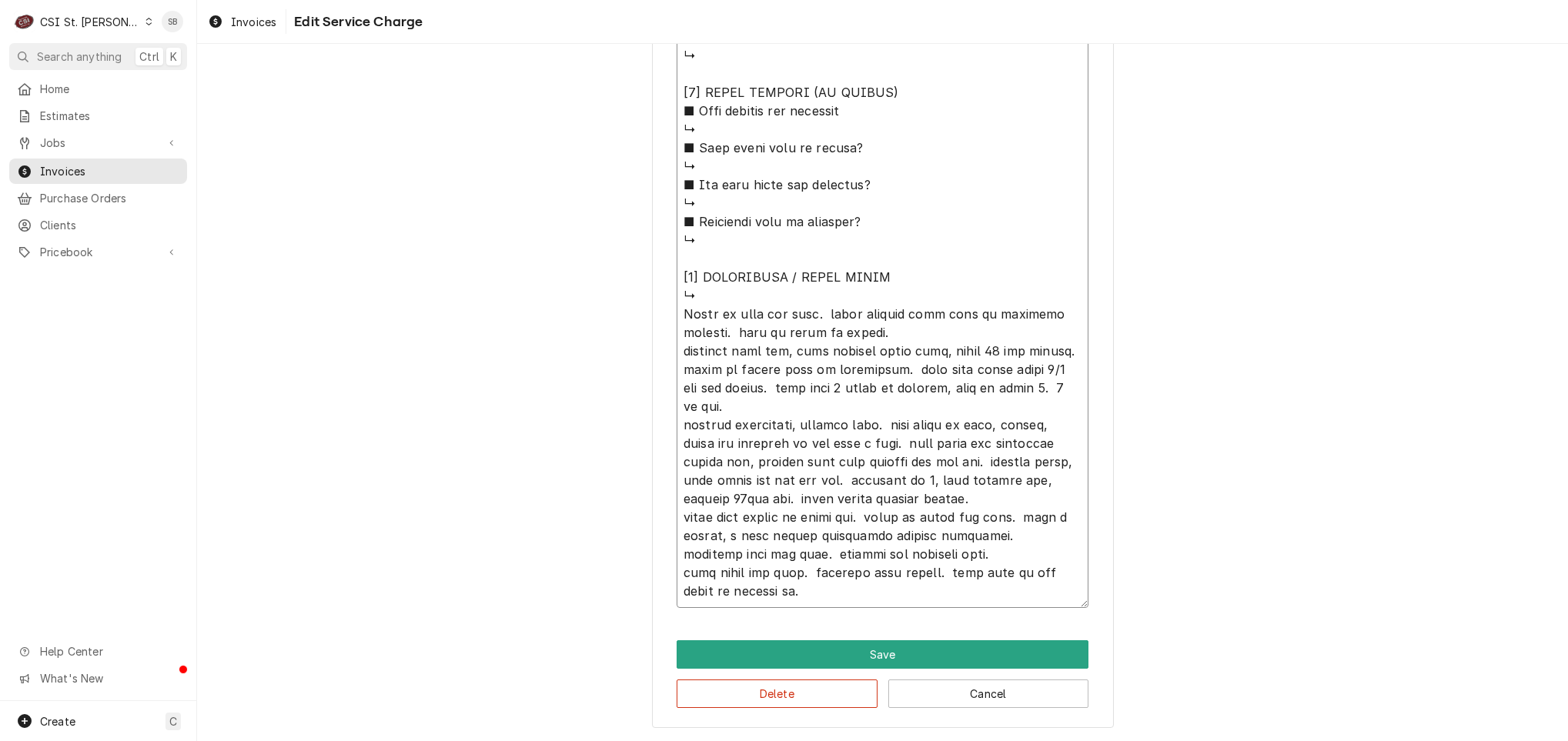
type textarea "⚠️ 𝗙𝗢𝗥𝗠 𝗜𝗡𝗦𝗧𝗥𝗨𝗖𝗧𝗜𝗢𝗡𝗦 ⚠️ ✪ 𝗖𝗼𝗺𝗽𝗹𝗲𝘁𝗲 𝗮𝗹𝗹 𝗿𝗲𝗹𝗲𝘃𝗮𝗻𝘁 𝘀𝗲𝗰𝘁𝗶𝗼𝗻𝘀 ✪ 𝗣𝗿𝗼𝘃𝗶𝗱𝗲 𝗱𝗲𝘁𝗮𝗶𝗹𝗲𝗱 𝗮𝗻𝘀…"
type textarea "x"
type textarea "⚠️ 𝗙𝗢𝗥𝗠 𝗜𝗡𝗦𝗧𝗥𝗨𝗖𝗧𝗜𝗢𝗡𝗦 ⚠️ ✪ 𝗖𝗼𝗺𝗽𝗹𝗲𝘁𝗲 𝗮𝗹𝗹 𝗿𝗲𝗹𝗲𝘃𝗮𝗻𝘁 𝘀𝗲𝗰𝘁𝗶𝗼𝗻𝘀 ✪ 𝗣𝗿𝗼𝘃𝗶𝗱𝗲 𝗱𝗲𝘁𝗮𝗶𝗹𝗲𝗱 𝗮𝗻𝘀…"
type textarea "x"
type textarea "⚠️ 𝗙𝗢𝗥𝗠 𝗜𝗡𝗦𝗧𝗥𝗨𝗖𝗧𝗜𝗢𝗡𝗦 ⚠️ ✪ 𝗖𝗼𝗺𝗽𝗹𝗲𝘁𝗲 𝗮𝗹𝗹 𝗿𝗲𝗹𝗲𝘃𝗮𝗻𝘁 𝘀𝗲𝗰𝘁𝗶𝗼𝗻𝘀 ✪ 𝗣𝗿𝗼𝘃𝗶𝗱𝗲 𝗱𝗲𝘁𝗮𝗶𝗹𝗲𝗱 𝗮𝗻𝘀…"
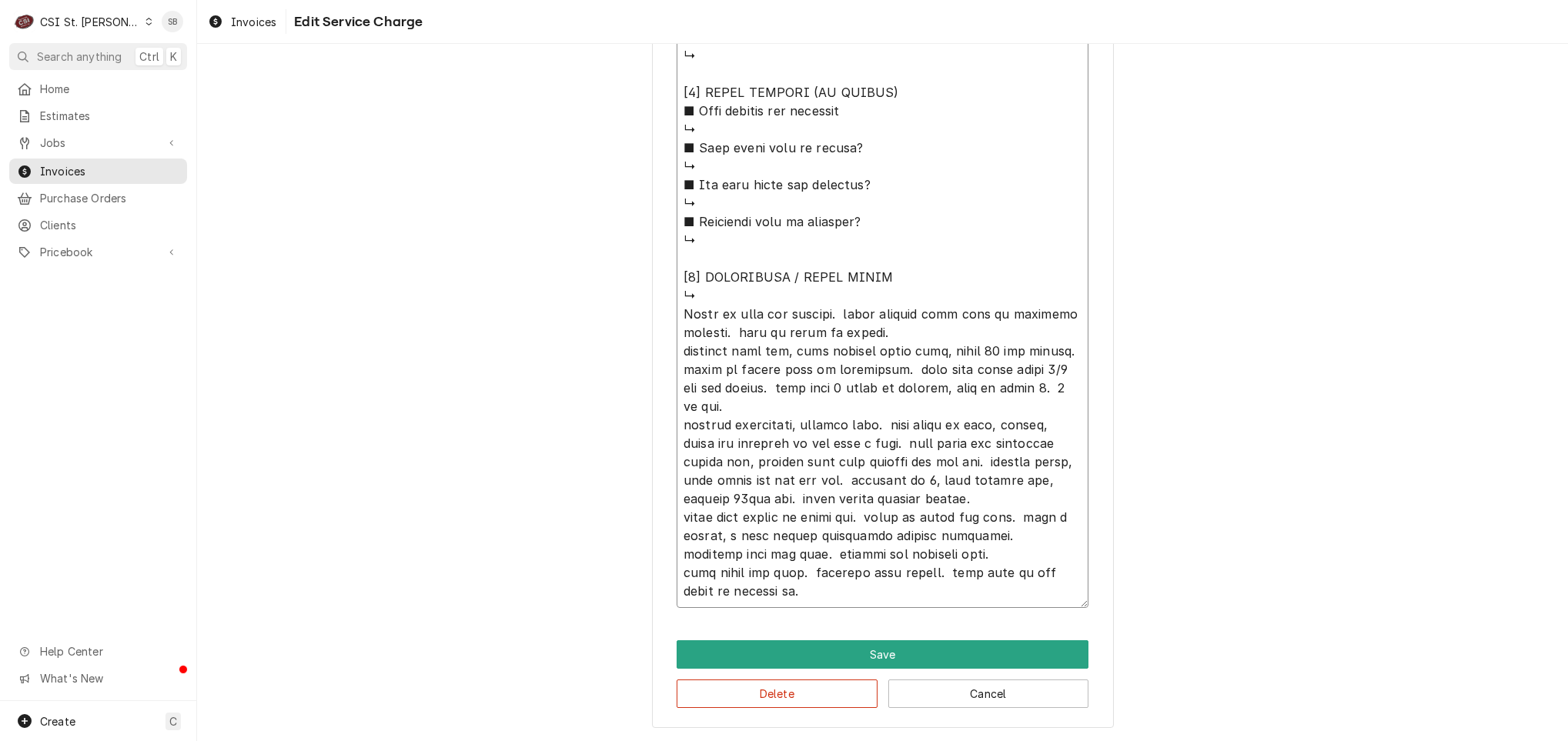
type textarea "x"
type textarea "⚠️ 𝗙𝗢𝗥𝗠 𝗜𝗡𝗦𝗧𝗥𝗨𝗖𝗧𝗜𝗢𝗡𝗦 ⚠️ ✪ 𝗖𝗼𝗺𝗽𝗹𝗲𝘁𝗲 𝗮𝗹𝗹 𝗿𝗲𝗹𝗲𝘃𝗮𝗻𝘁 𝘀𝗲𝗰𝘁𝗶𝗼𝗻𝘀 ✪ 𝗣𝗿𝗼𝘃𝗶𝗱𝗲 𝗱𝗲𝘁𝗮𝗶𝗹𝗲𝗱 𝗮𝗻𝘀…"
type textarea "x"
type textarea "⚠️ 𝗙𝗢𝗥𝗠 𝗜𝗡𝗦𝗧𝗥𝗨𝗖𝗧𝗜𝗢𝗡𝗦 ⚠️ ✪ 𝗖𝗼𝗺𝗽𝗹𝗲𝘁𝗲 𝗮𝗹𝗹 𝗿𝗲𝗹𝗲𝘃𝗮𝗻𝘁 𝘀𝗲𝗰𝘁𝗶𝗼𝗻𝘀 ✪ 𝗣𝗿𝗼𝘃𝗶𝗱𝗲 𝗱𝗲𝘁𝗮𝗶𝗹𝗲𝗱 𝗮𝗻𝘀…"
type textarea "x"
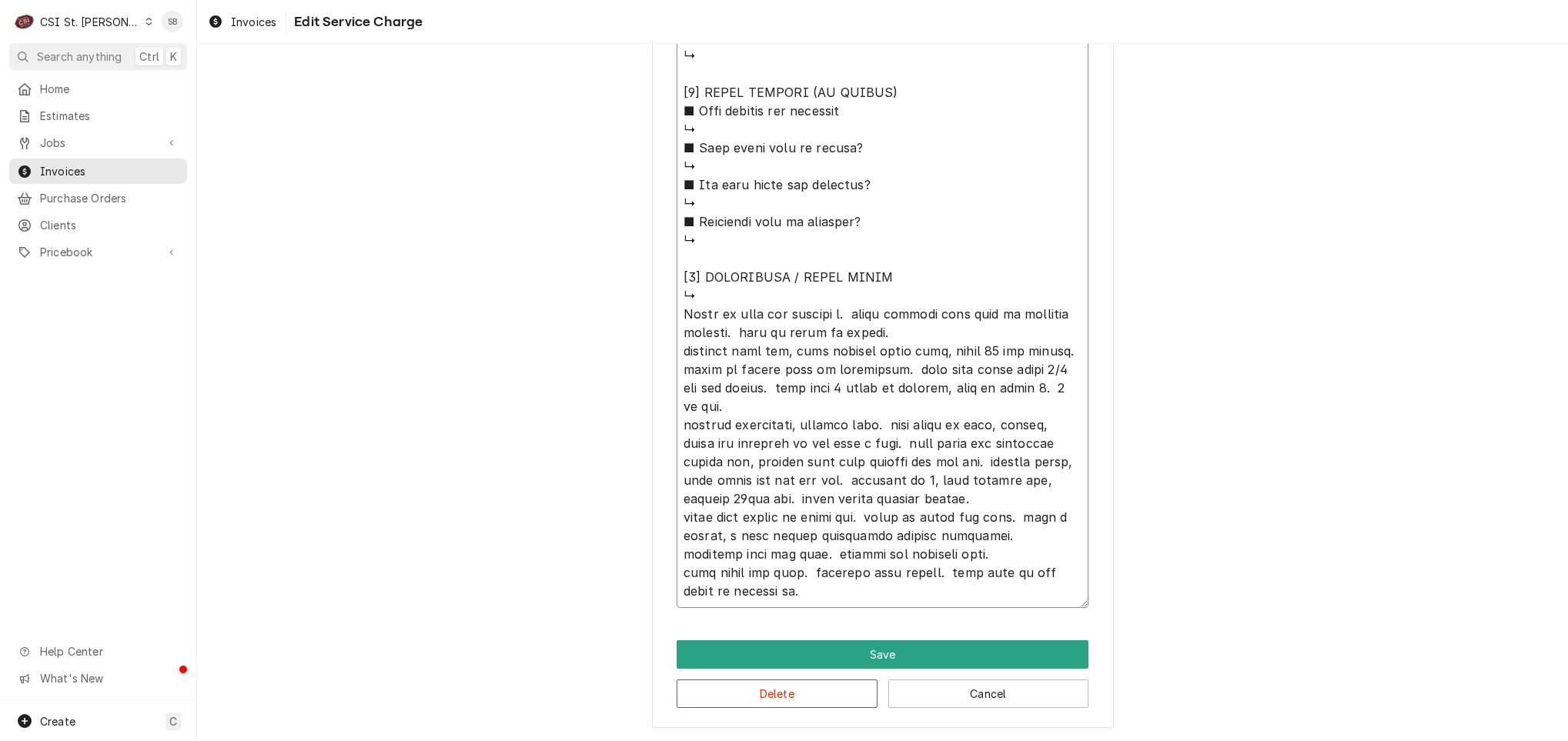
type textarea "⚠️ 𝗙𝗢𝗥𝗠 𝗜𝗡𝗦𝗧𝗥𝗨𝗖𝗧𝗜𝗢𝗡𝗦 ⚠️ ✪ 𝗖𝗼𝗺𝗽𝗹𝗲𝘁𝗲 𝗮𝗹𝗹 𝗿𝗲𝗹𝗲𝘃𝗮𝗻𝘁 𝘀𝗲𝗰𝘁𝗶𝗼𝗻𝘀 ✪ 𝗣𝗿𝗼𝘃𝗶𝗱𝗲 𝗱𝗲𝘁𝗮𝗶𝗹𝗲𝗱 𝗮𝗻𝘀…"
type textarea "x"
type textarea "⚠️ 𝗙𝗢𝗥𝗠 𝗜𝗡𝗦𝗧𝗥𝗨𝗖𝗧𝗜𝗢𝗡𝗦 ⚠️ ✪ 𝗖𝗼𝗺𝗽𝗹𝗲𝘁𝗲 𝗮𝗹𝗹 𝗿𝗲𝗹𝗲𝘃𝗮𝗻𝘁 𝘀𝗲𝗰𝘁𝗶𝗼𝗻𝘀 ✪ 𝗣𝗿𝗼𝘃𝗶𝗱𝗲 𝗱𝗲𝘁𝗮𝗶𝗹𝗲𝗱 𝗮𝗻𝘀…"
type textarea "x"
type textarea "⚠️ 𝗙𝗢𝗥𝗠 𝗜𝗡𝗦𝗧𝗥𝗨𝗖𝗧𝗜𝗢𝗡𝗦 ⚠️ ✪ 𝗖𝗼𝗺𝗽𝗹𝗲𝘁𝗲 𝗮𝗹𝗹 𝗿𝗲𝗹𝗲𝘃𝗮𝗻𝘁 𝘀𝗲𝗰𝘁𝗶𝗼𝗻𝘀 ✪ 𝗣𝗿𝗼𝘃𝗶𝗱𝗲 𝗱𝗲𝘁𝗮𝗶𝗹𝗲𝗱 𝗮𝗻𝘀…"
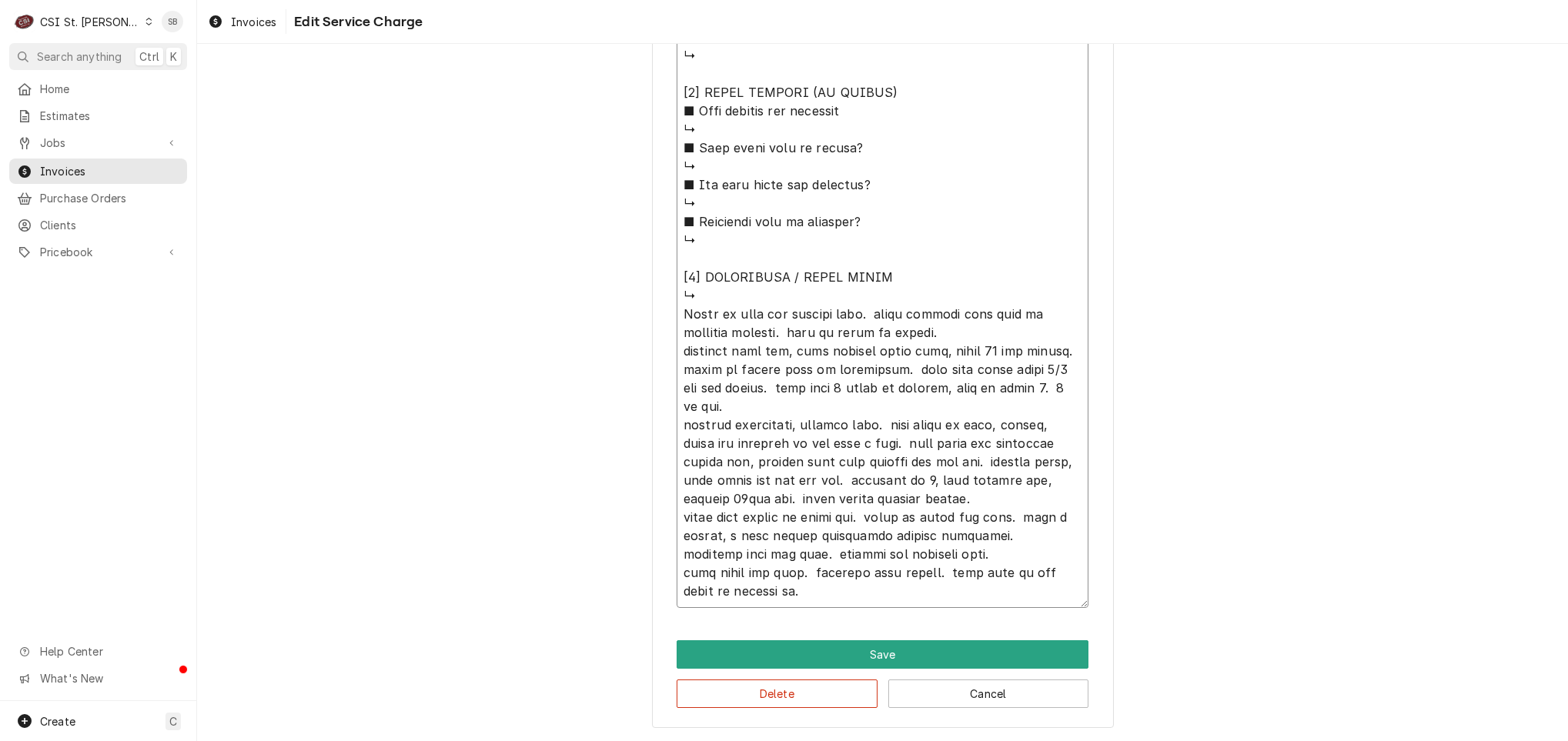
type textarea "x"
type textarea "⚠️ 𝗙𝗢𝗥𝗠 𝗜𝗡𝗦𝗧𝗥𝗨𝗖𝗧𝗜𝗢𝗡𝗦 ⚠️ ✪ 𝗖𝗼𝗺𝗽𝗹𝗲𝘁𝗲 𝗮𝗹𝗹 𝗿𝗲𝗹𝗲𝘃𝗮𝗻𝘁 𝘀𝗲𝗰𝘁𝗶𝗼𝗻𝘀 ✪ 𝗣𝗿𝗼𝘃𝗶𝗱𝗲 𝗱𝗲𝘁𝗮𝗶𝗹𝗲𝗱 𝗮𝗻𝘀…"
type textarea "x"
type textarea "⚠️ 𝗙𝗢𝗥𝗠 𝗜𝗡𝗦𝗧𝗥𝗨𝗖𝗧𝗜𝗢𝗡𝗦 ⚠️ ✪ 𝗖𝗼𝗺𝗽𝗹𝗲𝘁𝗲 𝗮𝗹𝗹 𝗿𝗲𝗹𝗲𝘃𝗮𝗻𝘁 𝘀𝗲𝗰𝘁𝗶𝗼𝗻𝘀 ✪ 𝗣𝗿𝗼𝘃𝗶𝗱𝗲 𝗱𝗲𝘁𝗮𝗶𝗹𝗲𝗱 𝗮𝗻𝘀…"
type textarea "x"
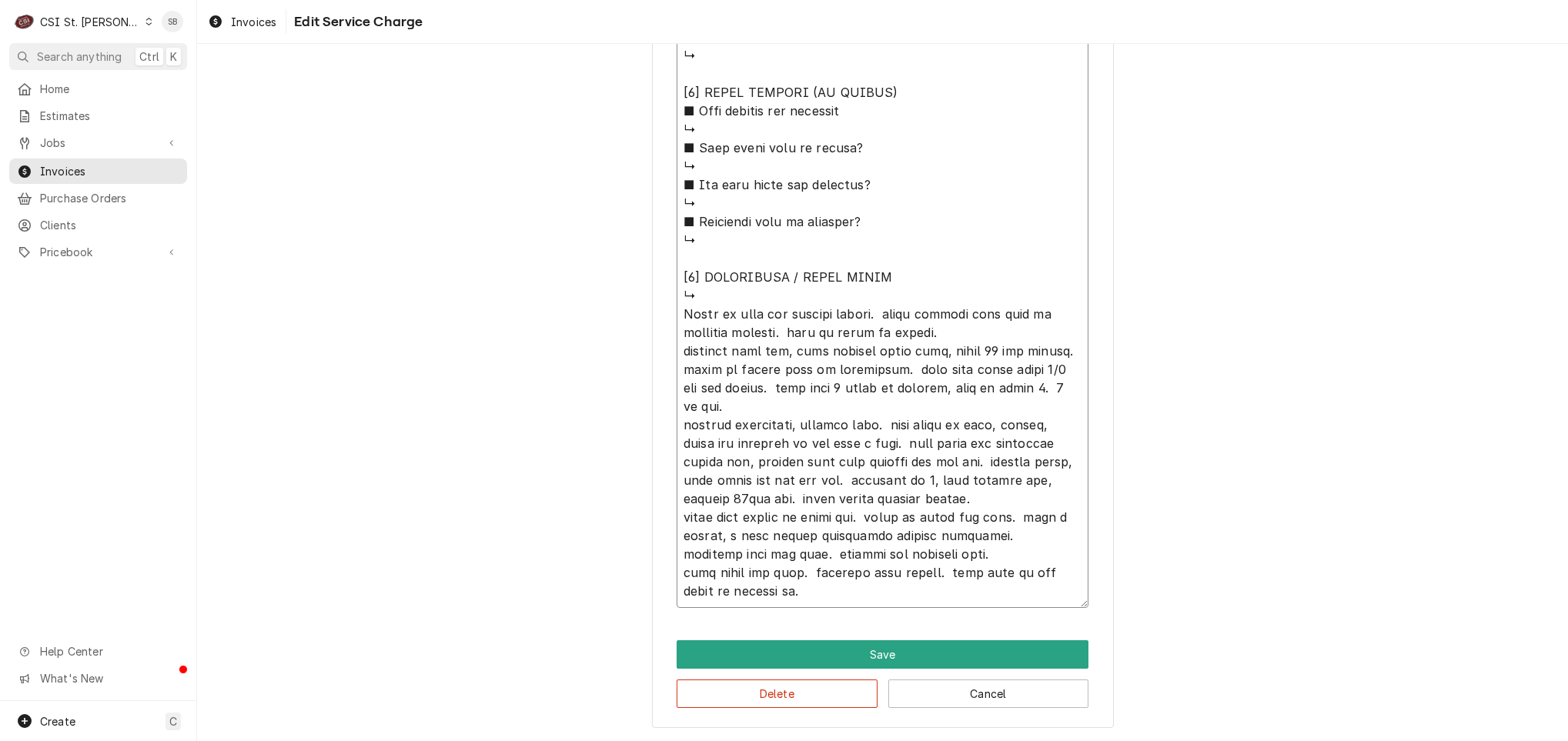
type textarea "⚠️ 𝗙𝗢𝗥𝗠 𝗜𝗡𝗦𝗧𝗥𝗨𝗖𝗧𝗜𝗢𝗡𝗦 ⚠️ ✪ 𝗖𝗼𝗺𝗽𝗹𝗲𝘁𝗲 𝗮𝗹𝗹 𝗿𝗲𝗹𝗲𝘃𝗮𝗻𝘁 𝘀𝗲𝗰𝘁𝗶𝗼𝗻𝘀 ✪ 𝗣𝗿𝗼𝘃𝗶𝗱𝗲 𝗱𝗲𝘁𝗮𝗶𝗹𝗲𝗱 𝗮𝗻𝘀…"
type textarea "x"
type textarea "⚠️ 𝗙𝗢𝗥𝗠 𝗜𝗡𝗦𝗧𝗥𝗨𝗖𝗧𝗜𝗢𝗡𝗦 ⚠️ ✪ 𝗖𝗼𝗺𝗽𝗹𝗲𝘁𝗲 𝗮𝗹𝗹 𝗿𝗲𝗹𝗲𝘃𝗮𝗻𝘁 𝘀𝗲𝗰𝘁𝗶𝗼𝗻𝘀 ✪ 𝗣𝗿𝗼𝘃𝗶𝗱𝗲 𝗱𝗲𝘁𝗮𝗶𝗹𝗲𝗱 𝗮𝗻𝘀…"
type textarea "x"
type textarea "⚠️ 𝗙𝗢𝗥𝗠 𝗜𝗡𝗦𝗧𝗥𝗨𝗖𝗧𝗜𝗢𝗡𝗦 ⚠️ ✪ 𝗖𝗼𝗺𝗽𝗹𝗲𝘁𝗲 𝗮𝗹𝗹 𝗿𝗲𝗹𝗲𝘃𝗮𝗻𝘁 𝘀𝗲𝗰𝘁𝗶𝗼𝗻𝘀 ✪ 𝗣𝗿𝗼𝘃𝗶𝗱𝗲 𝗱𝗲𝘁𝗮𝗶𝗹𝗲𝗱 𝗮𝗻𝘀…"
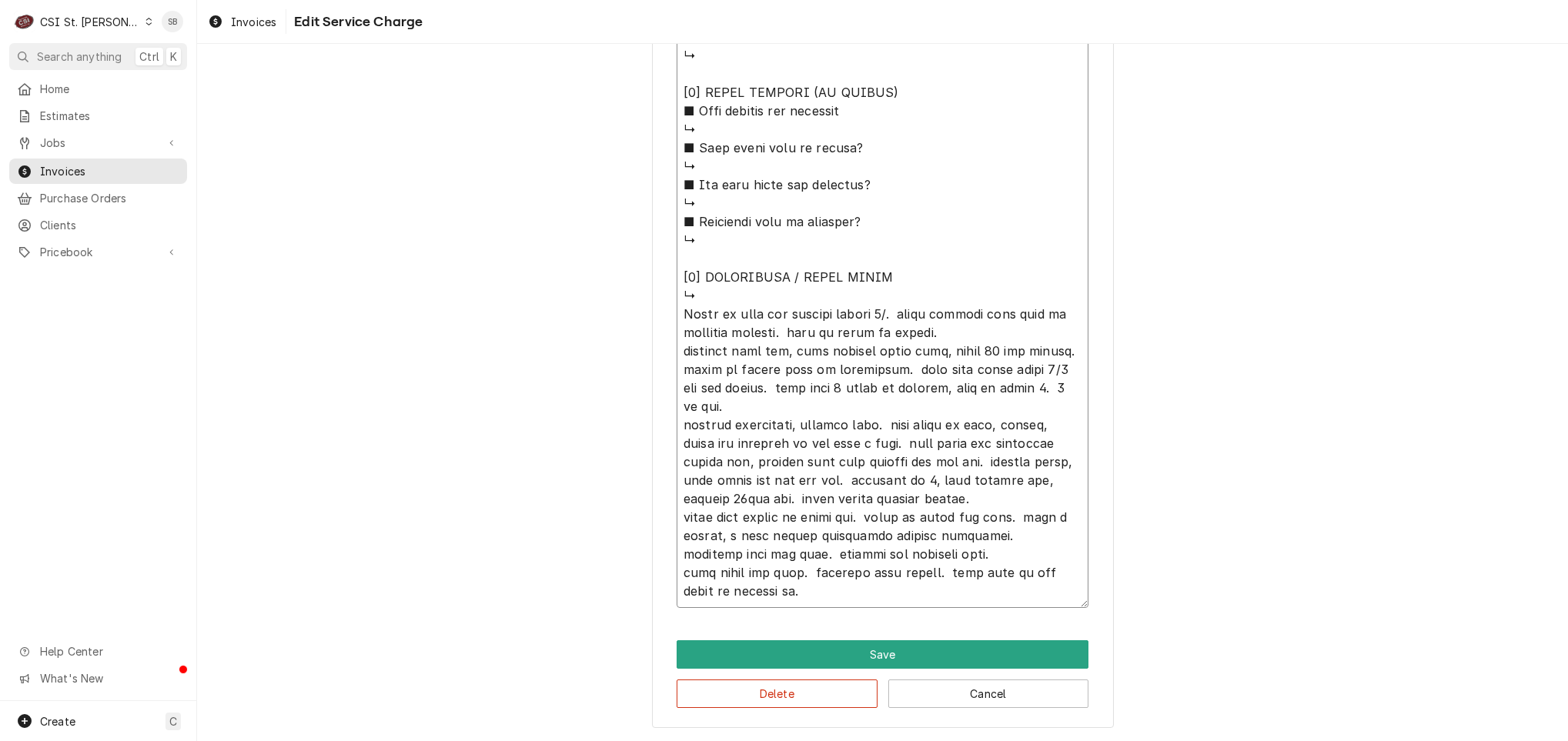
type textarea "x"
type textarea "⚠️ 𝗙𝗢𝗥𝗠 𝗜𝗡𝗦𝗧𝗥𝗨𝗖𝗧𝗜𝗢𝗡𝗦 ⚠️ ✪ 𝗖𝗼𝗺𝗽𝗹𝗲𝘁𝗲 𝗮𝗹𝗹 𝗿𝗲𝗹𝗲𝘃𝗮𝗻𝘁 𝘀𝗲𝗰𝘁𝗶𝗼𝗻𝘀 ✪ 𝗣𝗿𝗼𝘃𝗶𝗱𝗲 𝗱𝗲𝘁𝗮𝗶𝗹𝗲𝗱 𝗮𝗻𝘀…"
drag, startPoint x: 810, startPoint y: 549, endPoint x: 857, endPoint y: 559, distance: 48.1
type textarea "x"
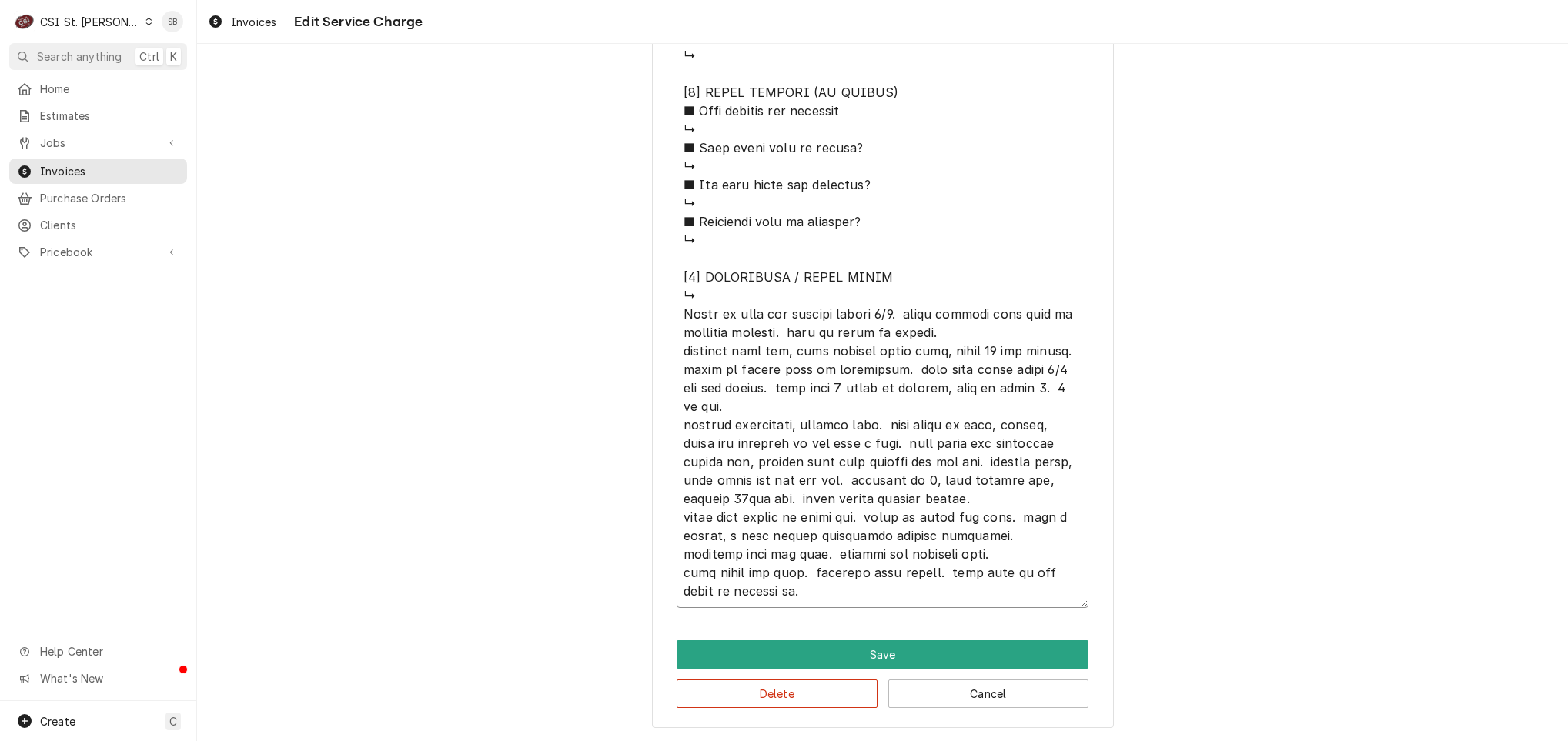
type textarea "⚠️ 𝗙𝗢𝗥𝗠 𝗜𝗡𝗦𝗧𝗥𝗨𝗖𝗧𝗜𝗢𝗡𝗦 ⚠️ ✪ 𝗖𝗼𝗺𝗽𝗹𝗲𝘁𝗲 𝗮𝗹𝗹 𝗿𝗲𝗹𝗲𝘃𝗮𝗻𝘁 𝘀𝗲𝗰𝘁𝗶𝗼𝗻𝘀 ✪ 𝗣𝗿𝗼𝘃𝗶𝗱𝗲 𝗱𝗲𝘁𝗮𝗶𝗹𝗲𝗱 𝗮𝗻𝘀…"
type textarea "x"
type textarea "⚠️ 𝗙𝗢𝗥𝗠 𝗜𝗡𝗦𝗧𝗥𝗨𝗖𝗧𝗜𝗢𝗡𝗦 ⚠️ ✪ 𝗖𝗼𝗺𝗽𝗹𝗲𝘁𝗲 𝗮𝗹𝗹 𝗿𝗲𝗹𝗲𝘃𝗮𝗻𝘁 𝘀𝗲𝗰𝘁𝗶𝗼𝗻𝘀 ✪ 𝗣𝗿𝗼𝘃𝗶𝗱𝗲 𝗱𝗲𝘁𝗮𝗶𝗹𝗲𝗱 𝗮𝗻𝘀…"
type textarea "x"
type textarea "⚠️ 𝗙𝗢𝗥𝗠 𝗜𝗡𝗦𝗧𝗥𝗨𝗖𝗧𝗜𝗢𝗡𝗦 ⚠️ ✪ 𝗖𝗼𝗺𝗽𝗹𝗲𝘁𝗲 𝗮𝗹𝗹 𝗿𝗲𝗹𝗲𝘃𝗮𝗻𝘁 𝘀𝗲𝗰𝘁𝗶𝗼𝗻𝘀 ✪ 𝗣𝗿𝗼𝘃𝗶𝗱𝗲 𝗱𝗲𝘁𝗮𝗶𝗹𝗲𝗱 𝗮𝗻𝘀…"
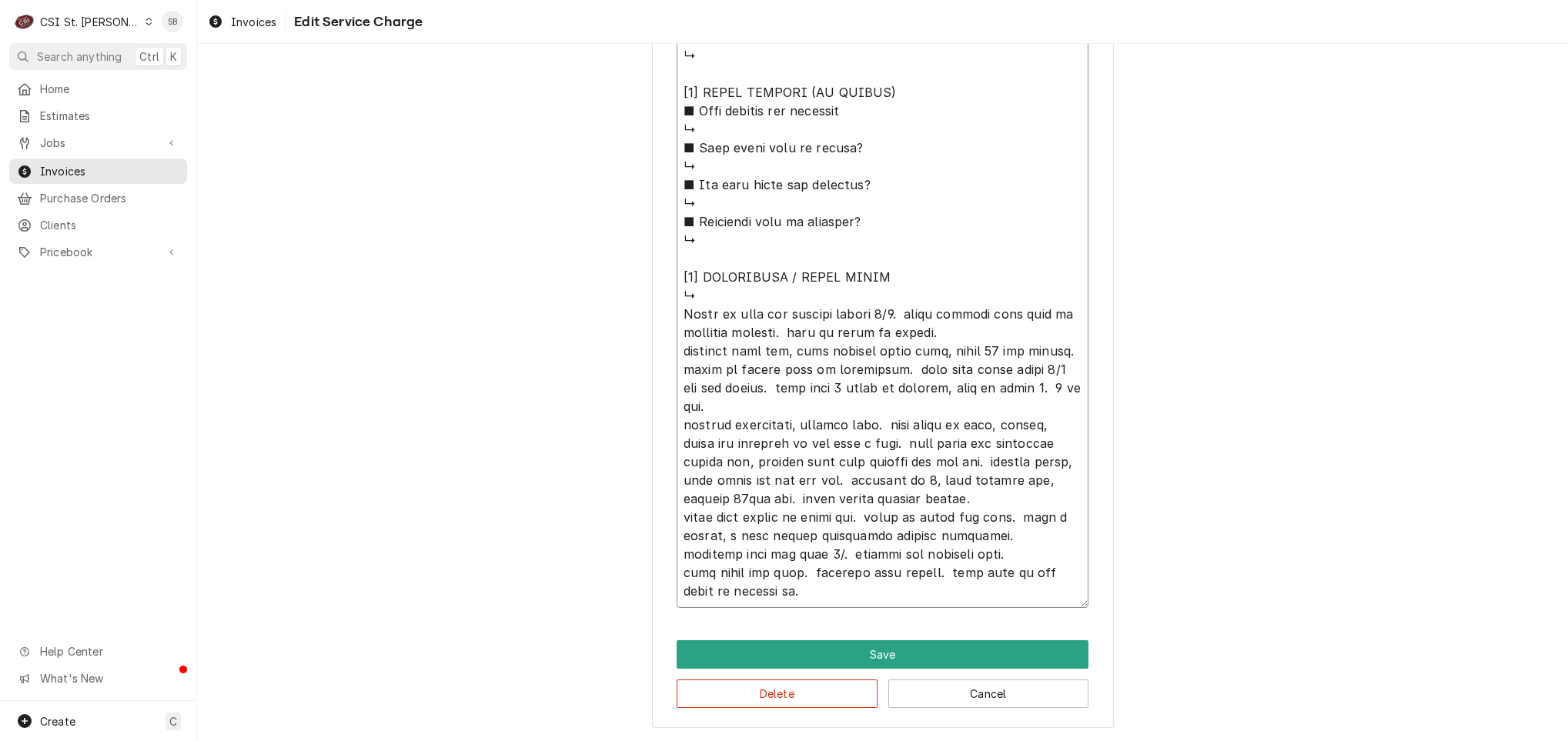
type textarea "x"
type textarea "⚠️ 𝗙𝗢𝗥𝗠 𝗜𝗡𝗦𝗧𝗥𝗨𝗖𝗧𝗜𝗢𝗡𝗦 ⚠️ ✪ 𝗖𝗼𝗺𝗽𝗹𝗲𝘁𝗲 𝗮𝗹𝗹 𝗿𝗲𝗹𝗲𝘃𝗮𝗻𝘁 𝘀𝗲𝗰𝘁𝗶𝗼𝗻𝘀 ✪ 𝗣𝗿𝗼𝘃𝗶𝗱𝗲 𝗱𝗲𝘁𝗮𝗶𝗹𝗲𝗱 𝗮𝗻𝘀…"
type textarea "x"
drag, startPoint x: 790, startPoint y: 597, endPoint x: 607, endPoint y: 326, distance: 327.0
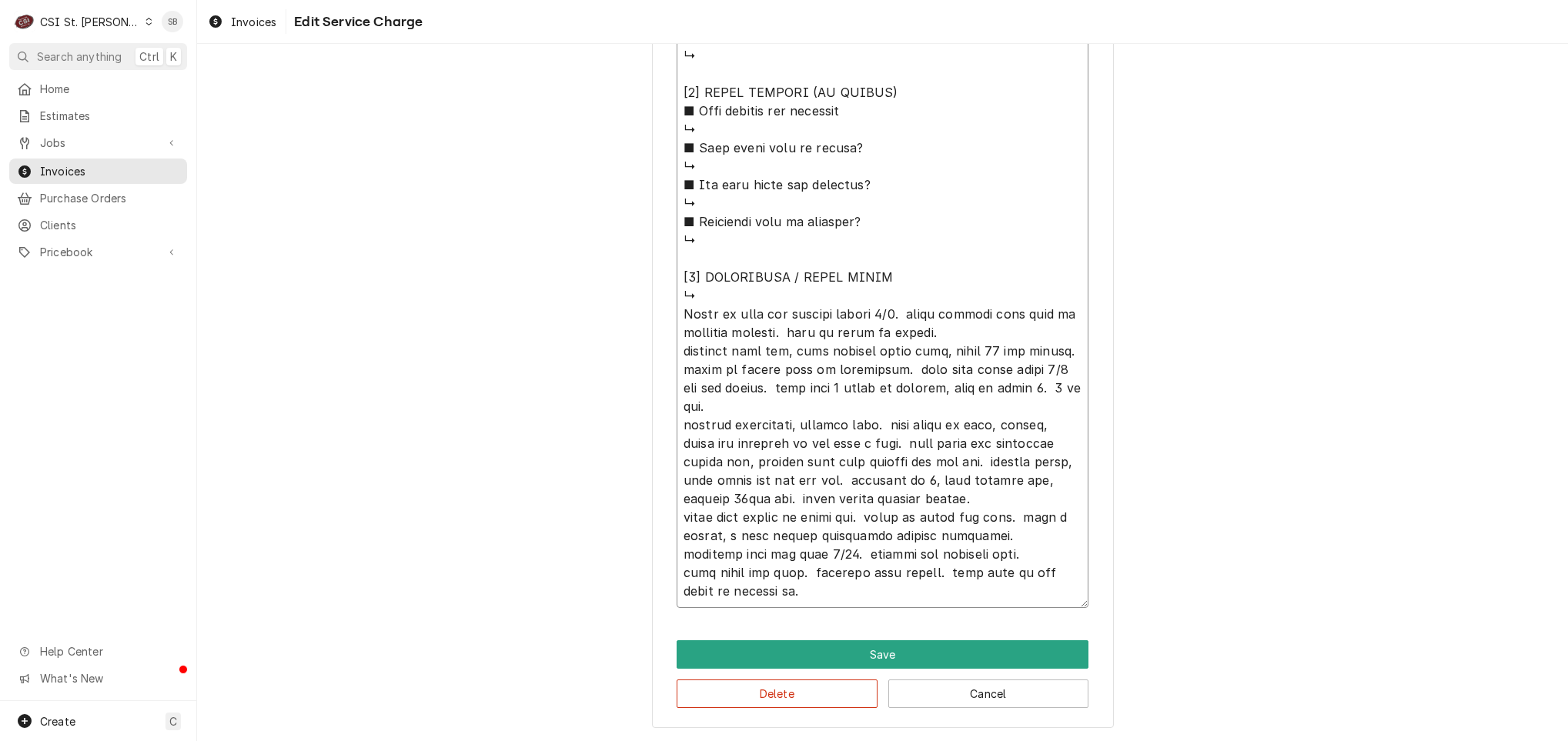
type textarea "⚠️ 𝗙𝗢𝗥𝗠 𝗜𝗡𝗦𝗧𝗥𝗨𝗖𝗧𝗜𝗢𝗡𝗦 ⚠️ ✪ 𝗖𝗼𝗺𝗽𝗹𝗲𝘁𝗲 𝗮𝗹𝗹 𝗿𝗲𝗹𝗲𝘃𝗮𝗻𝘁 𝘀𝗲𝗰𝘁𝗶𝗼𝗻𝘀 ✪ 𝗣𝗿𝗼𝘃𝗶𝗱𝗲 𝗱𝗲𝘁𝗮𝗶𝗹𝗲𝗱 𝗮𝗻𝘀…"
drag, startPoint x: 668, startPoint y: 305, endPoint x: 904, endPoint y: 640, distance: 409.8
click at [825, 688] on button "Delete" at bounding box center [777, 693] width 201 height 28
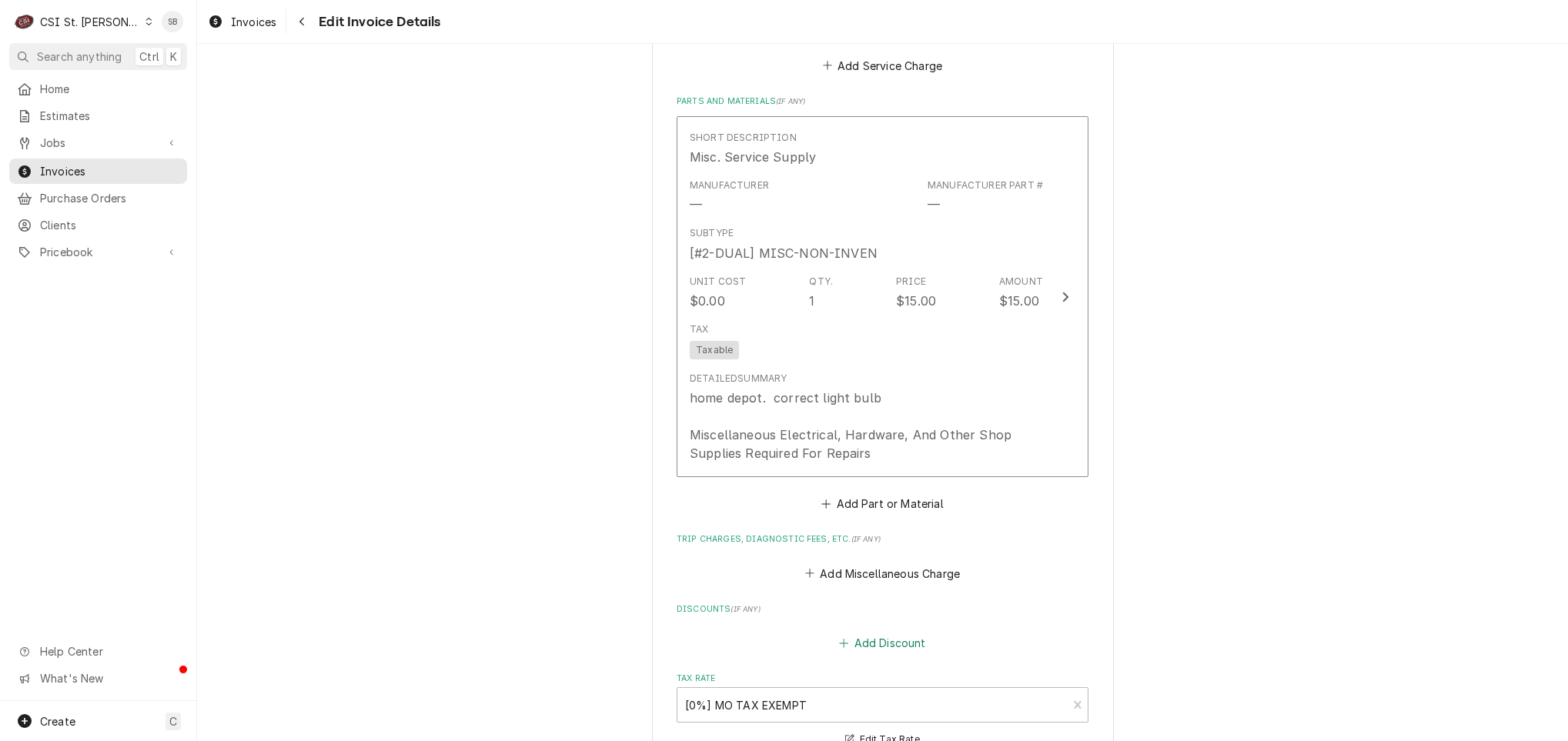
scroll to position [886, 0]
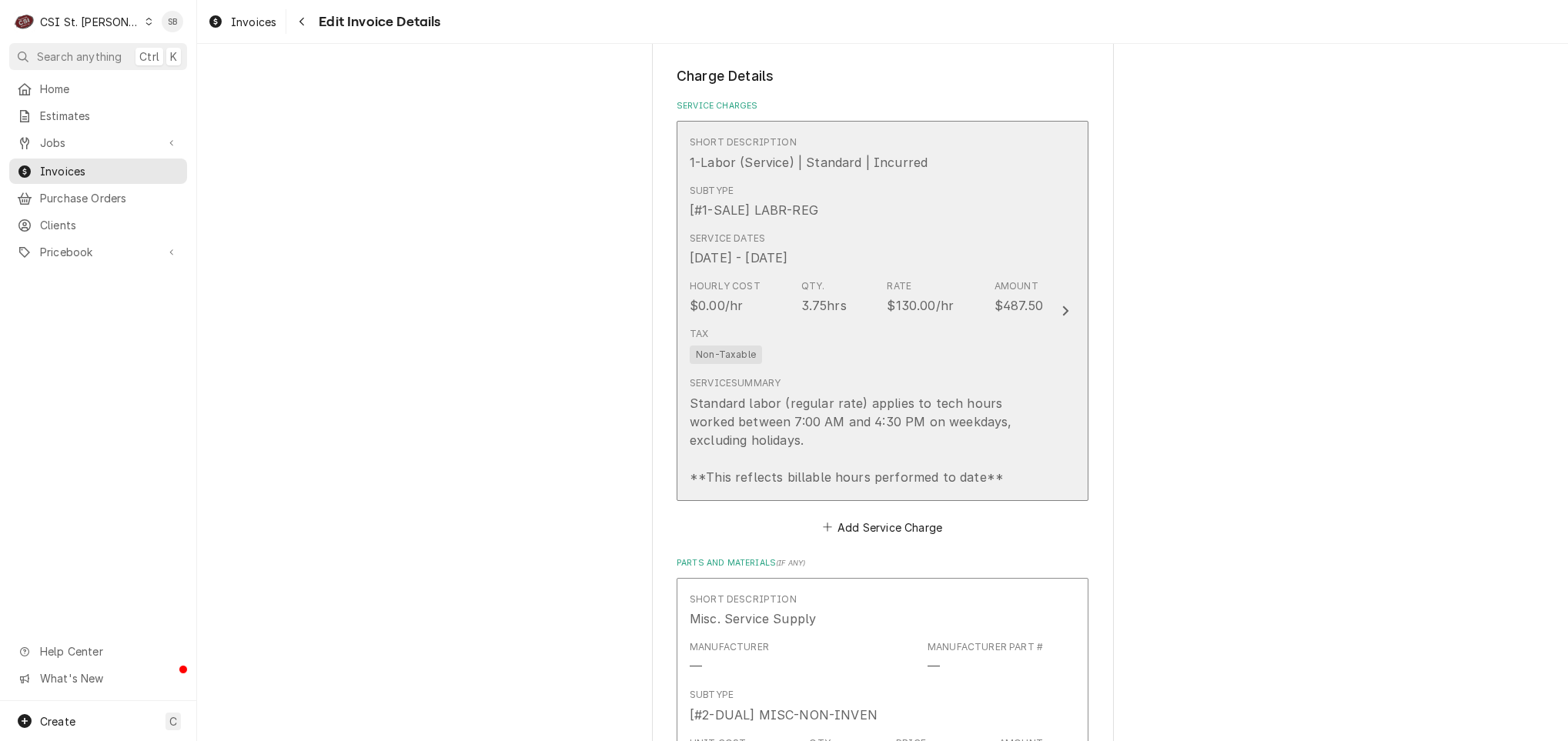
click at [753, 395] on div "Service Summary Standard labor (regular rate) applies to tech hours worked betw…" at bounding box center [866, 431] width 353 height 109
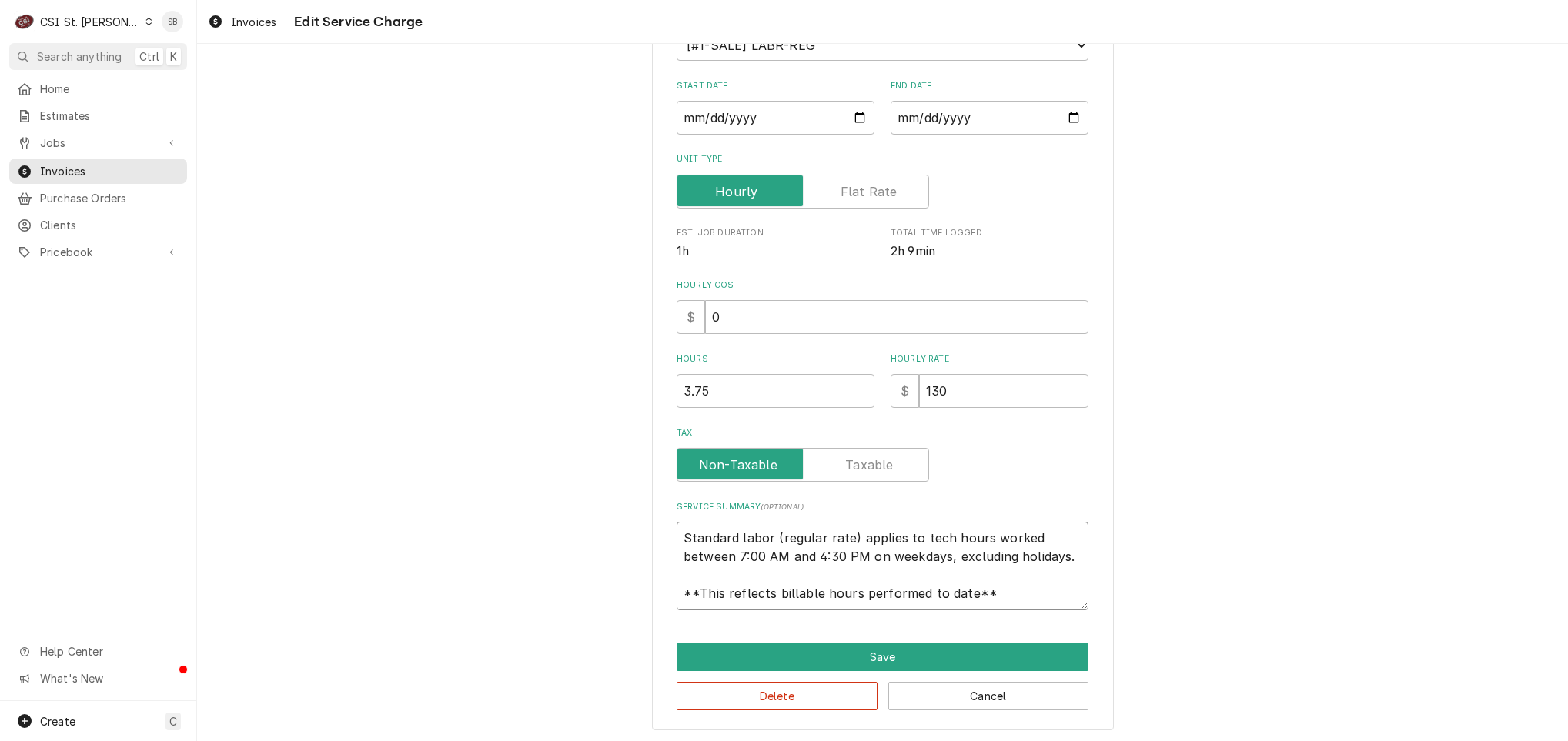
scroll to position [18, 0]
drag, startPoint x: 724, startPoint y: 573, endPoint x: 1261, endPoint y: 734, distance: 560.6
click at [1261, 734] on div "Use the fields below to edit this service charge Short Description 1-Labor (Ser…" at bounding box center [883, 293] width 1371 height 900
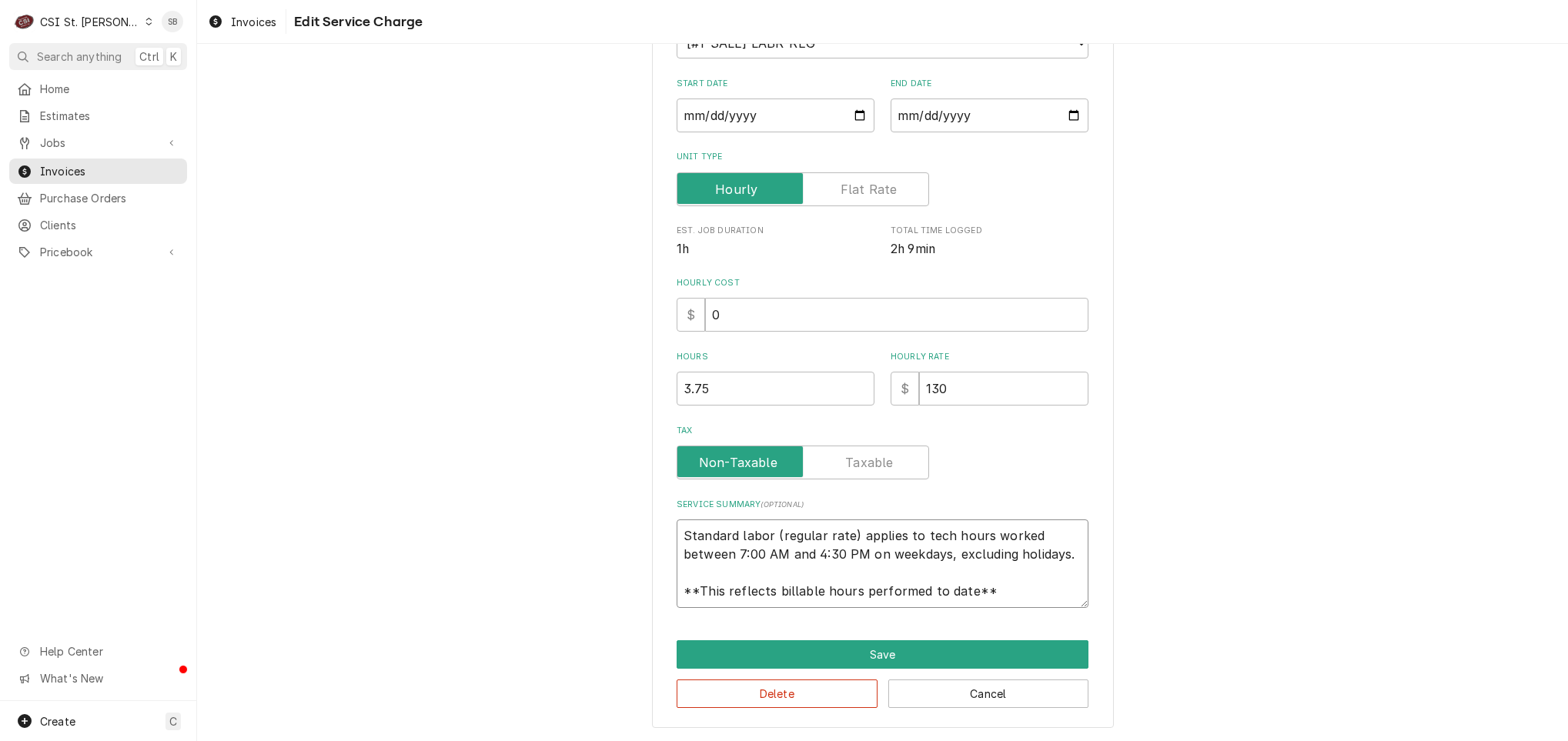
type textarea "x"
type textarea "B"
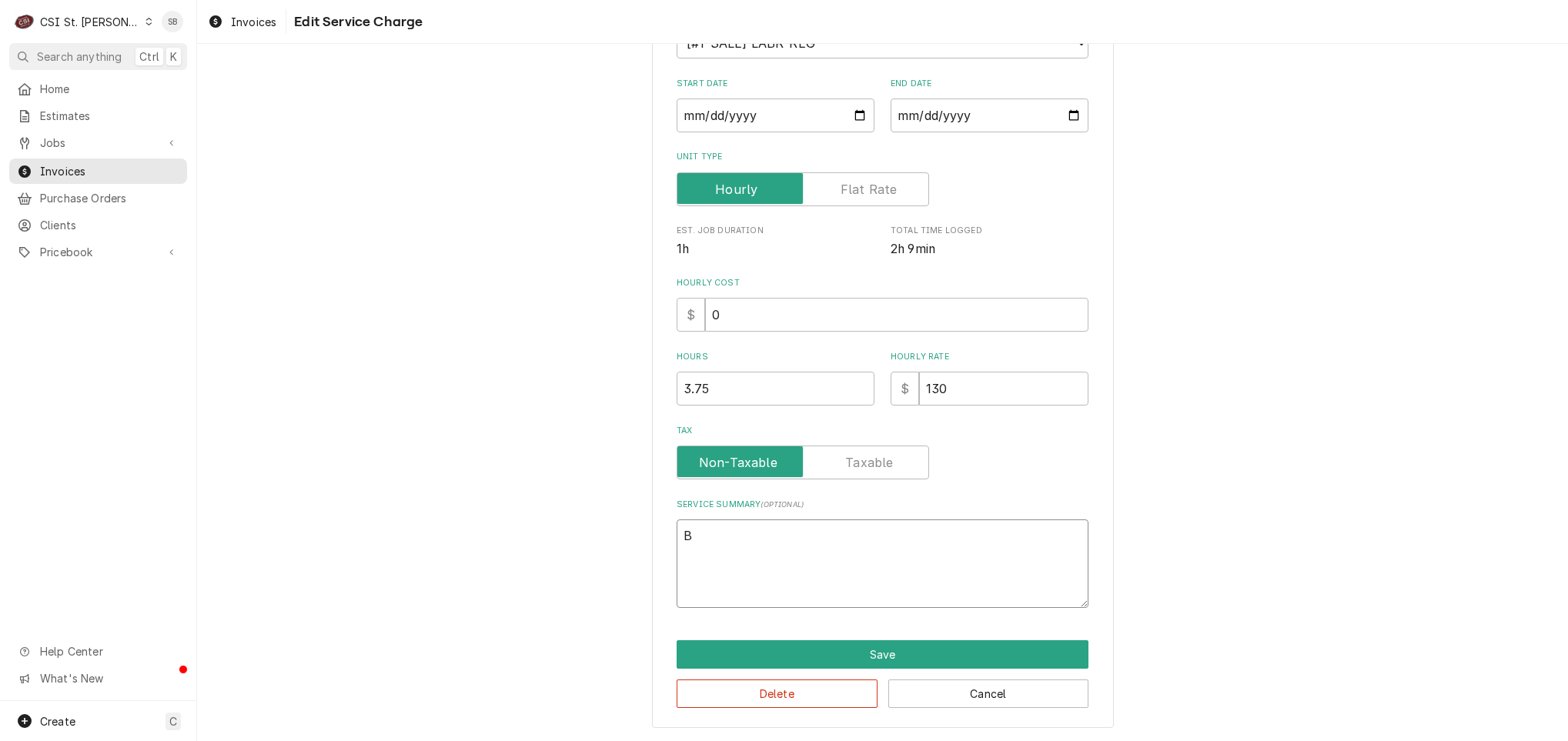
scroll to position [201, 0]
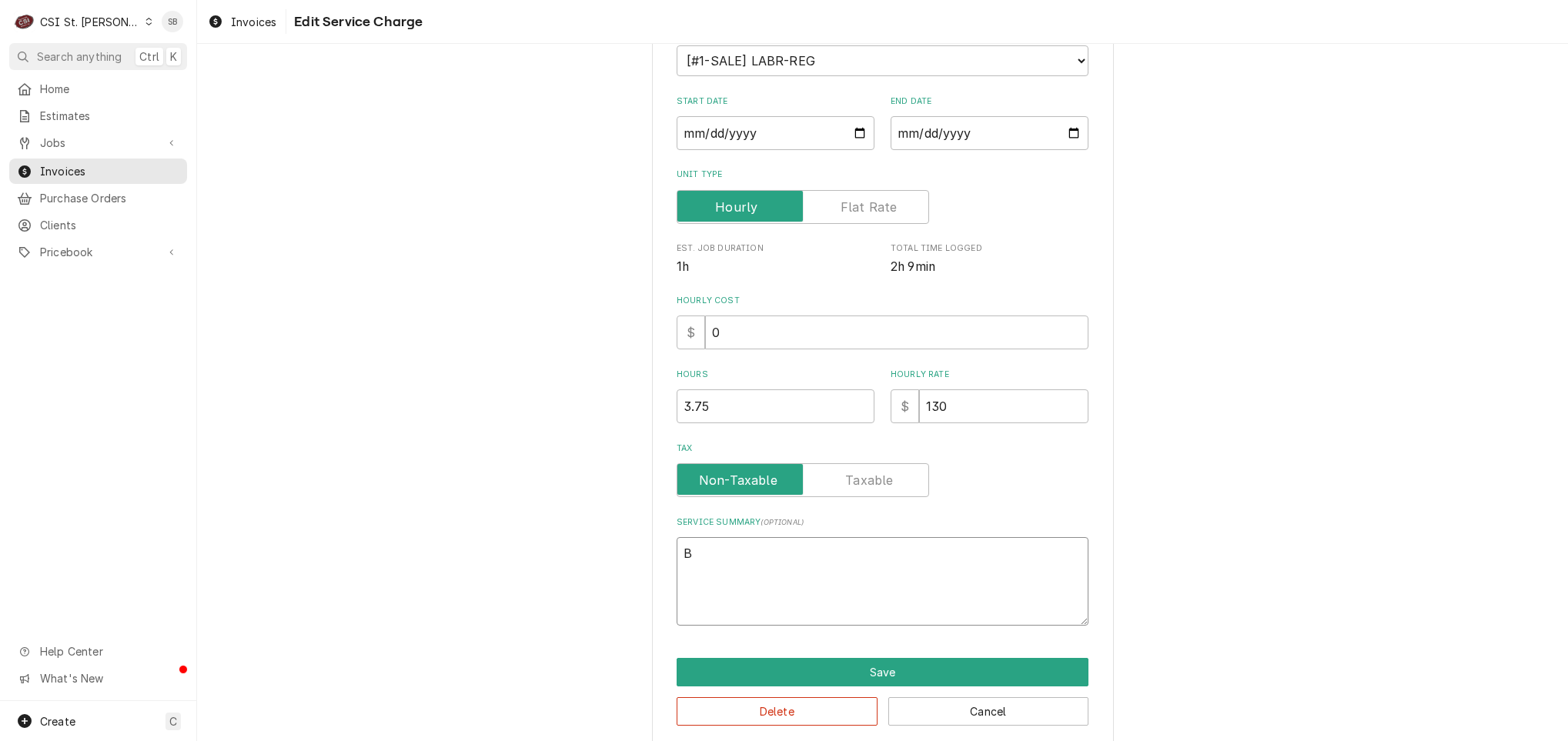
type textarea "x"
type textarea "Br"
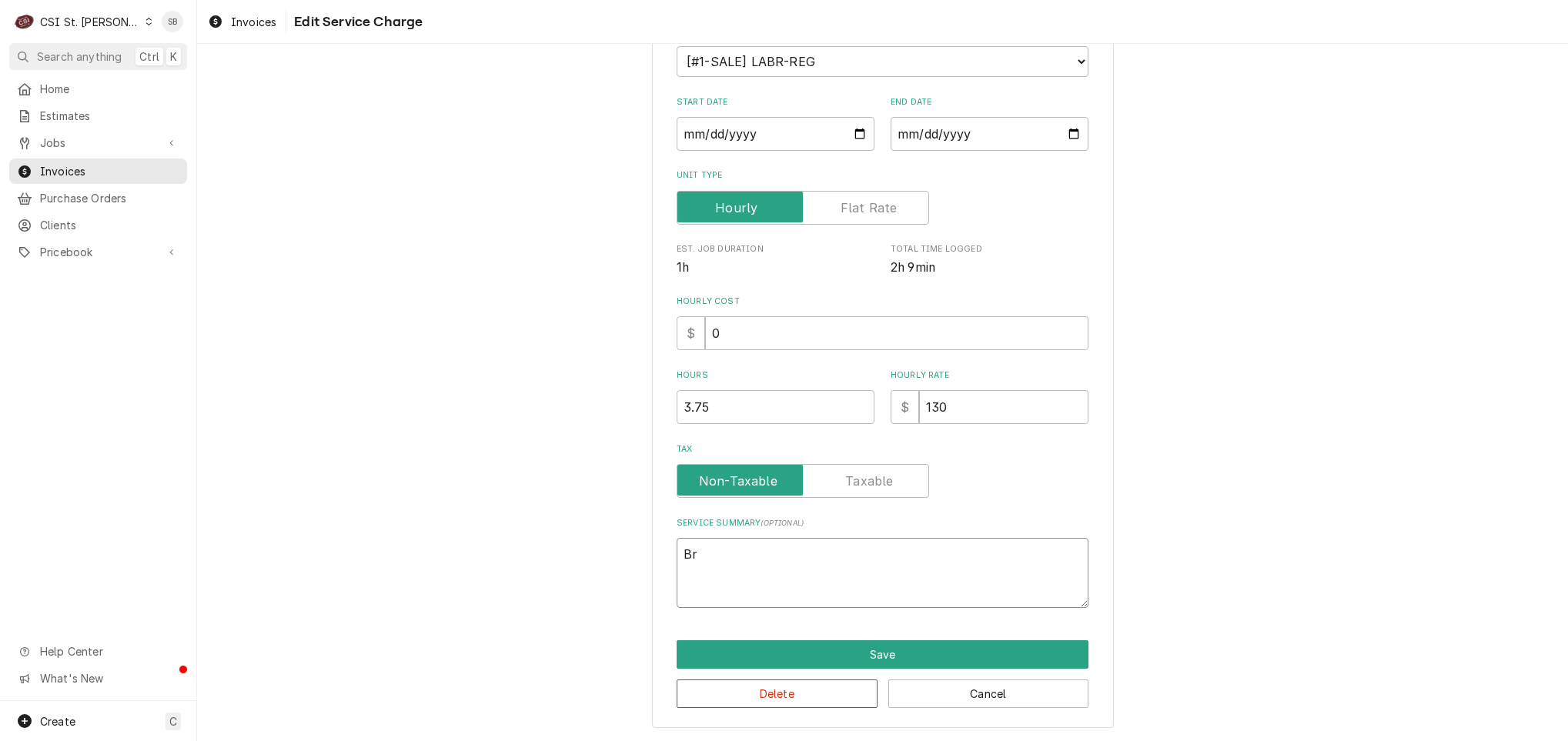
type textarea "x"
type textarea "Bran"
type textarea "x"
type textarea "Brand"
type textarea "x"
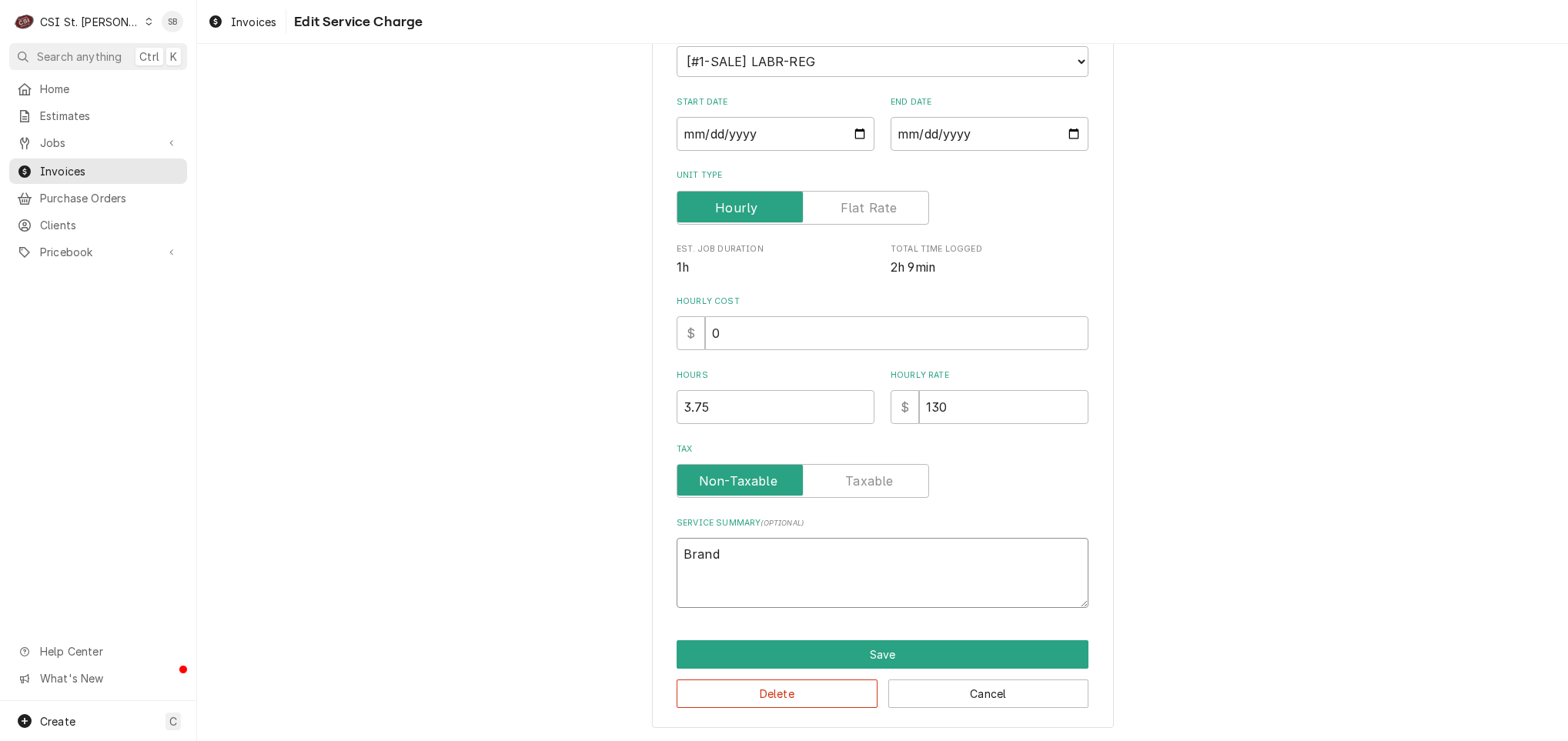
type textarea "Brand:"
type textarea "x"
type textarea "Brand:"
type textarea "x"
type textarea "Brand: r"
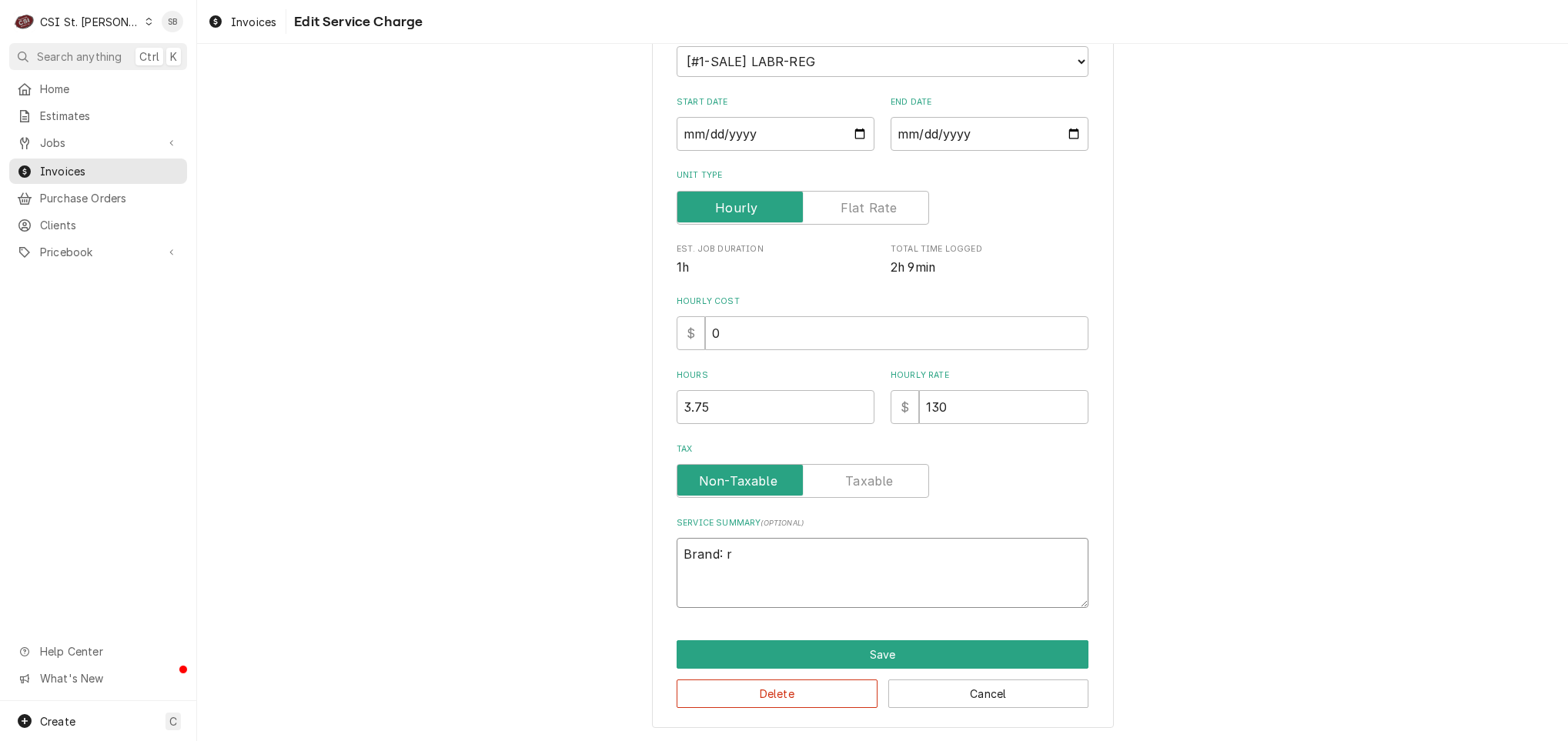
type textarea "x"
type textarea "Brand:"
type textarea "x"
type textarea "Brand: T"
type textarea "x"
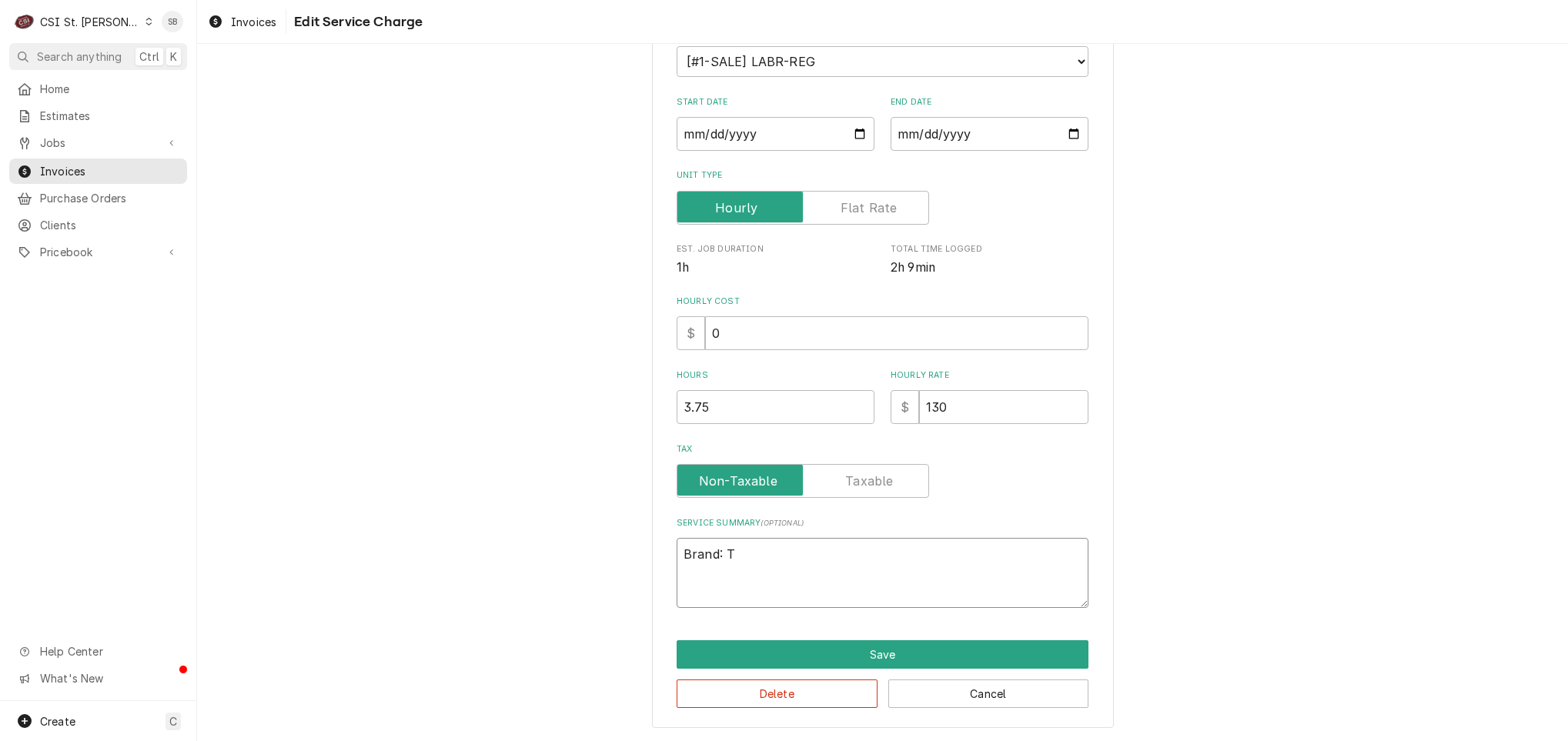
type textarea "Brand: Tr"
type textarea "x"
type textarea "Brand: Tru"
type textarea "x"
type textarea "Brand: True"
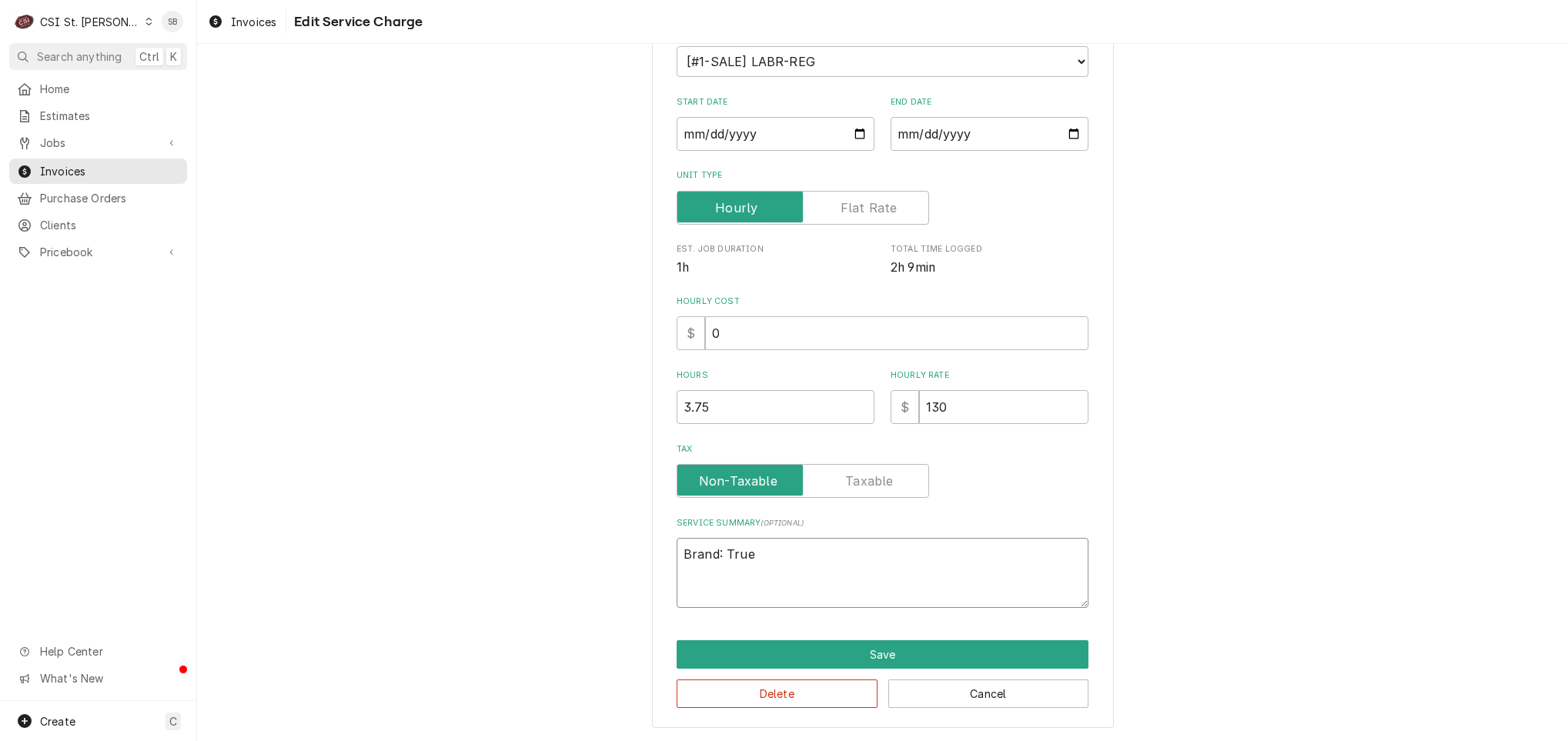
type textarea "x"
type textarea "Brand: True"
type textarea "x"
type textarea "Brand: True /"
type textarea "x"
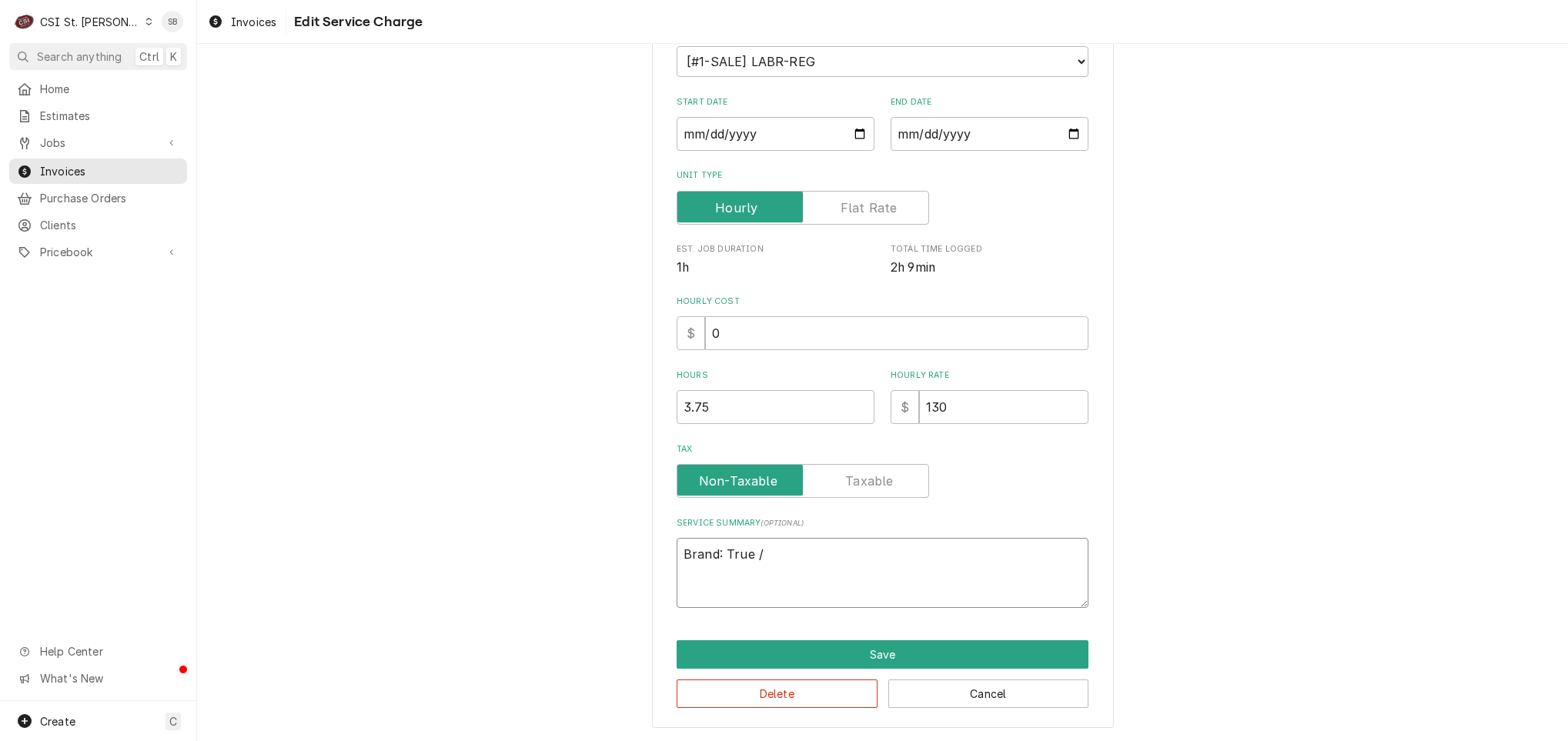
type textarea "Brand: True / M"
type textarea "x"
type textarea "Brand: True / Mo"
type textarea "x"
type textarea "Brand: True / Mod"
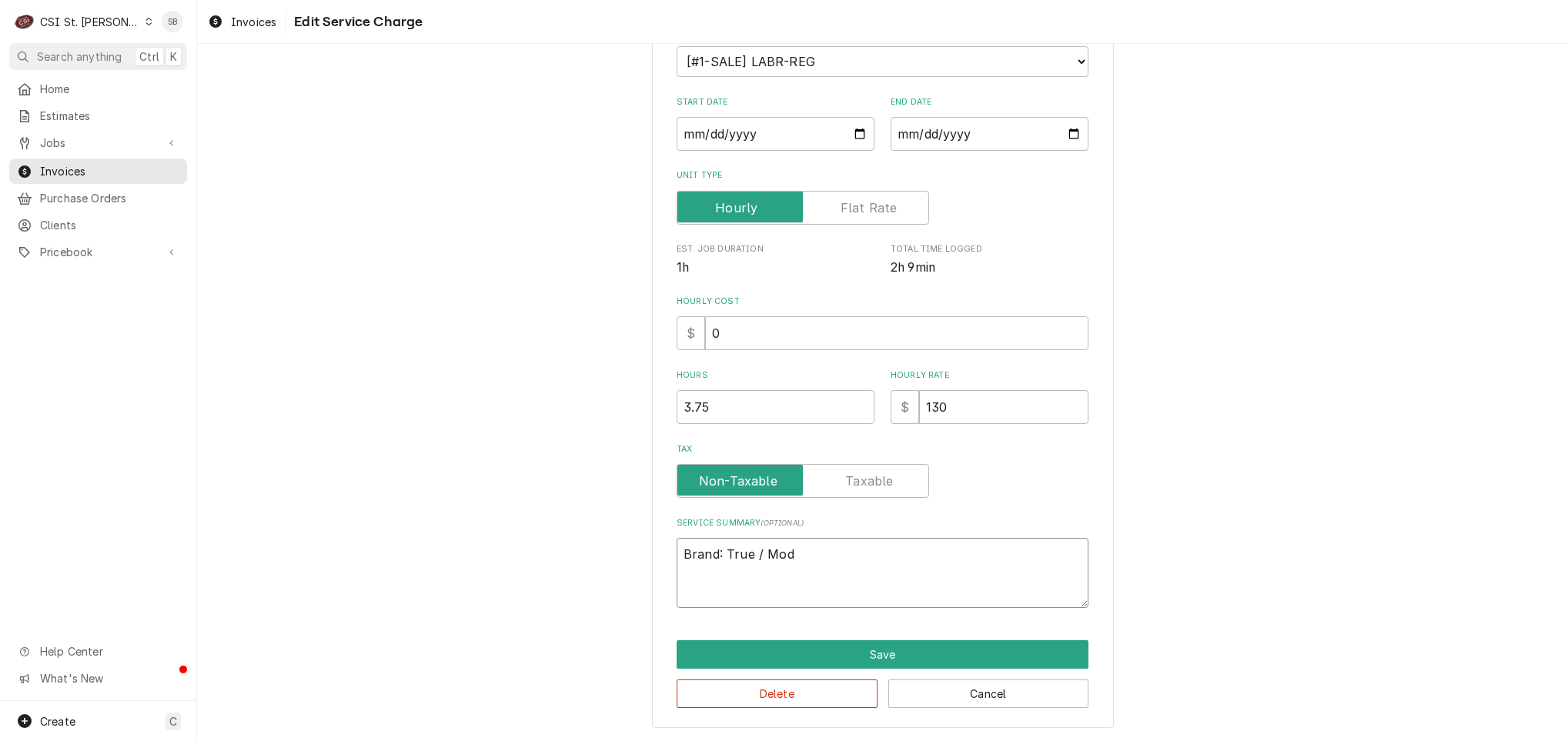
type textarea "x"
type textarea "Brand: True / Mode"
type textarea "x"
type textarea "Brand: True / Model"
type textarea "x"
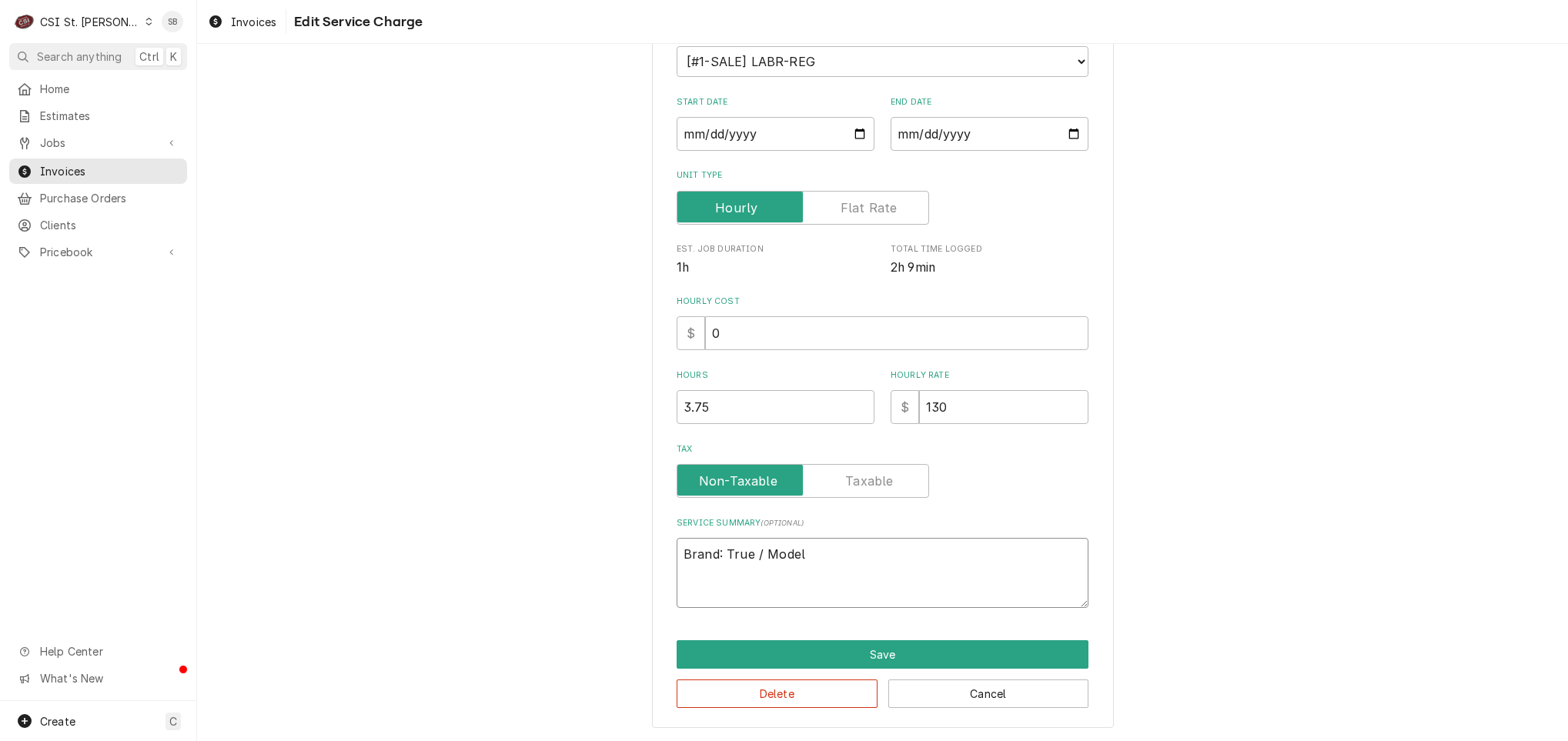
type textarea "Brand: True / Model:"
type textarea "x"
type textarea "Brand: True / Model:"
type textarea "x"
type textarea "Brand: True / Model: T"
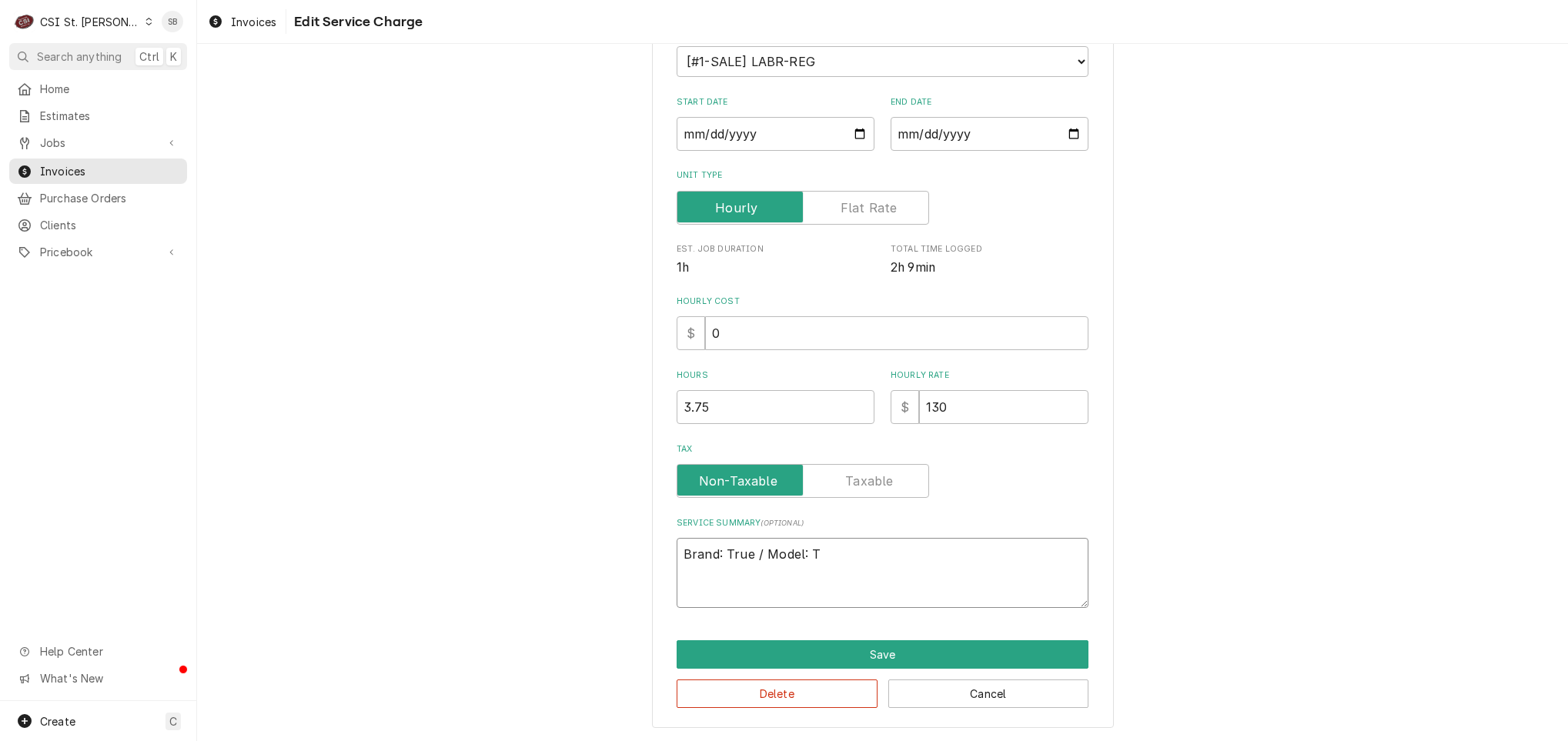
type textarea "x"
type textarea "Brand: True / Model: T4"
type textarea "x"
type textarea "Brand: True / Model: T49"
type textarea "x"
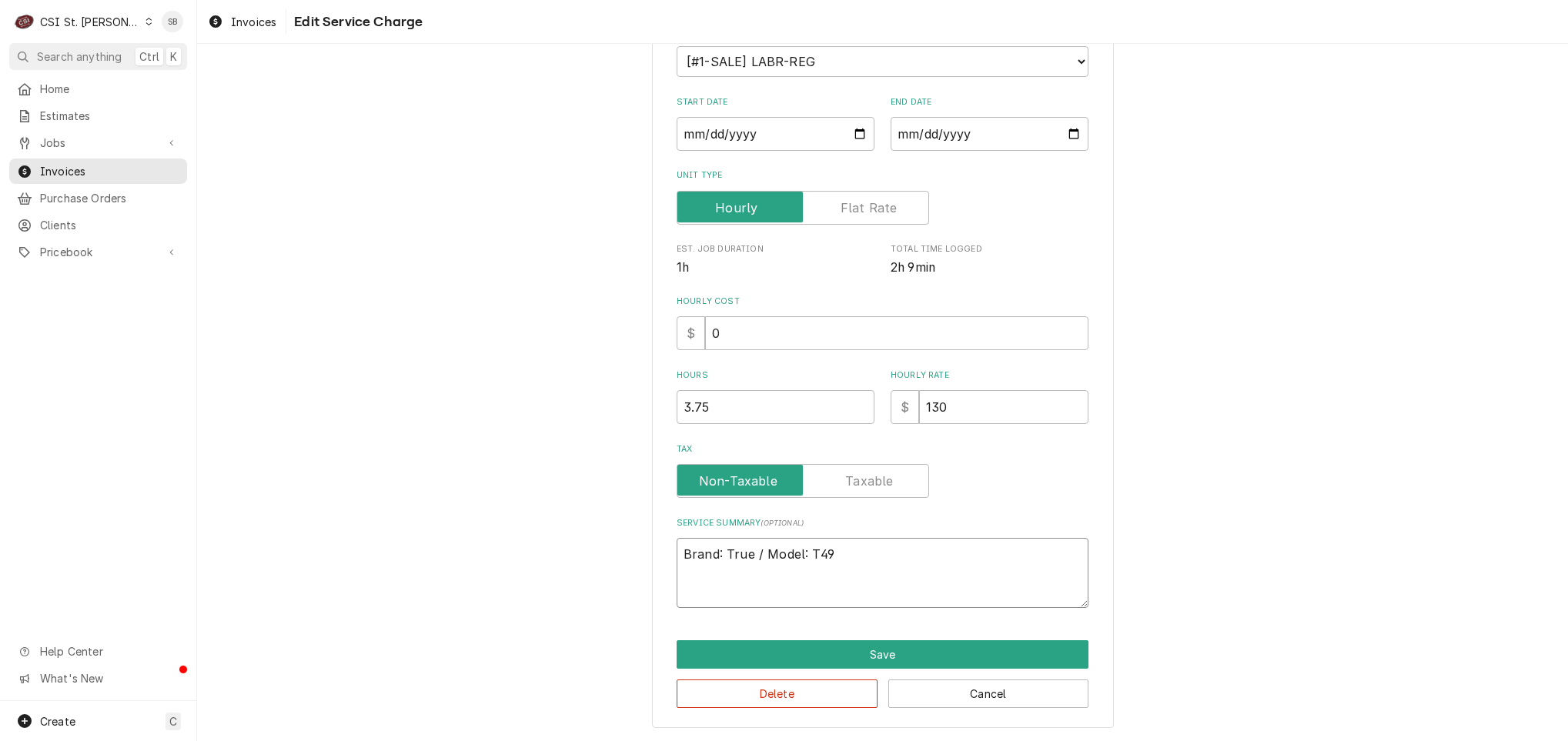
type textarea "Brand: True / Model: T49"
type textarea "x"
type textarea "Brand: True / Model: T49 /"
type textarea "x"
type textarea "Brand: True / Model: T49 /"
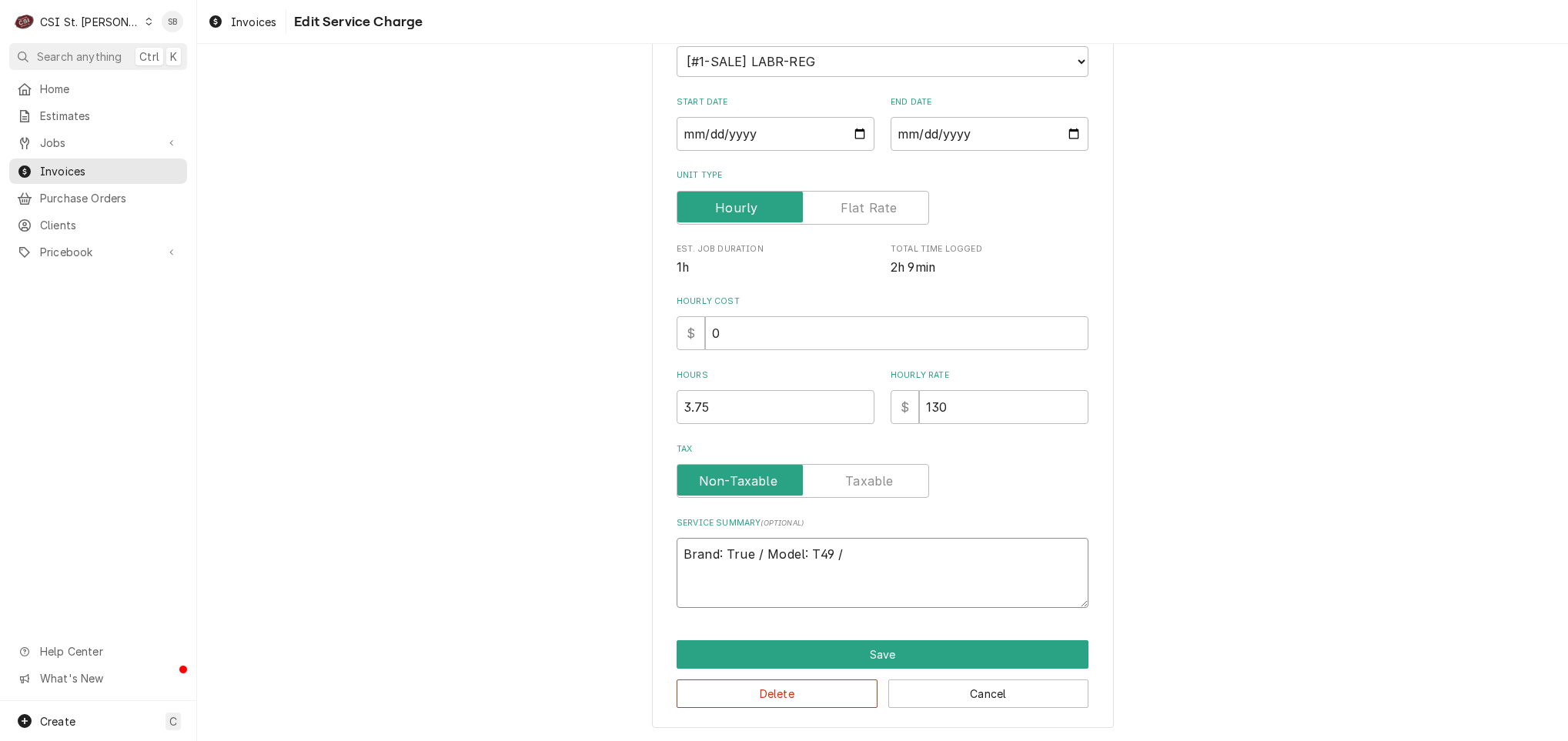
type textarea "x"
type textarea "Brand: True / Model: T49 / S"
type textarea "x"
type textarea "Brand: True / Model: T49 / Se"
type textarea "x"
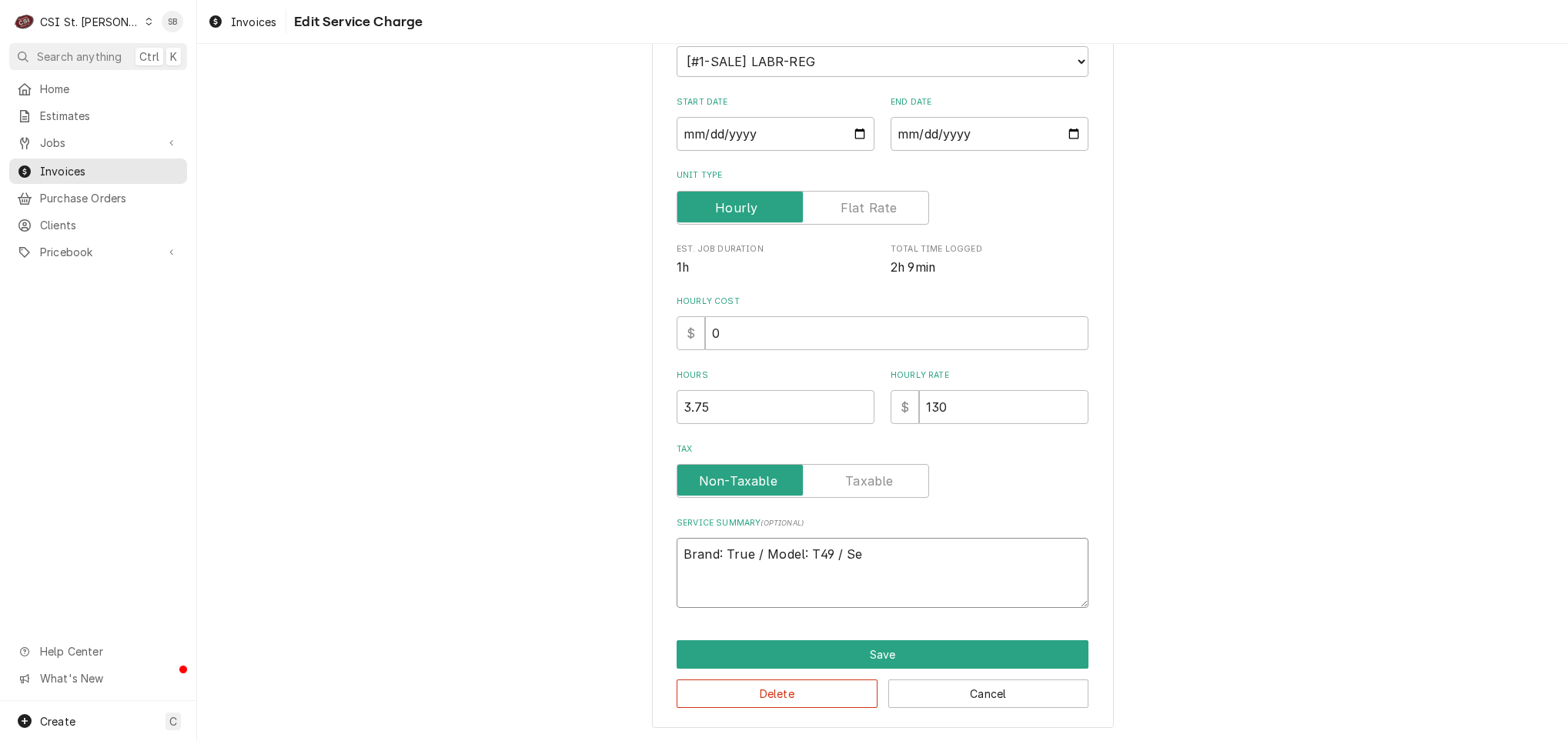
type textarea "Brand: True / Model: T49 / Ser"
type textarea "x"
type textarea "Brand: True / Model: T49 / Seri"
type textarea "x"
type textarea "Brand: True / Model: T49 / Seria"
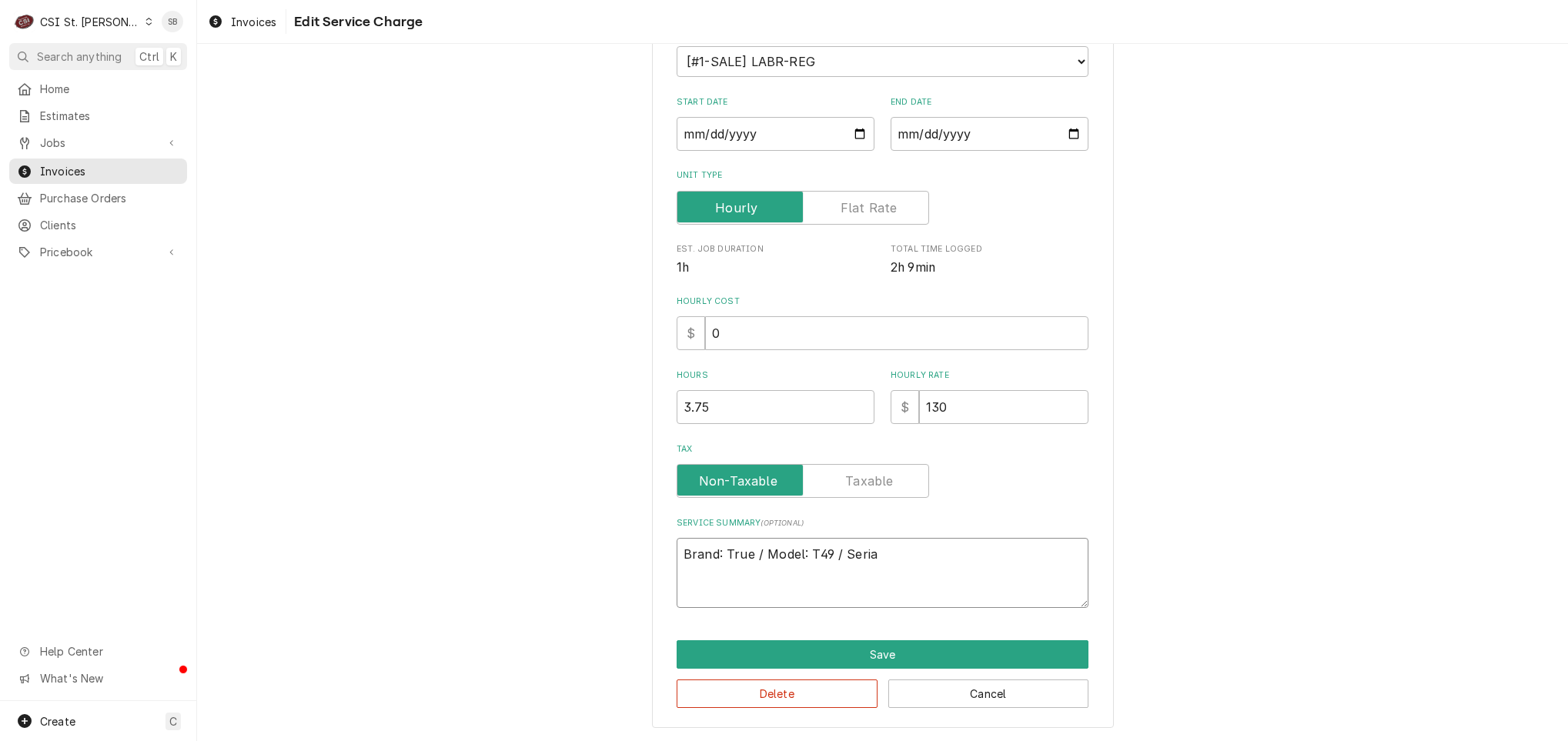
type textarea "x"
type textarea "Brand: True / Model: T49 / Serial"
type textarea "x"
type textarea "Brand: True / Model: T49 / Serial:"
type textarea "x"
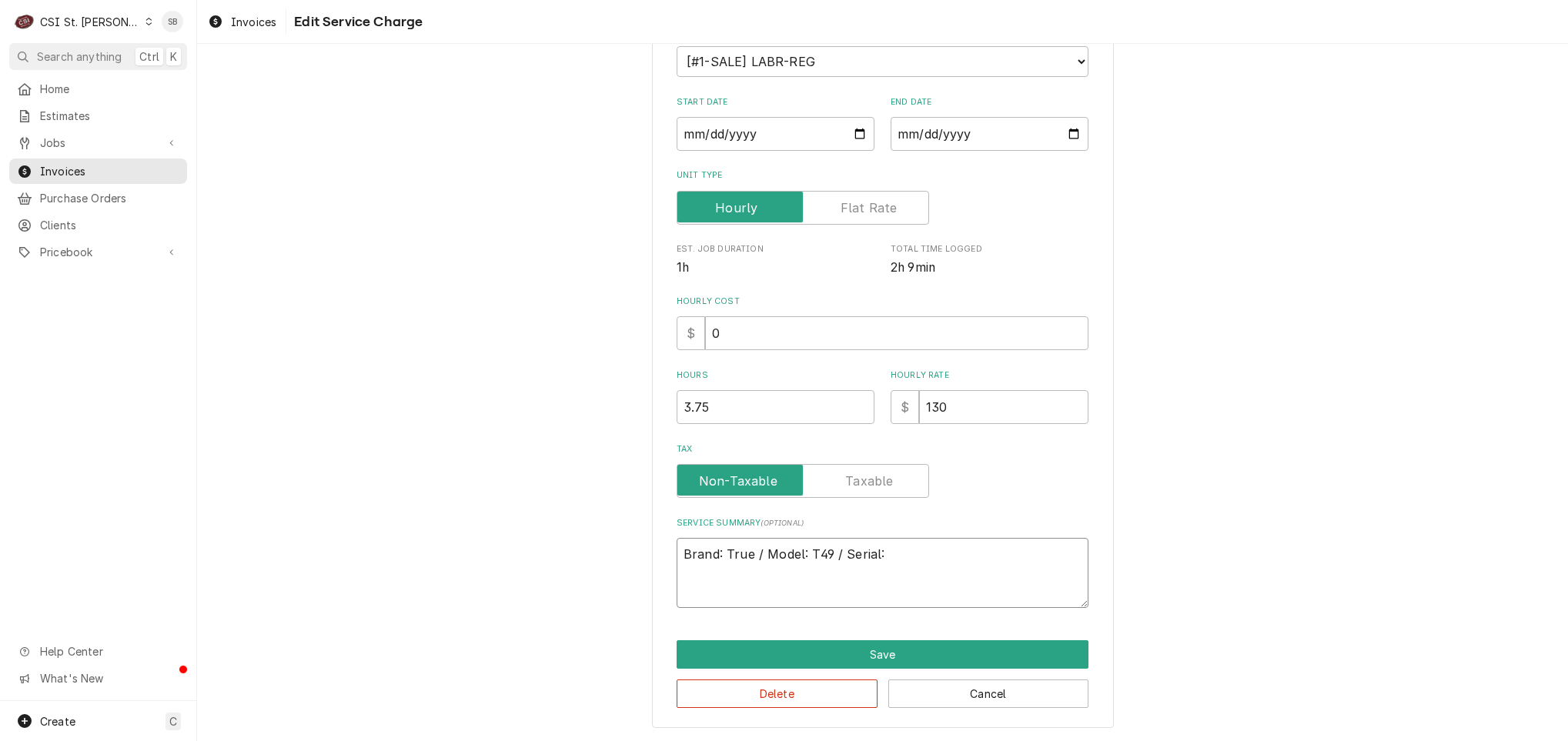
type textarea "Brand: True / Model: T49 / Serial:"
paste textarea "6759983"
type textarea "x"
type textarea "Brand: True / Model: T49 / Serial: 6759983"
type textarea "x"
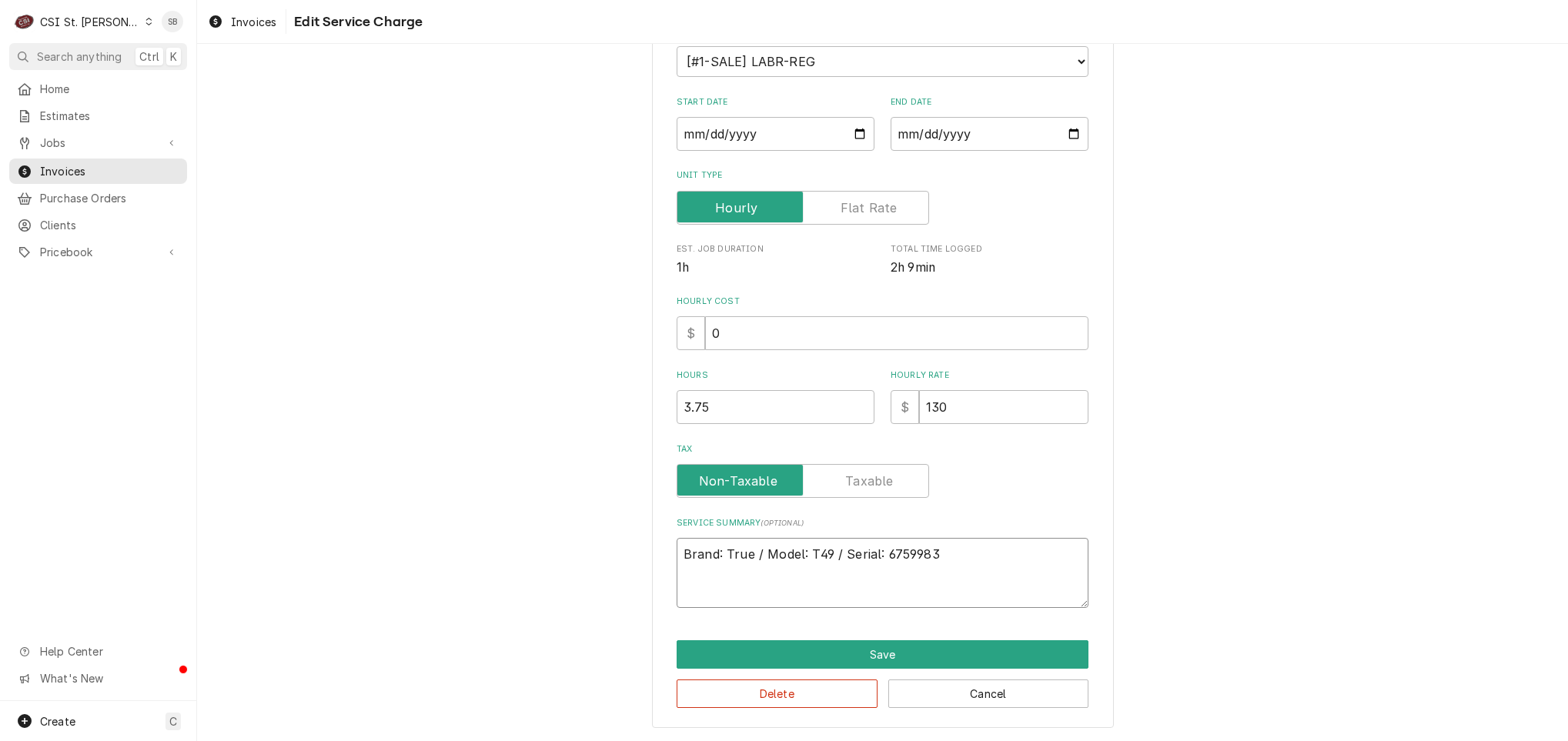
type textarea "Brand: True / Model: T49 / Serial: 6759983"
type textarea "x"
type textarea "Brand: True / Model: T49 / Serial: 6759983"
paste textarea "On 8/6, while on-site for another repair, the technician was informed by Scott …"
type textarea "x"
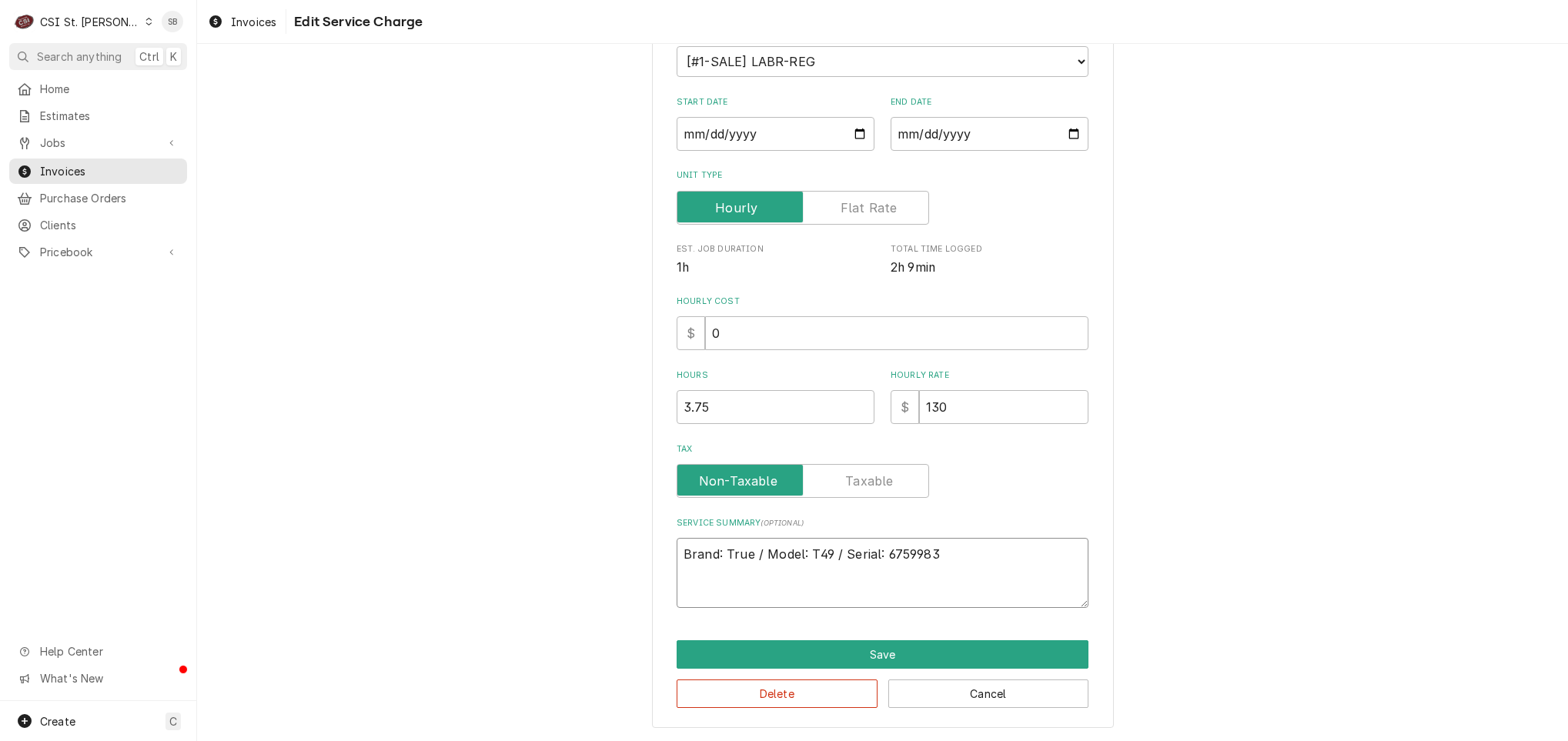
type textarea "Brand: True / Model: T49 / Serial: 6759983 On 8/6, while on-site for another re…"
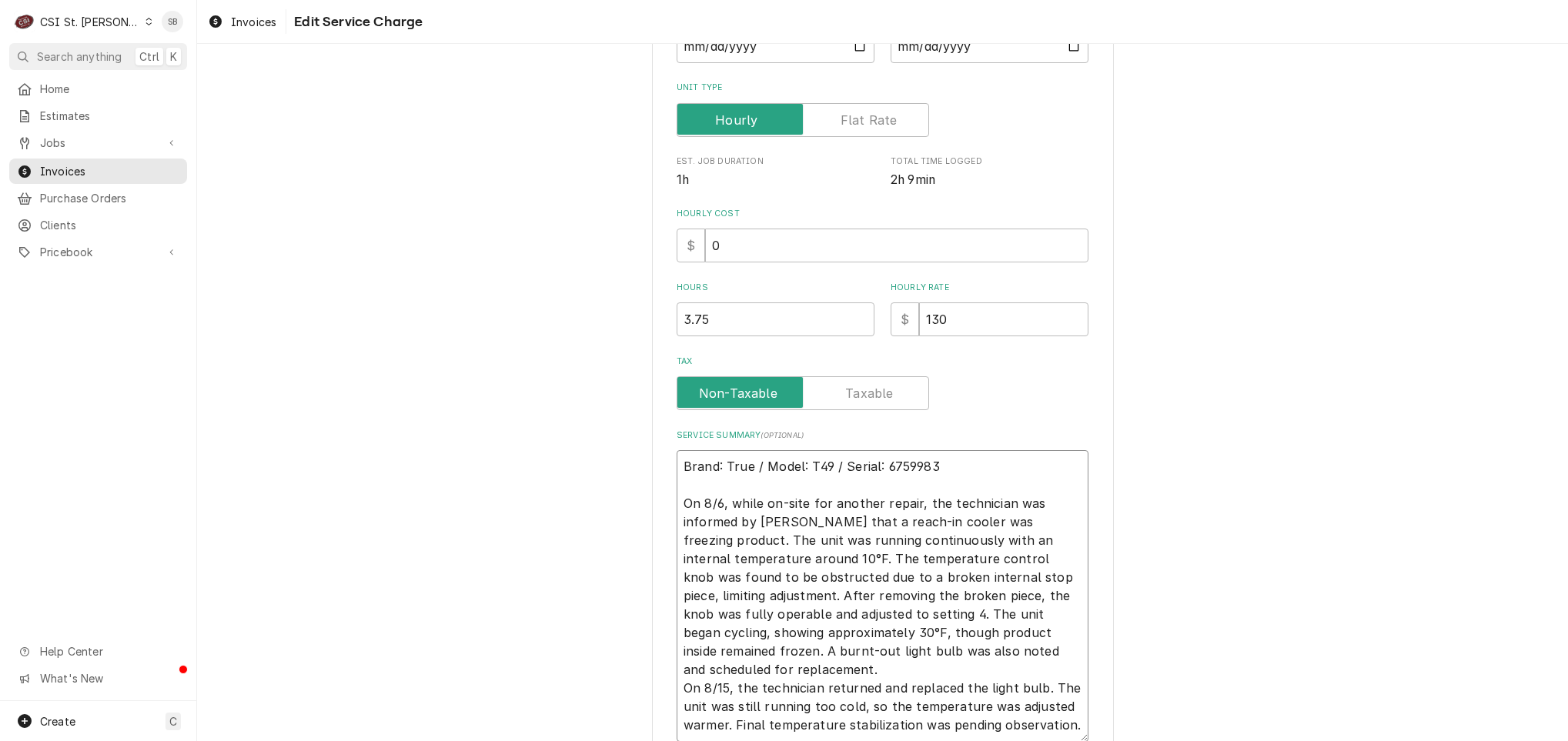
drag, startPoint x: 912, startPoint y: 488, endPoint x: 786, endPoint y: 511, distance: 128.1
click at [786, 511] on textarea "Brand: True / Model: T49 / Serial: 6759983 On 8/6, while on-site for another re…" at bounding box center [882, 596] width 412 height 292
type textarea "x"
type textarea "Brand: True / Model: T49 / Serial: 6759983 On 8/6, while on-site for another re…"
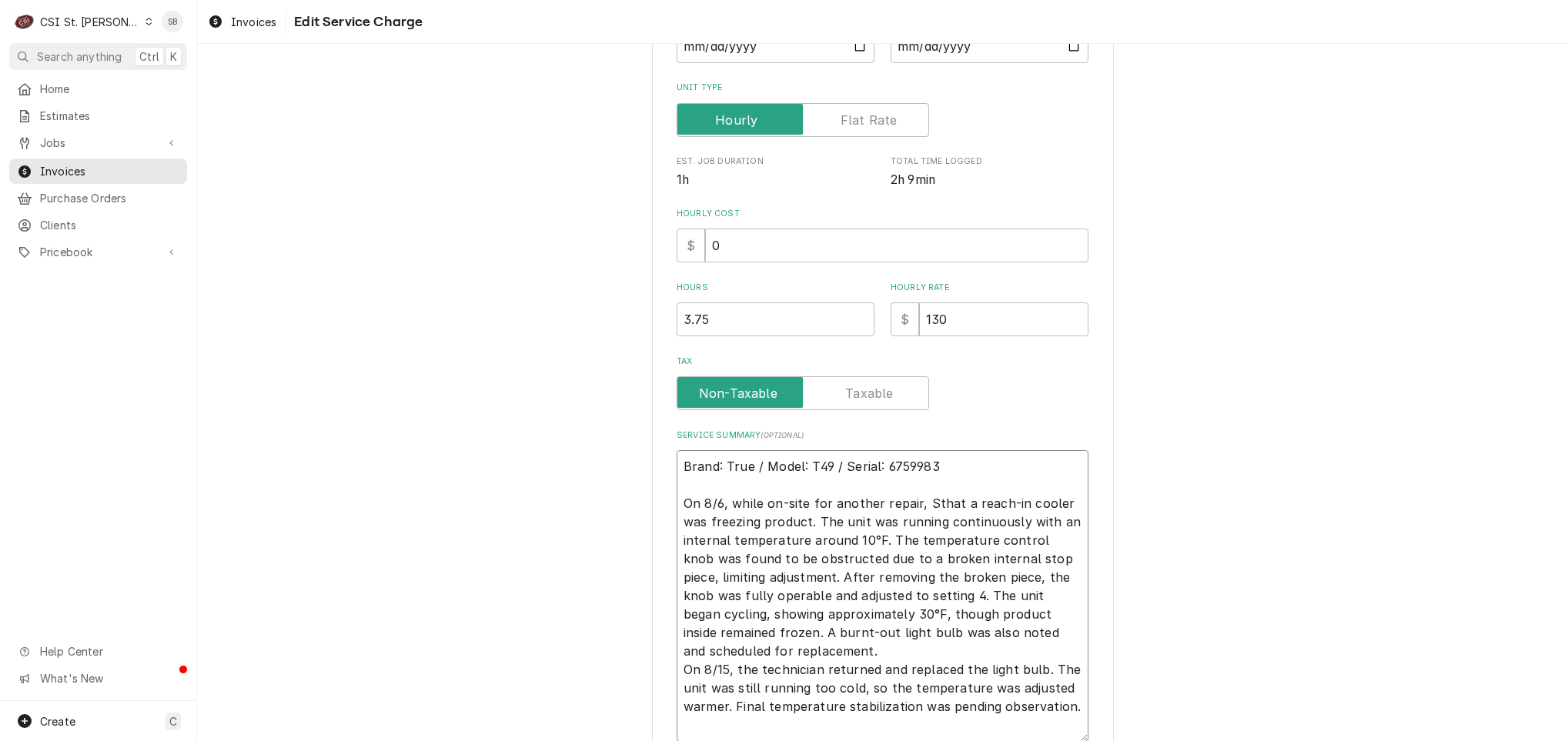
scroll to position [0, 0]
type textarea "x"
type textarea "Brand: True / Model: T49 / Serial: 6759983 On 8/6, while on-site for another re…"
type textarea "x"
type textarea "Brand: True / Model: T49 / Serial: 6759983 On 8/6, while on-site for another re…"
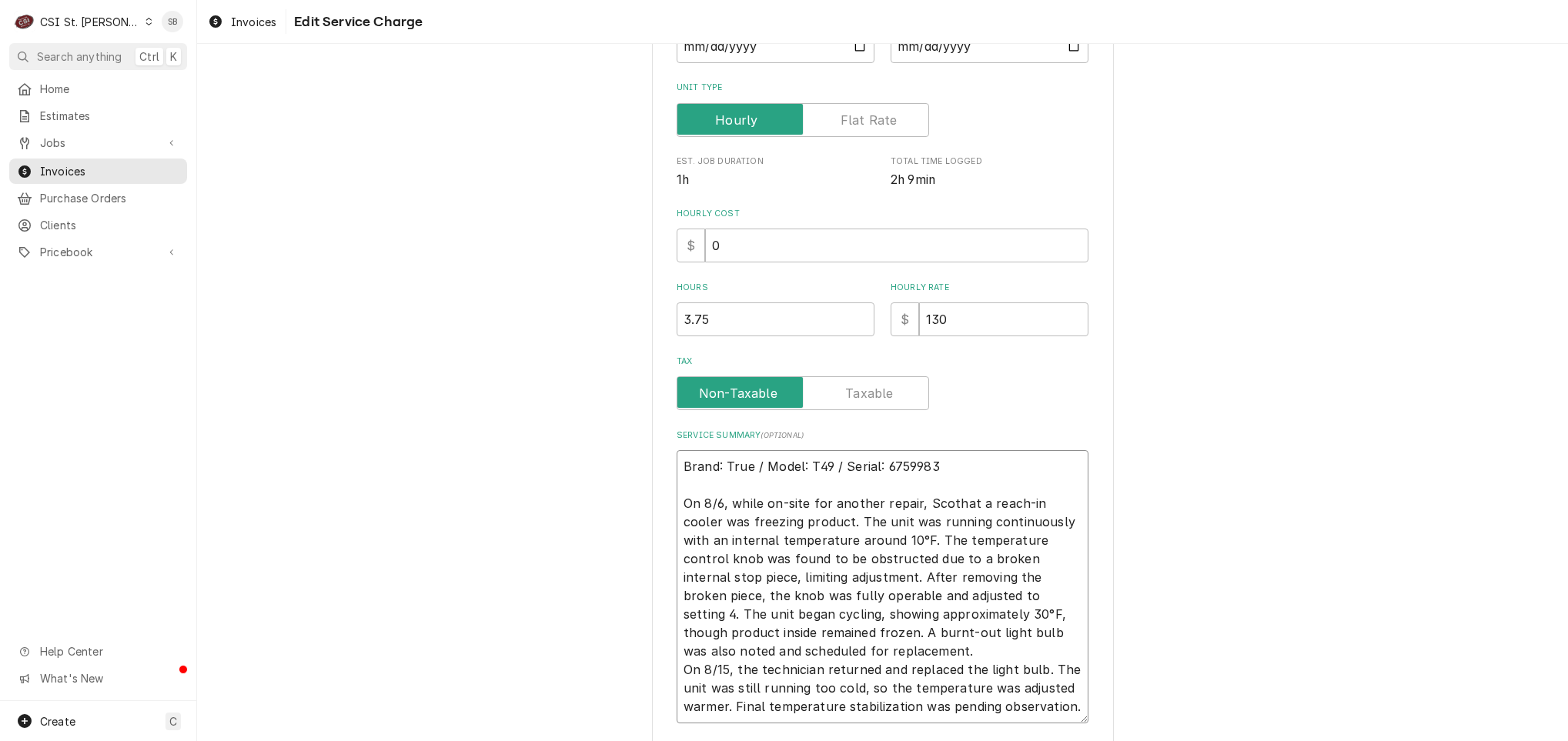
type textarea "x"
type textarea "Brand: True / Model: T49 / Serial: 6759983 On 8/6, while on-site for another re…"
type textarea "x"
type textarea "Brand: True / Model: T49 / Serial: 6759983 On 8/6, while on-site for another re…"
type textarea "x"
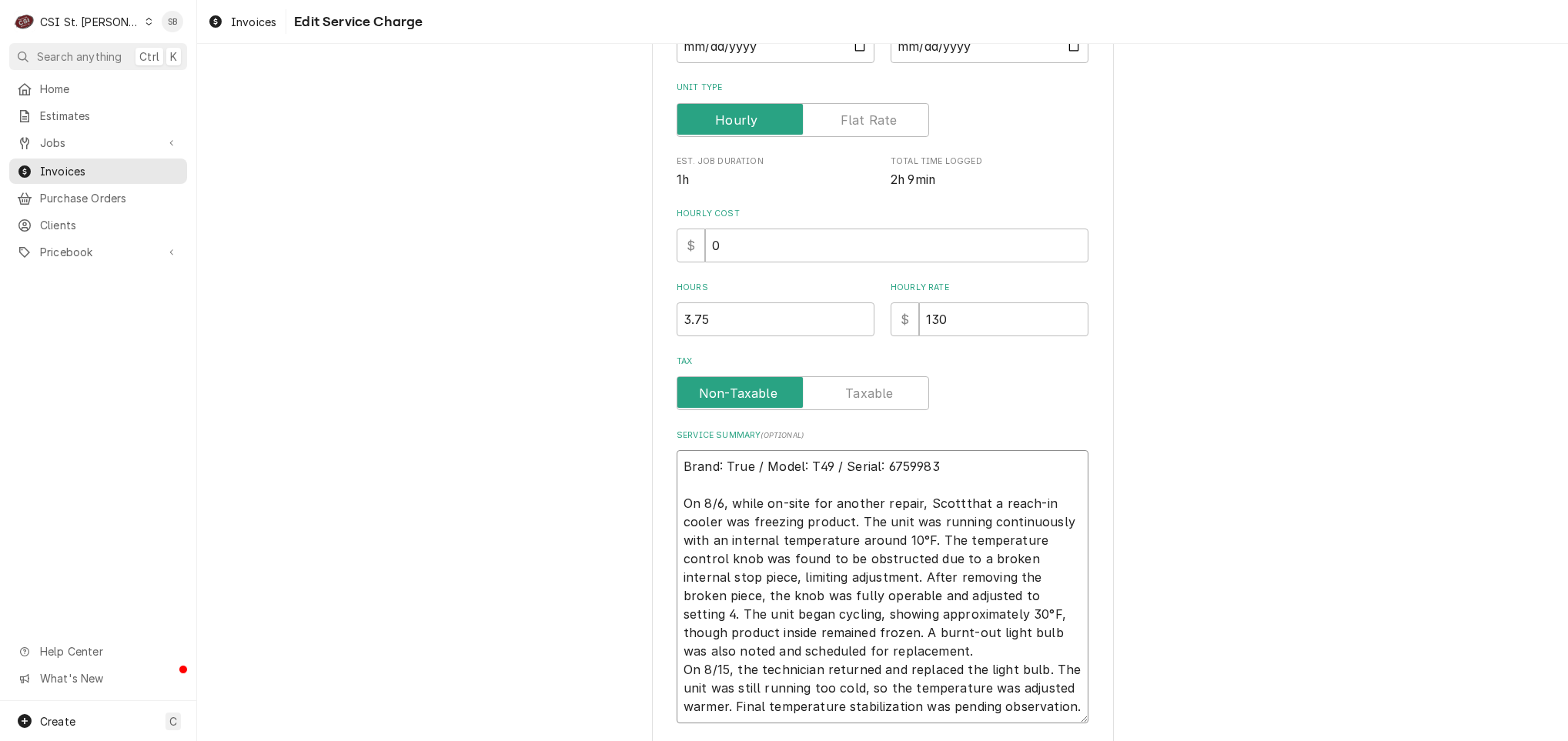
type textarea "Brand: True / Model: T49 / Serial: 6759983 On 8/6, while on-site for another re…"
type textarea "x"
type textarea "Brand: True / Model: T49 / Serial: 6759983 On 8/6, while on-site for another re…"
type textarea "x"
type textarea "Brand: True / Model: T49 / Serial: 6759983 On 8/6, while on-site for another re…"
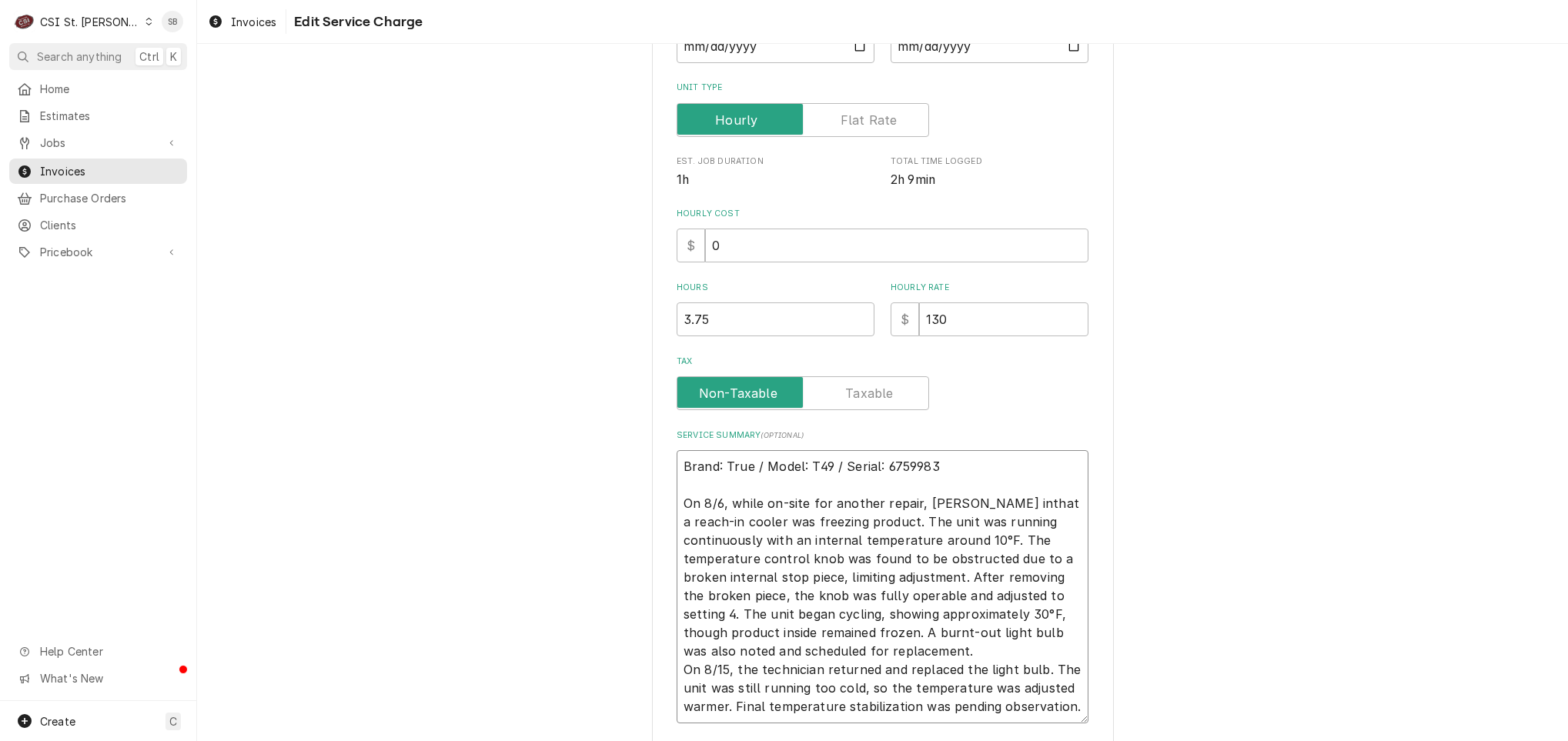
type textarea "x"
type textarea "Brand: True / Model: T49 / Serial: 6759983 On 8/6, while on-site for another re…"
type textarea "x"
type textarea "Brand: True / Model: T49 / Serial: 6759983 On 8/6, while on-site for another re…"
type textarea "x"
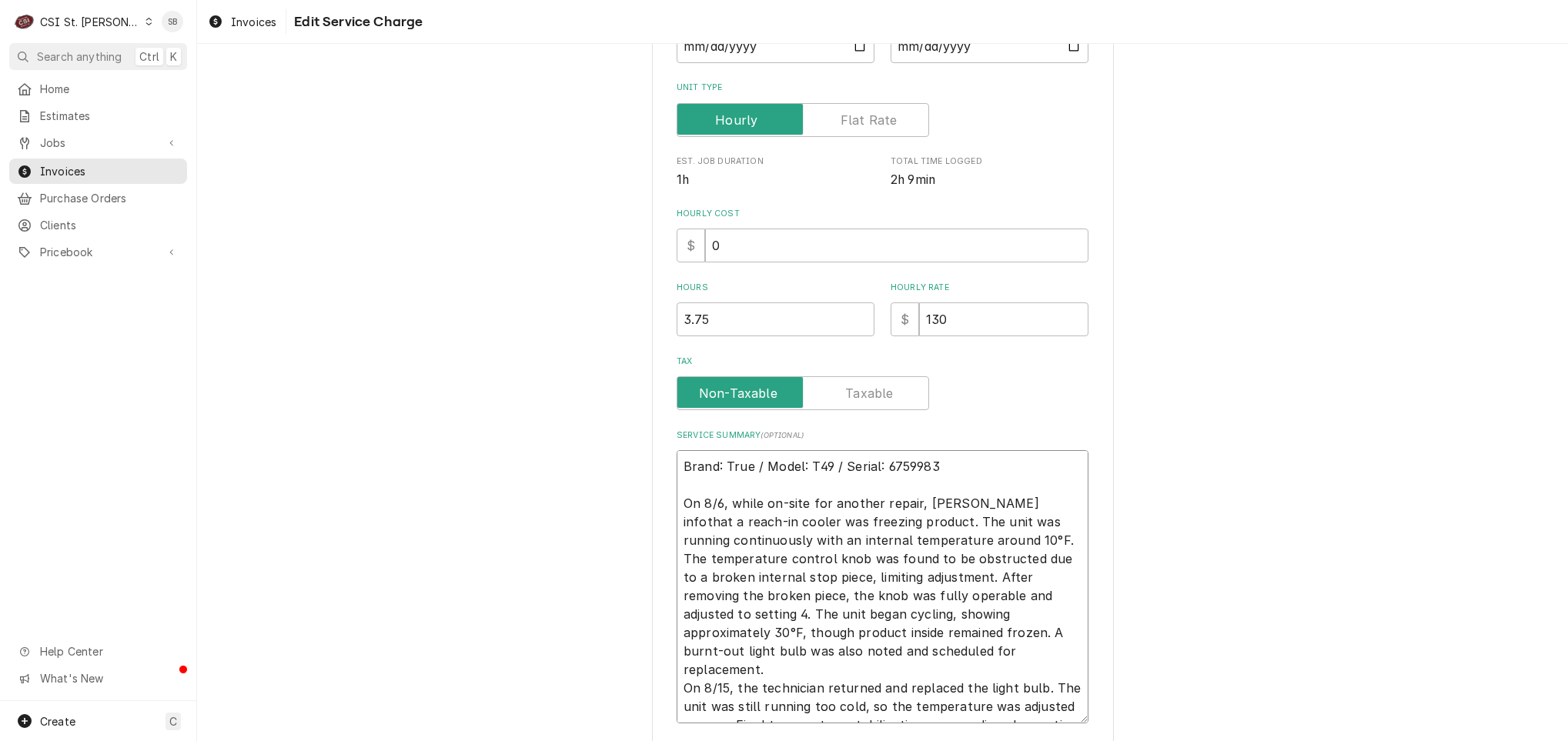
type textarea "Brand: True / Model: T49 / Serial: 6759983 On 8/6, while on-site for another re…"
type textarea "x"
type textarea "Brand: True / Model: T49 / Serial: 6759983 On 8/6, while on-site for another re…"
type textarea "x"
type textarea "Brand: True / Model: T49 / Serial: 6759983 On 8/6, while on-site for another re…"
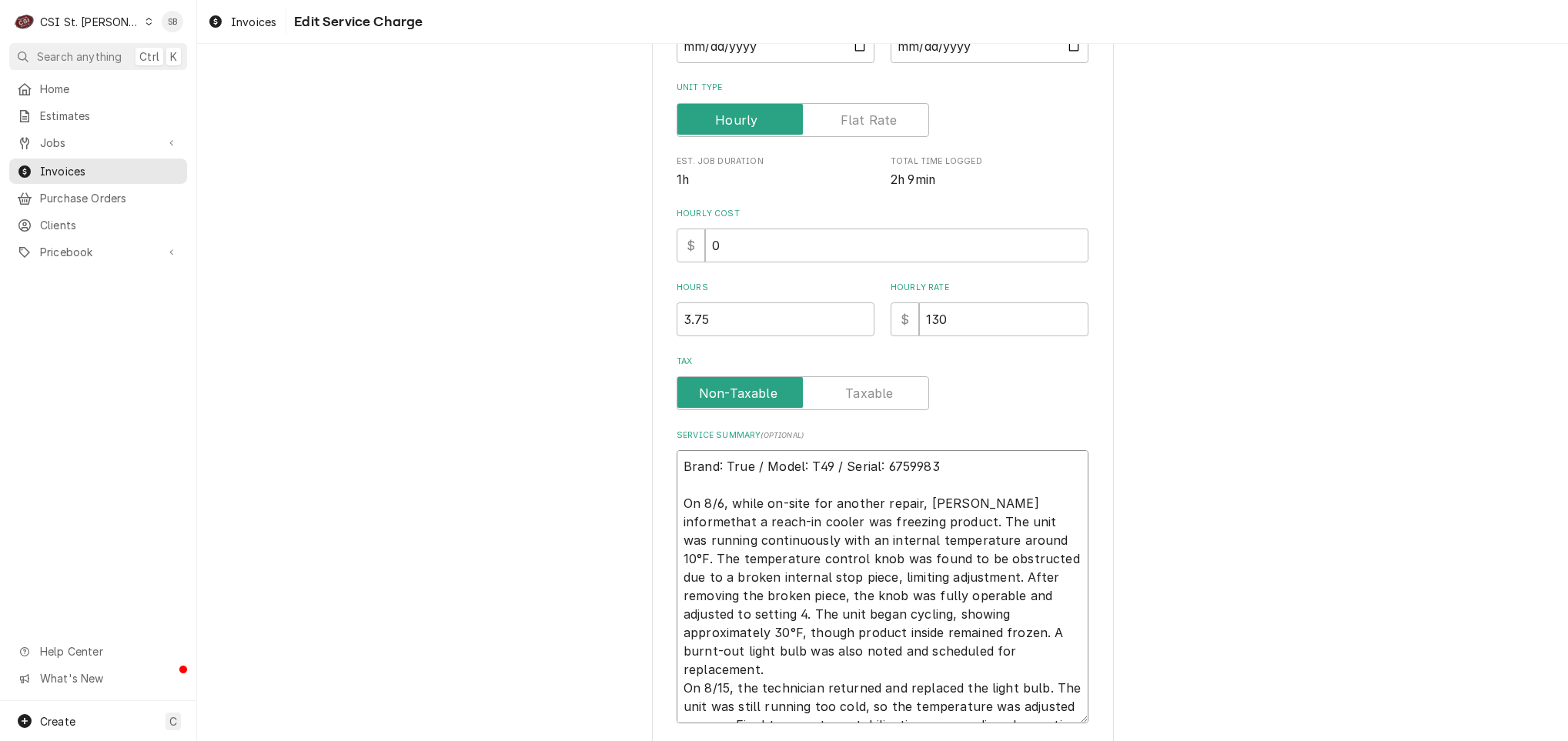
type textarea "x"
type textarea "Brand: True / Model: T49 / Serial: 6759983 On 8/6, while on-site for another re…"
type textarea "x"
type textarea "Brand: True / Model: T49 / Serial: 6759983 On 8/6, while on-site for another re…"
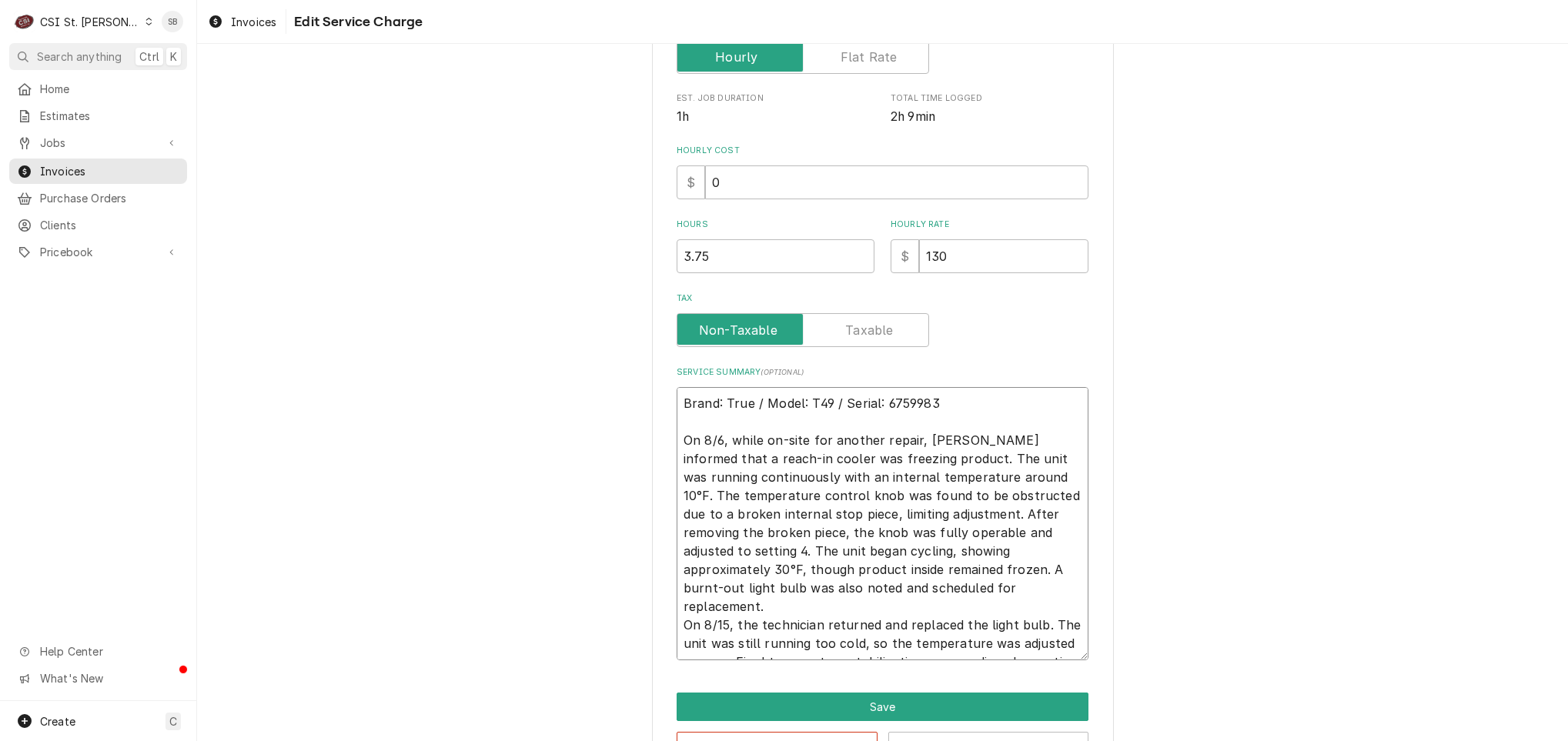
scroll to position [405, 0]
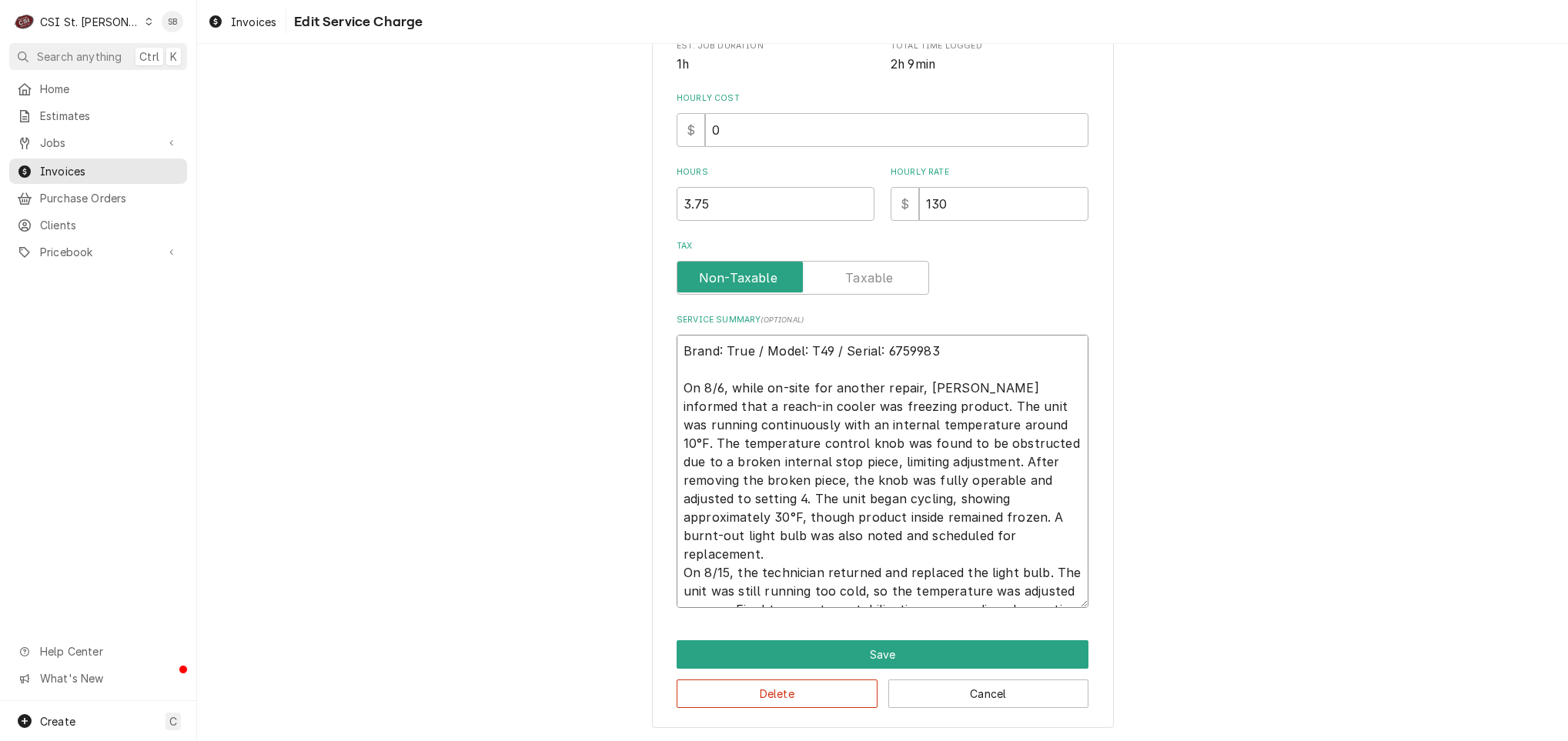
drag, startPoint x: 904, startPoint y: 402, endPoint x: 1012, endPoint y: 419, distance: 109.3
click at [1012, 419] on textarea "Brand: True / Model: T49 / Serial: 6759983 On 8/6, while on-site for another re…" at bounding box center [882, 471] width 412 height 273
type textarea "x"
type textarea "Brand: True / Model: T49 / Serial: 6759983 On 8/6, while on-site for another re…"
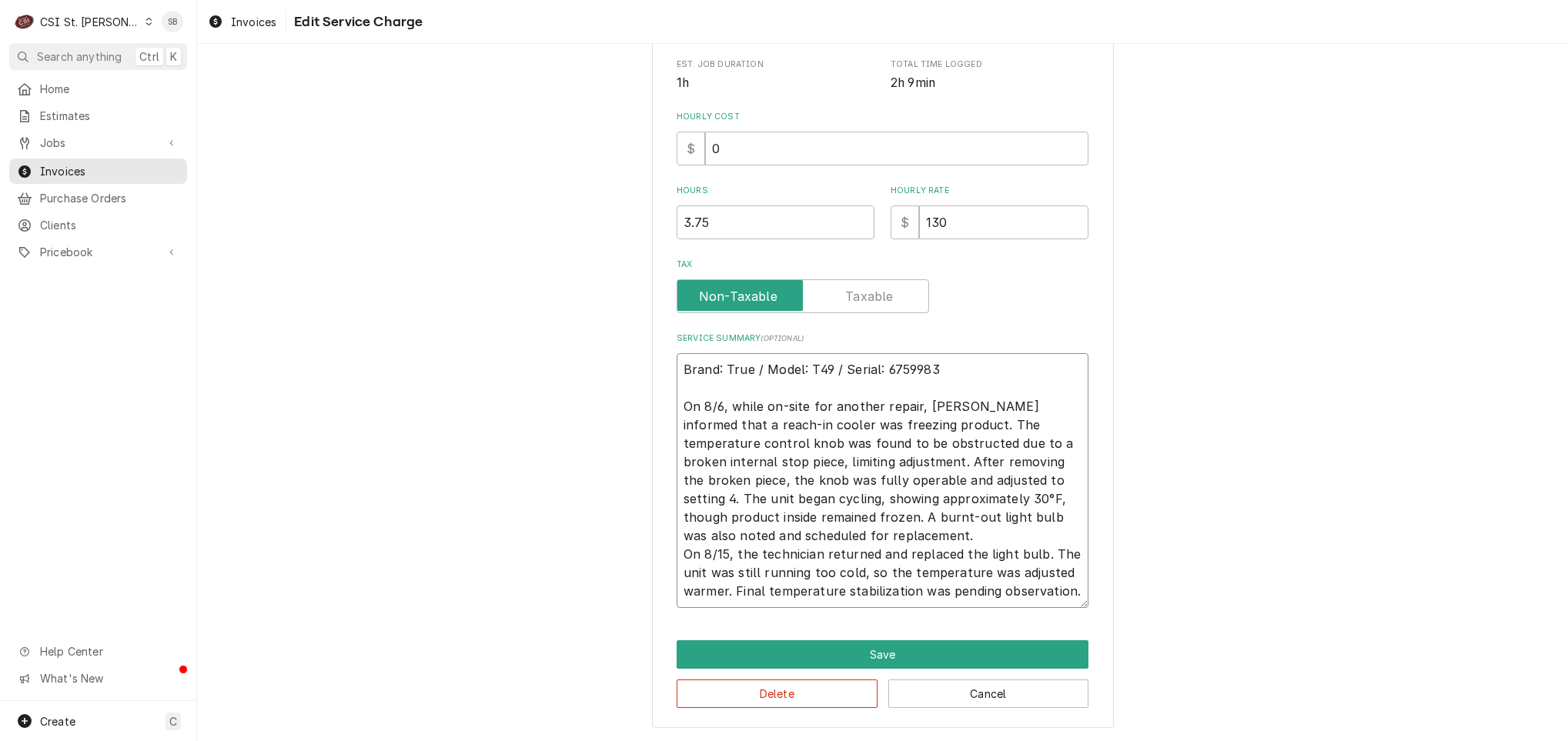
scroll to position [387, 0]
drag, startPoint x: 977, startPoint y: 476, endPoint x: 783, endPoint y: 518, distance: 198.5
click at [783, 518] on textarea "Brand: True / Model: T49 / Serial: 6759983 On 8/6, while on-site for another re…" at bounding box center [882, 480] width 412 height 254
type textarea "x"
type textarea "Brand: True / Model: T49 / Serial: 6759983 On 8/6, while on-site for another re…"
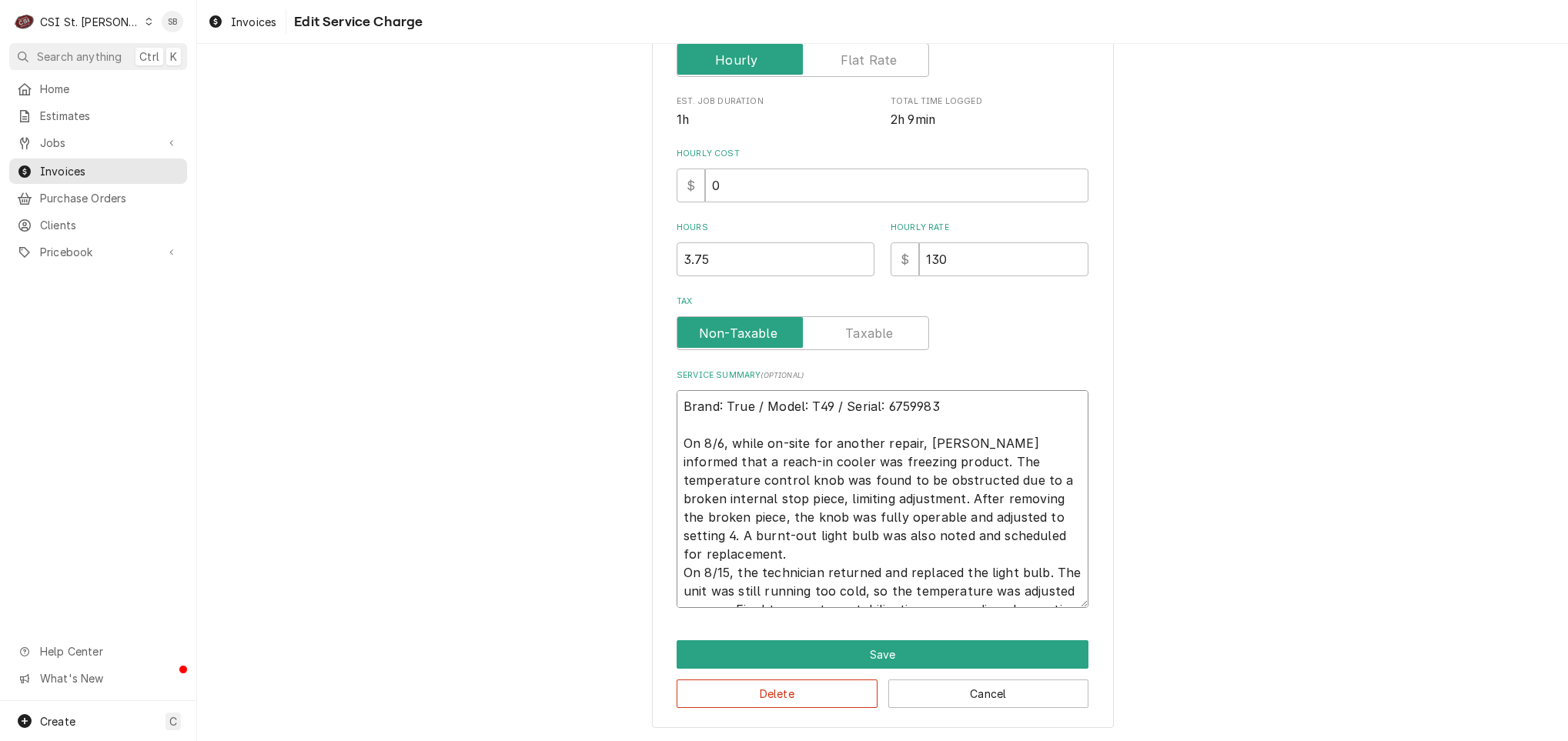
scroll to position [349, 0]
click at [1022, 528] on textarea "Brand: True / Model: T49 / Serial: 6759983 On 8/6, while on-site for another re…" at bounding box center [882, 498] width 412 height 217
type textarea "x"
type textarea "Brand: True / Model: T49 / Serial: 6759983 On 8/6, while on-site for another re…"
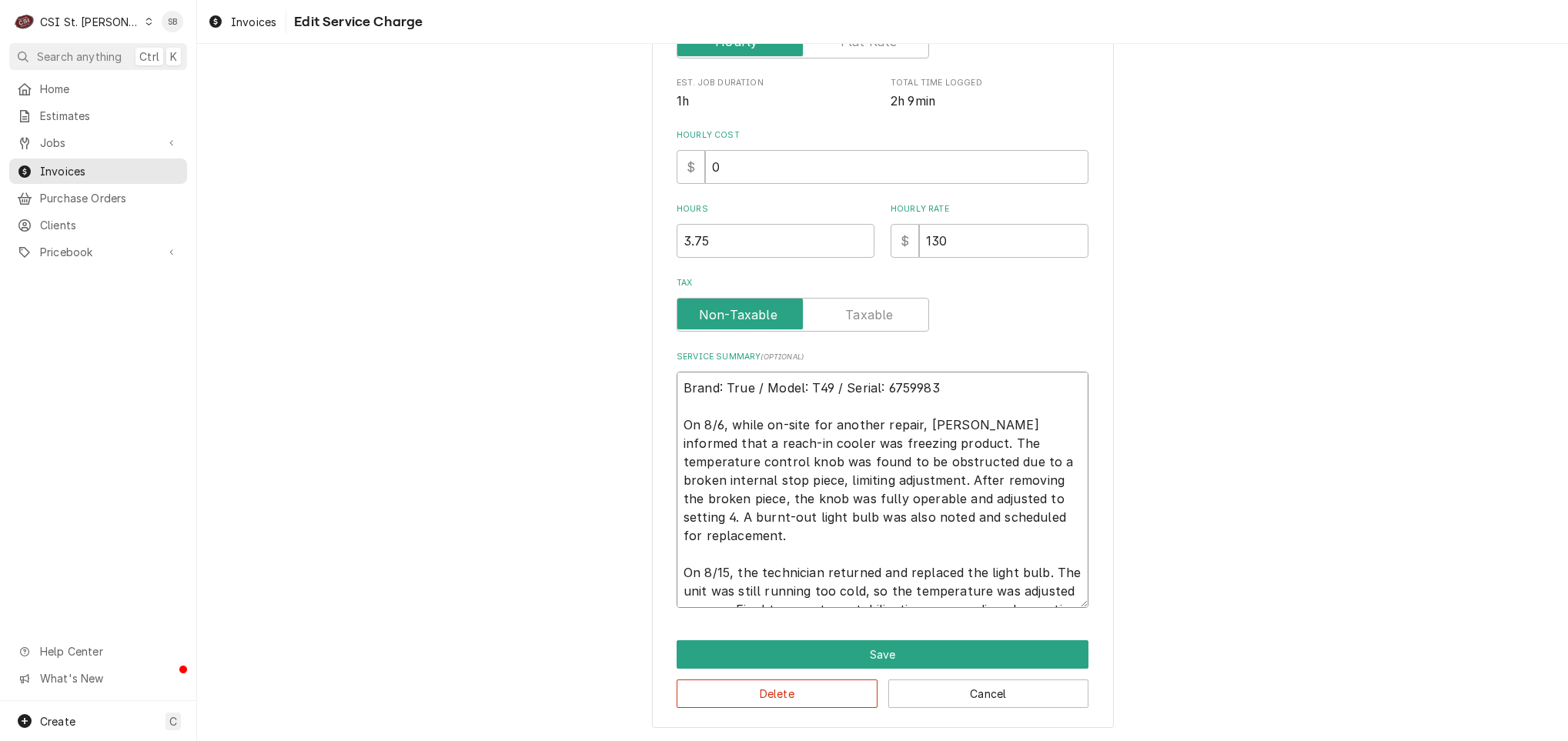
drag, startPoint x: 727, startPoint y: 553, endPoint x: 819, endPoint y: 555, distance: 92.0
click at [819, 555] on textarea "Brand: True / Model: T49 / Serial: 6759983 On 8/6, while on-site for another re…" at bounding box center [882, 489] width 412 height 236
type textarea "x"
type textarea "Brand: True / Model: T49 / Serial: 6759983 On 8/6, while on-site for another re…"
drag, startPoint x: 953, startPoint y: 550, endPoint x: 1099, endPoint y: 614, distance: 159.4
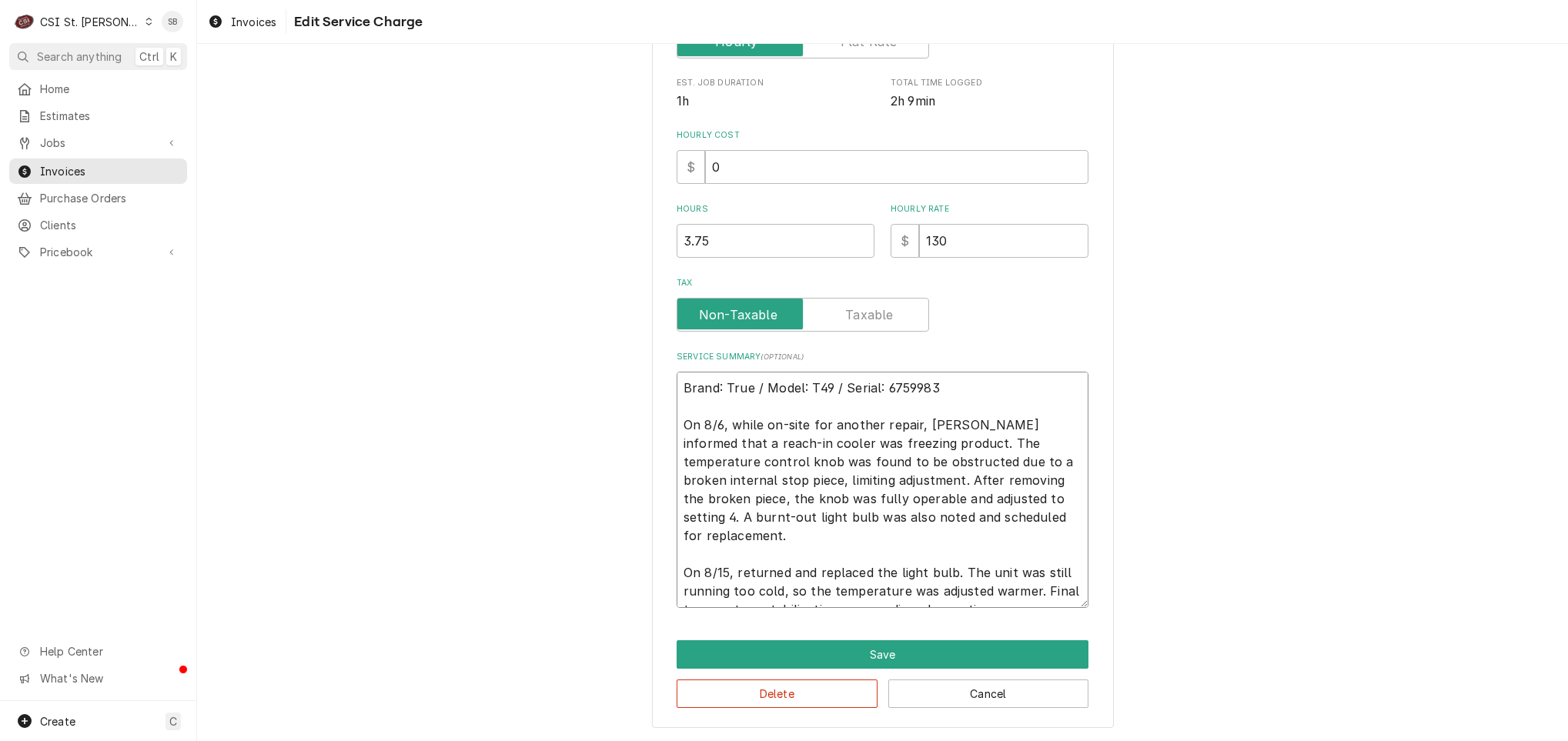
click at [1099, 614] on div "Use the fields below to edit this service charge Short Description 1-Labor (Ser…" at bounding box center [883, 217] width 462 height 1021
click at [1011, 591] on textarea "Brand: True / Model: T49 / Serial: 6759983 On 8/6, while on-site for another re…" at bounding box center [882, 489] width 412 height 236
drag, startPoint x: 1014, startPoint y: 600, endPoint x: 1030, endPoint y: 575, distance: 29.7
click at [1030, 575] on textarea "Brand: True / Model: T49 / Serial: 6759983 On 8/6, while on-site for another re…" at bounding box center [882, 489] width 412 height 236
type textarea "x"
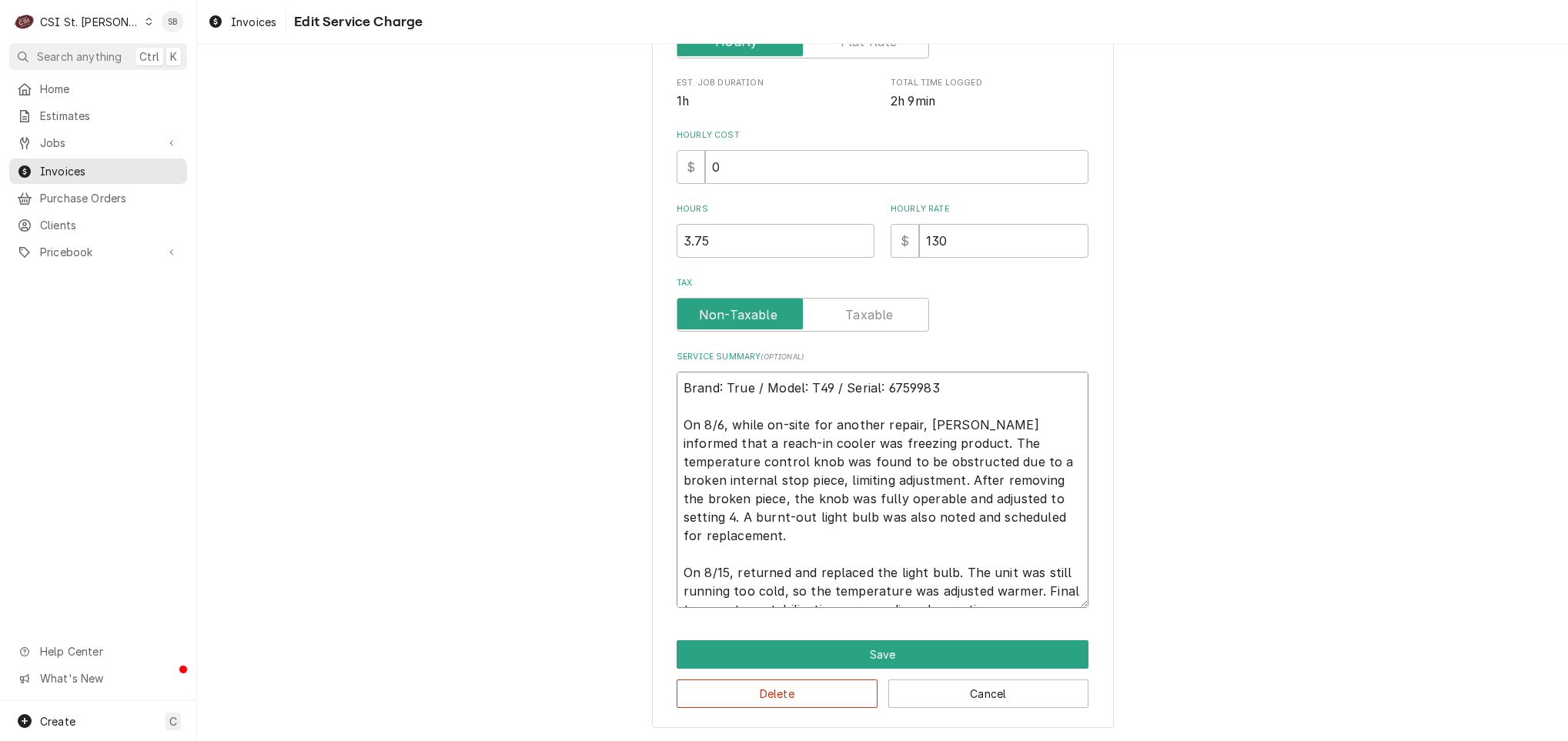
type textarea "Brand: True / Model: T49 / Serial: 6759983 On 8/6, while on-site for another re…"
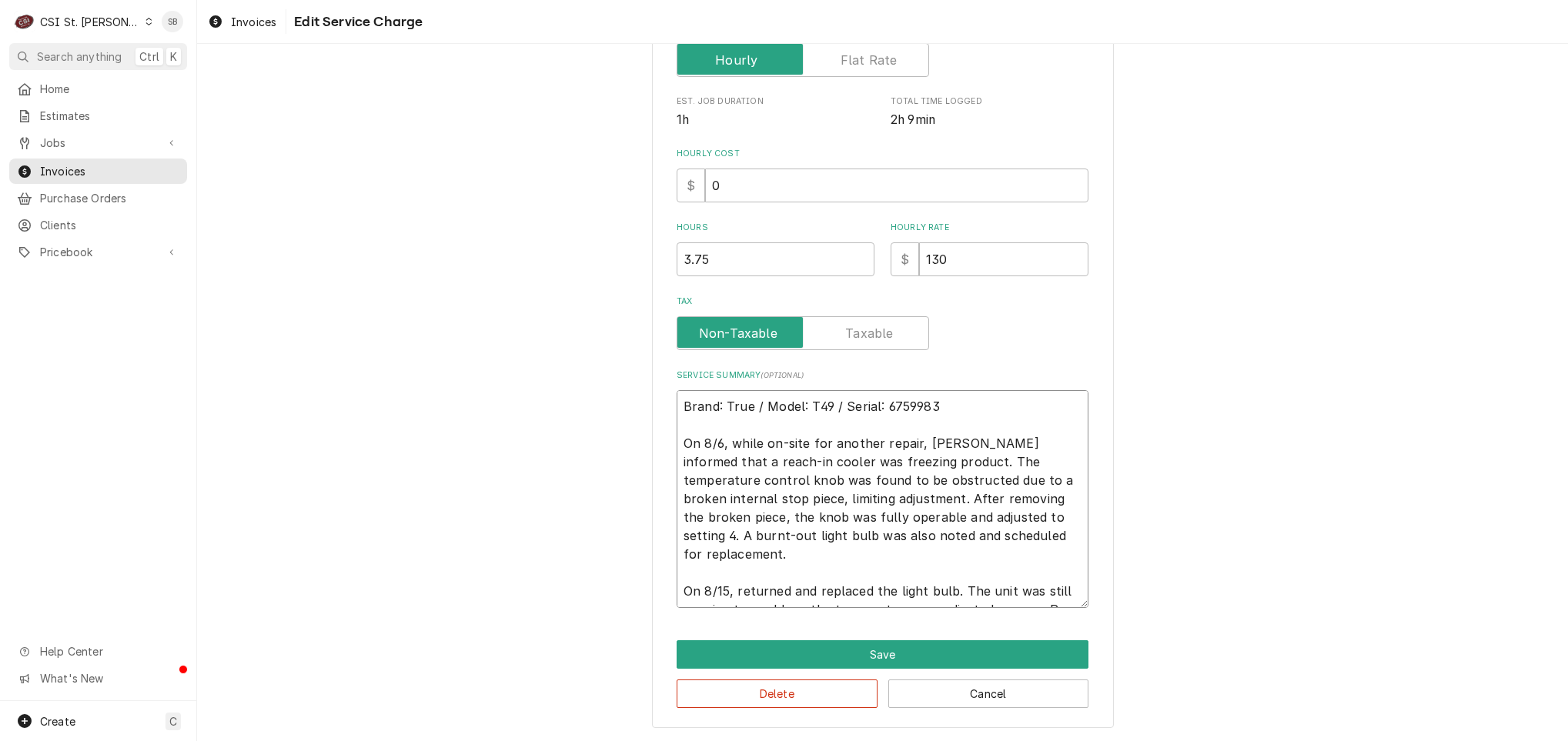
type textarea "x"
type textarea "Brand: True / Model: T49 / Serial: 6759983 On 8/6, while on-site for another re…"
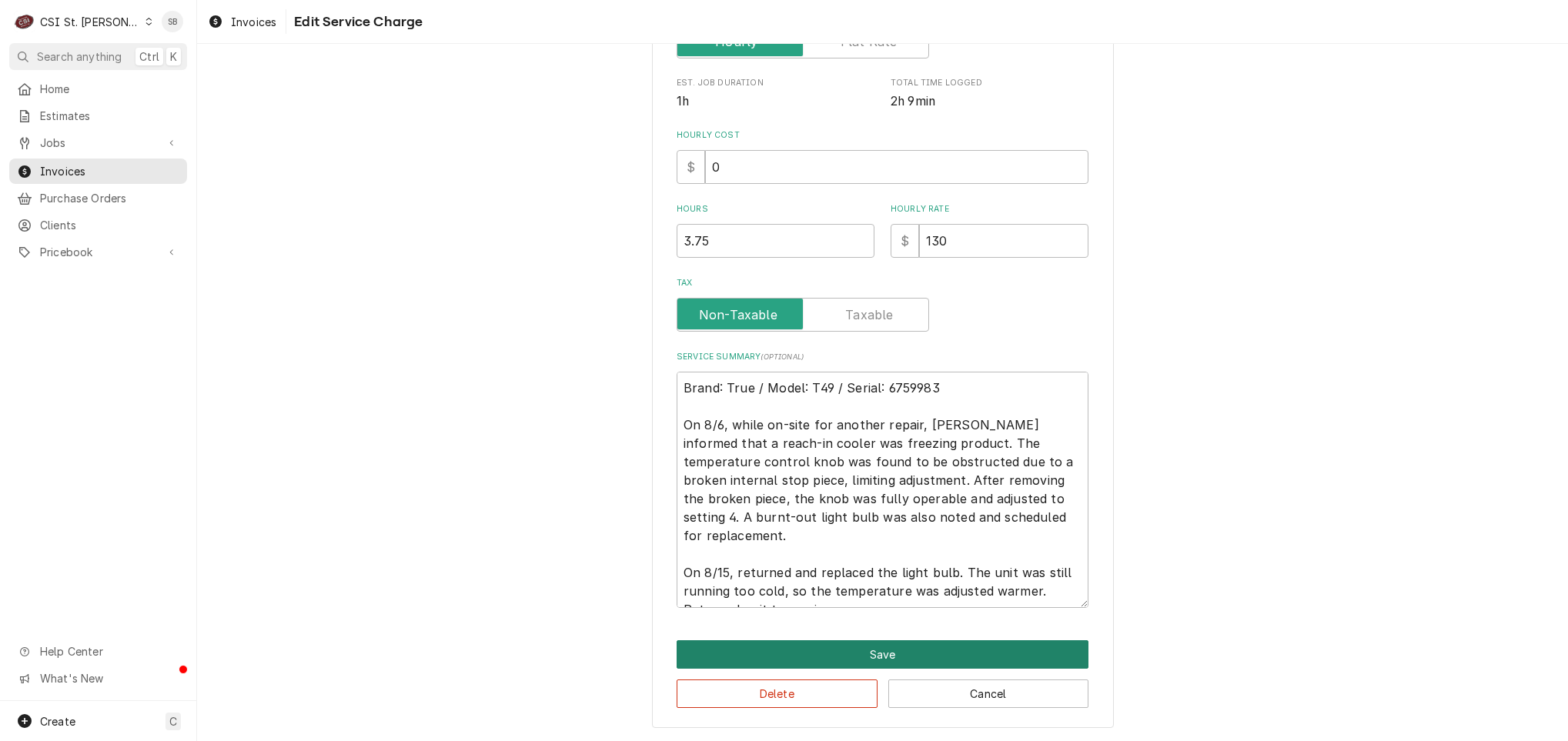
click at [813, 660] on button "Save" at bounding box center [882, 654] width 412 height 28
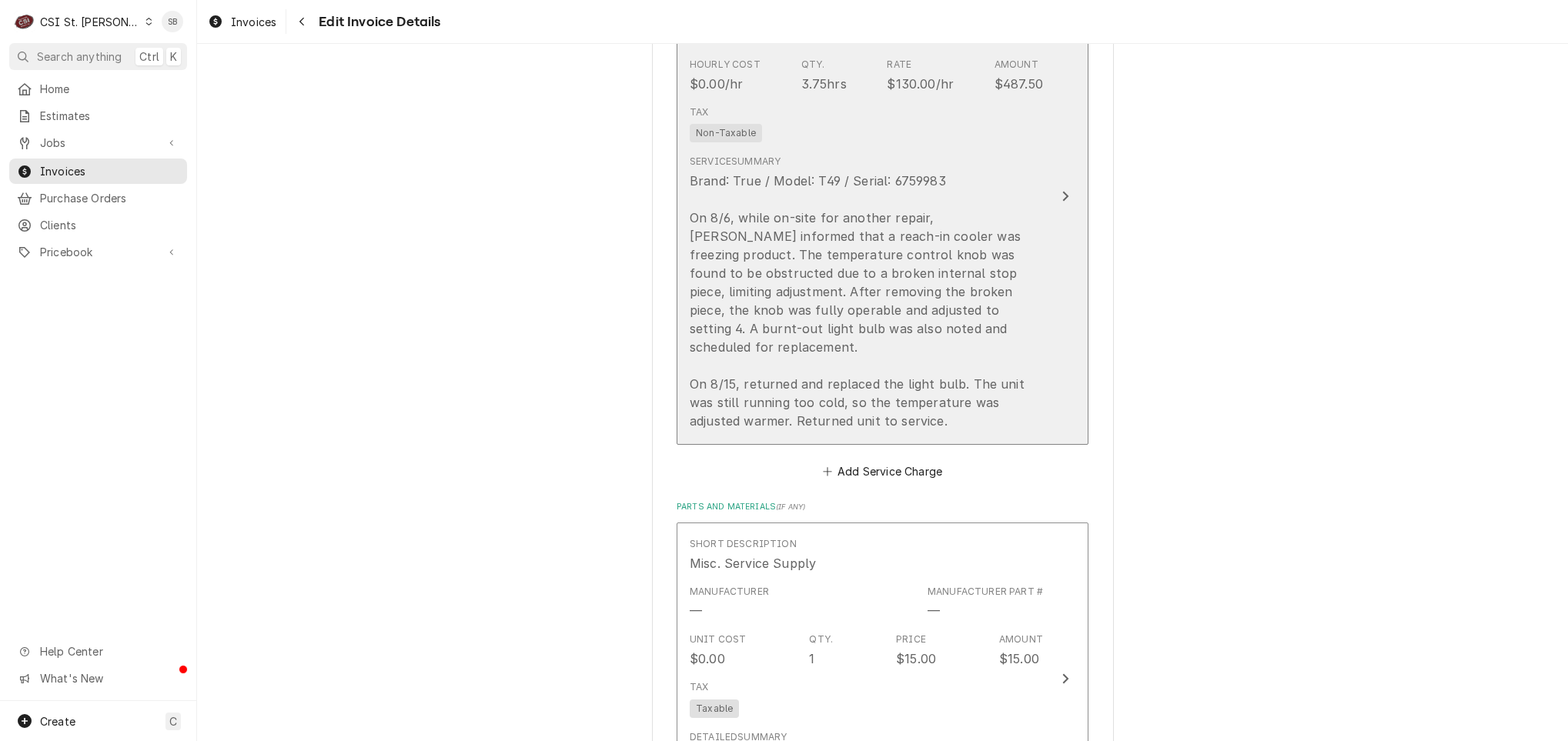
scroll to position [1445, 0]
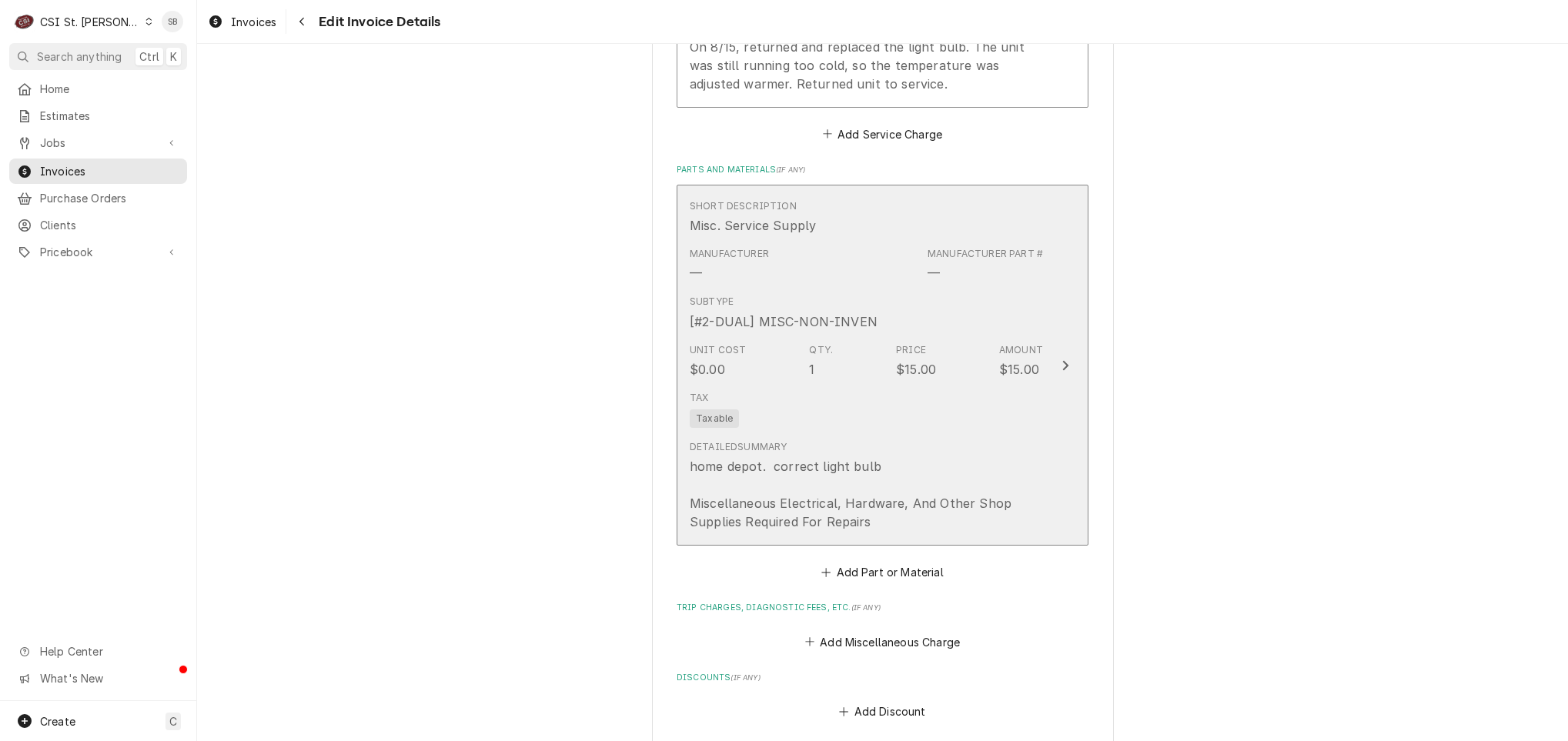
click at [797, 464] on div "home depot. correct light bulb Miscellaneous Electrical, Hardware, And Other Sh…" at bounding box center [866, 494] width 353 height 74
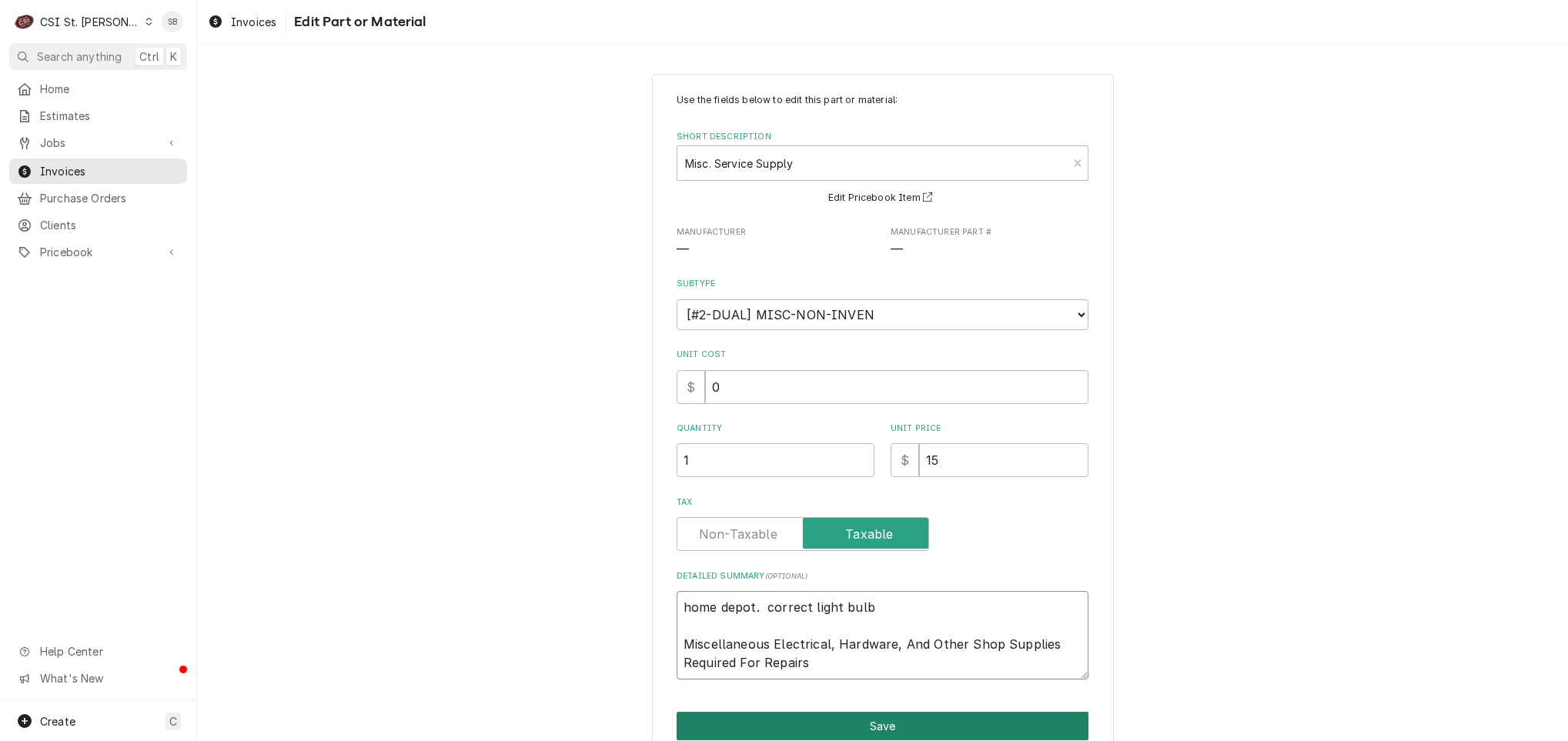
drag, startPoint x: 707, startPoint y: 622, endPoint x: 1016, endPoint y: 718, distance: 323.6
click at [1014, 718] on div "Use the fields below to edit this part or material: Short Description Misc. Ser…" at bounding box center [883, 436] width 462 height 726
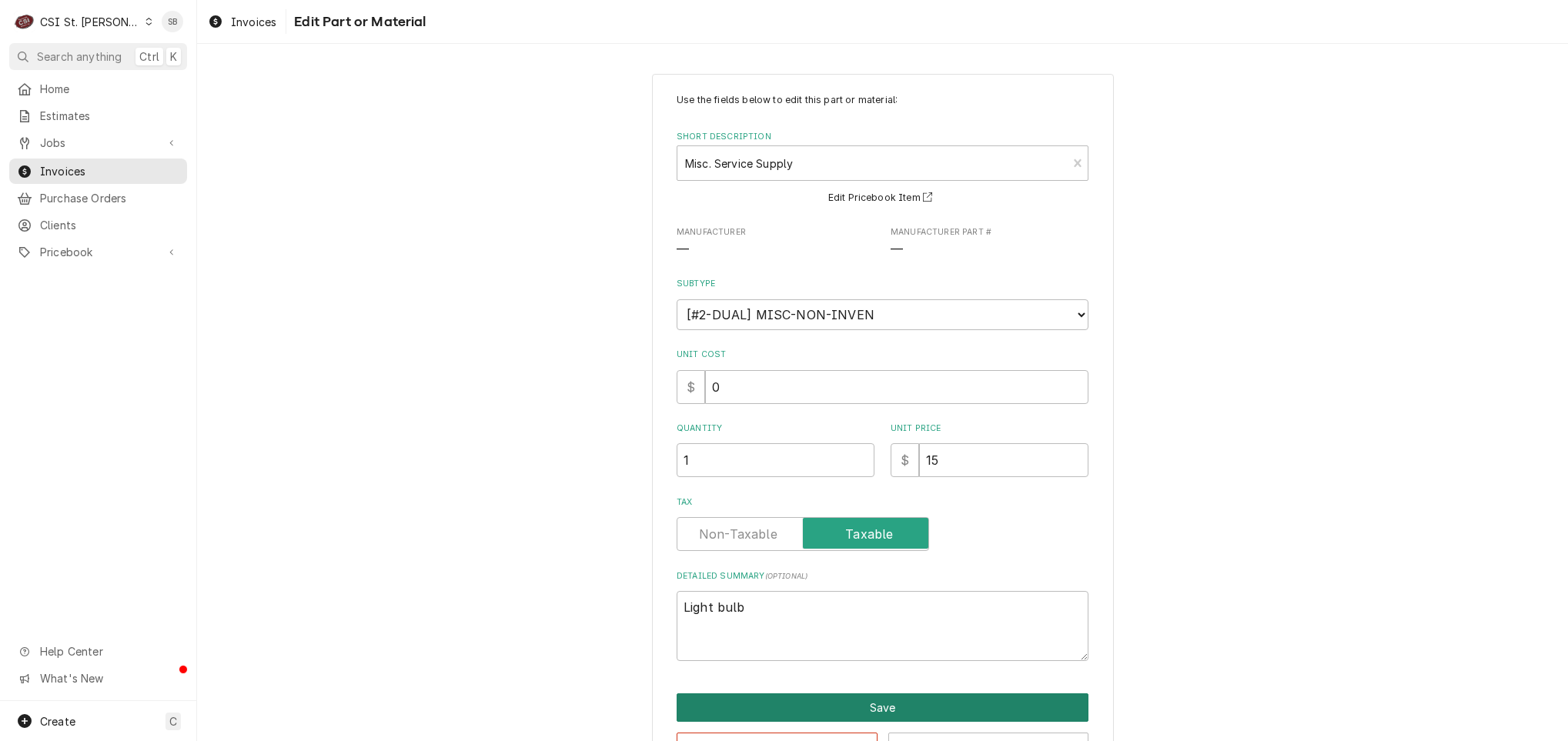
click at [820, 715] on button "Save" at bounding box center [882, 707] width 412 height 28
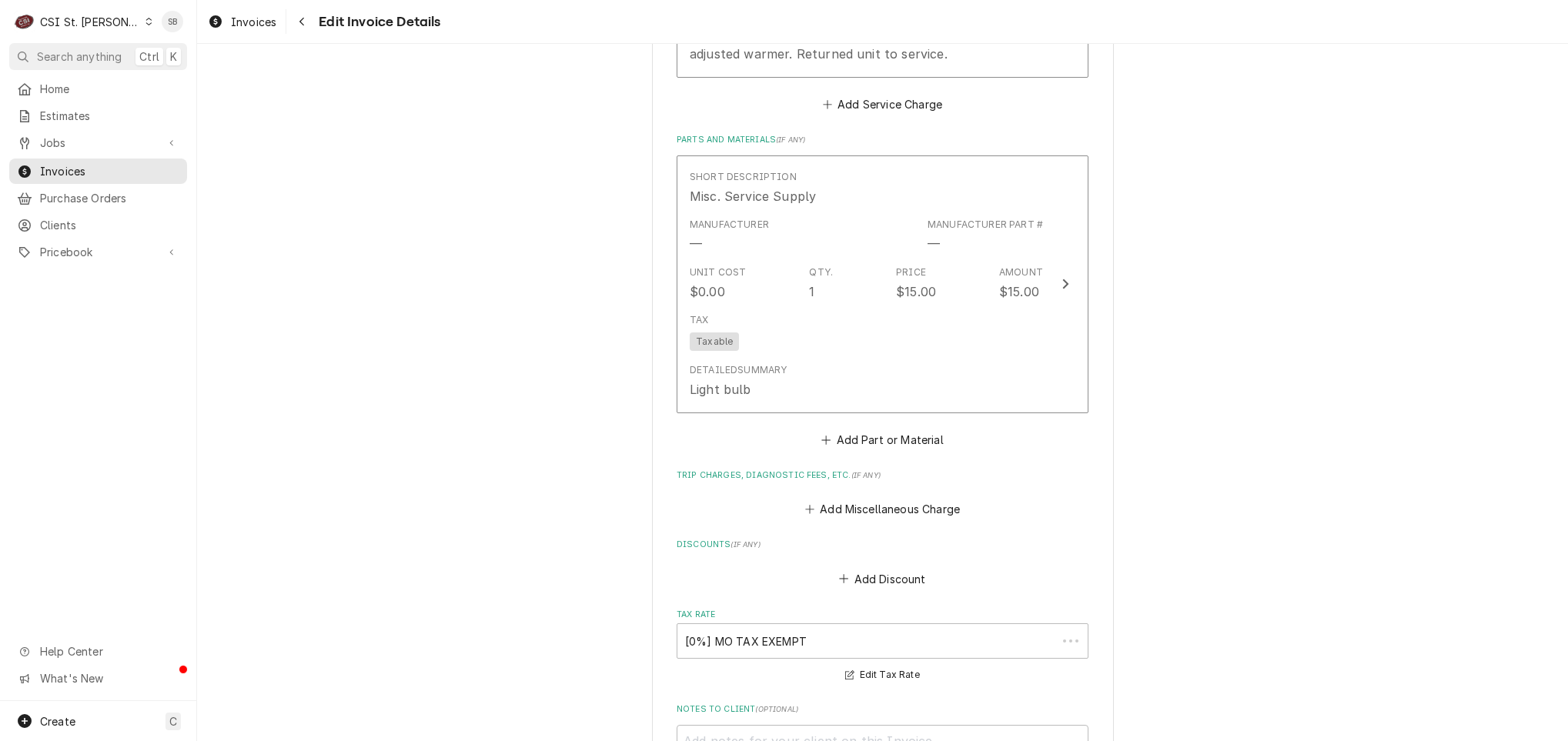
scroll to position [1476, 0]
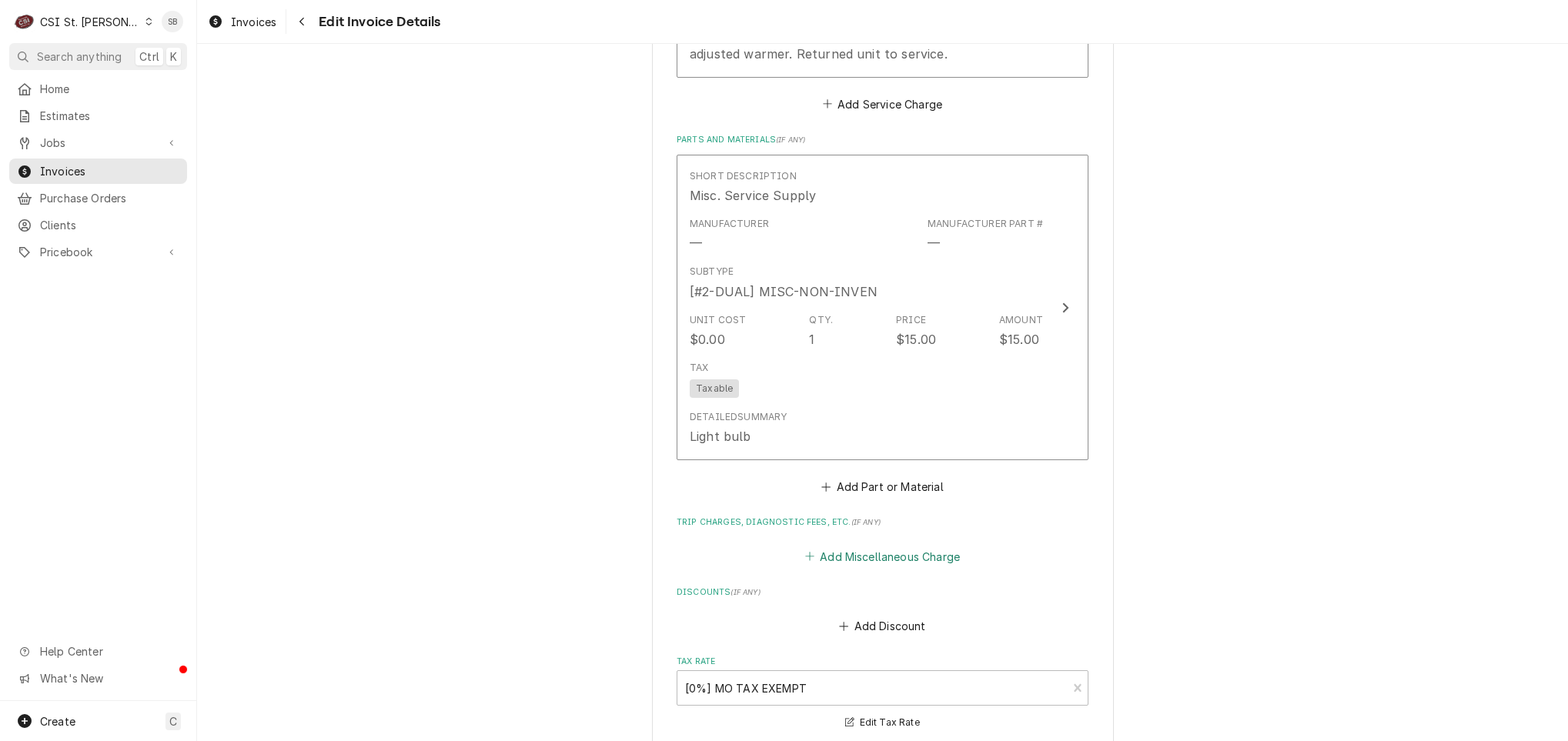
click at [850, 545] on button "Add Miscellaneous Charge" at bounding box center [882, 556] width 160 height 22
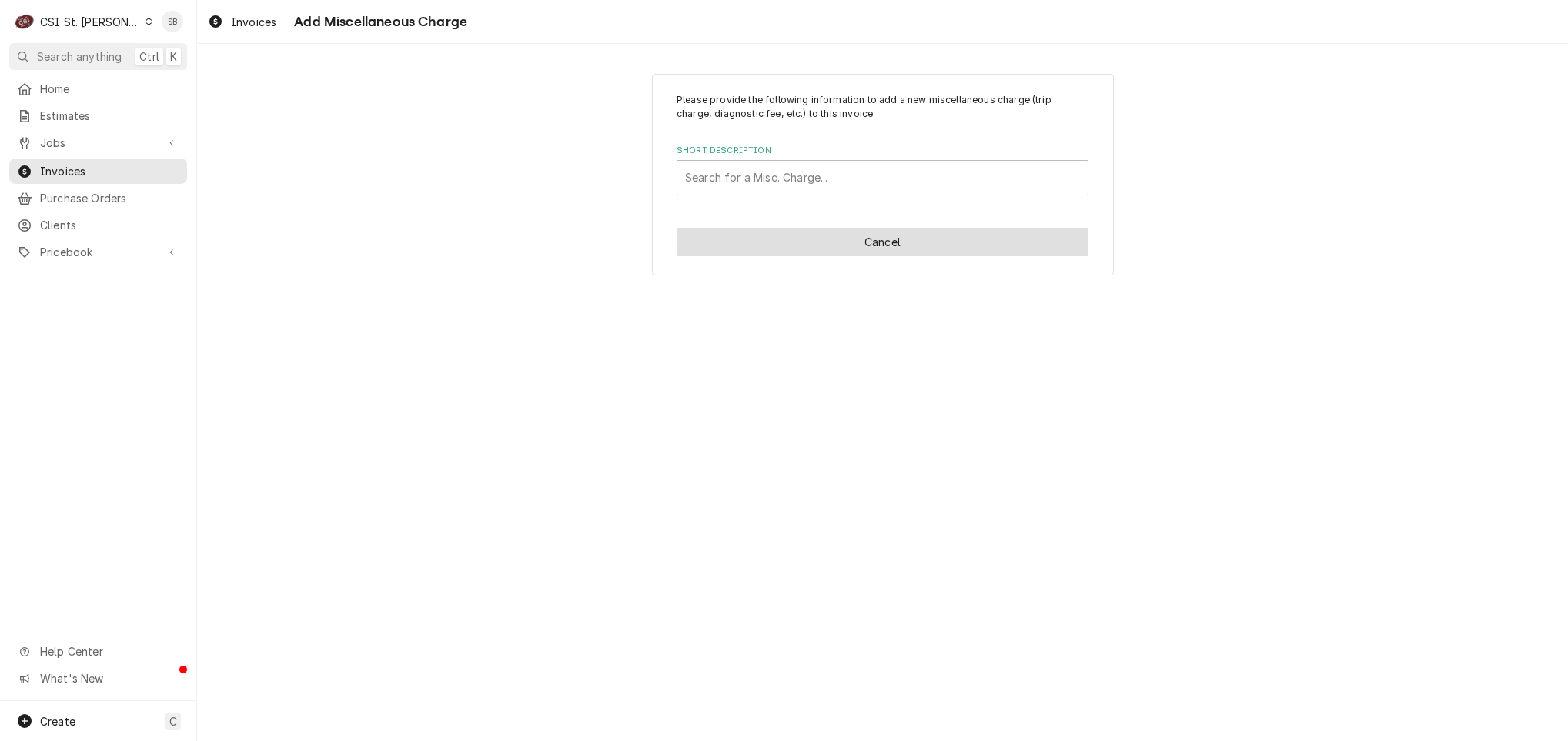
click at [855, 250] on button "Cancel" at bounding box center [882, 241] width 412 height 28
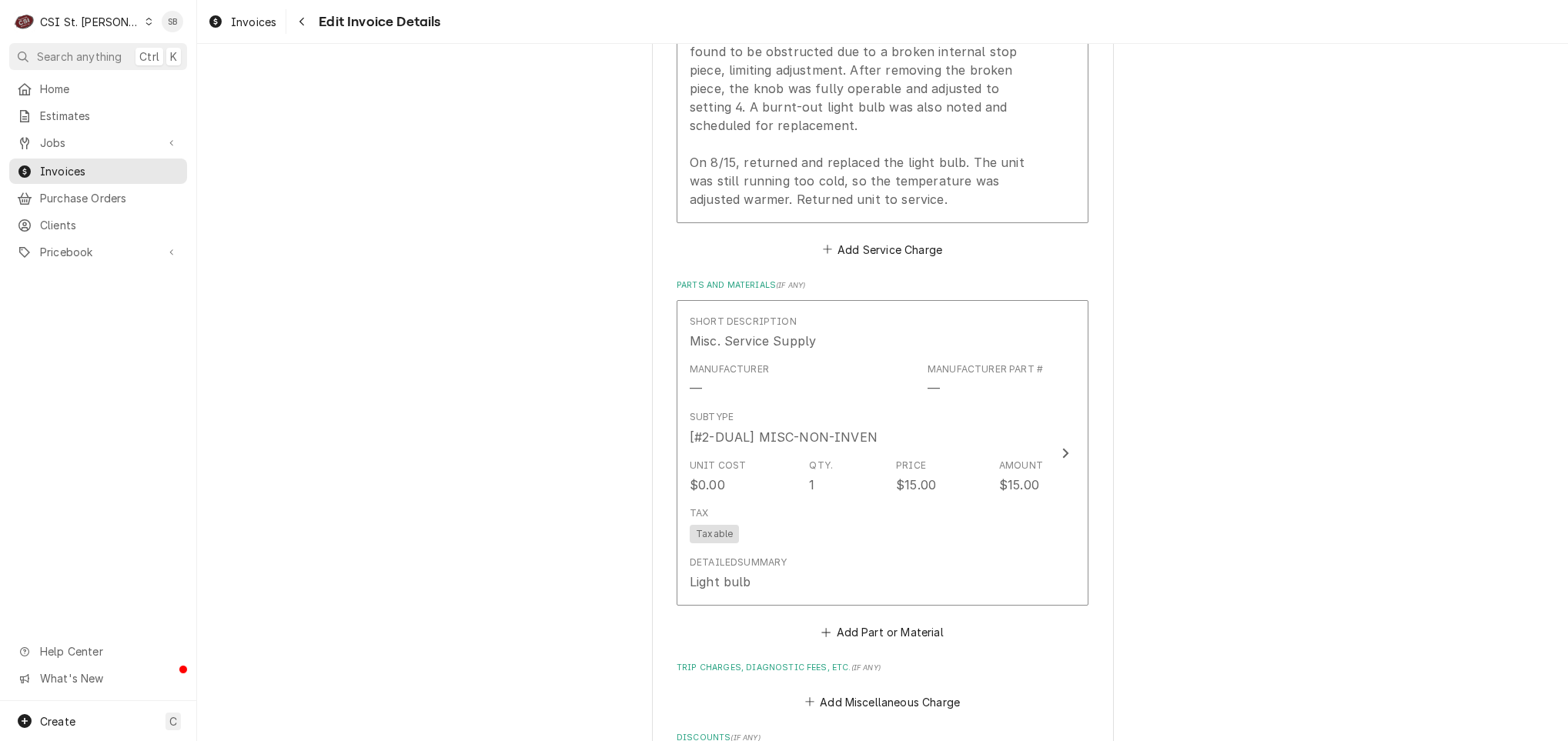
scroll to position [1159, 0]
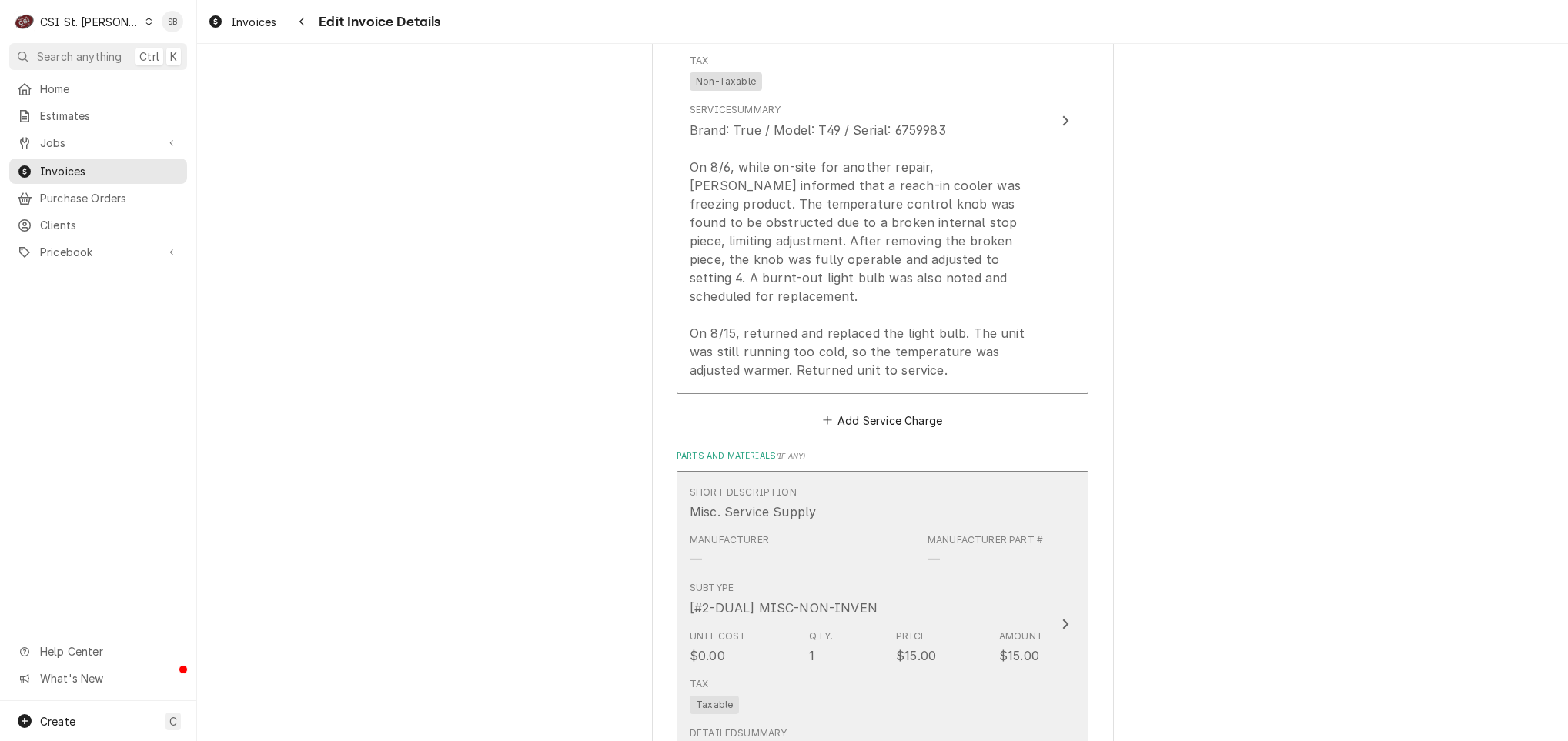
click at [858, 528] on div "Manufacturer — Manufacturer Part # —" at bounding box center [866, 550] width 353 height 47
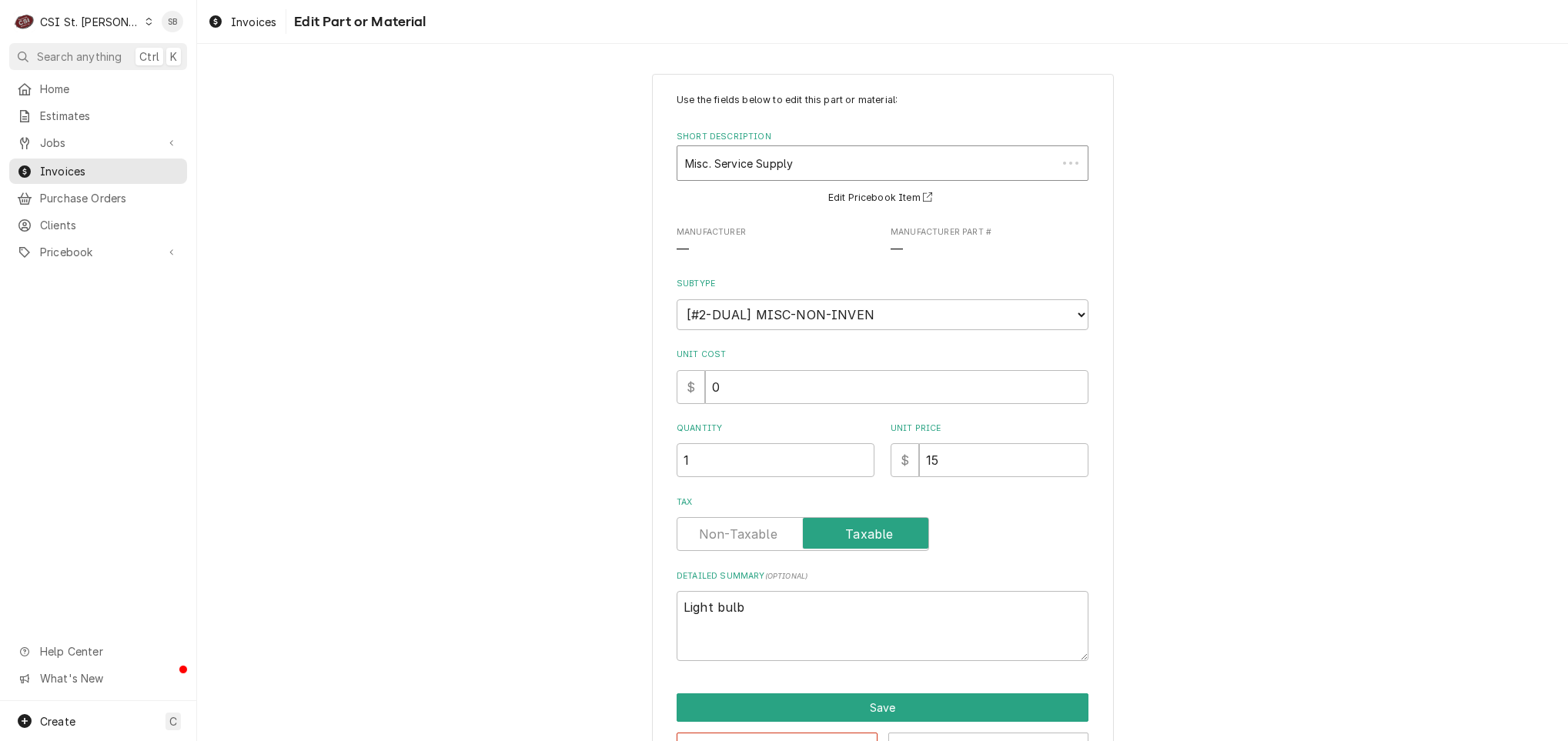
click at [806, 177] on div "Short Description" at bounding box center [867, 163] width 364 height 28
paste input "TRU-801153"
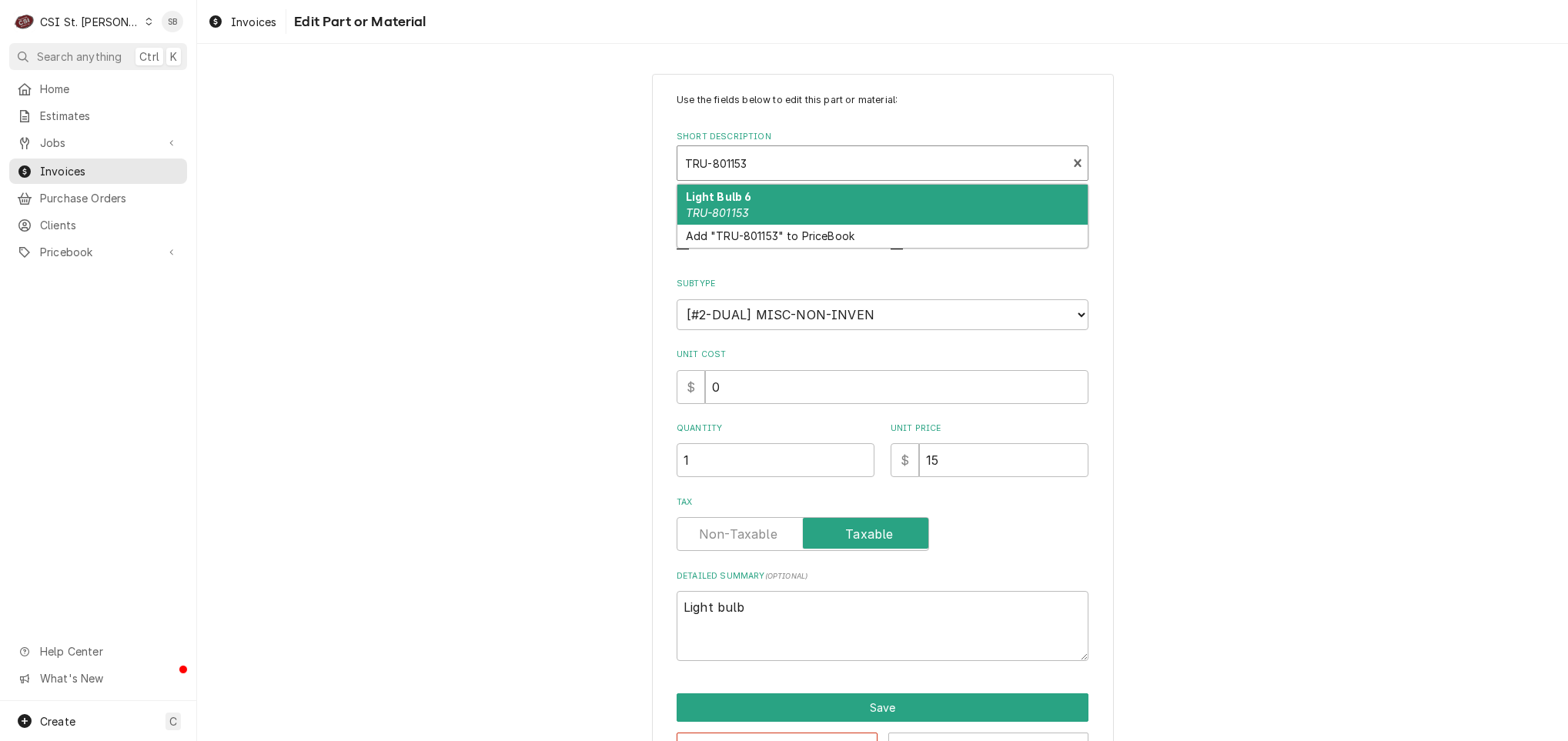
click at [809, 206] on div "Light Bulb 6 TRU-801153" at bounding box center [882, 204] width 410 height 40
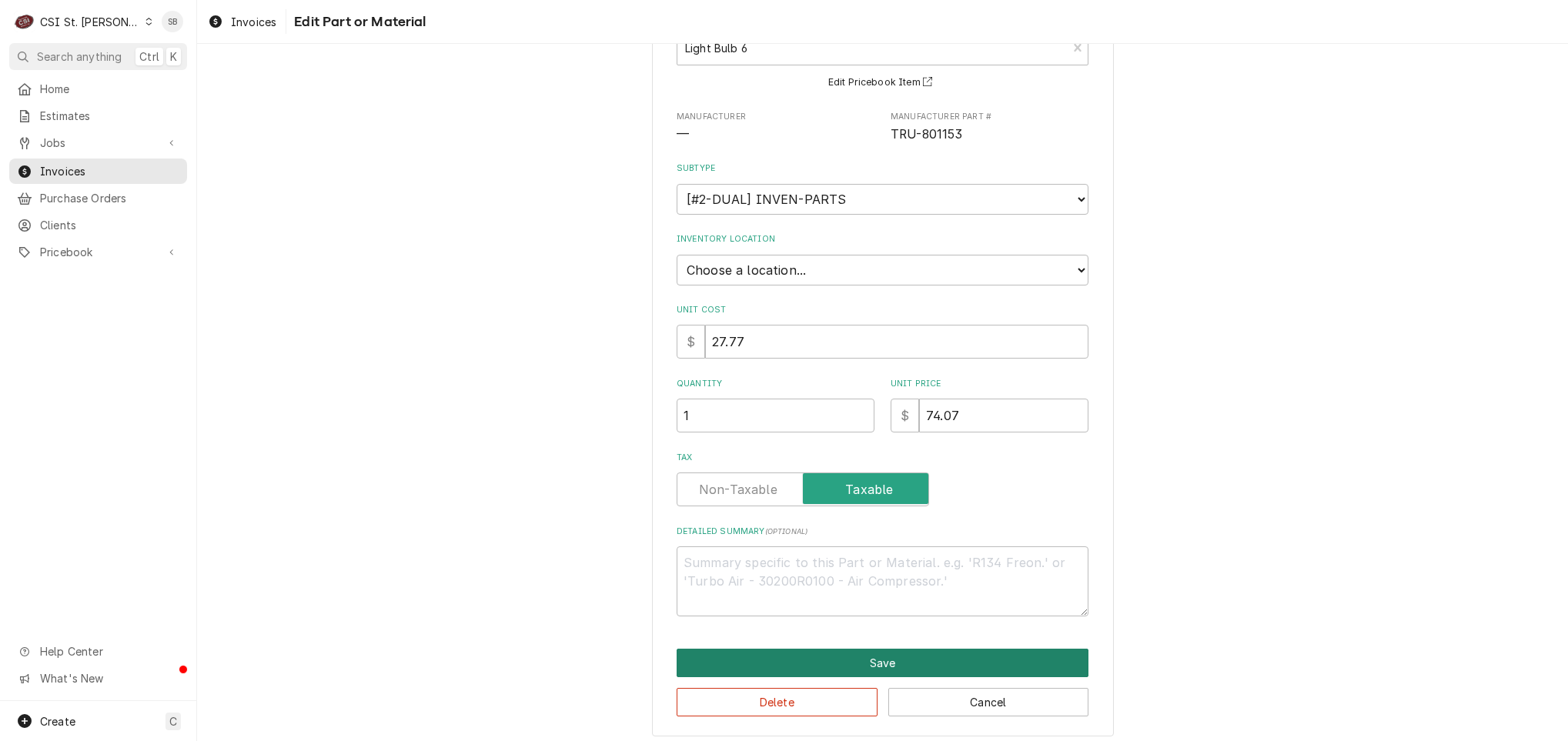
click at [910, 660] on button "Save" at bounding box center [882, 662] width 412 height 28
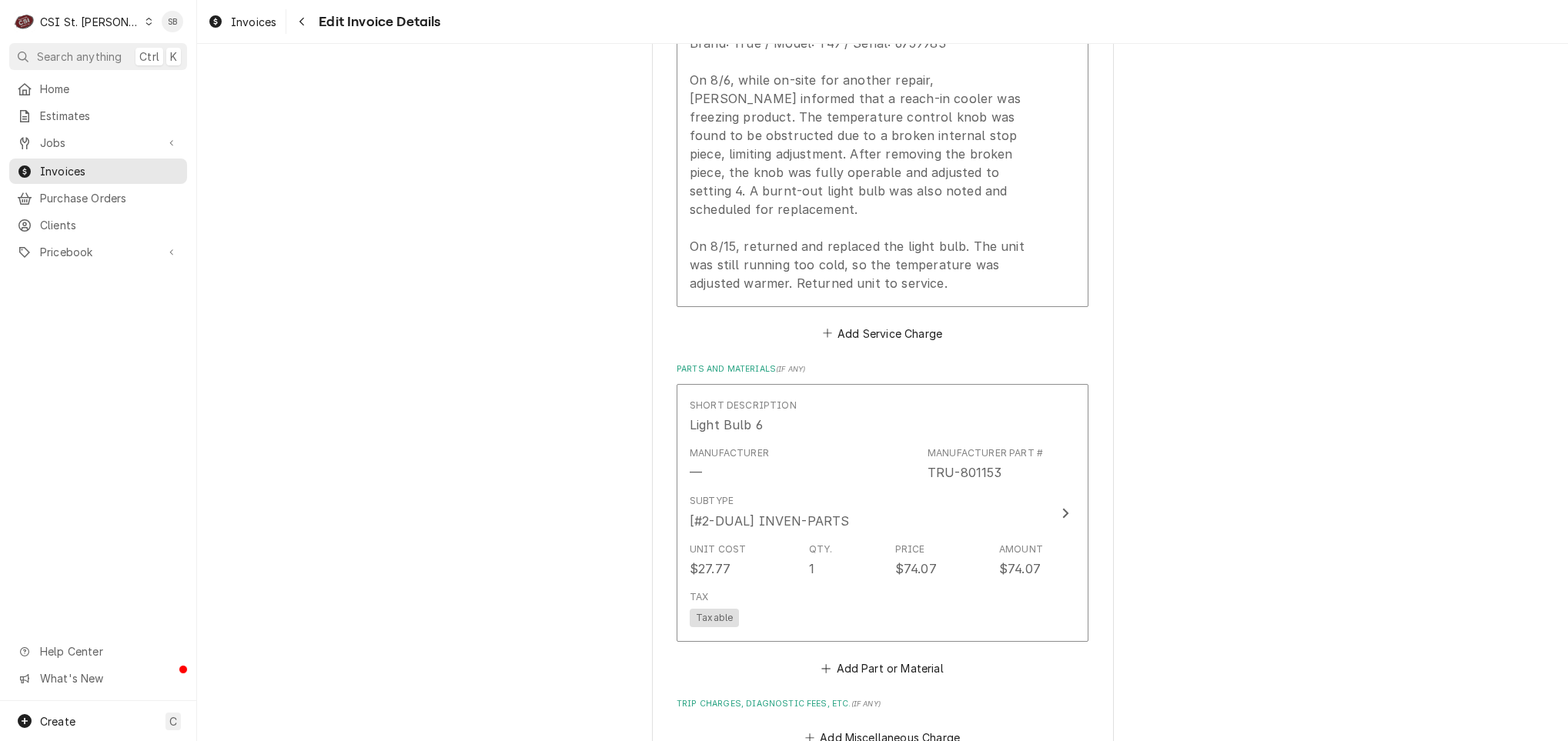
scroll to position [1189, 0]
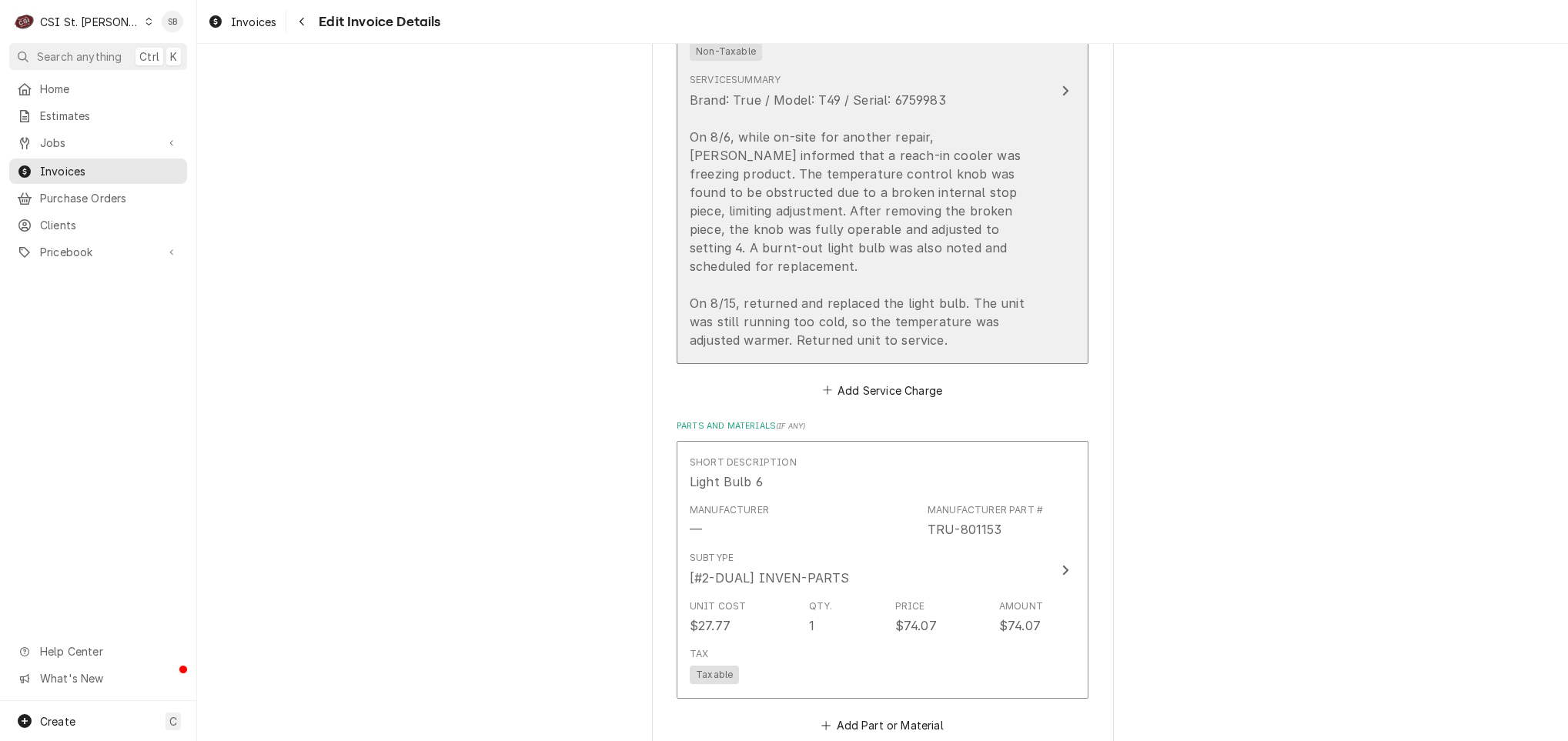
click at [726, 282] on div "Brand: True / Model: T49 / Serial: 6759983 On 8/6, while on-site for another re…" at bounding box center [866, 220] width 353 height 258
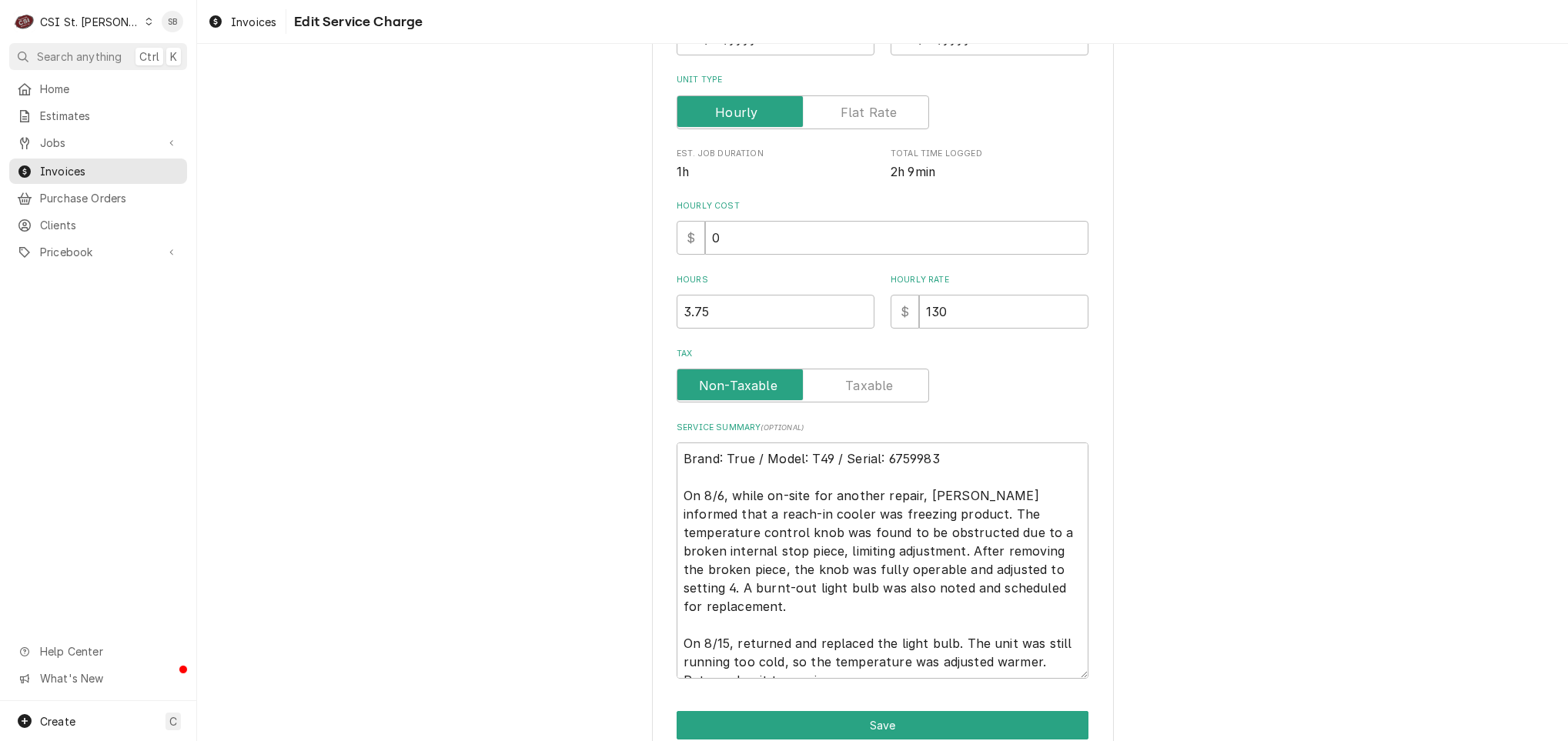
scroll to position [367, 0]
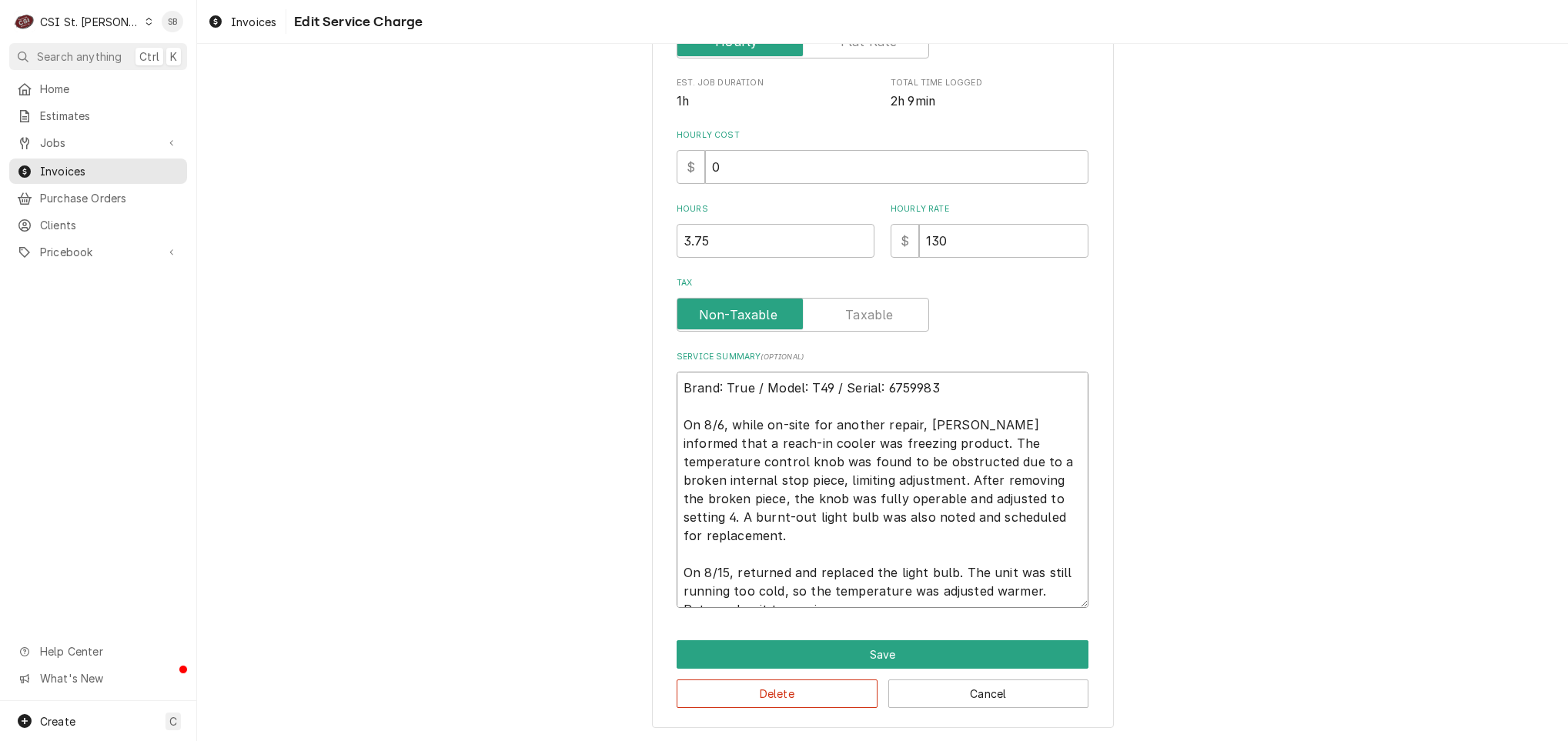
click at [1044, 513] on textarea "Brand: True / Model: T49 / Serial: 6759983 On 8/6, while on-site for another re…" at bounding box center [882, 489] width 412 height 236
click at [827, 517] on textarea "Brand: True / Model: T49 / Serial: 6759983 On 8/6, while on-site for another re…" at bounding box center [882, 489] width 412 height 236
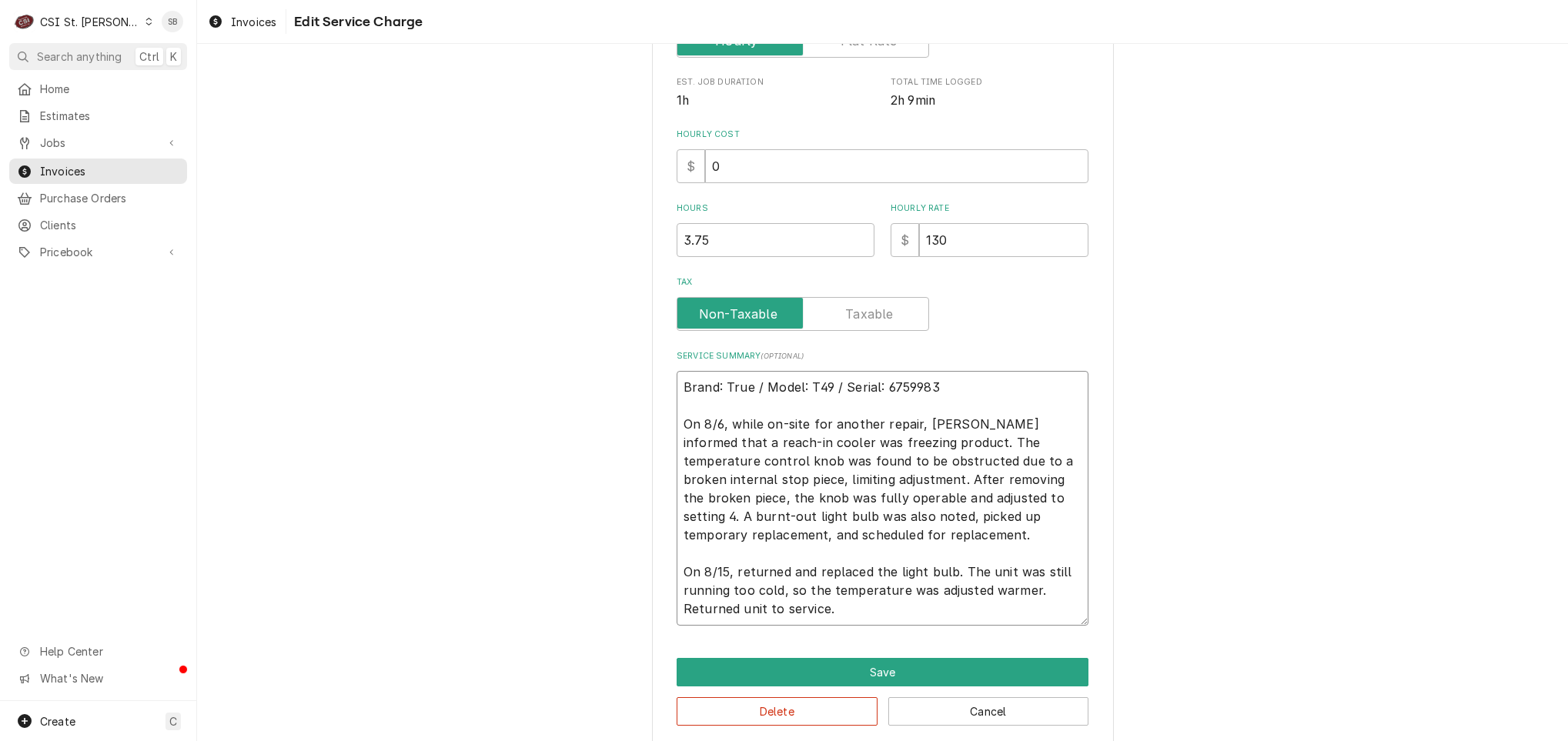
drag, startPoint x: 890, startPoint y: 538, endPoint x: 739, endPoint y: 534, distance: 151.1
click at [739, 534] on textarea "Brand: True / Model: T49 / Serial: 6759983 On 8/6, while on-site for another re…" at bounding box center [882, 497] width 412 height 254
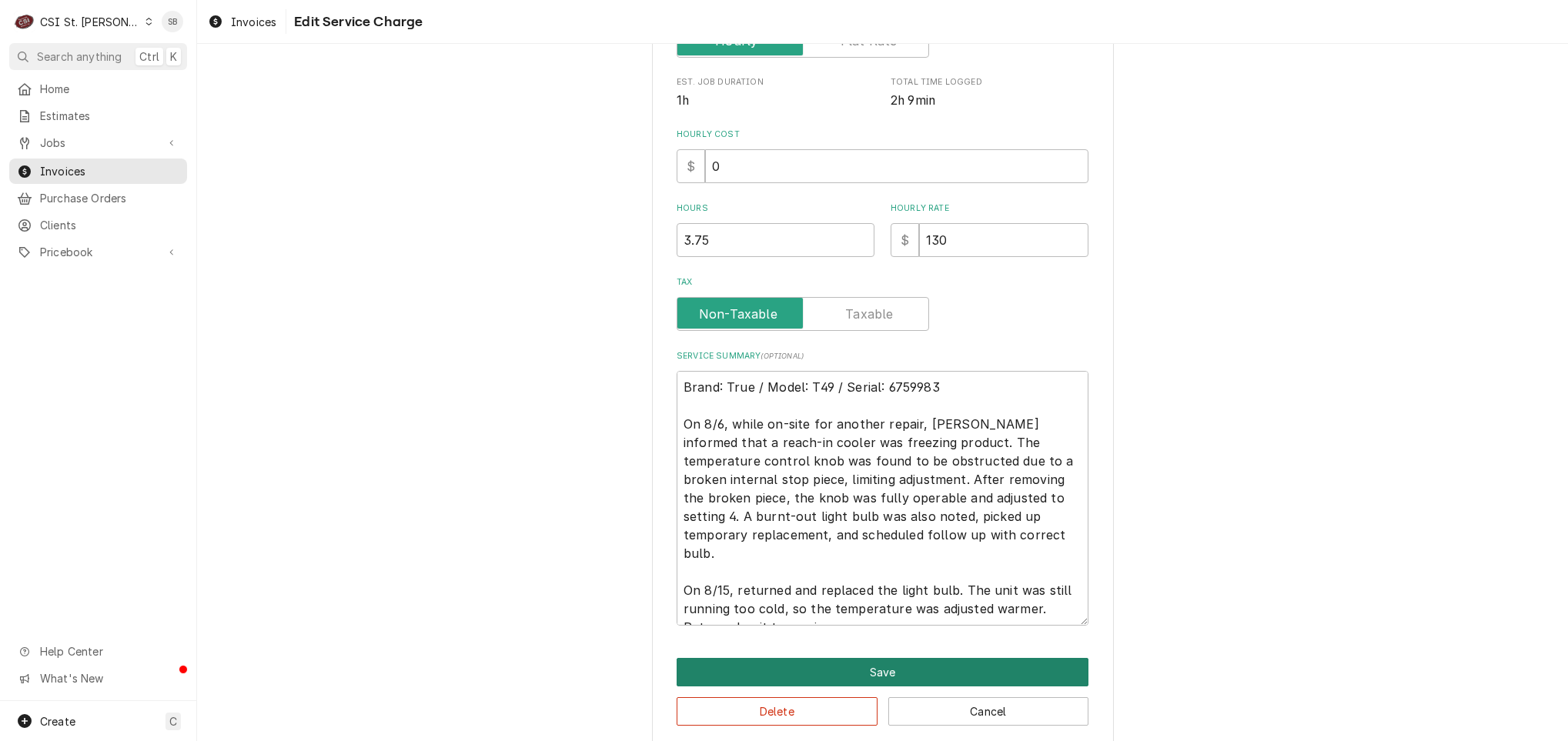
click at [866, 668] on button "Save" at bounding box center [882, 671] width 412 height 28
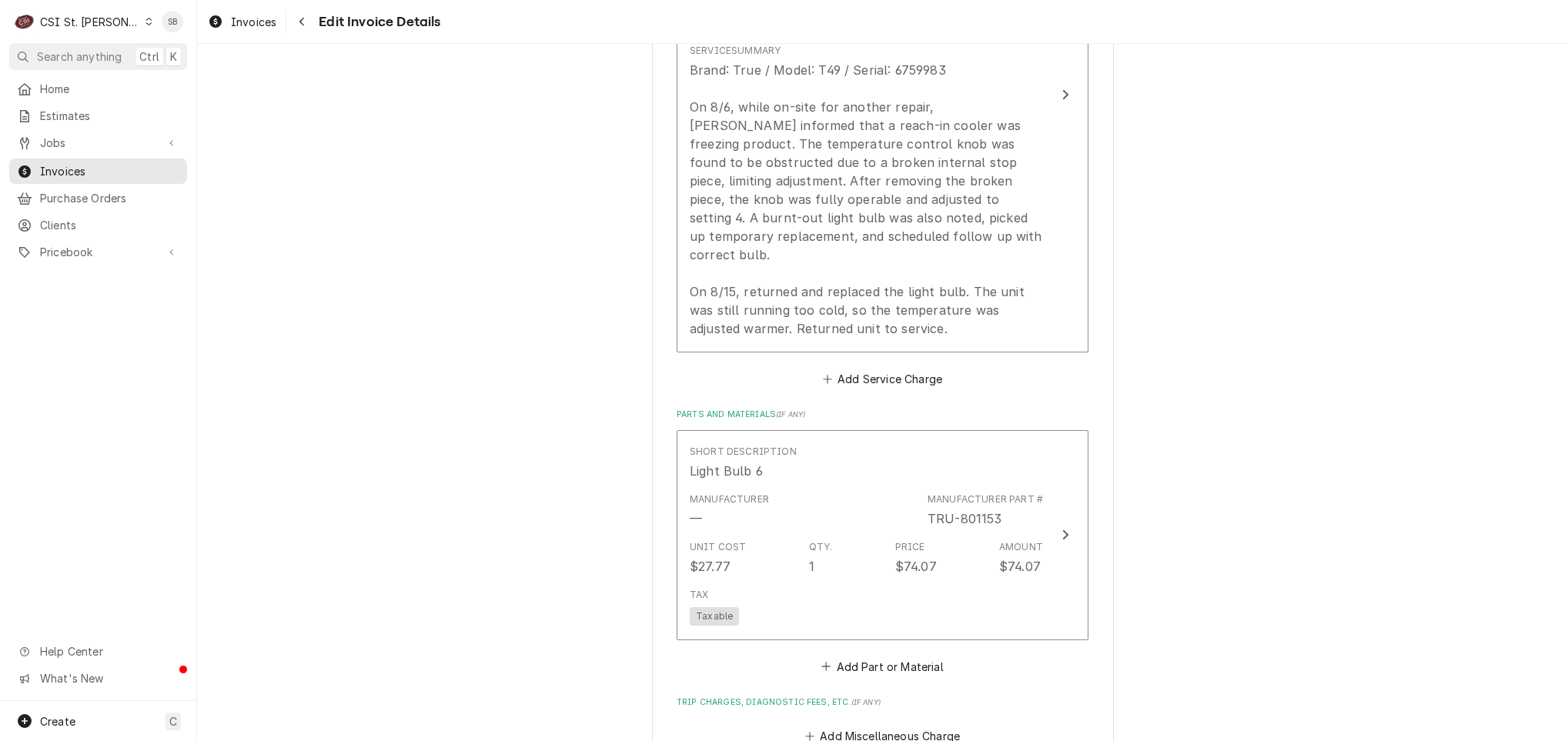
scroll to position [1219, 0]
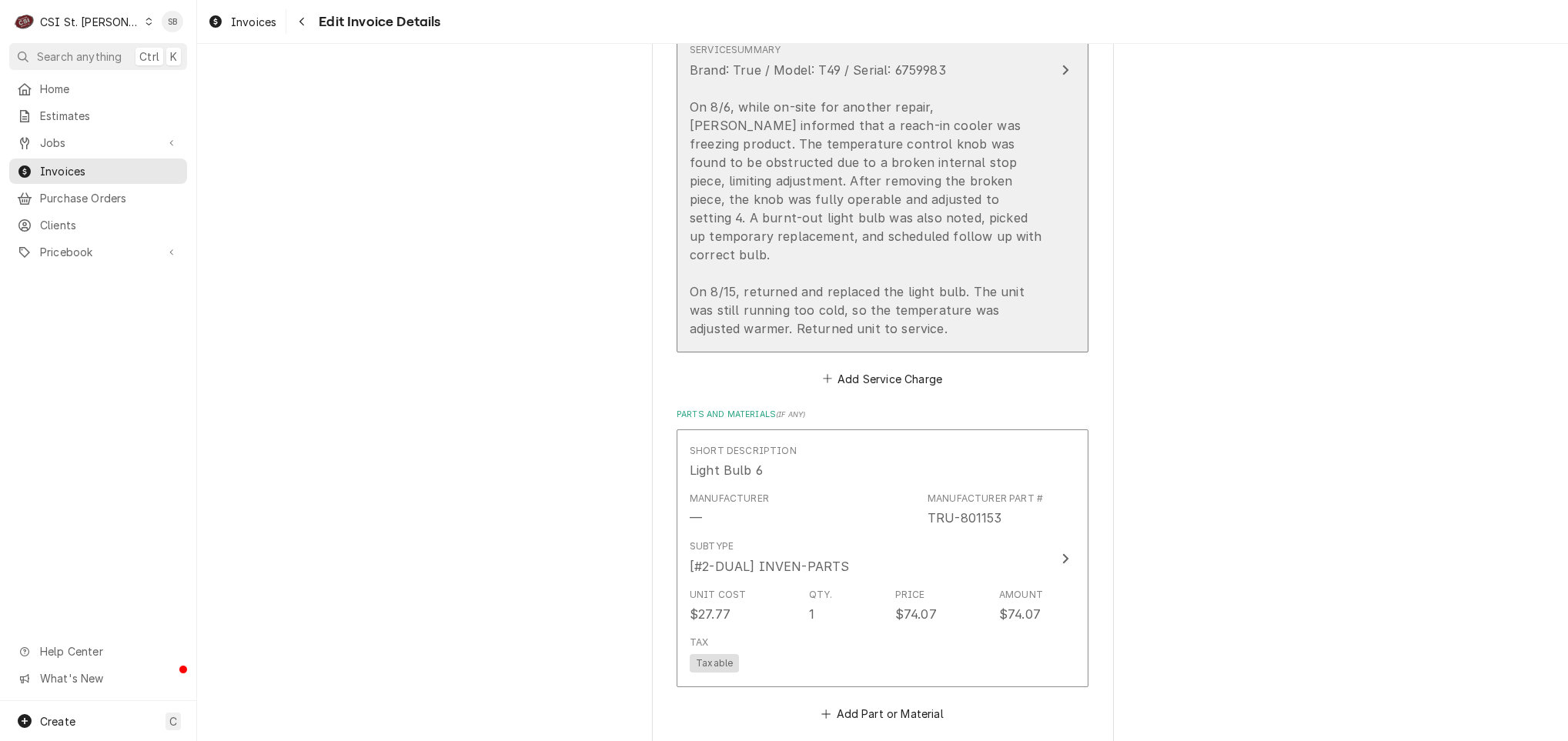
click at [912, 287] on div "Brand: True / Model: T49 / Serial: 6759983 On 8/6, while on-site for another re…" at bounding box center [866, 199] width 353 height 277
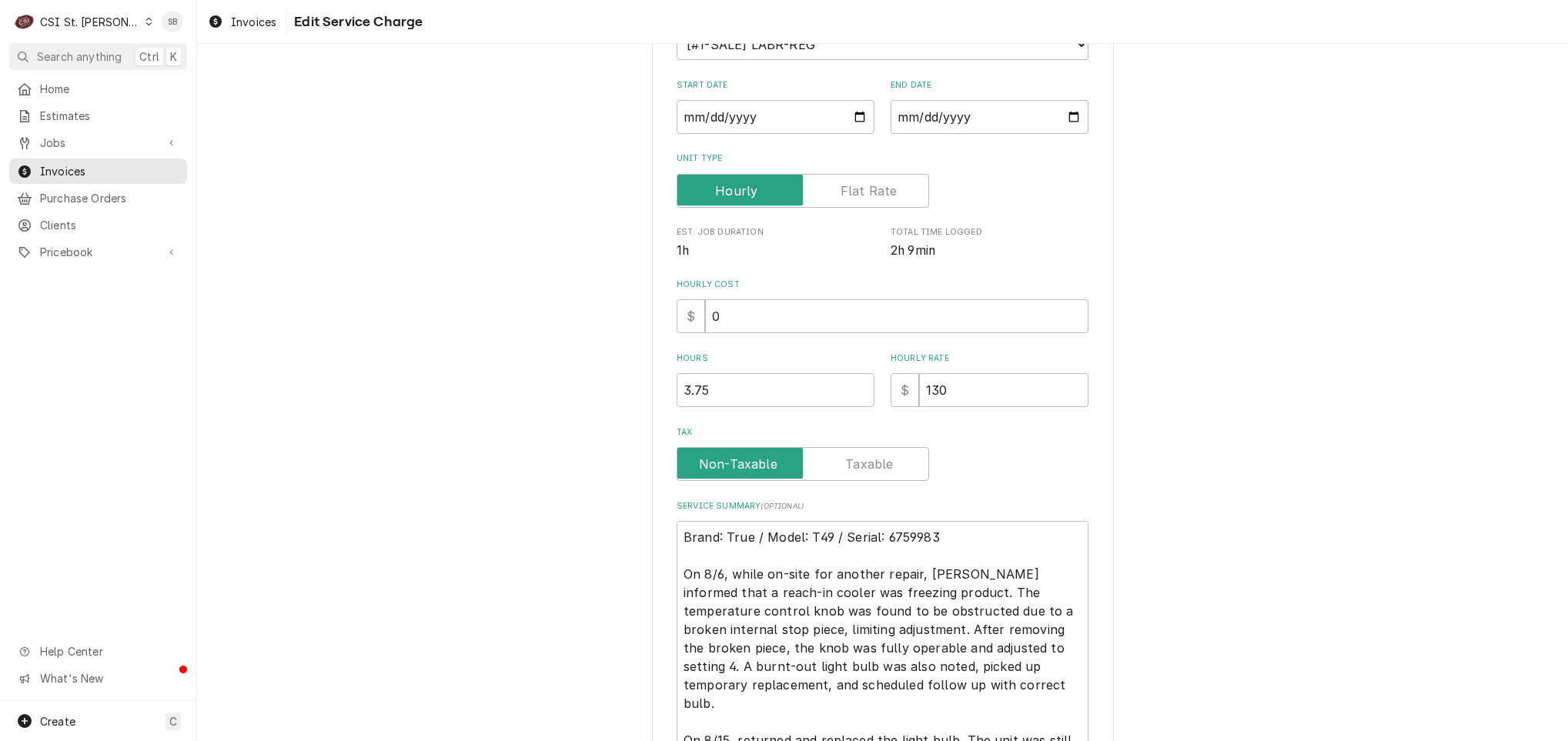
scroll to position [387, 0]
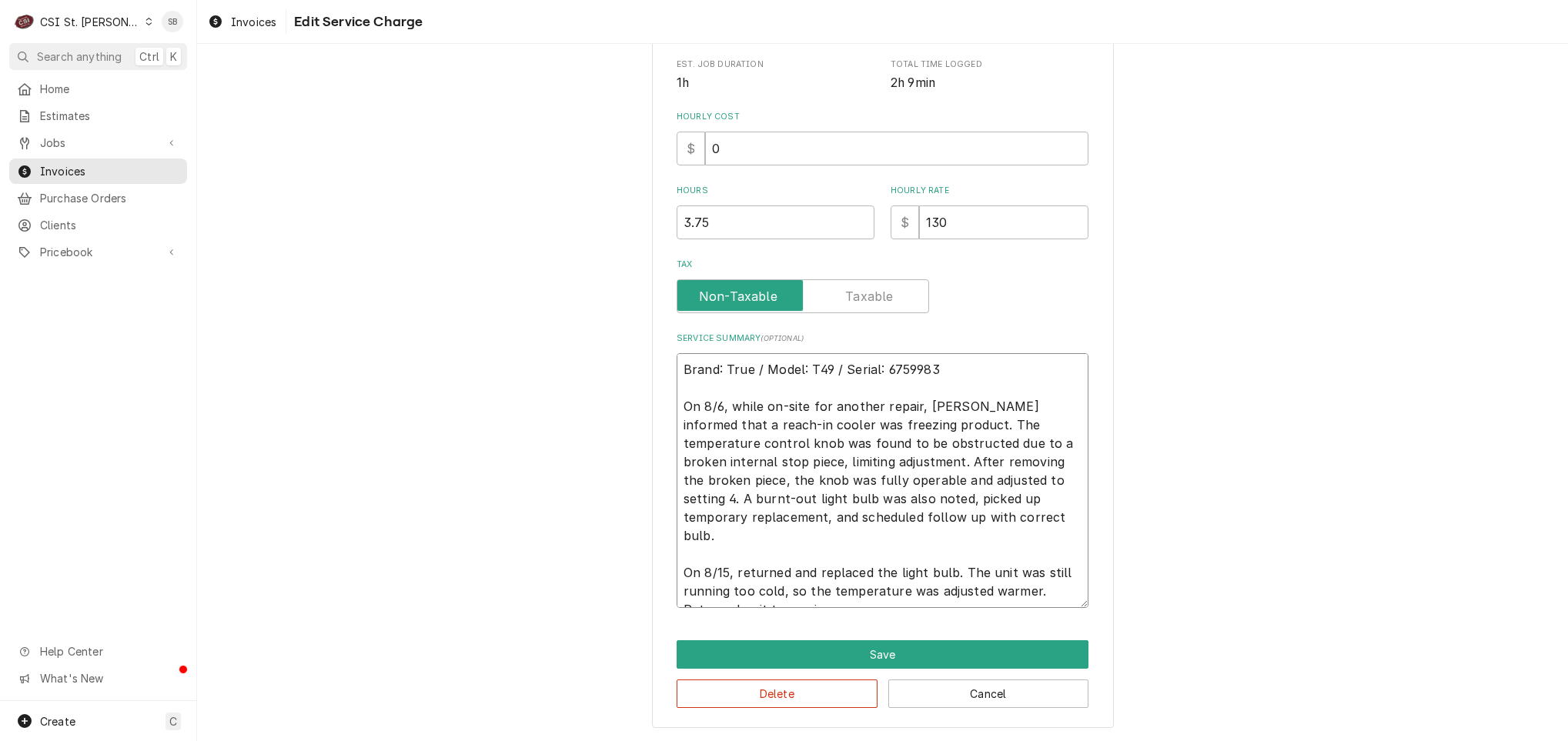
drag, startPoint x: 825, startPoint y: 500, endPoint x: 1046, endPoint y: 503, distance: 221.0
click at [1046, 503] on textarea "Brand: True / Model: T49 / Serial: 6759983 On 8/6, while on-site for another re…" at bounding box center [882, 480] width 412 height 254
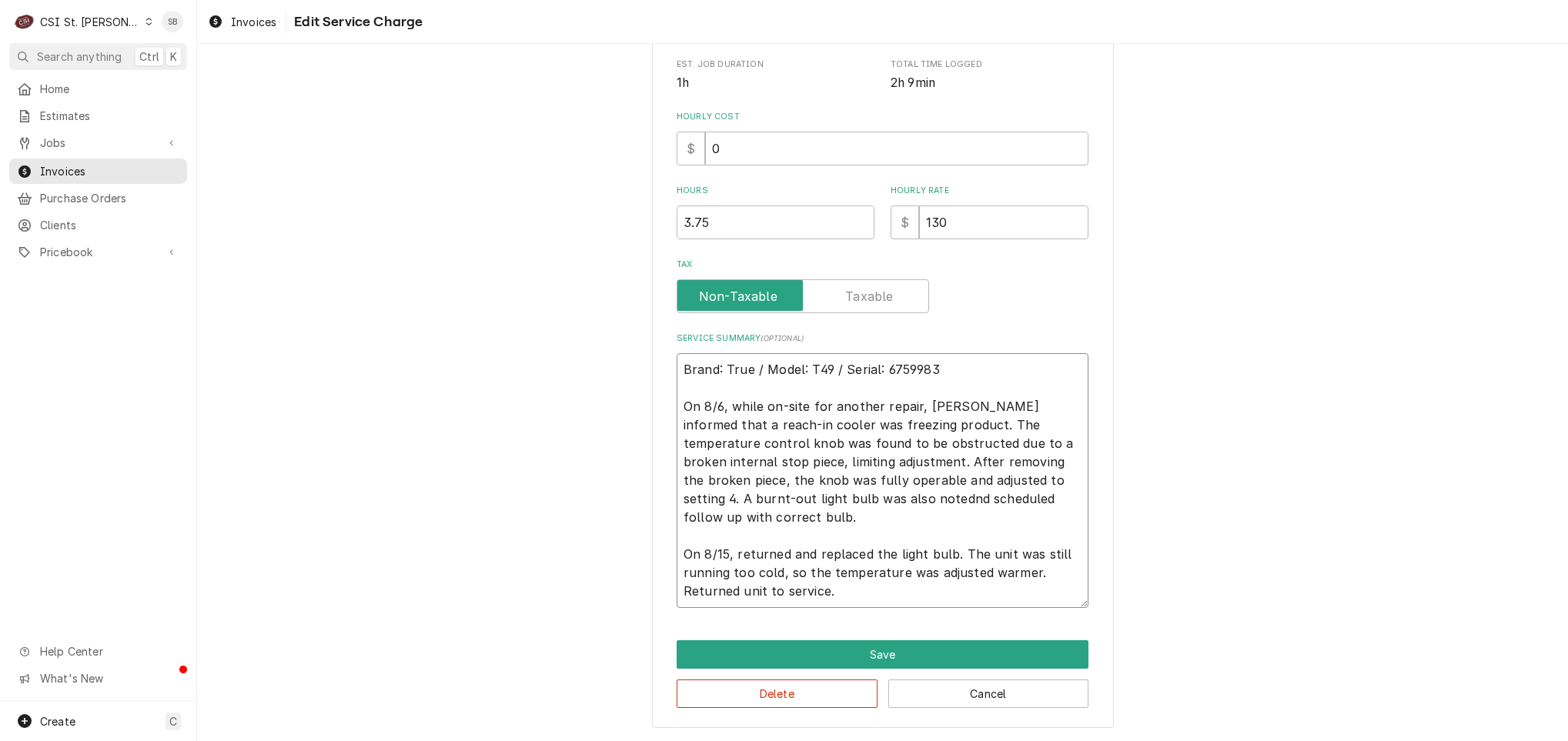
scroll to position [367, 0]
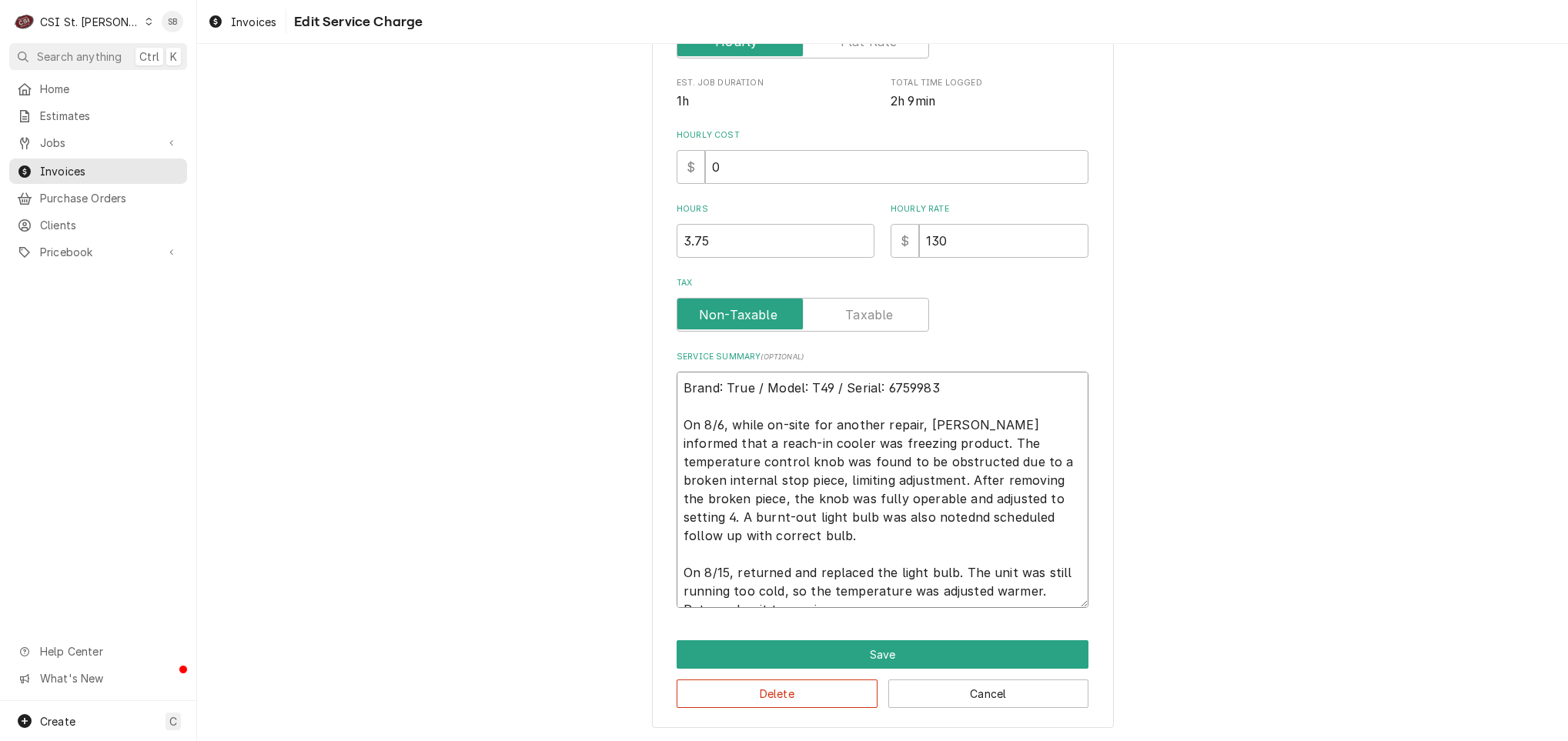
drag, startPoint x: 758, startPoint y: 512, endPoint x: 1210, endPoint y: 515, distance: 452.0
click at [1205, 513] on div "Use the fields below to edit this service charge Short Description 1-Labor (Ser…" at bounding box center [883, 217] width 1371 height 1047
click at [908, 565] on textarea "Brand: True / Model: T49 / Serial: 6759983 On 8/6, while on-site for another re…" at bounding box center [882, 489] width 412 height 236
click at [903, 585] on textarea "Brand: True / Model: T49 / Serial: 6759983 On 8/6, while on-site for another re…" at bounding box center [882, 489] width 412 height 236
click at [911, 635] on div "Use the fields below to edit this service charge Short Description 1-Labor (Ser…" at bounding box center [883, 217] width 462 height 1021
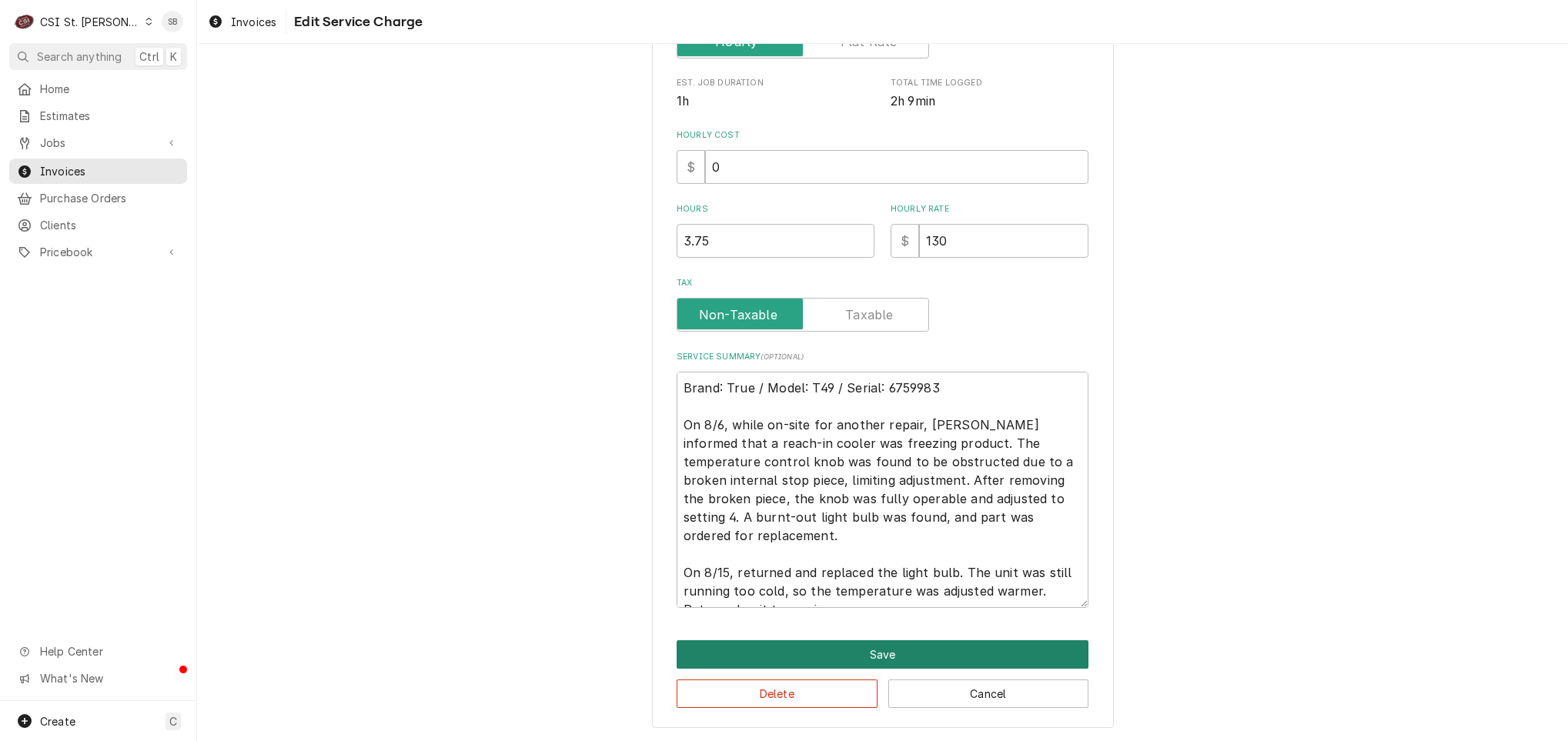
click at [908, 644] on button "Save" at bounding box center [882, 654] width 412 height 28
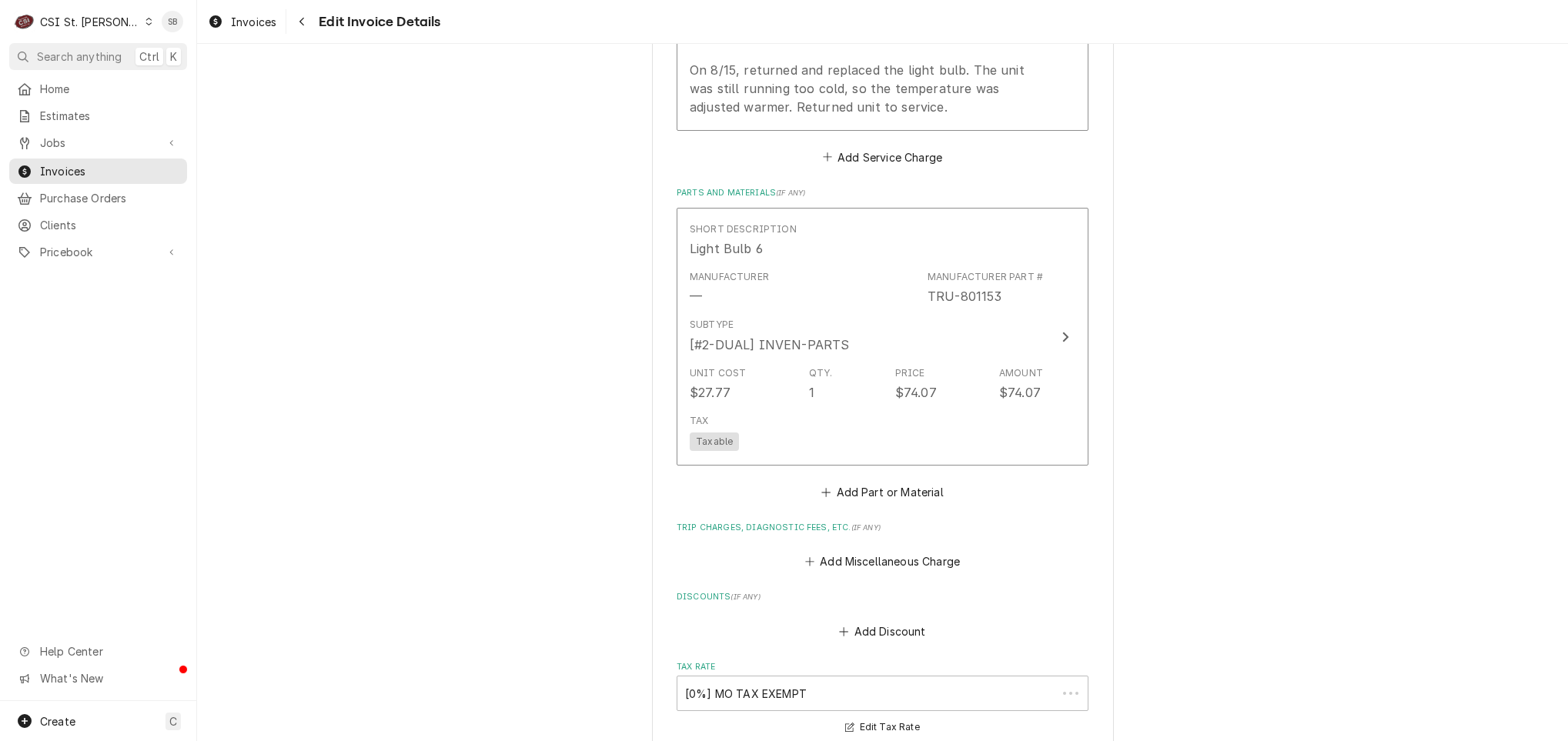
scroll to position [1595, 0]
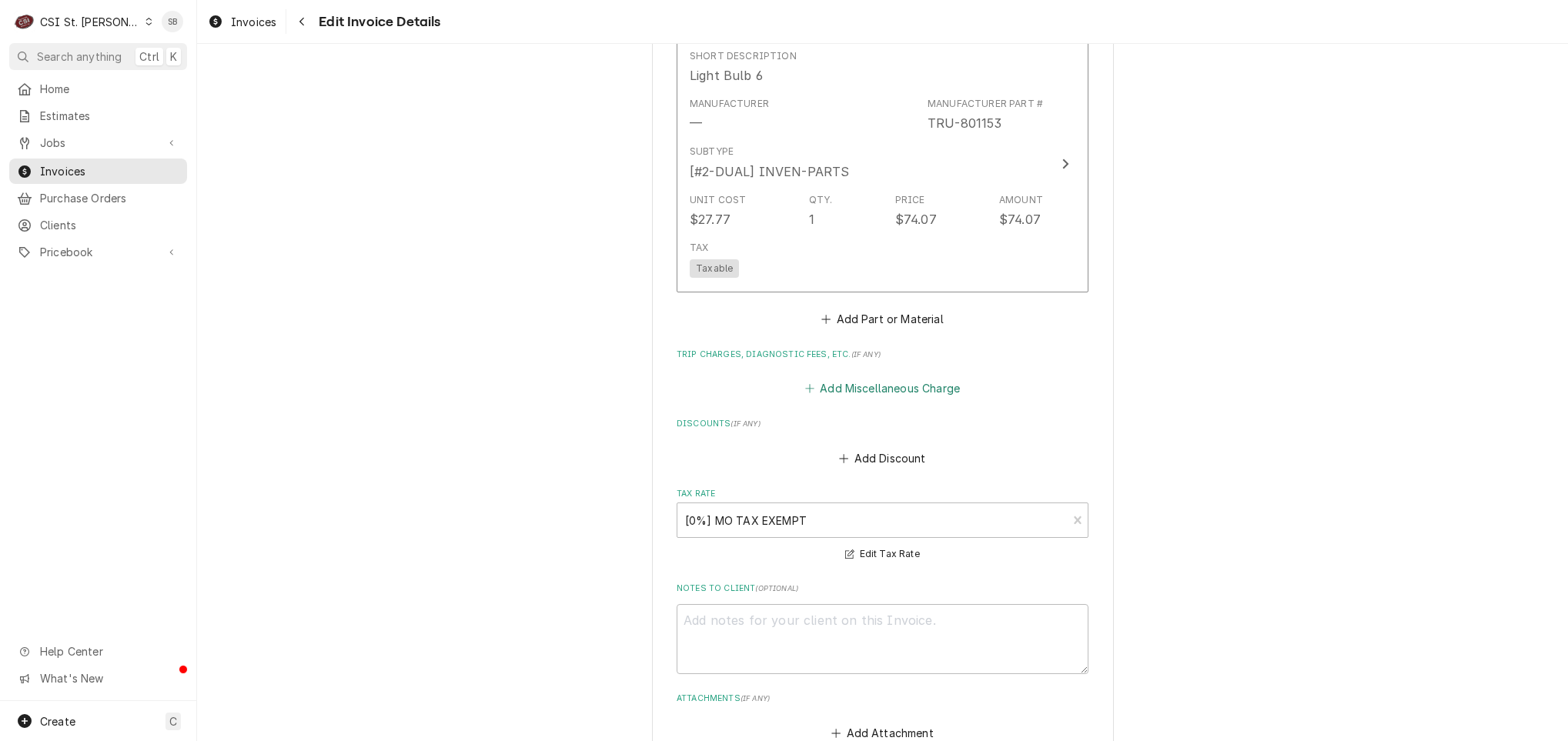
click at [840, 378] on button "Add Miscellaneous Charge" at bounding box center [882, 388] width 160 height 22
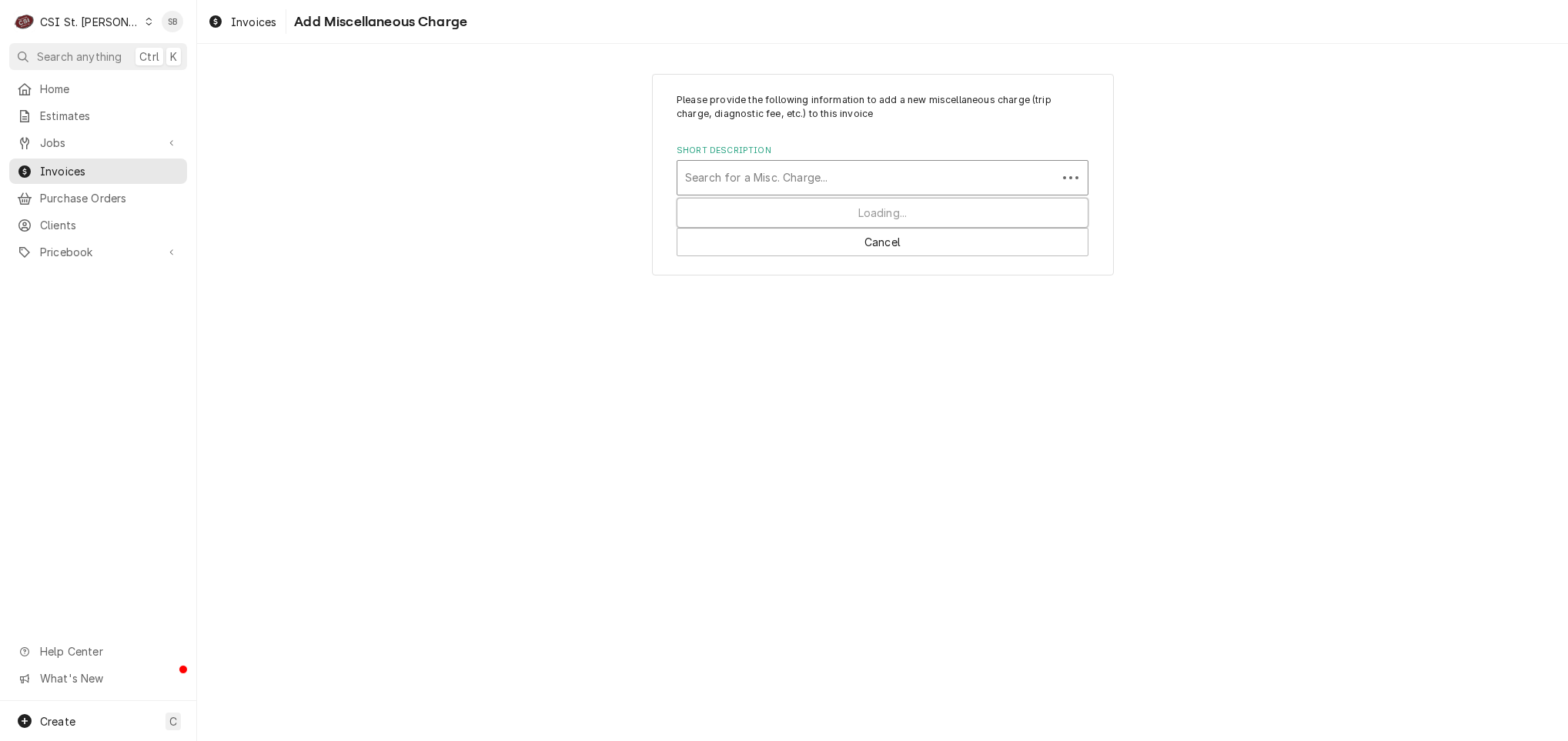
click at [802, 180] on div "Short Description" at bounding box center [867, 177] width 364 height 28
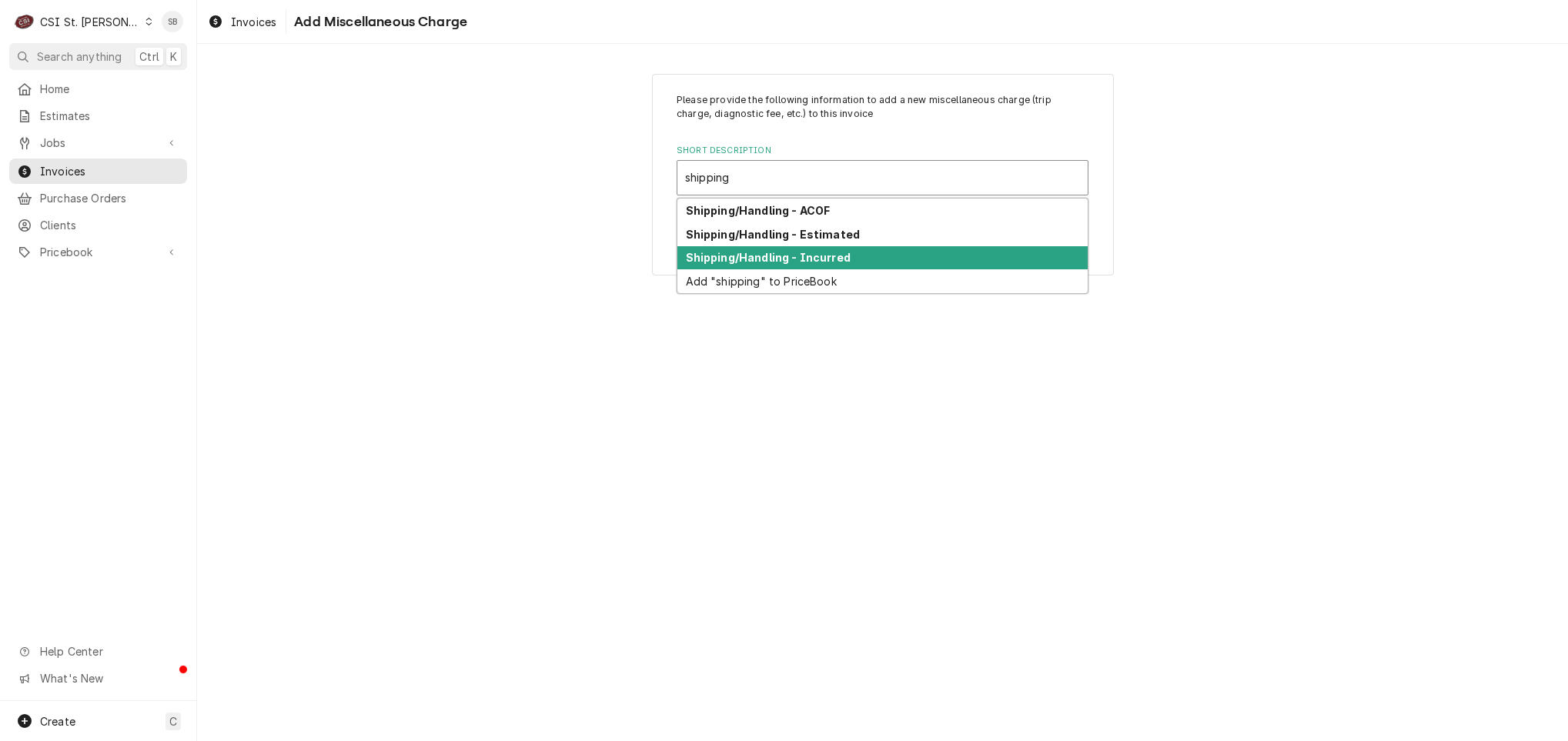
click at [877, 265] on div "Shipping/Handling - Incurred" at bounding box center [882, 258] width 410 height 24
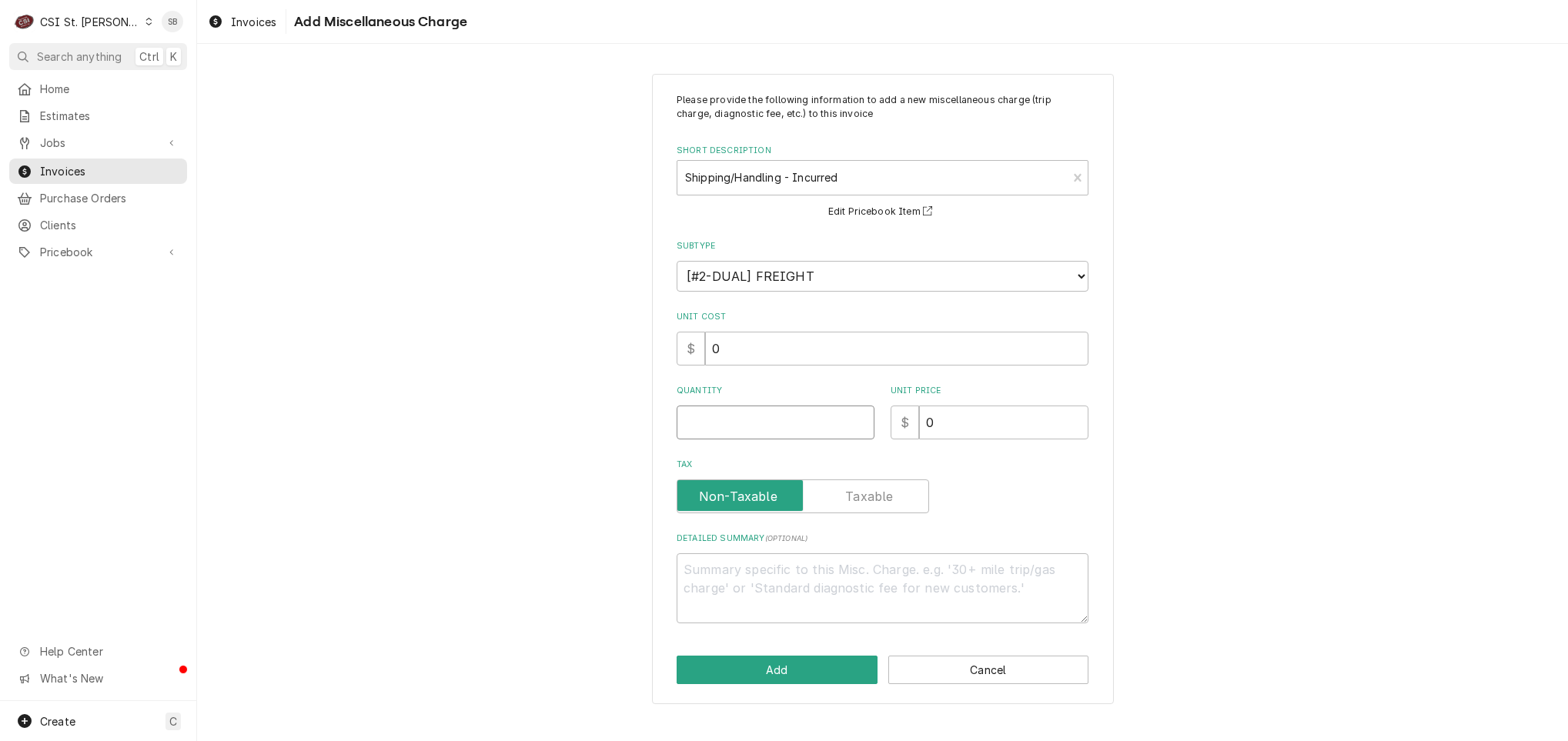
drag, startPoint x: 767, startPoint y: 424, endPoint x: 761, endPoint y: 362, distance: 62.3
click at [767, 425] on input "Quantity" at bounding box center [775, 422] width 198 height 34
click at [771, 668] on button "Add" at bounding box center [777, 669] width 201 height 28
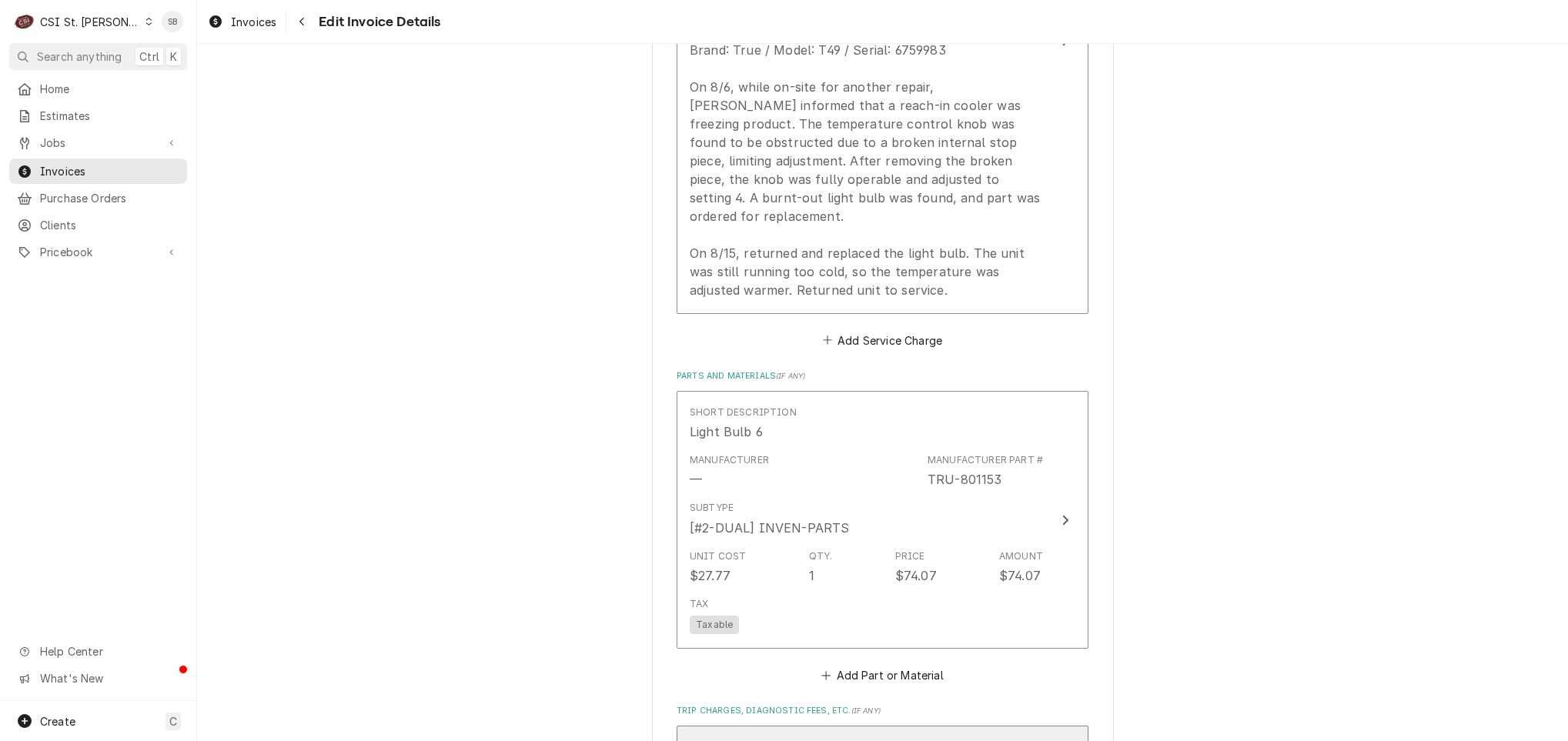
scroll to position [1743, 0]
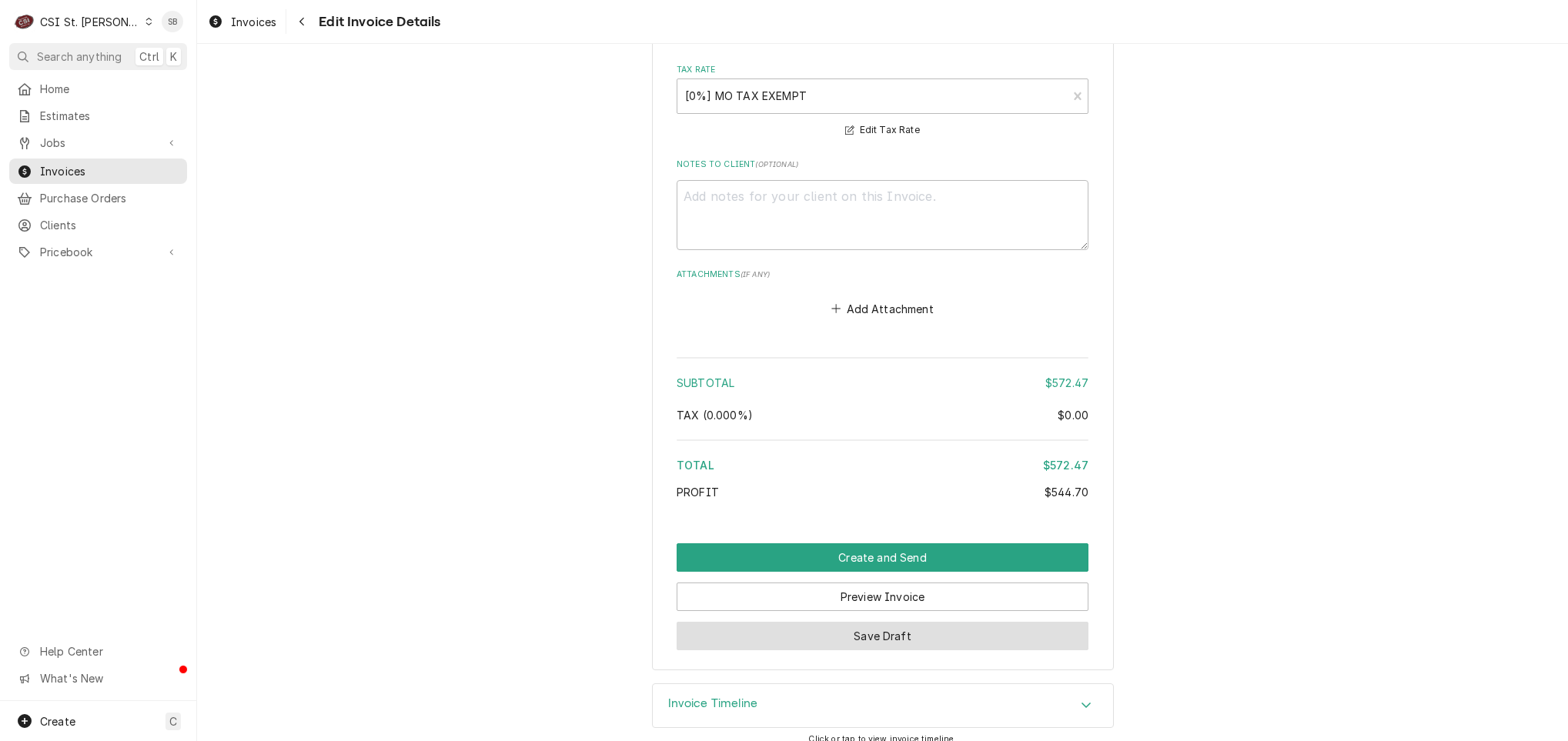
click at [846, 622] on button "Save Draft" at bounding box center [882, 635] width 412 height 28
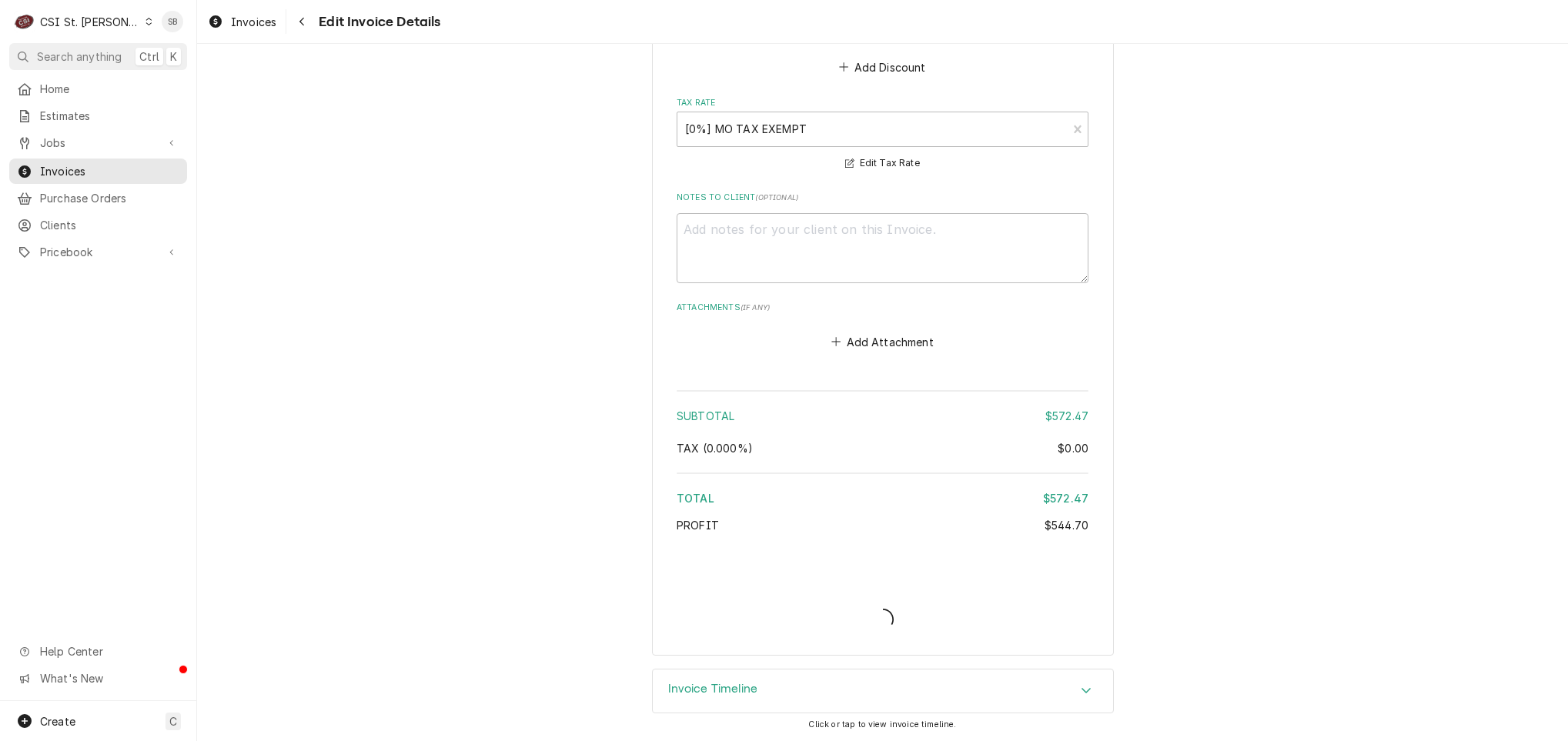
scroll to position [2188, 0]
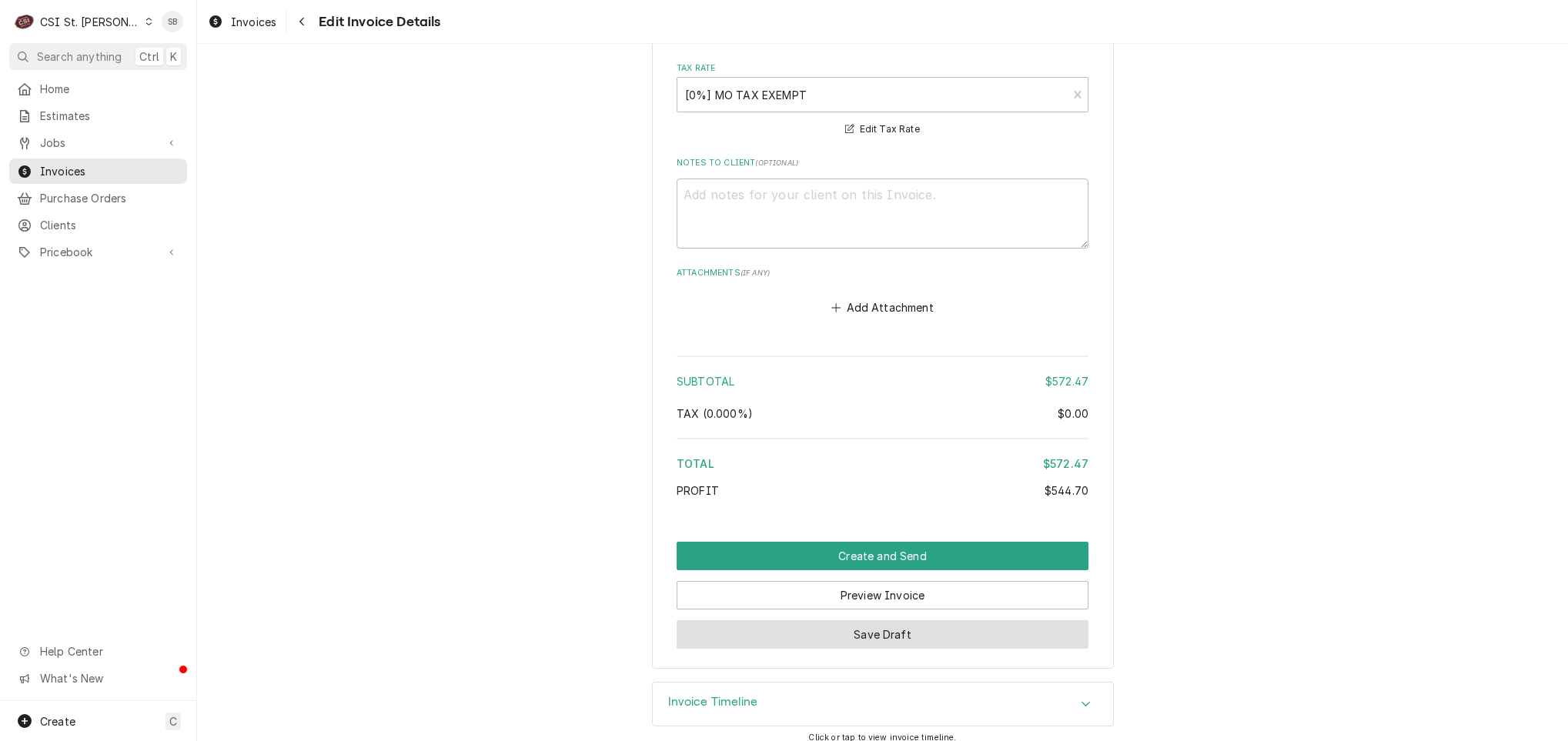
click at [824, 624] on button "Save Draft" at bounding box center [882, 634] width 412 height 28
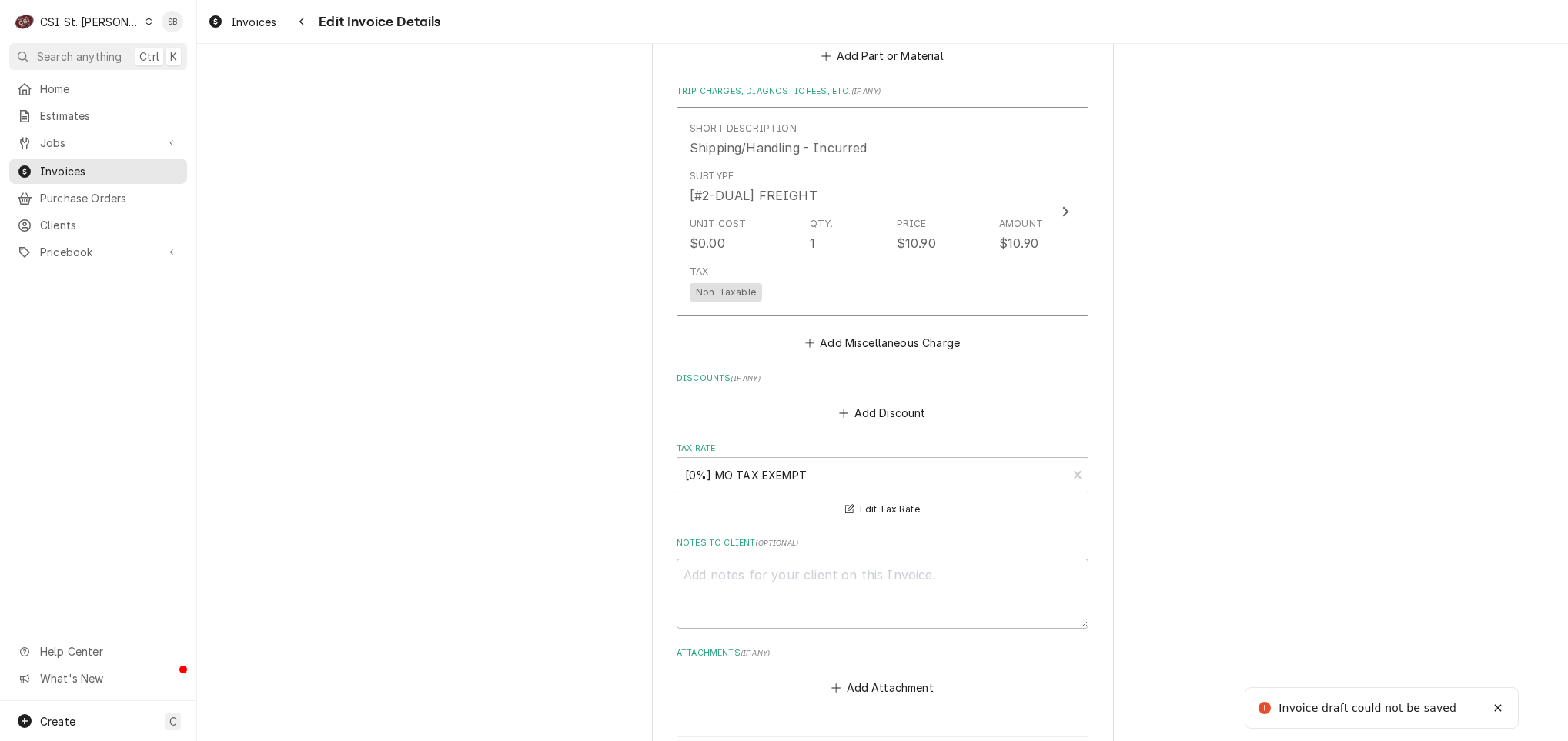
scroll to position [1553, 0]
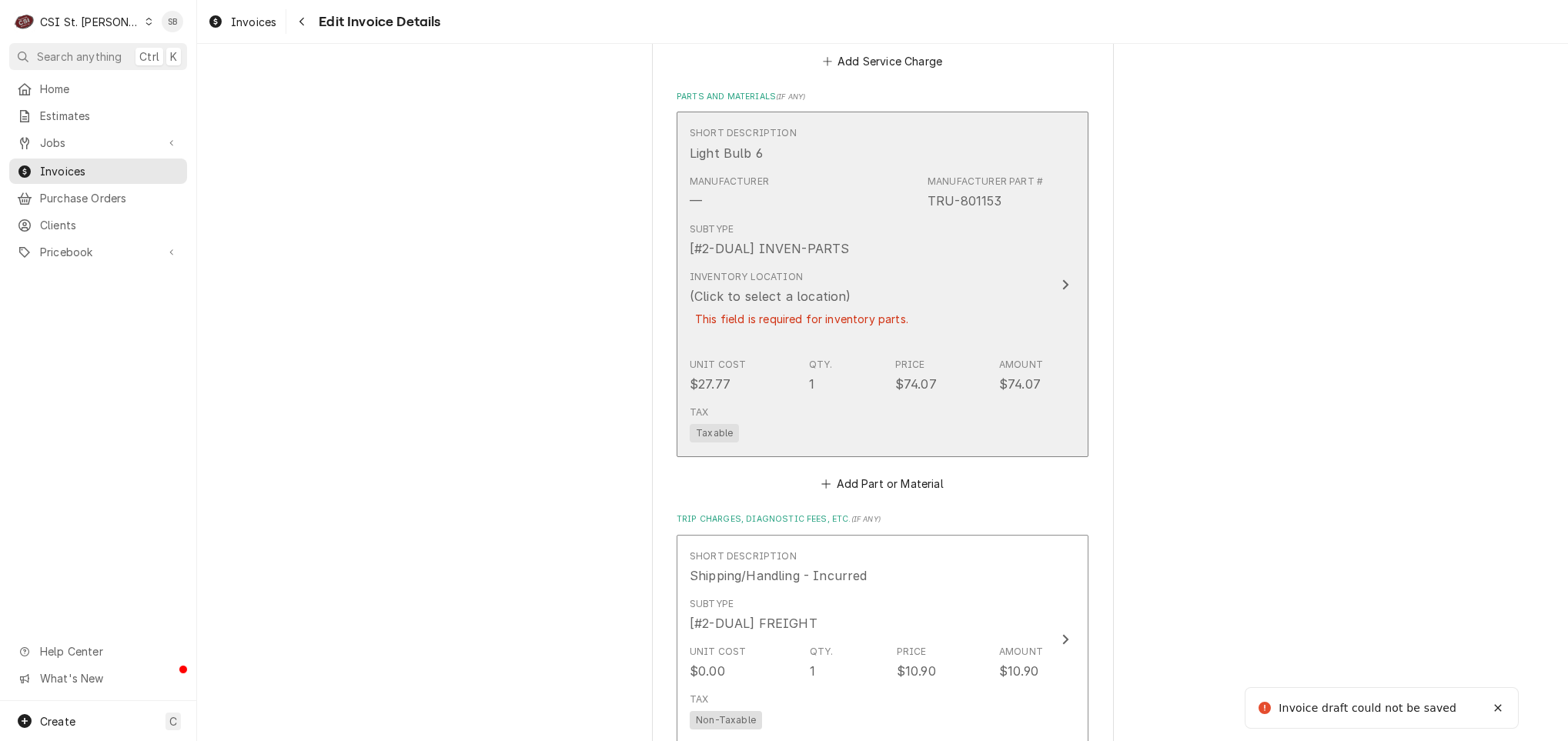
click at [806, 306] on div "This field is required for inventory parts." at bounding box center [801, 319] width 224 height 27
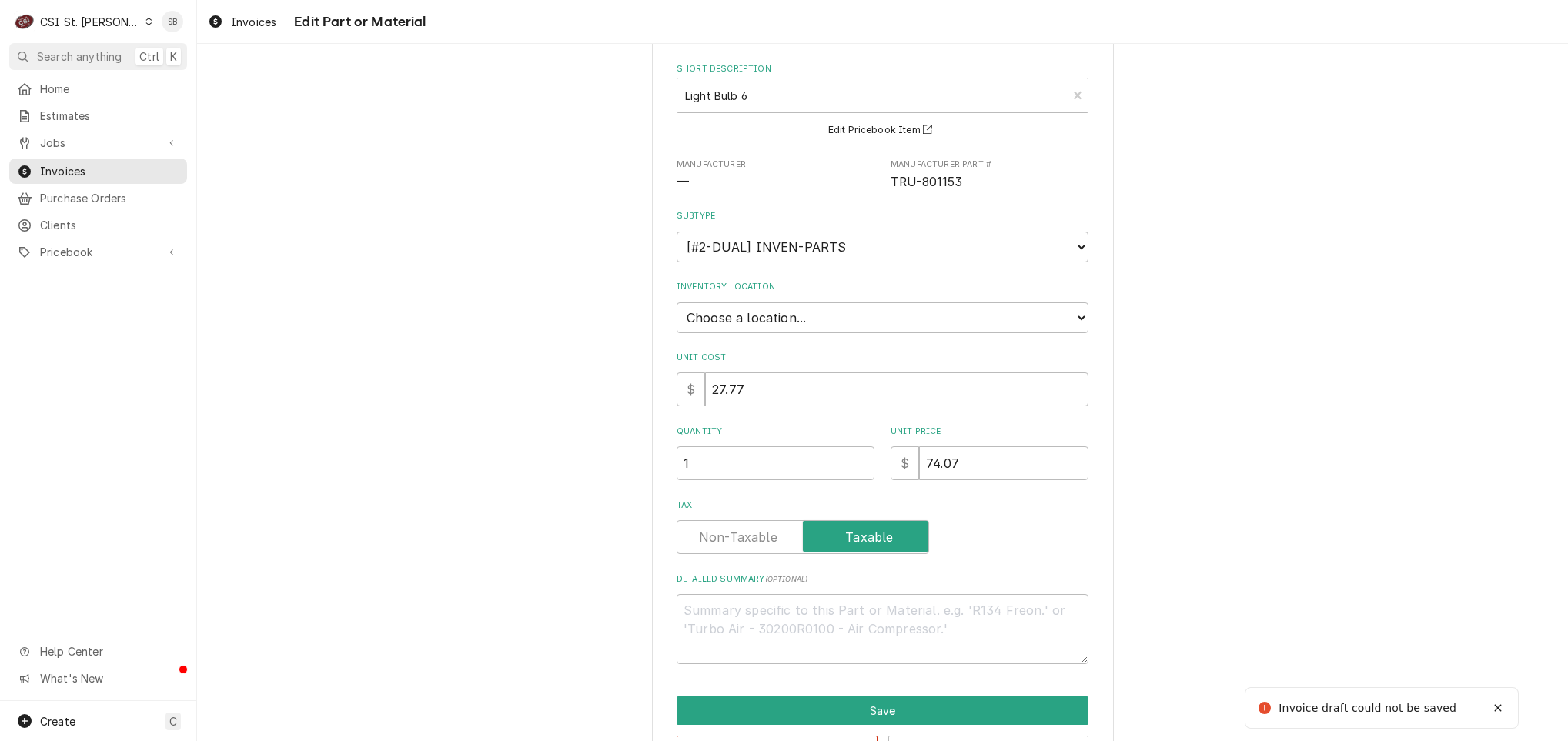
scroll to position [124, 0]
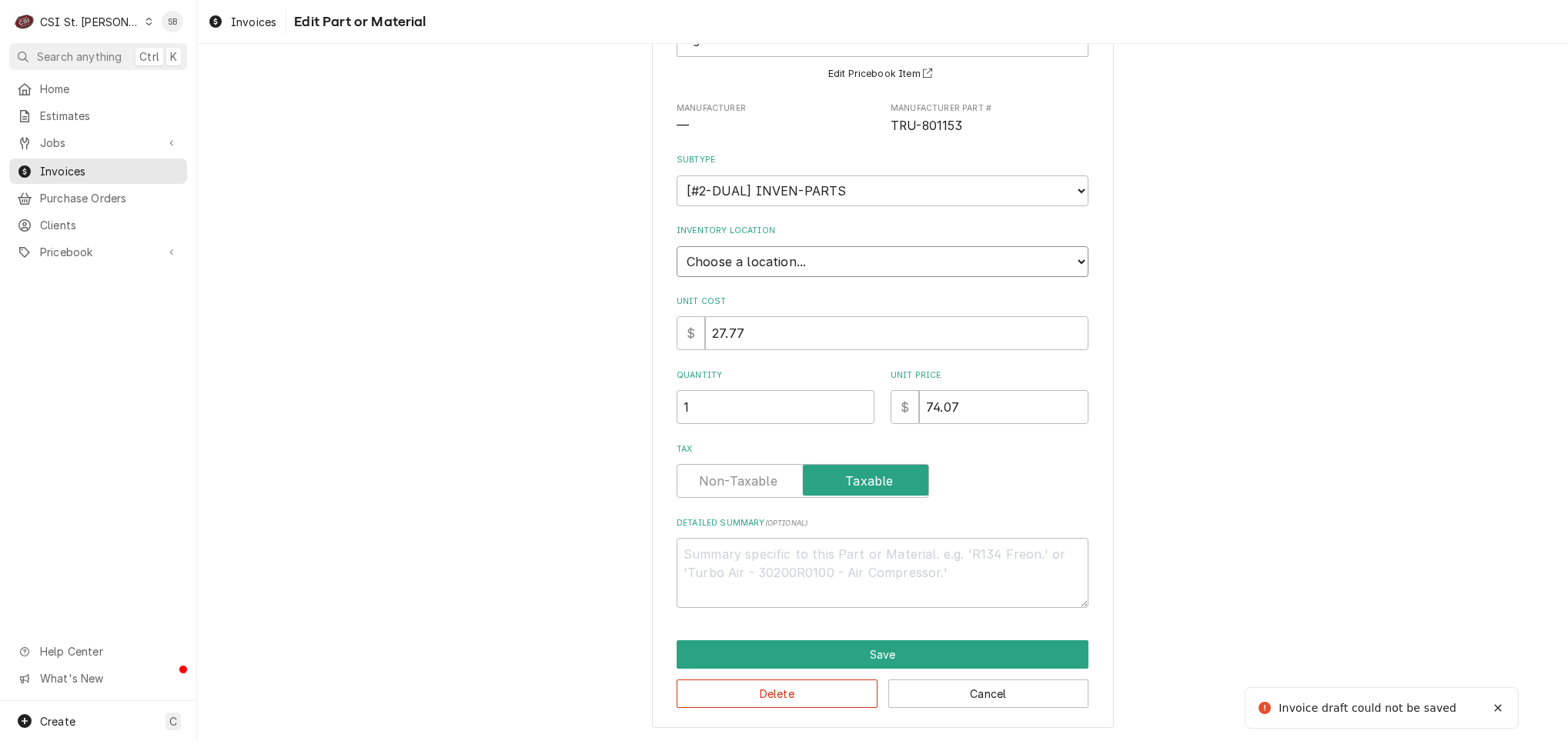
click at [735, 246] on select "Choose a location... 00 | STL WAREHOUSE 01 | CHUCK WAMBOLDT V#93 01 | COURTNEY …" at bounding box center [882, 261] width 412 height 30
click at [676, 246] on select "Choose a location... 00 | STL WAREHOUSE 01 | CHUCK WAMBOLDT V#93 01 | COURTNEY …" at bounding box center [882, 261] width 412 height 30
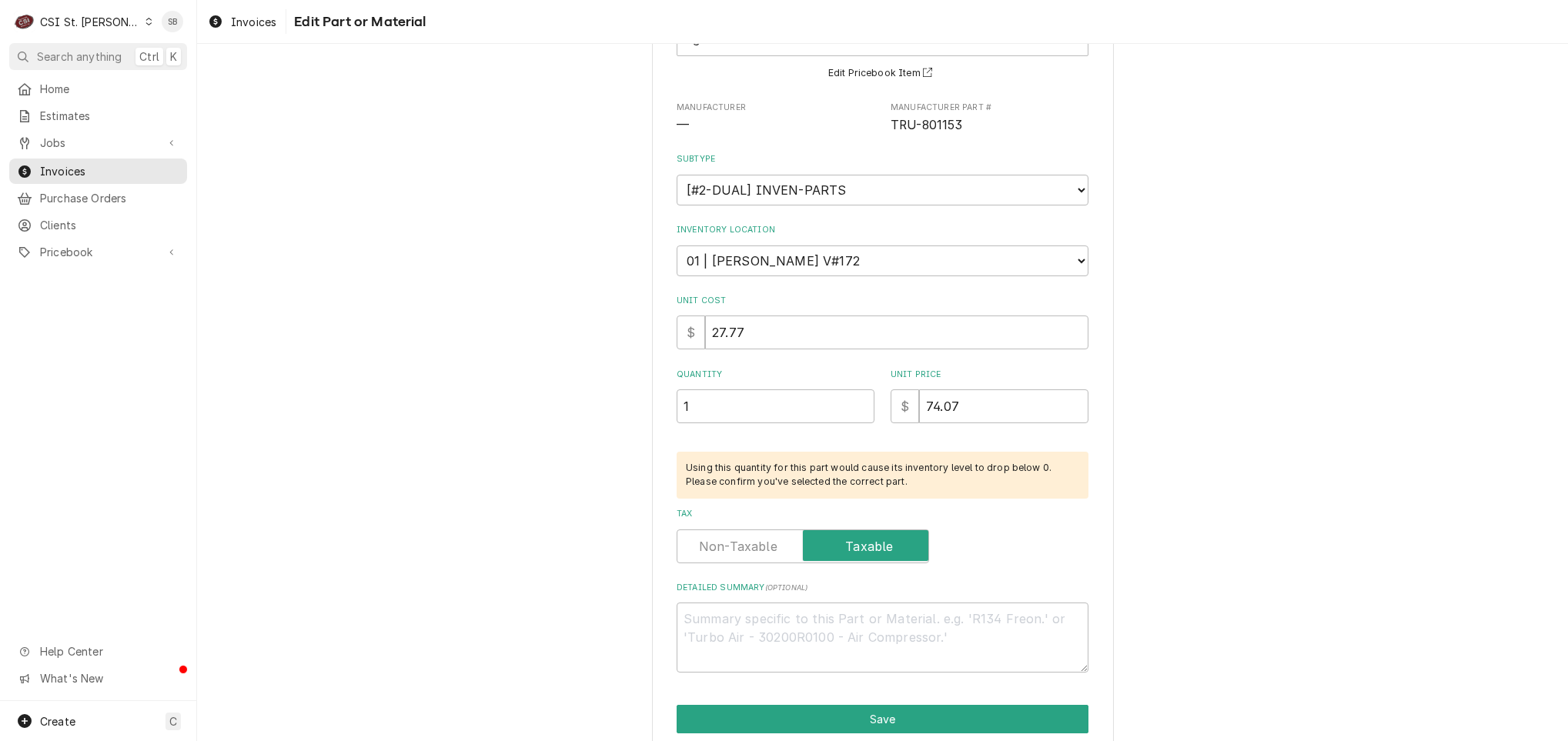
click at [458, 427] on div "Use the fields below to edit this part or material: Short Description Light Bul…" at bounding box center [883, 370] width 1371 height 870
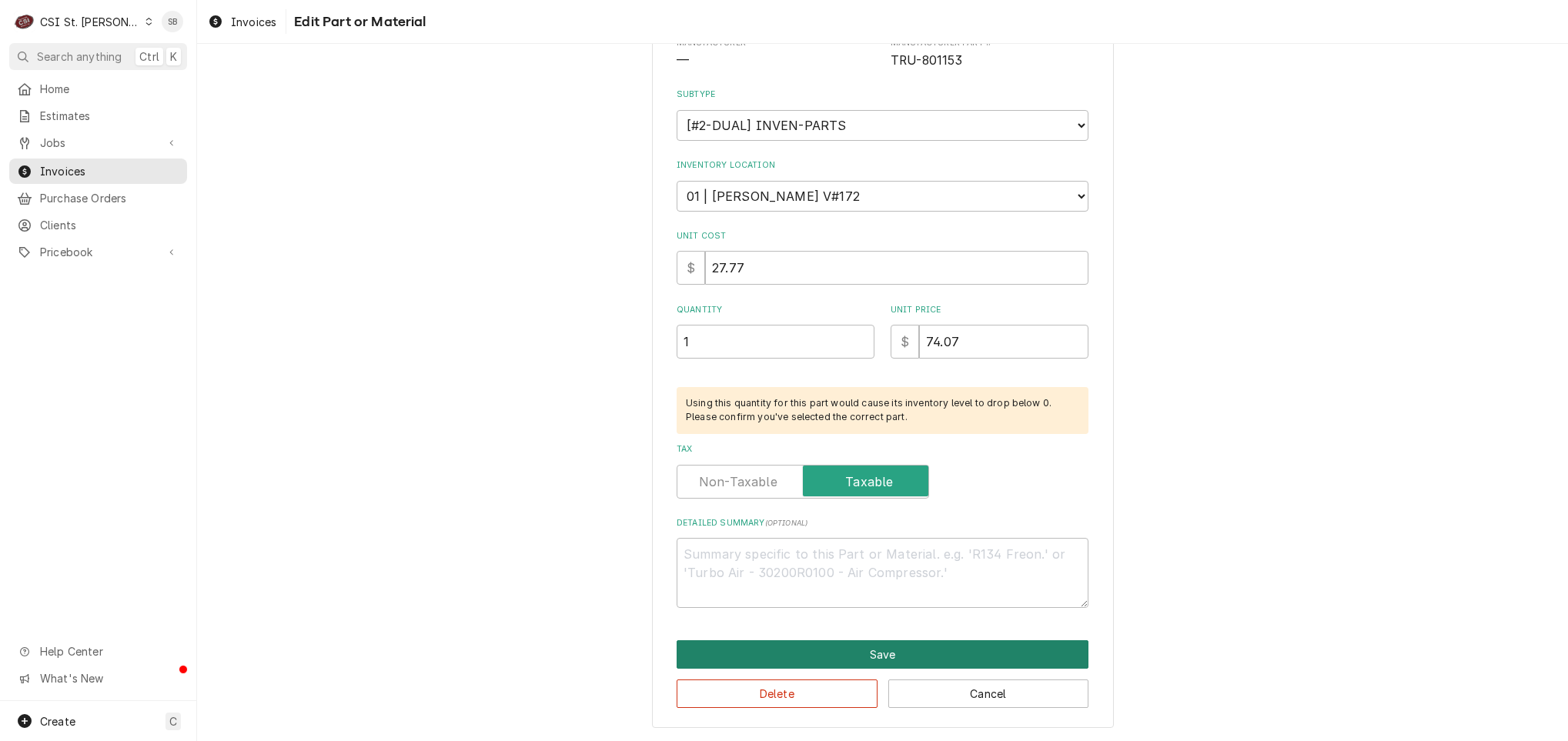
click at [746, 642] on button "Save" at bounding box center [882, 654] width 412 height 28
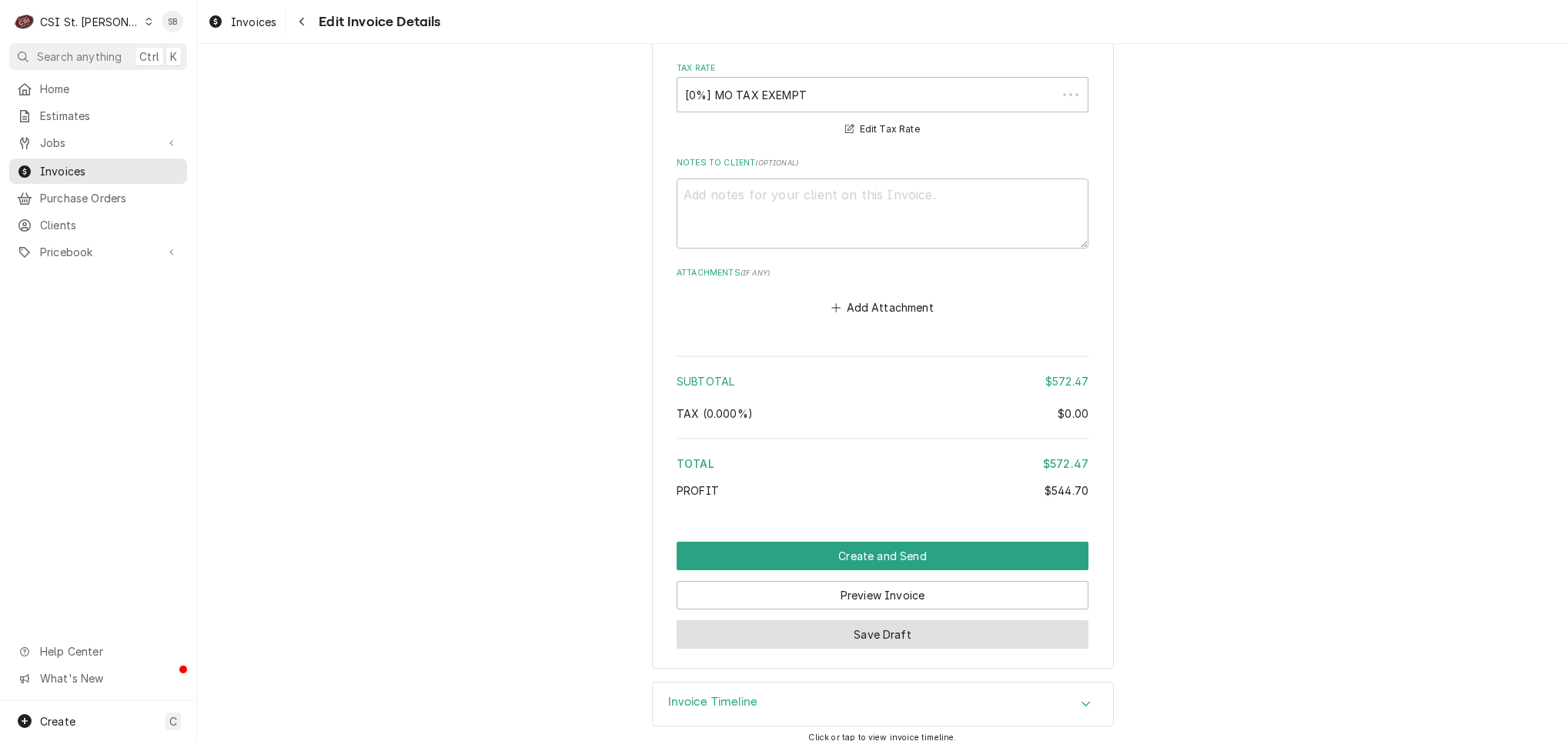
click at [788, 620] on button "Save Draft" at bounding box center [882, 634] width 412 height 28
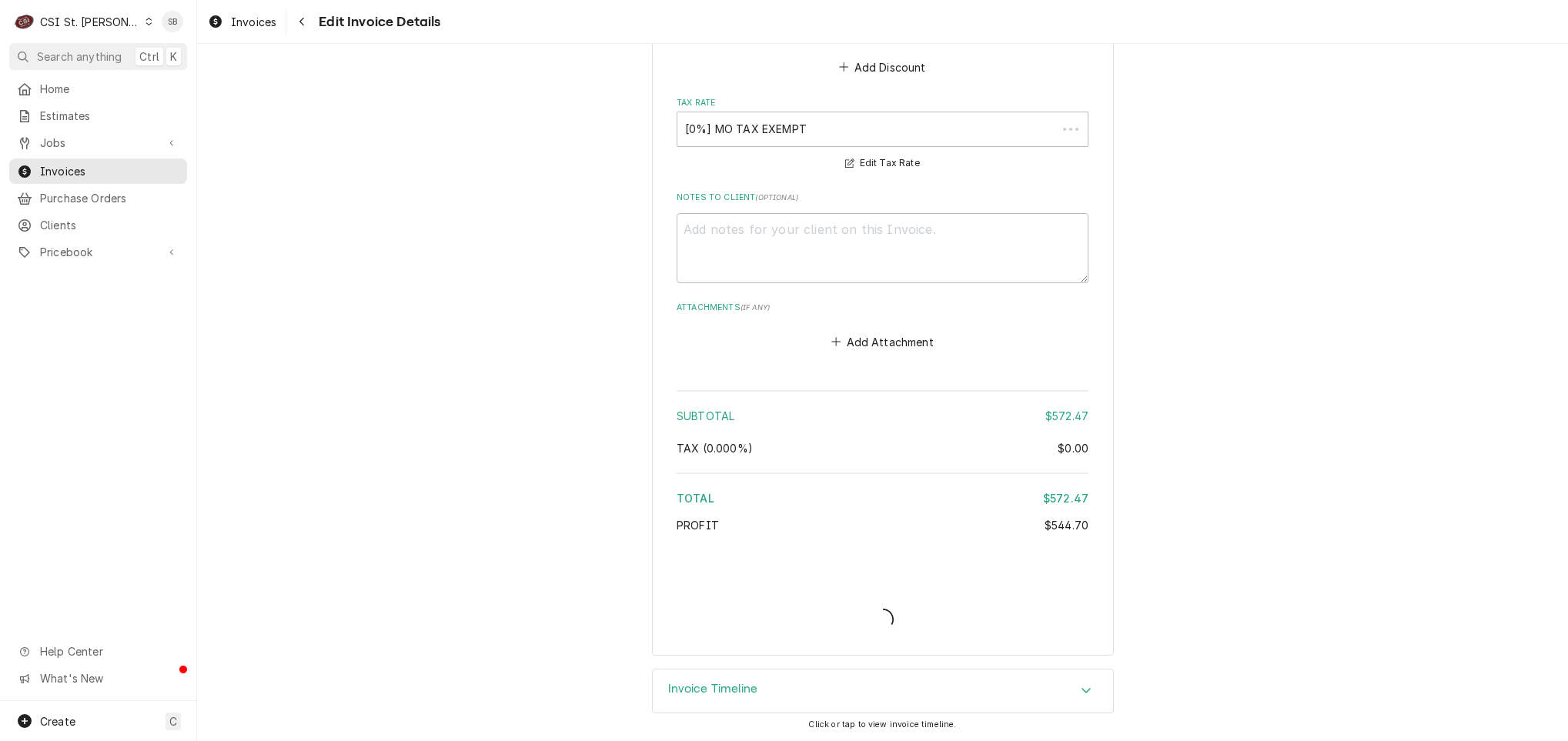
scroll to position [2275, 0]
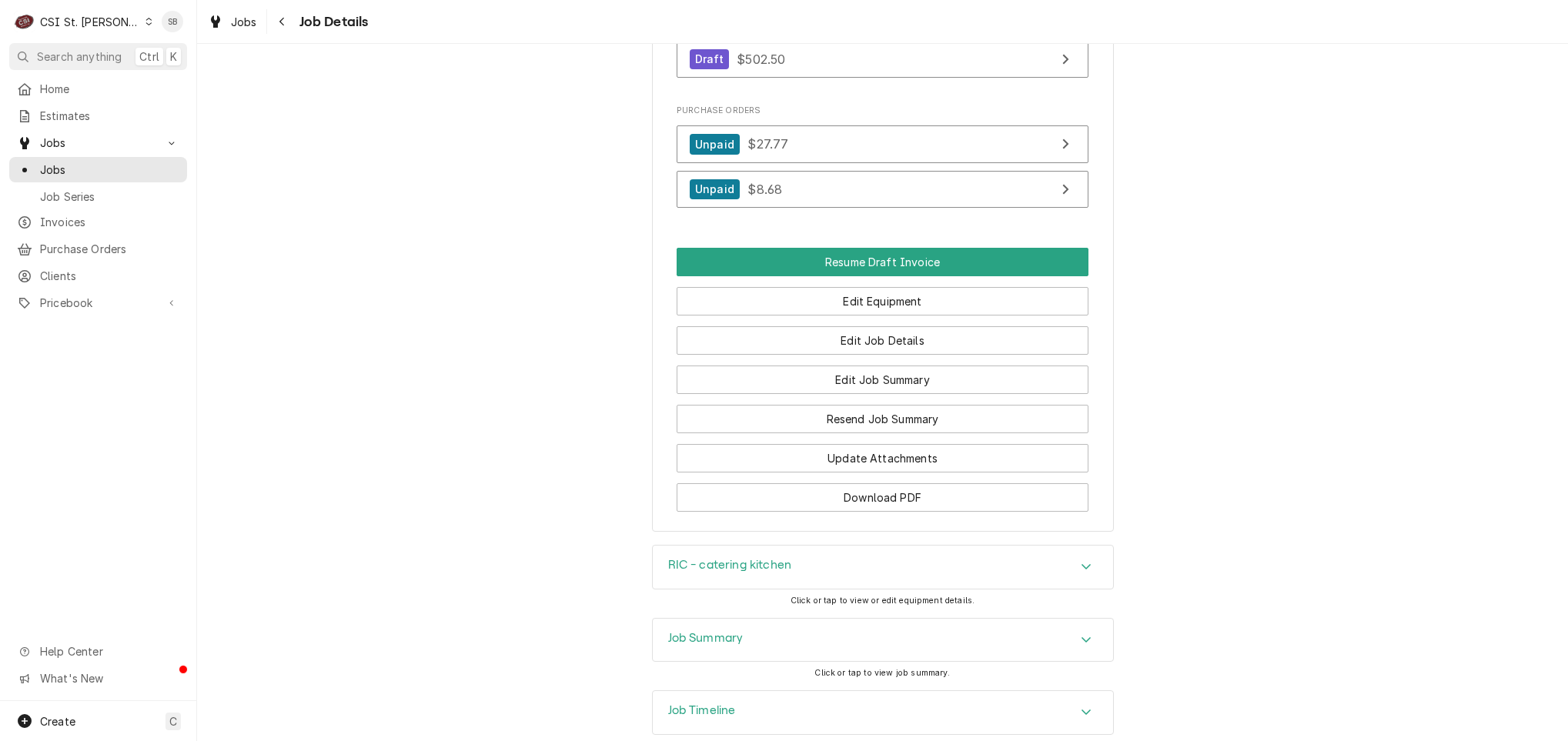
scroll to position [1581, 0]
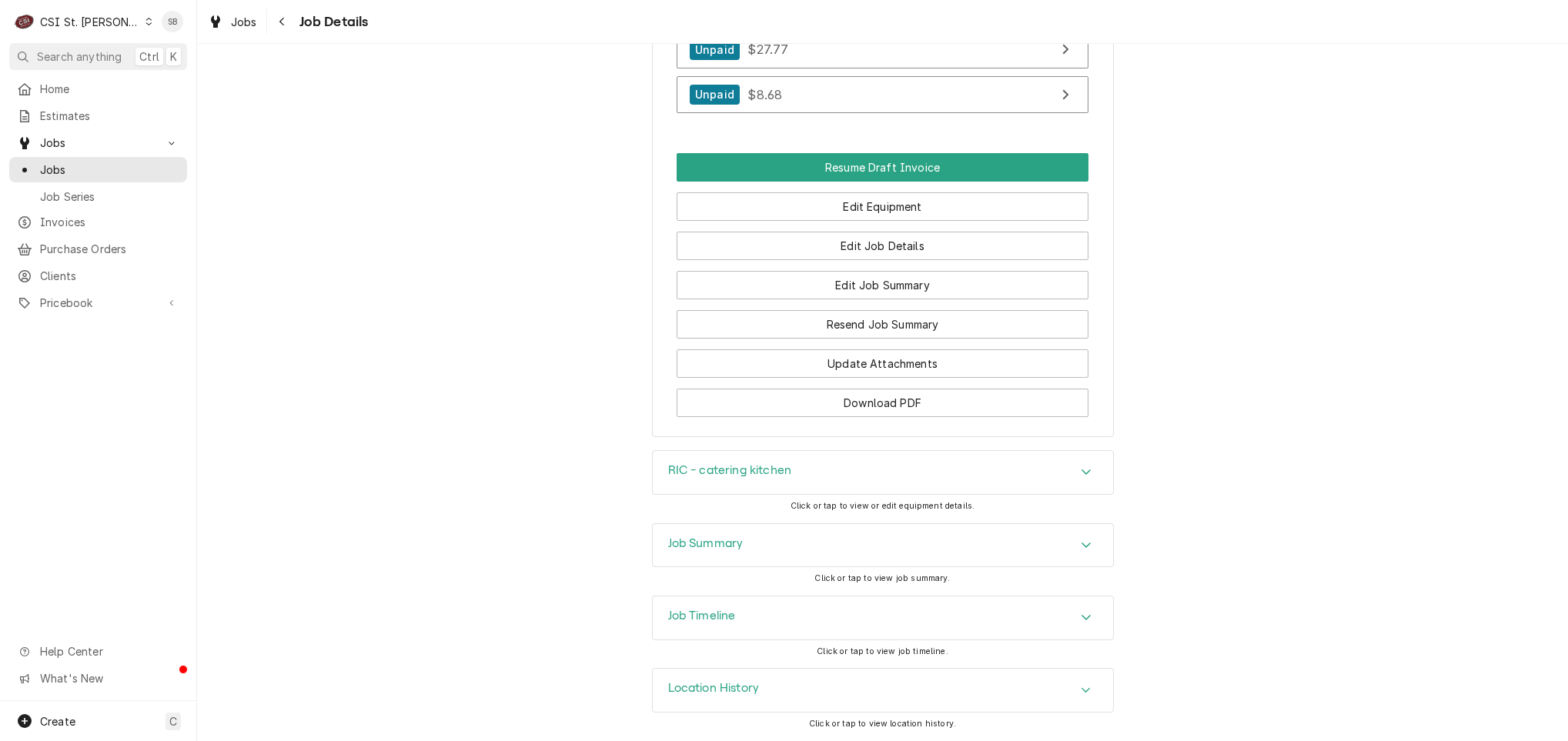
click at [697, 473] on h3 "RIC - catering kitchen" at bounding box center [730, 470] width 124 height 14
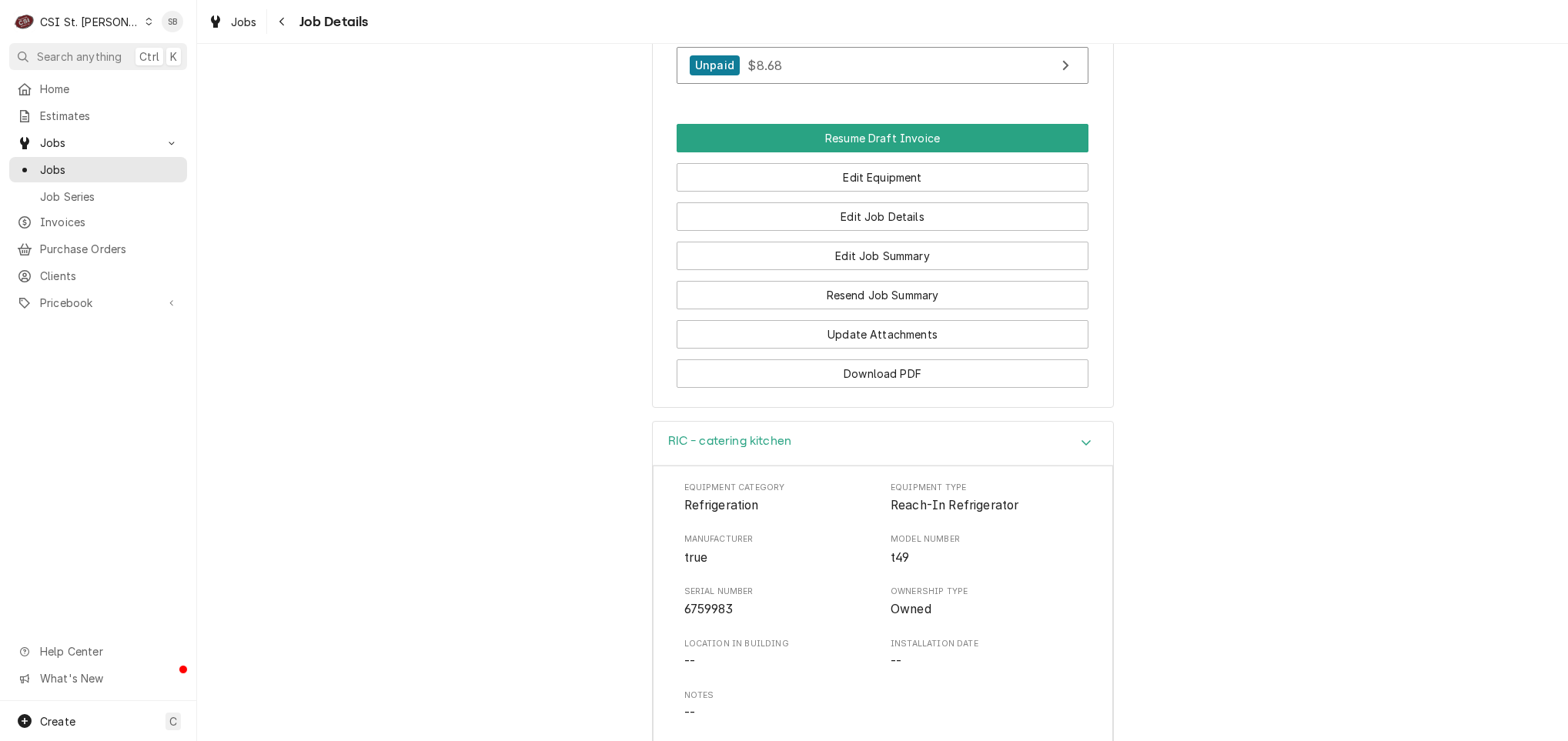
click at [684, 616] on span "6759983" at bounding box center [709, 609] width 49 height 14
copy span "6759983"
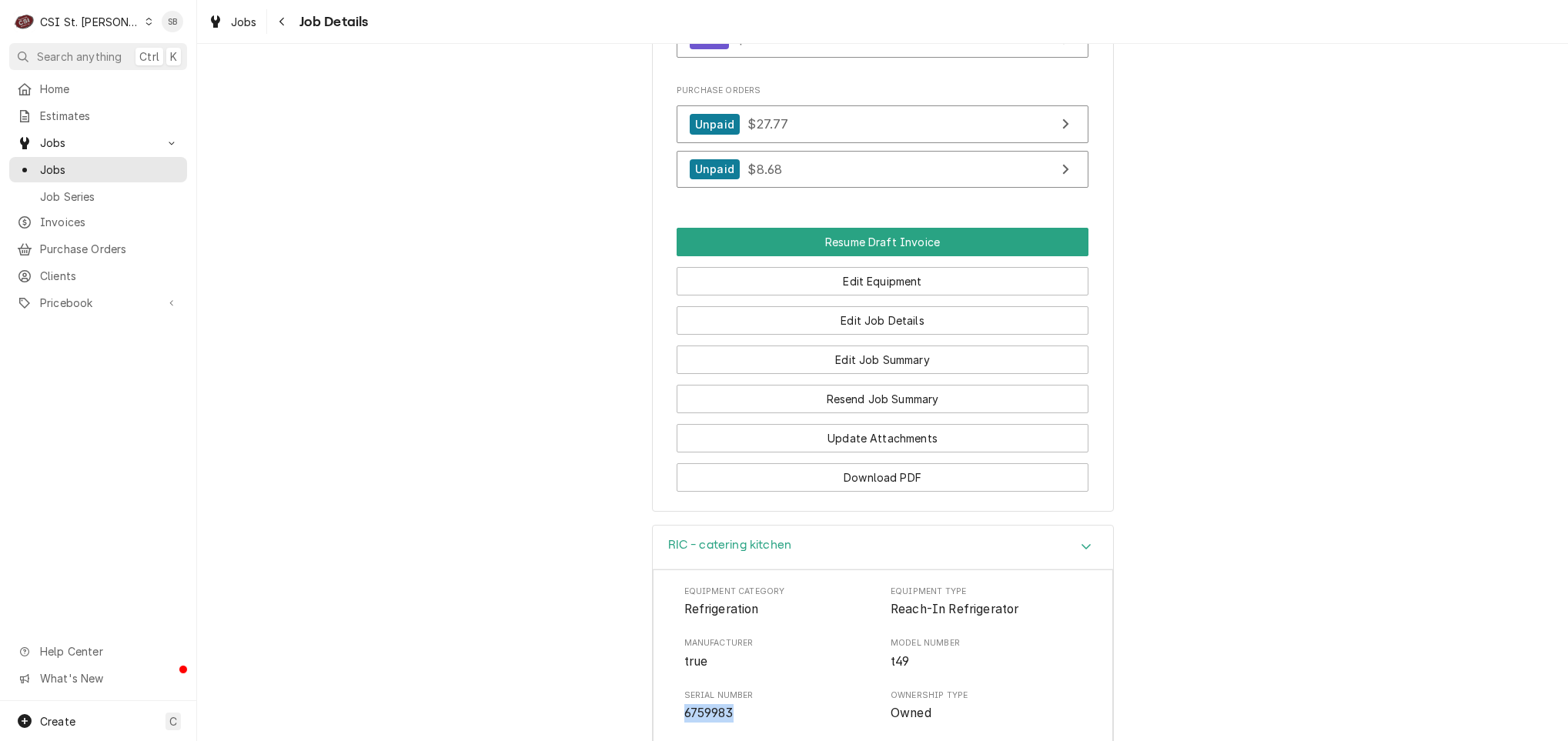
scroll to position [1350, 0]
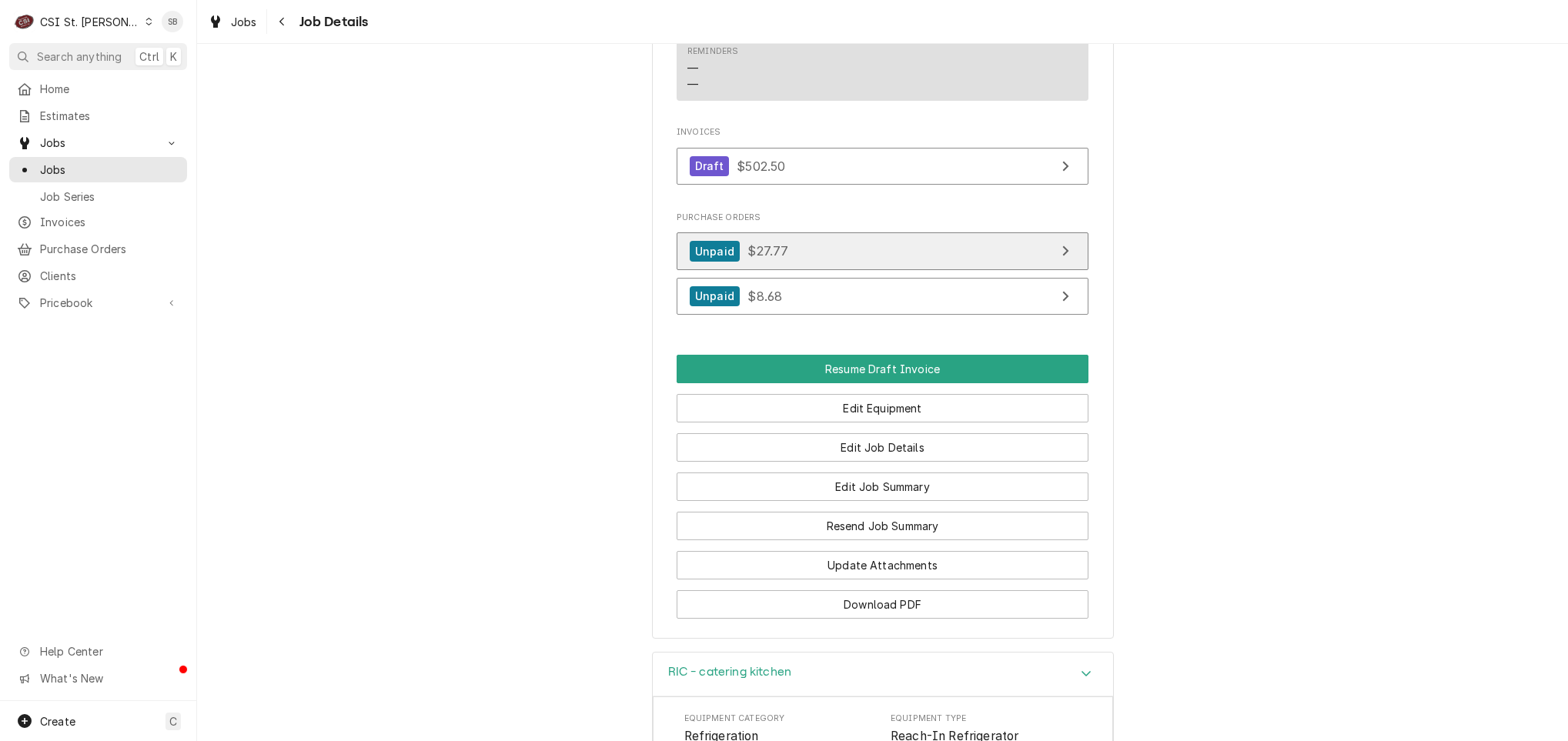
click at [771, 258] on span "$27.77" at bounding box center [767, 250] width 41 height 15
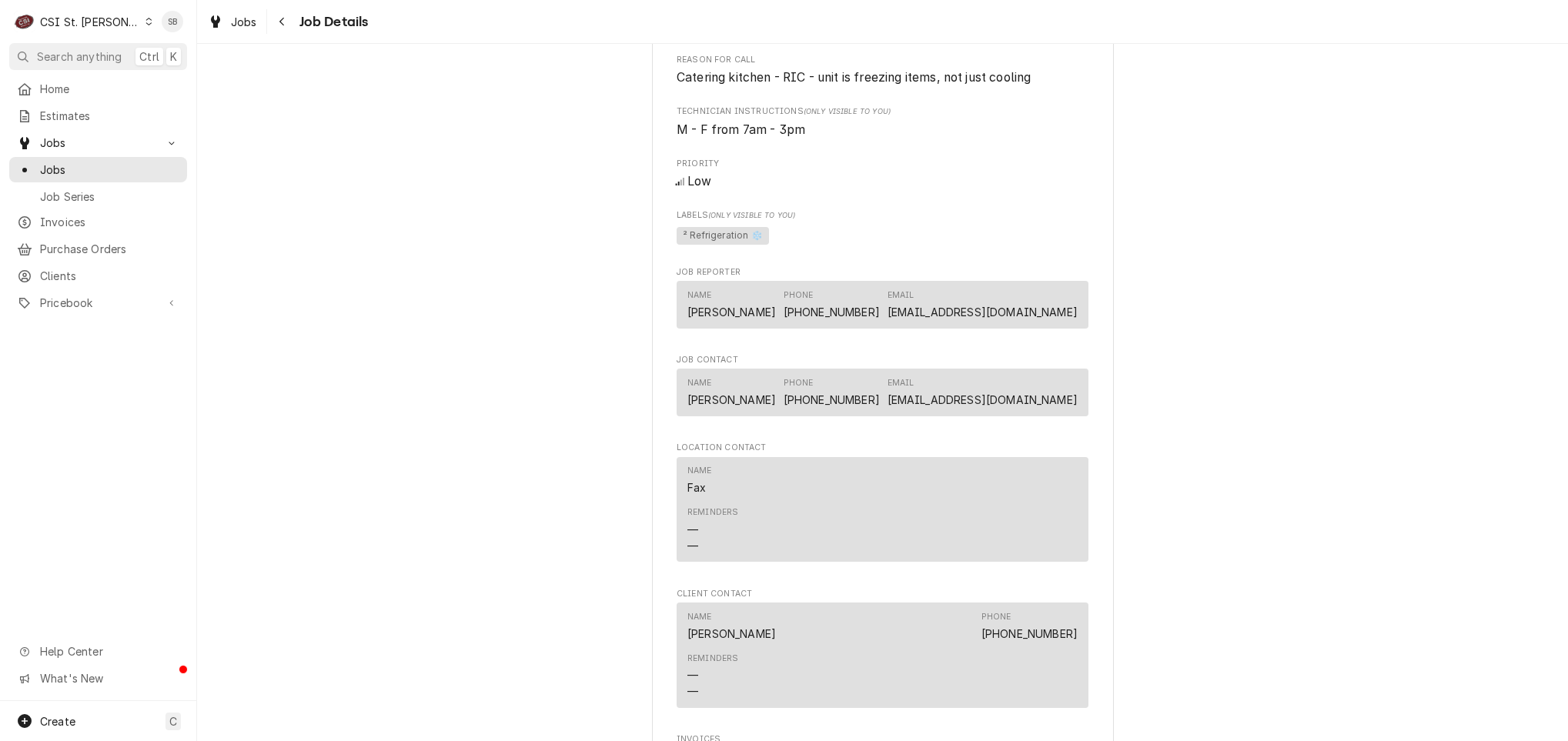
scroll to position [1039, 0]
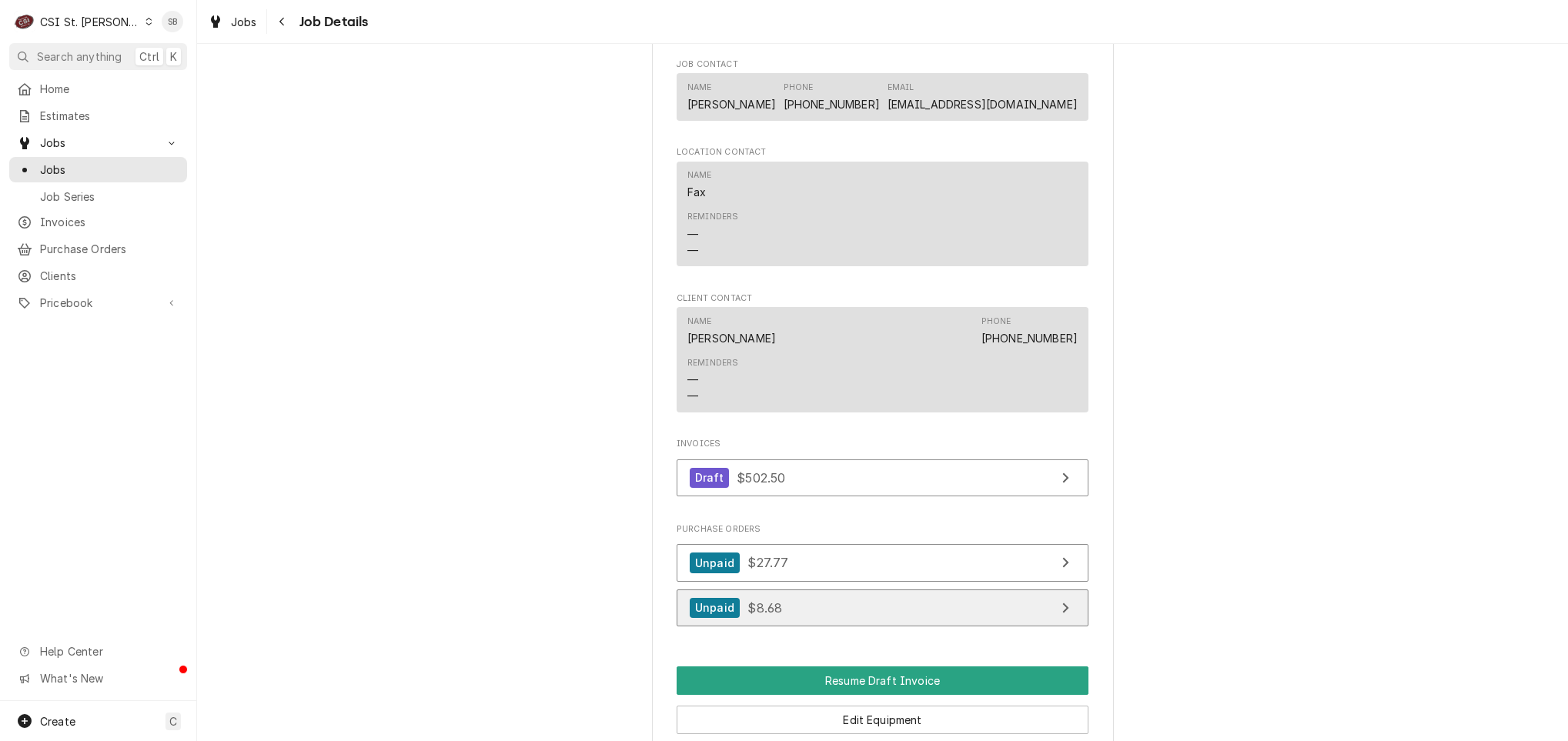
click at [778, 621] on link "Unpaid $8.68" at bounding box center [882, 608] width 412 height 38
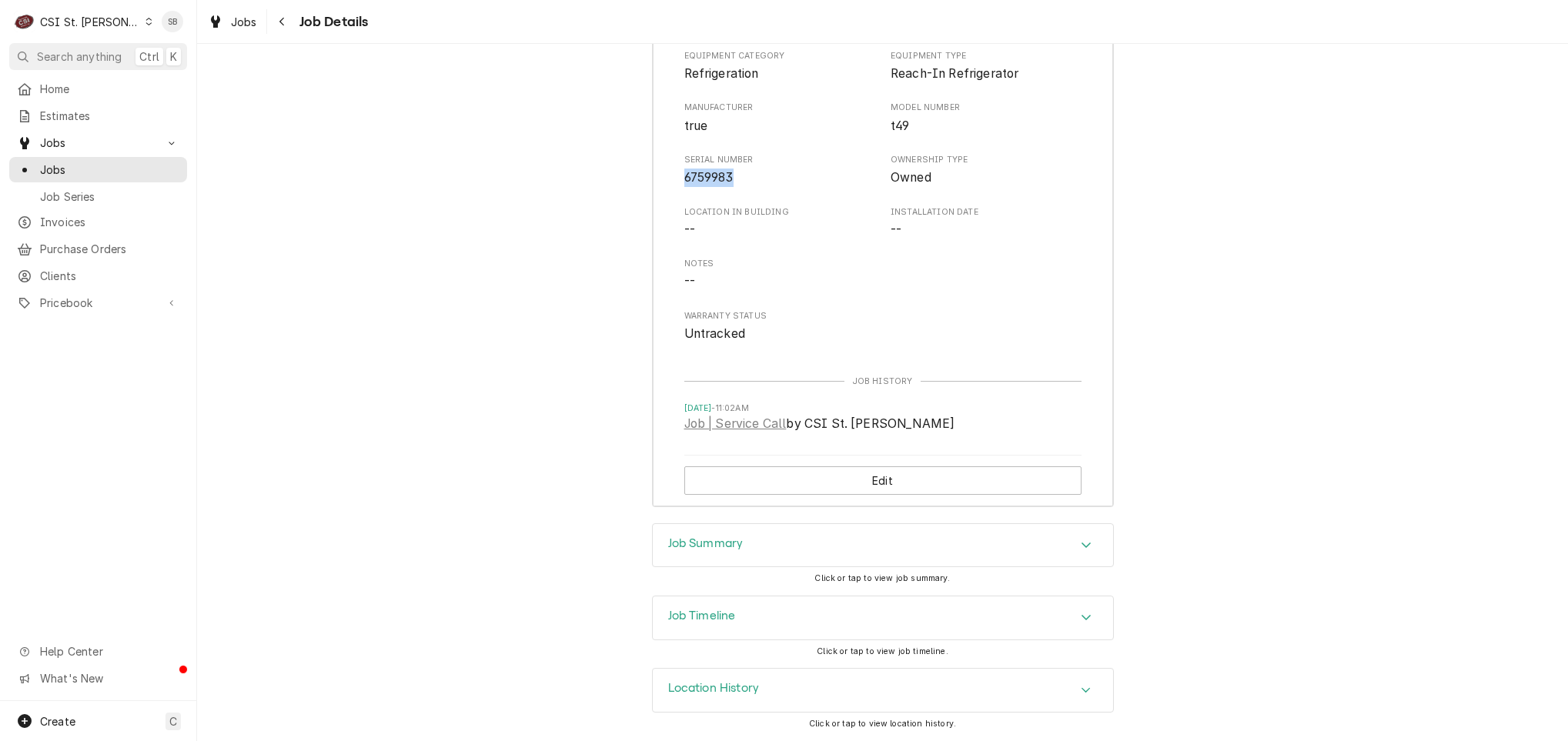
click at [776, 537] on div "Job Summary" at bounding box center [883, 545] width 461 height 43
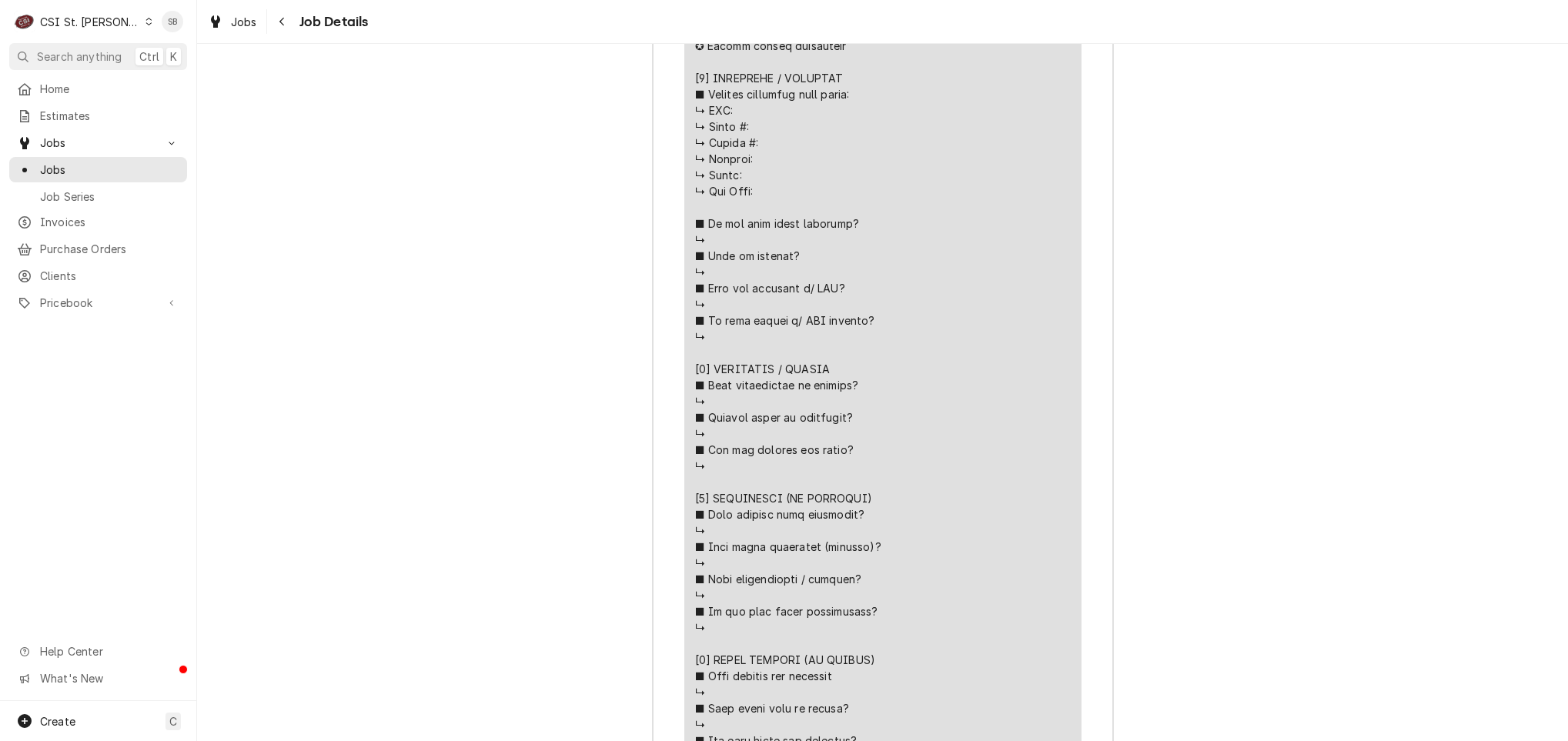
scroll to position [2735, 0]
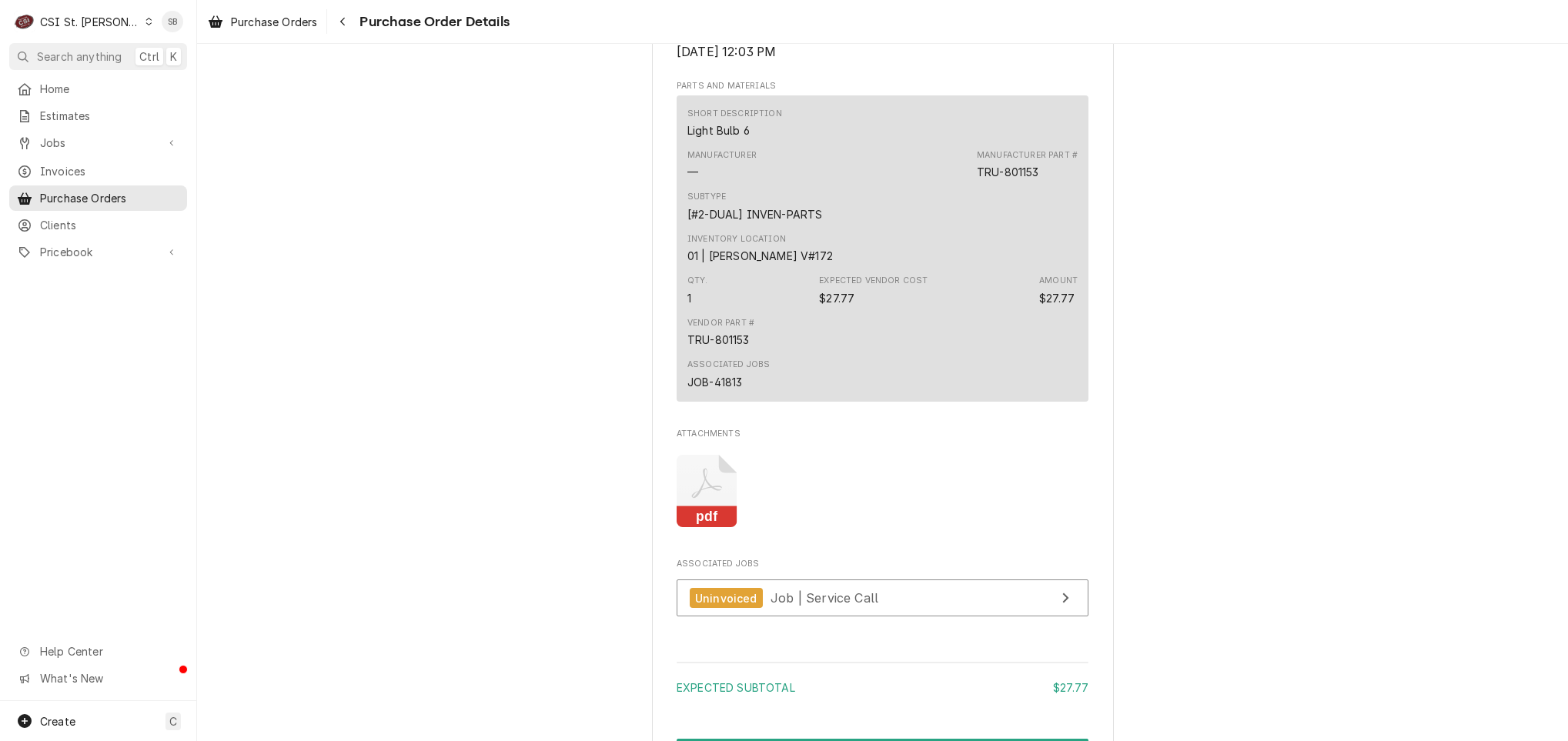
scroll to position [1039, 0]
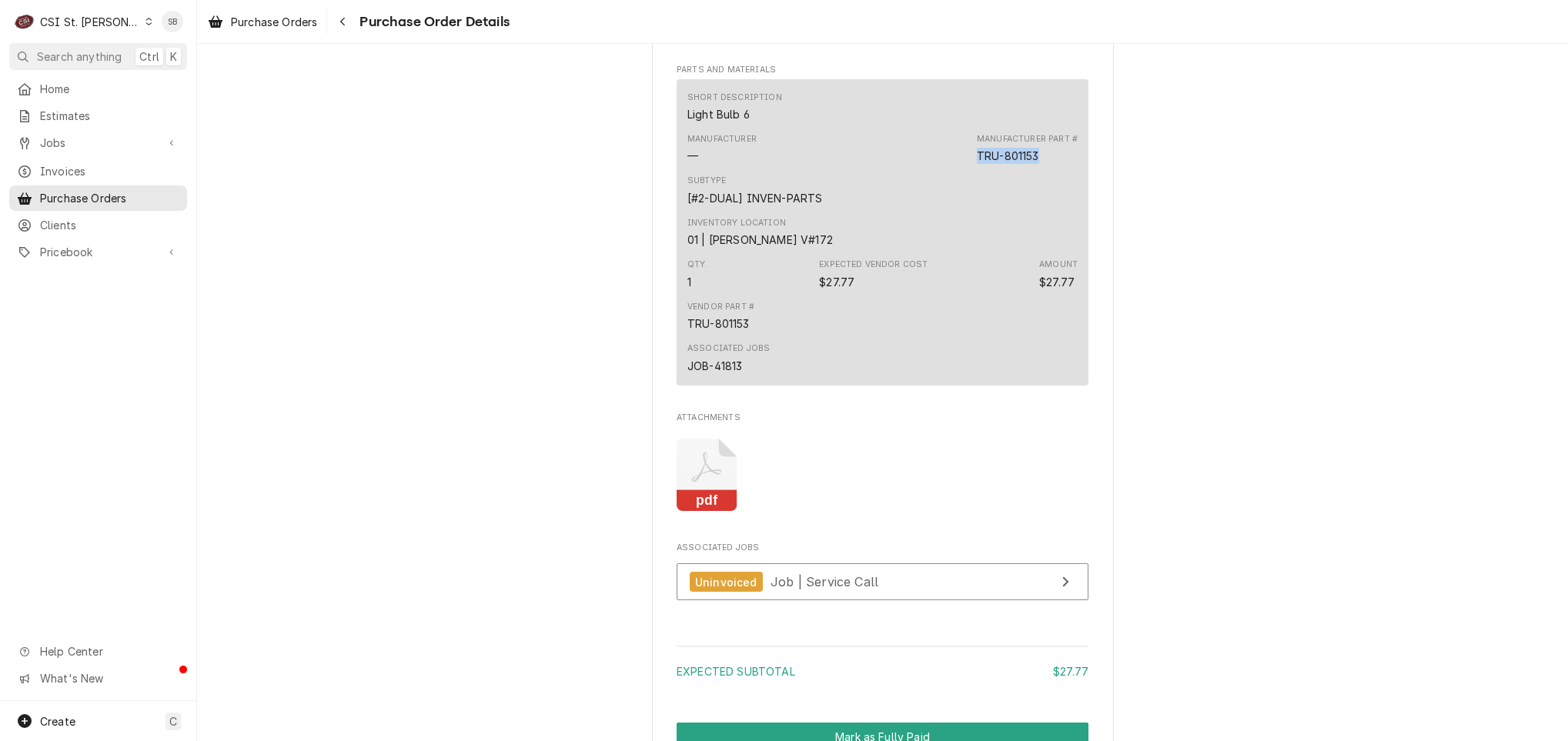
drag, startPoint x: 964, startPoint y: 187, endPoint x: 1035, endPoint y: 183, distance: 71.1
click at [1035, 169] on div "Manufacturer — Manufacturer Part # TRU-801153" at bounding box center [883, 148] width 390 height 42
drag, startPoint x: 1035, startPoint y: 183, endPoint x: 1002, endPoint y: 195, distance: 35.1
copy div "TRU-801153"
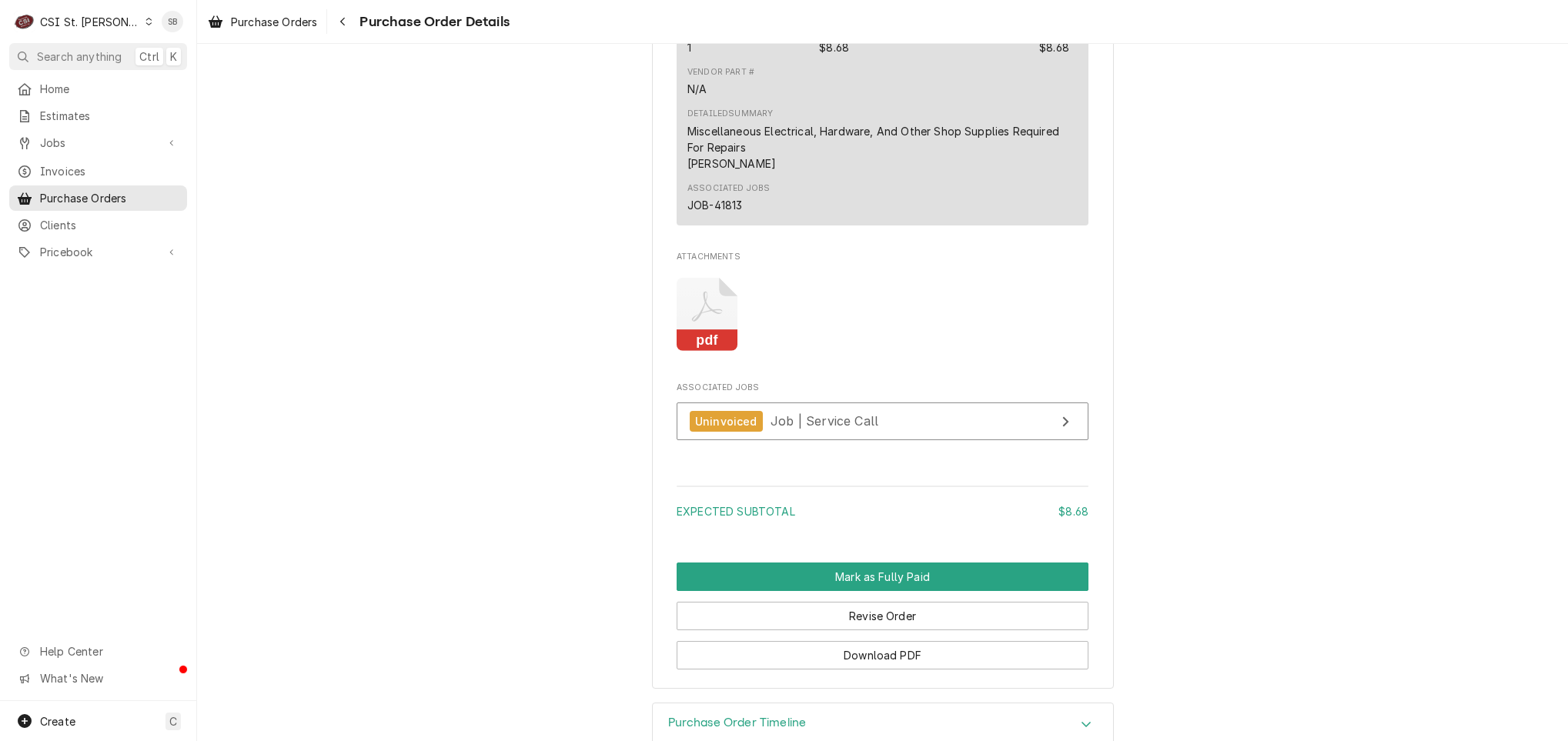
scroll to position [1025, 0]
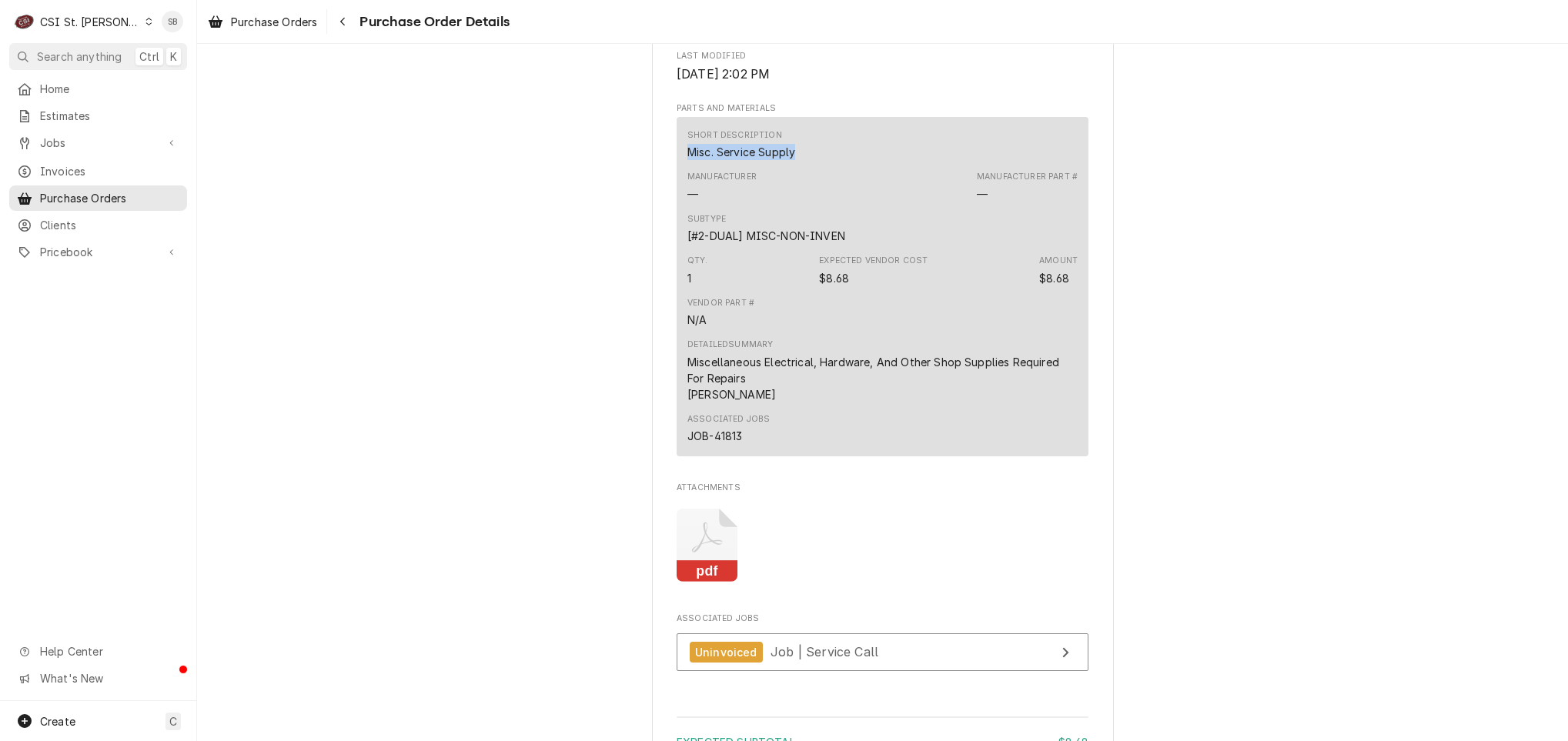
drag, startPoint x: 681, startPoint y: 199, endPoint x: 790, endPoint y: 201, distance: 109.0
click at [790, 165] on div "Short Description Misc. Service Supply" at bounding box center [883, 144] width 390 height 42
copy div "Misc. Service Supply"
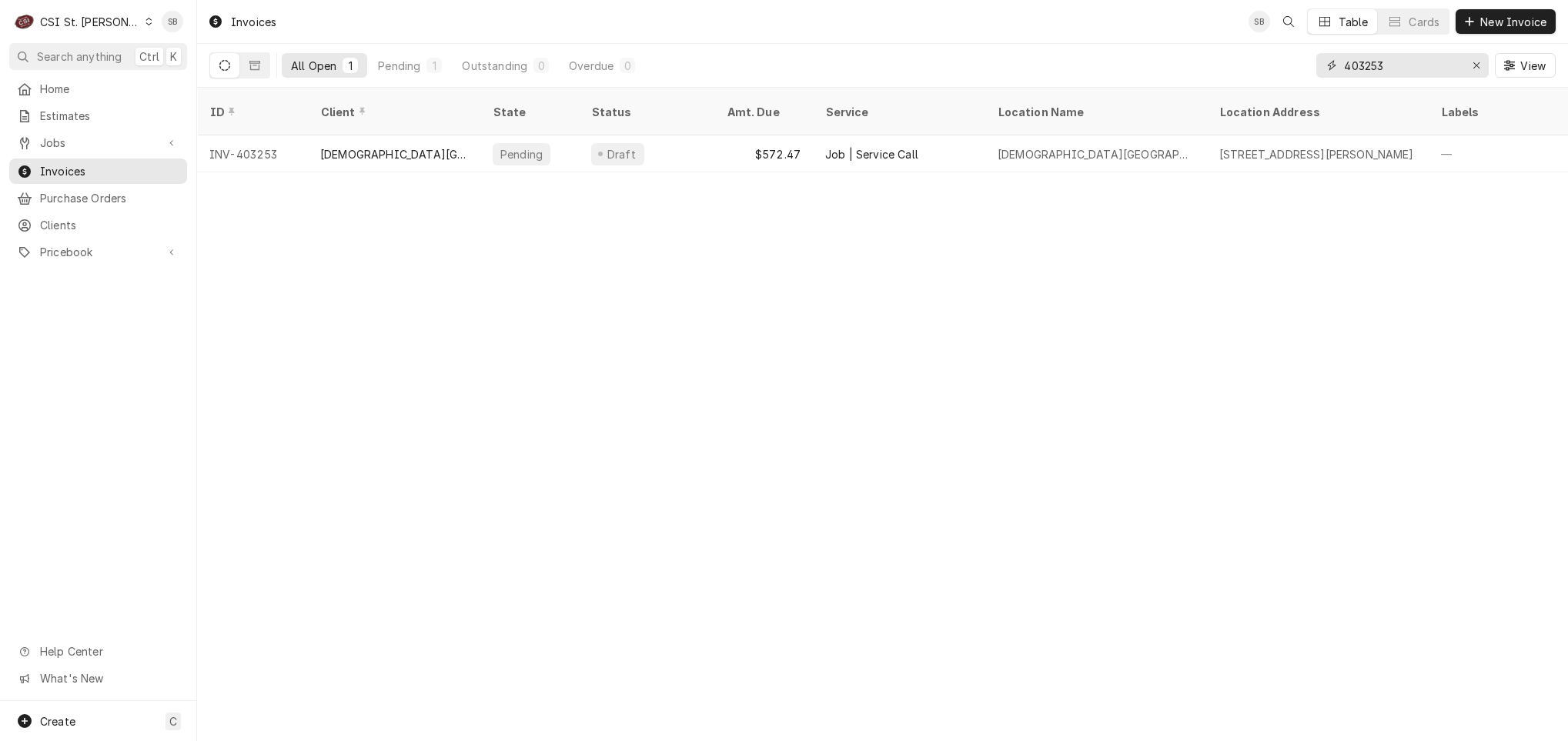
click at [1361, 58] on input "403253" at bounding box center [1402, 65] width 116 height 25
paste input "7"
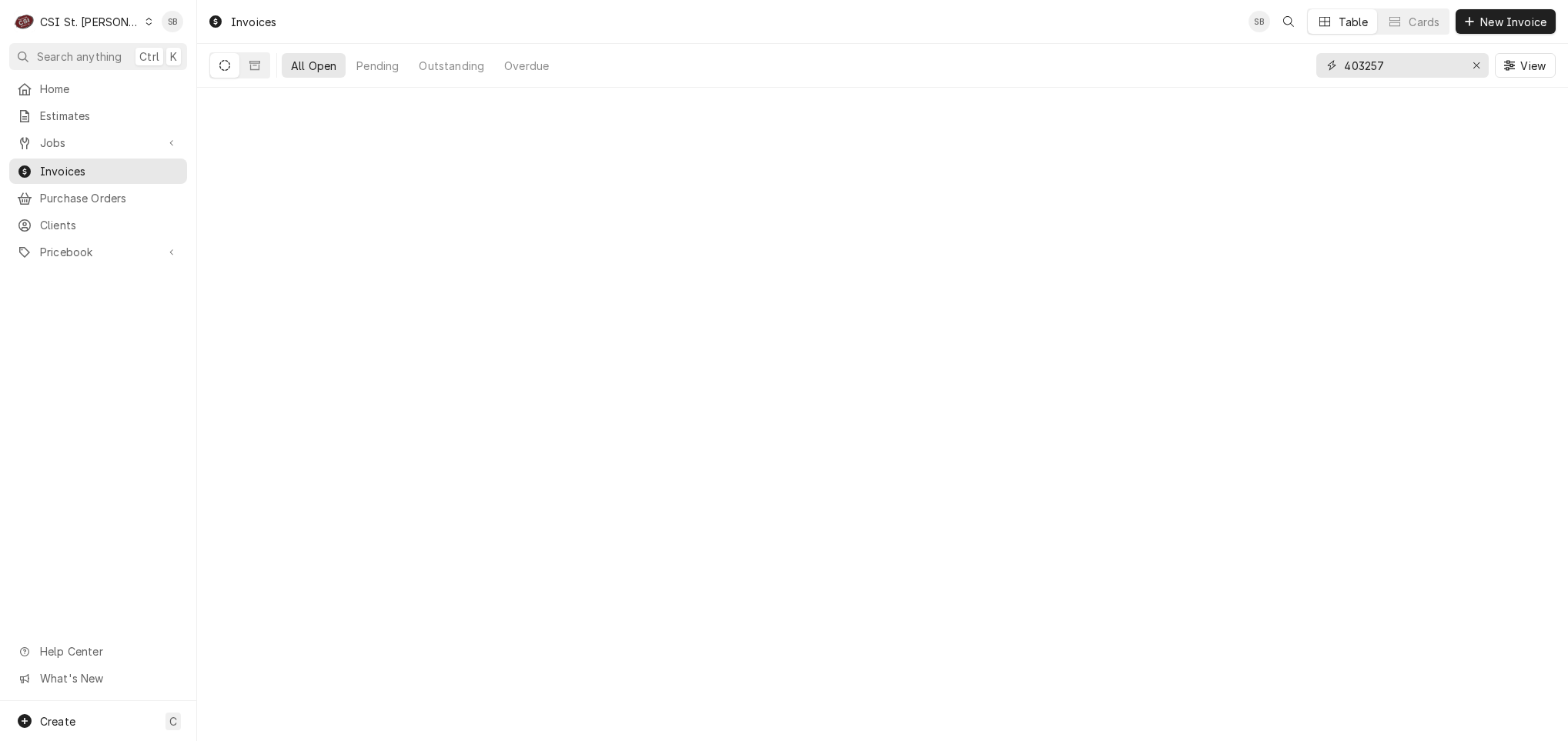
type input "403257"
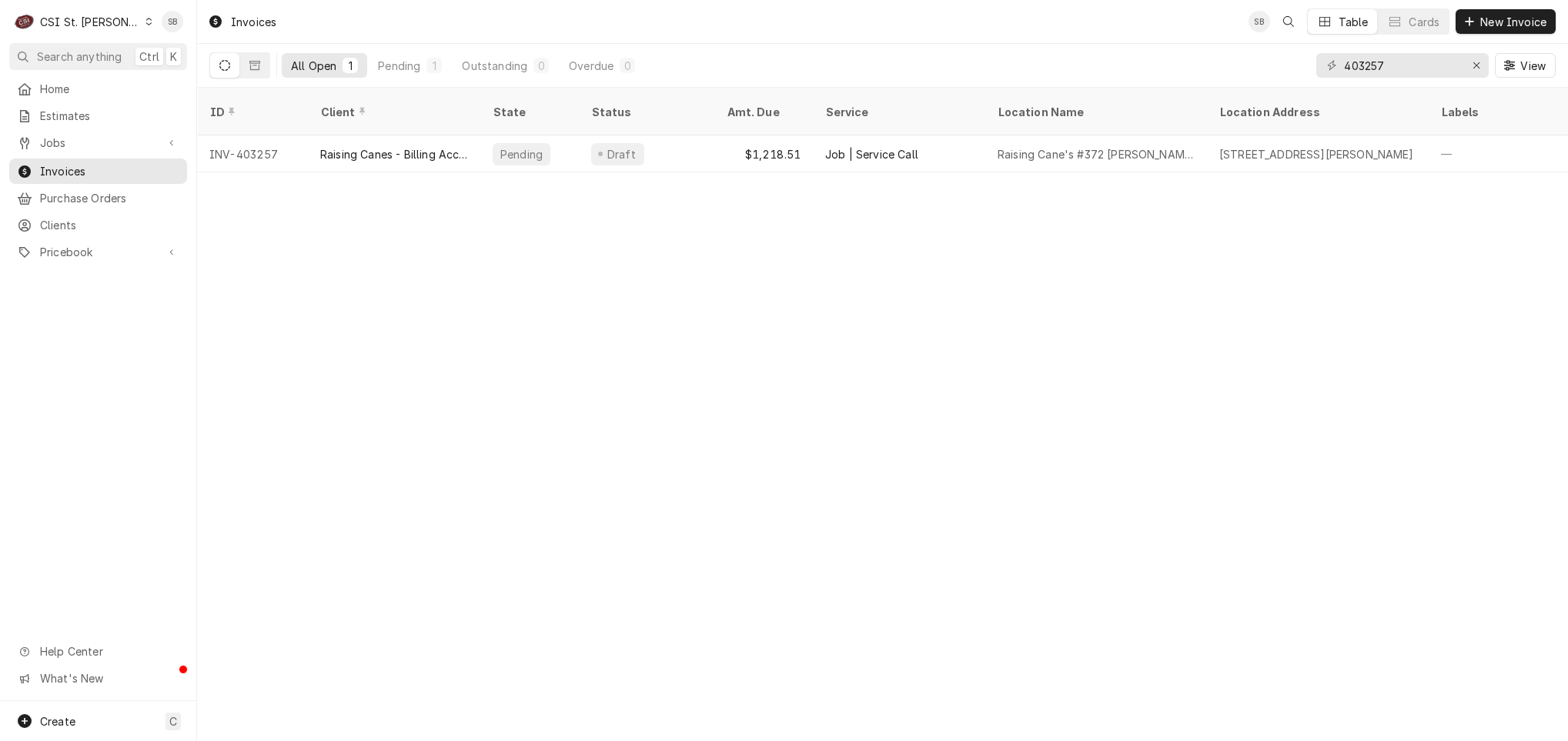
drag, startPoint x: 359, startPoint y: 526, endPoint x: 339, endPoint y: 521, distance: 20.6
click at [355, 526] on div "Invoices SB Table Cards New Invoice All Open 1 Pending 1 Outstanding 0 Overdue …" at bounding box center [883, 370] width 1371 height 741
